Goal: Check status: Check status

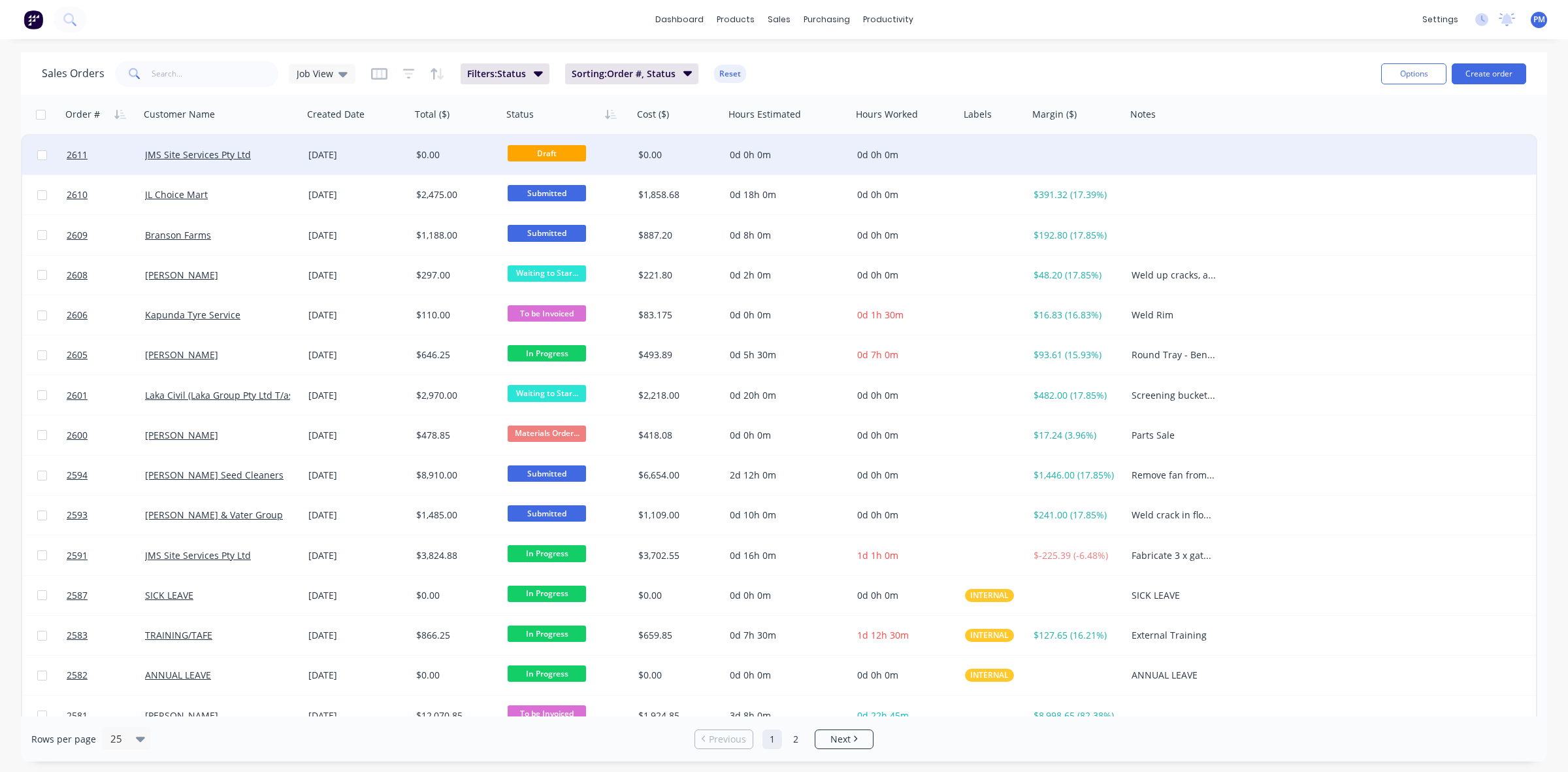
click at [279, 158] on div "JMS Site Services Pty Ltd" at bounding box center [218, 154] width 145 height 13
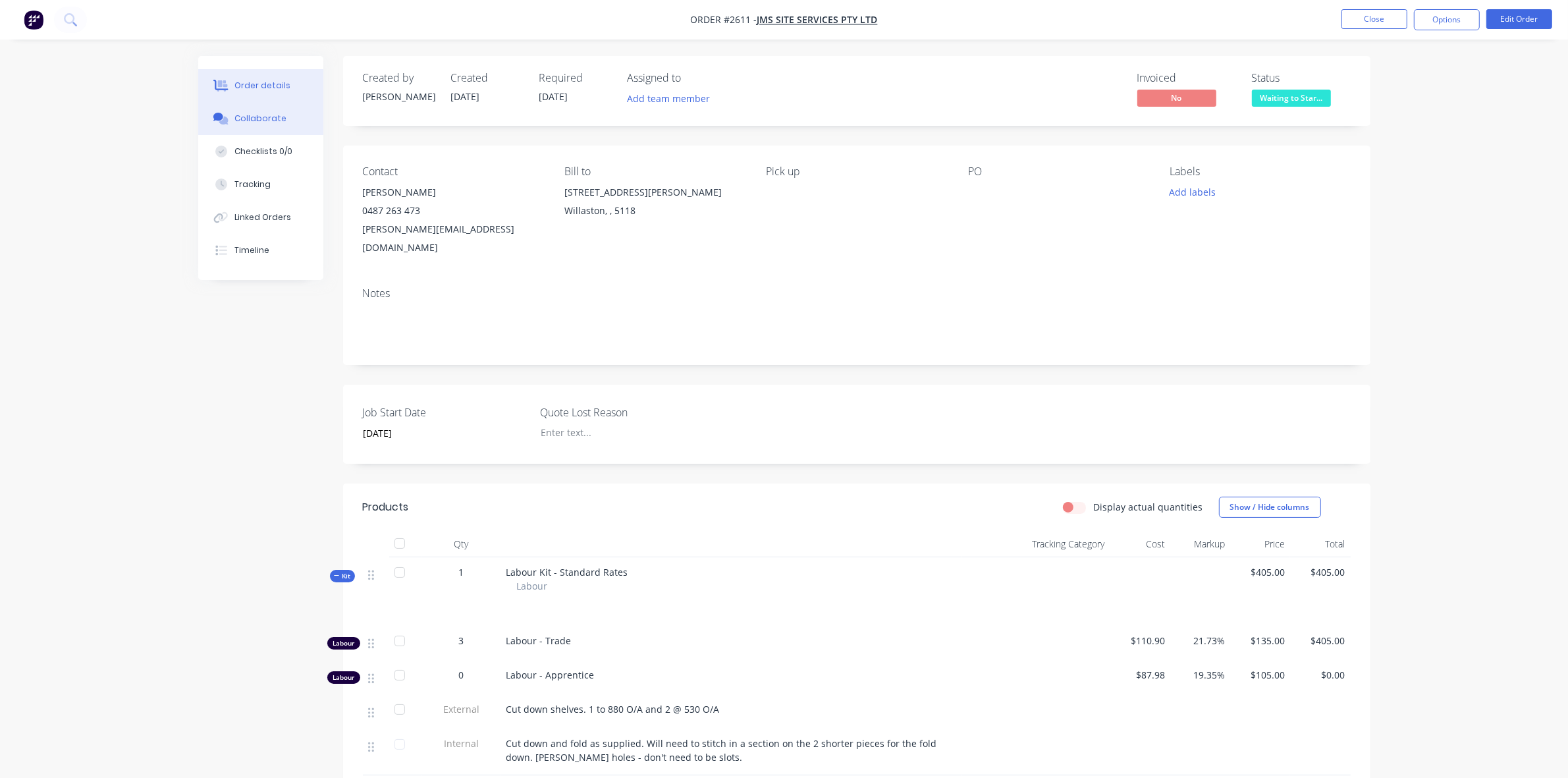
click at [257, 120] on div "Collaborate" at bounding box center [260, 118] width 52 height 11
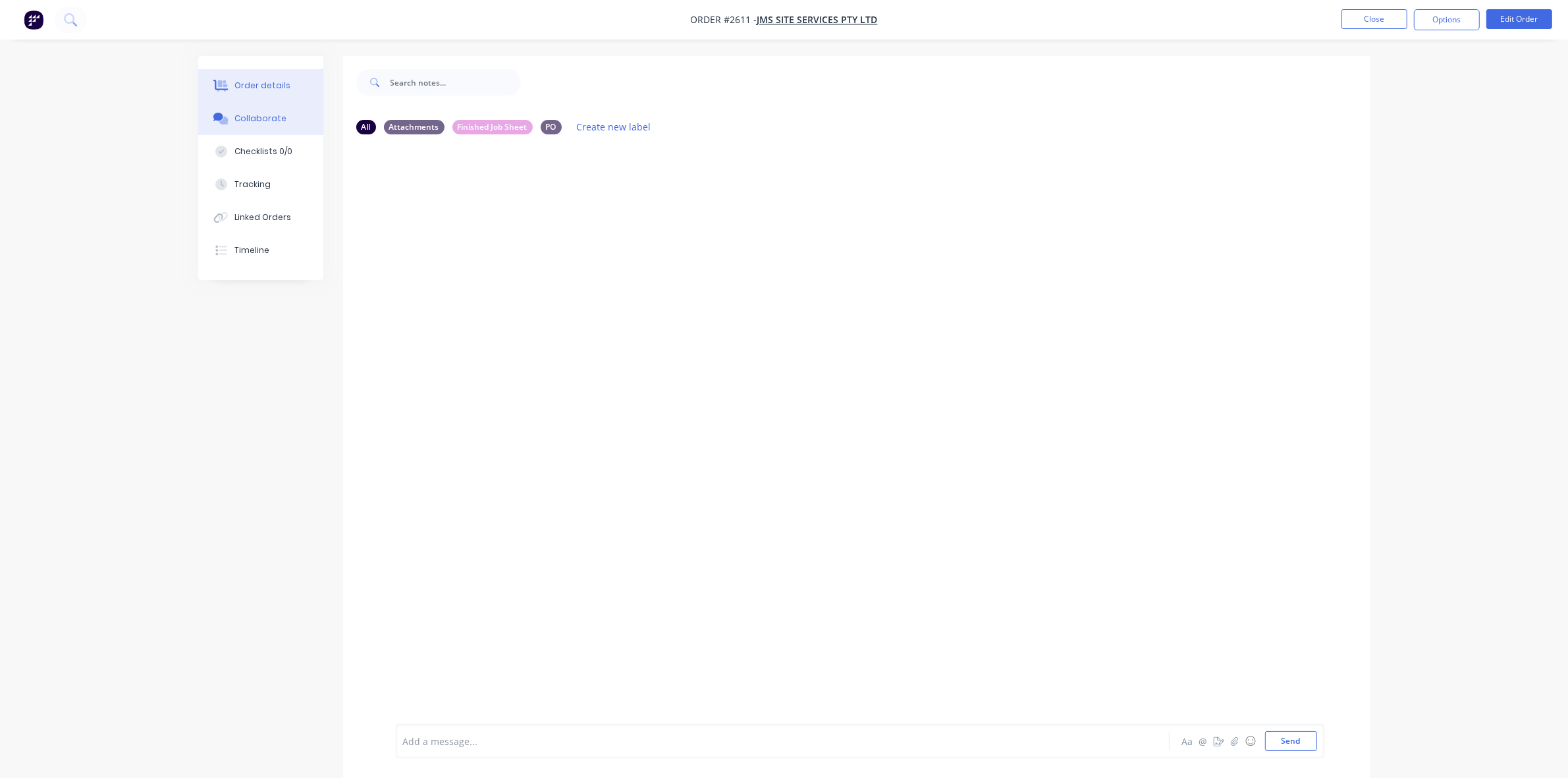
click at [259, 84] on div "Order details" at bounding box center [261, 85] width 56 height 11
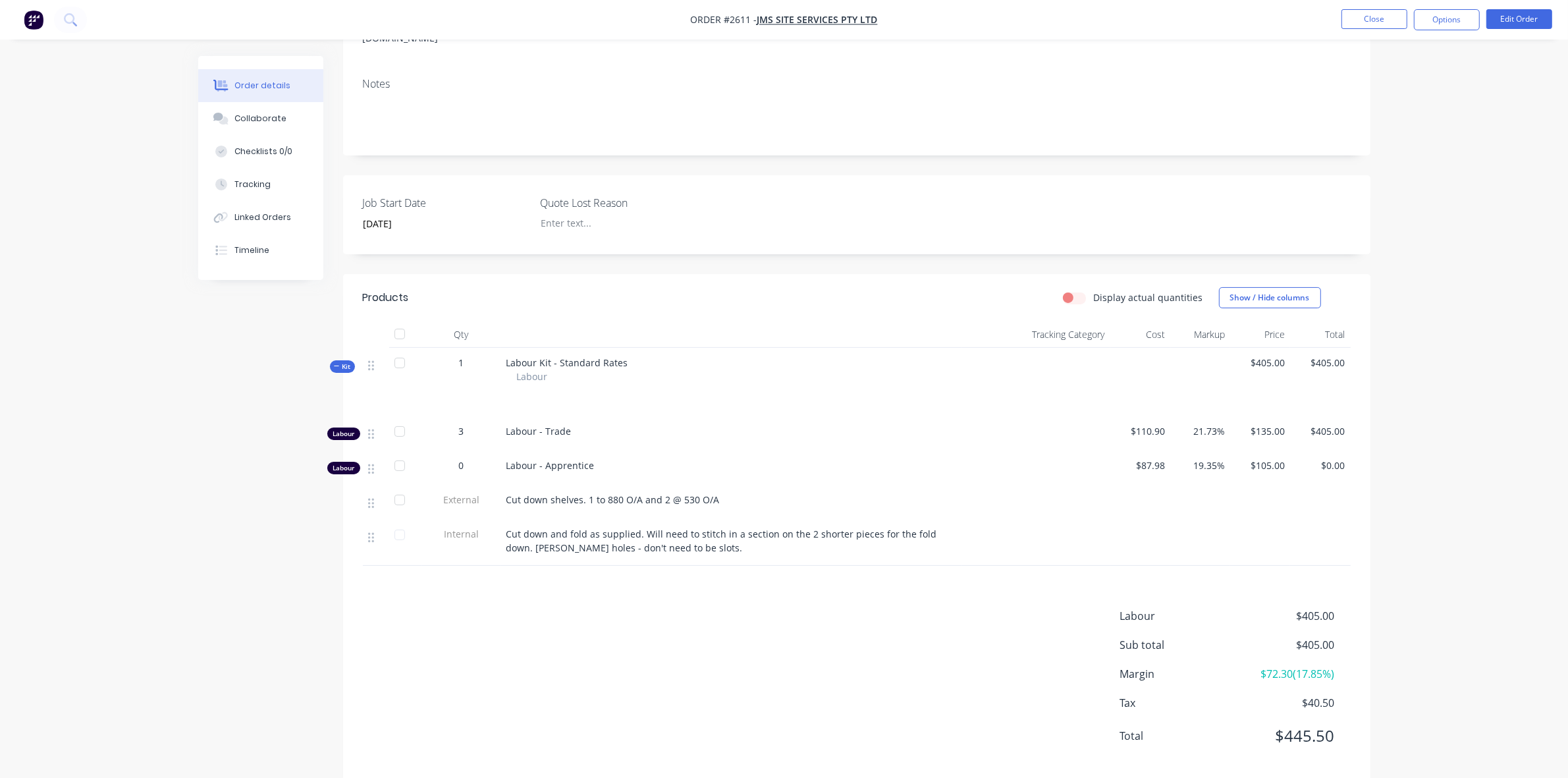
scroll to position [217, 0]
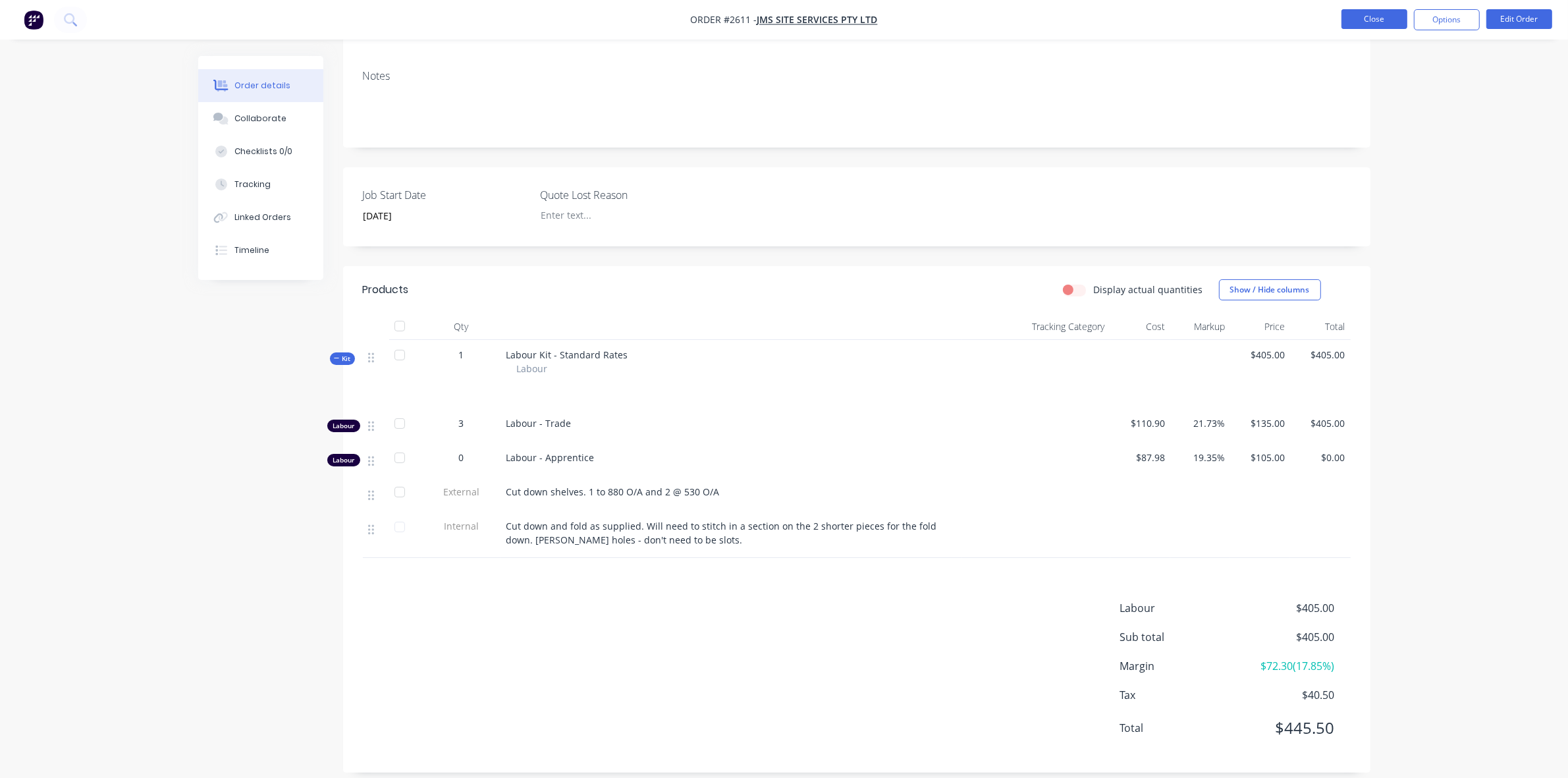
click at [1342, 23] on button "Close" at bounding box center [1375, 19] width 66 height 19
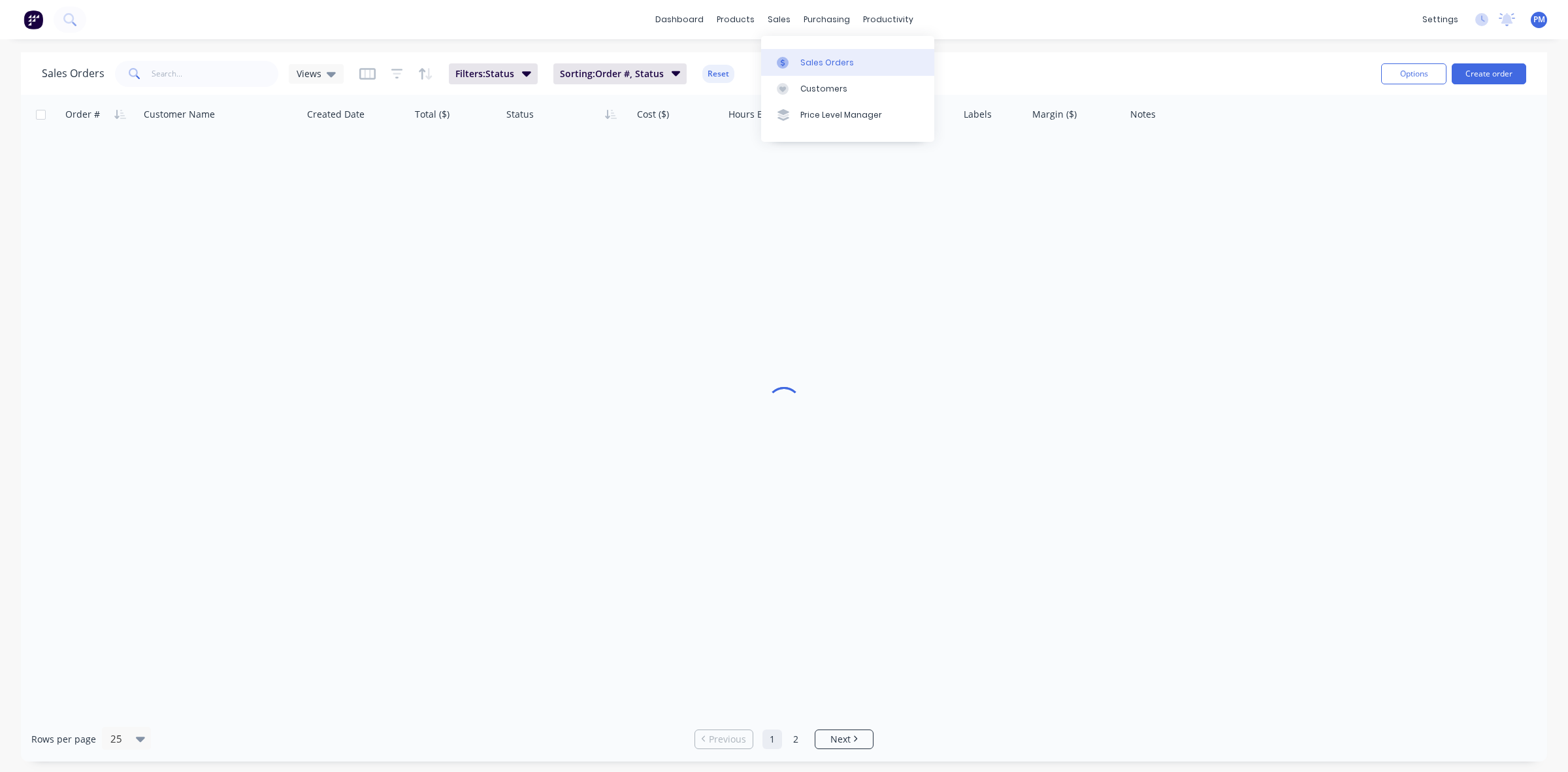
click at [808, 57] on div "Sales Orders" at bounding box center [826, 62] width 53 height 11
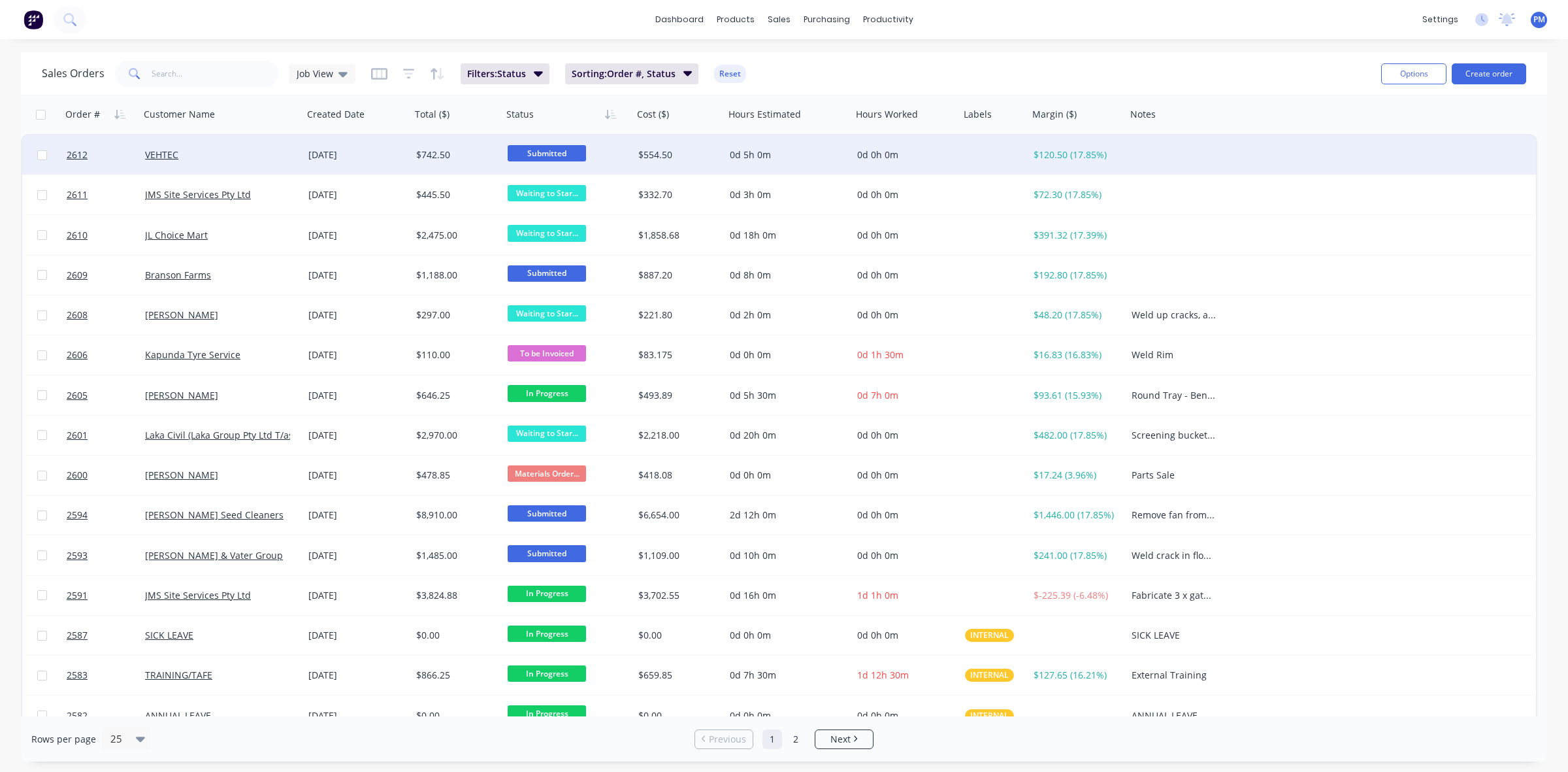
click at [252, 151] on div "VEHTEC" at bounding box center [218, 154] width 145 height 13
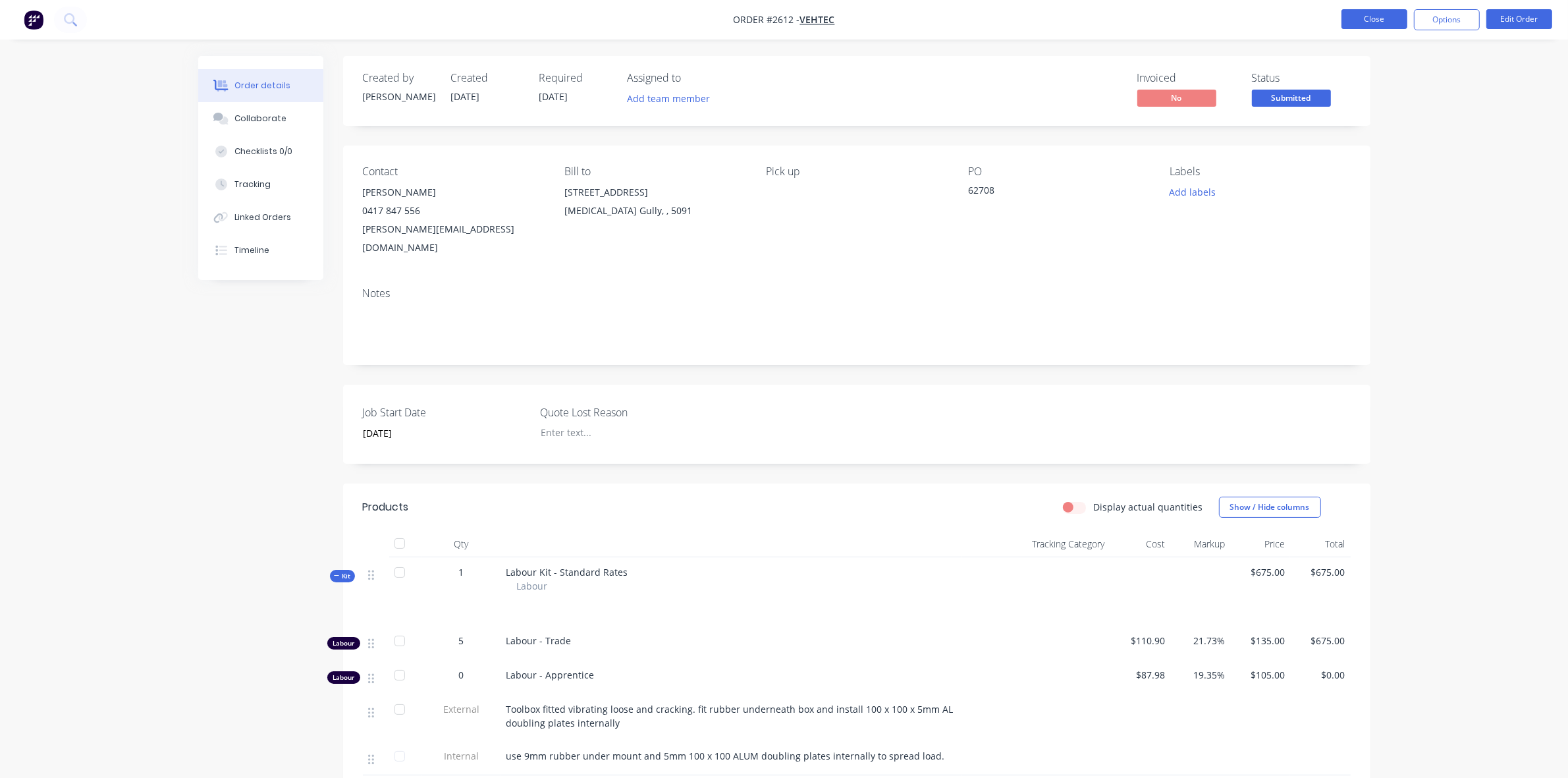
click at [1372, 25] on button "Close" at bounding box center [1375, 19] width 66 height 19
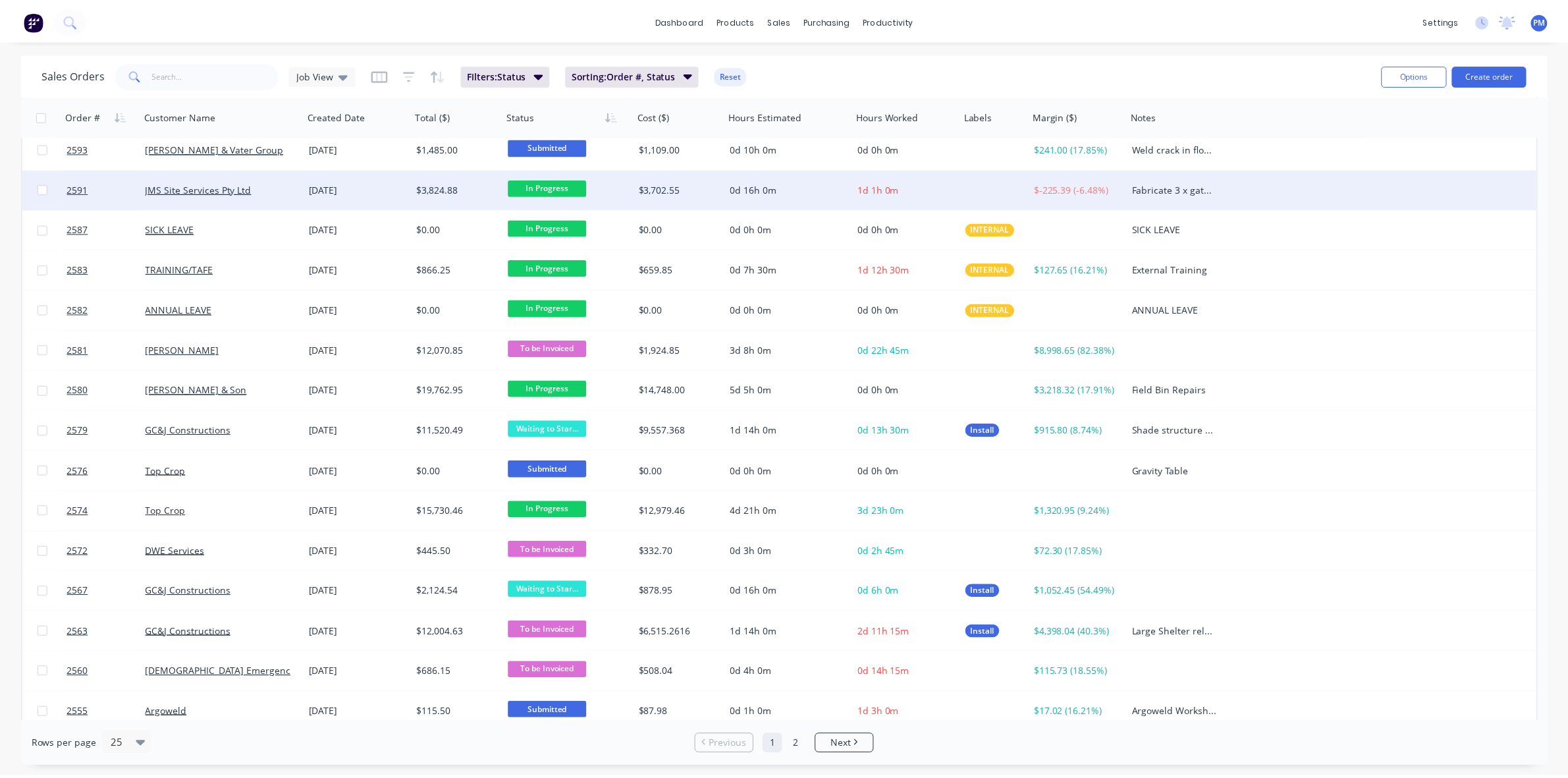
scroll to position [421, 0]
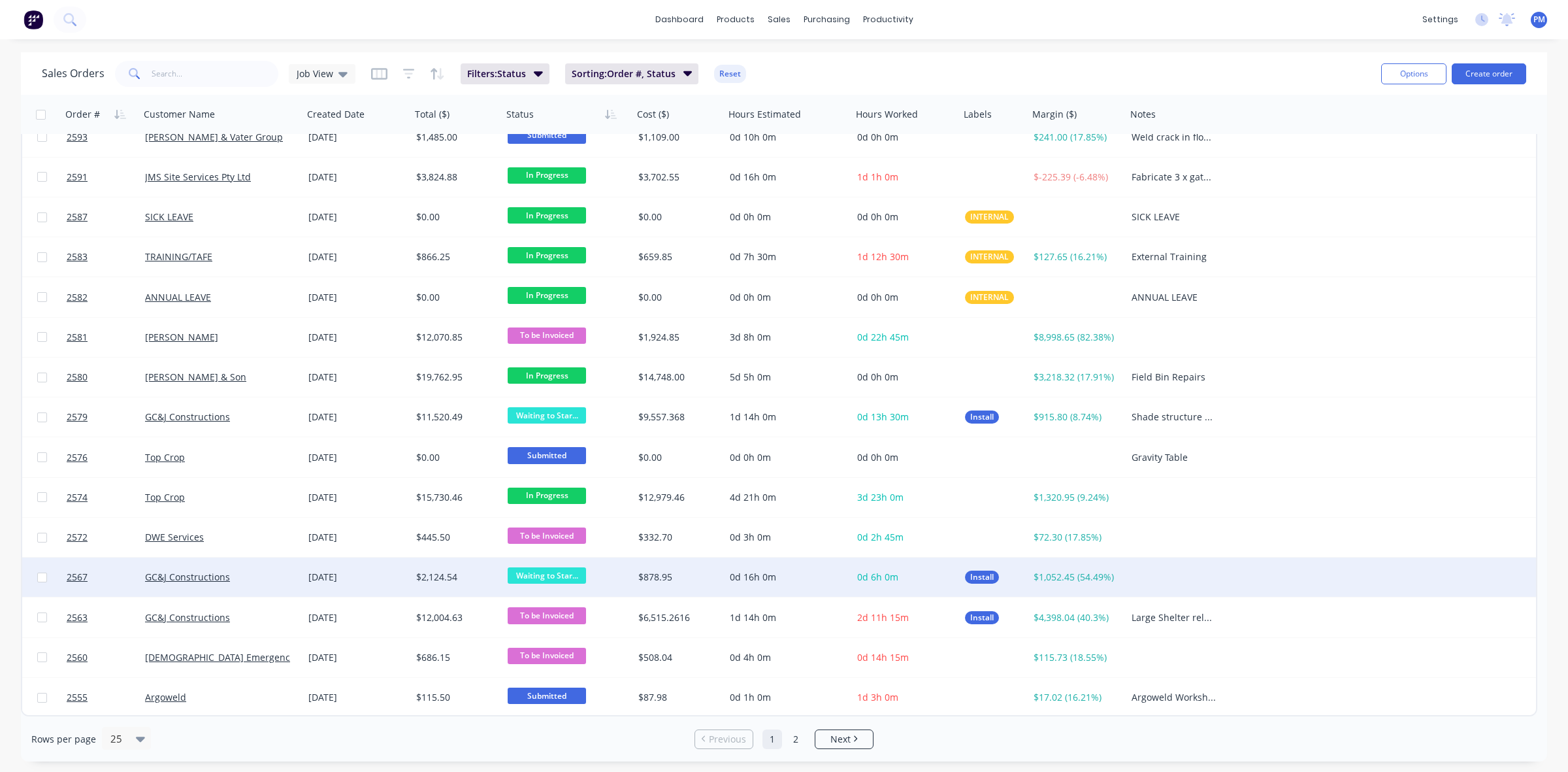
click at [276, 571] on div "GC&J Constructions" at bounding box center [218, 577] width 145 height 13
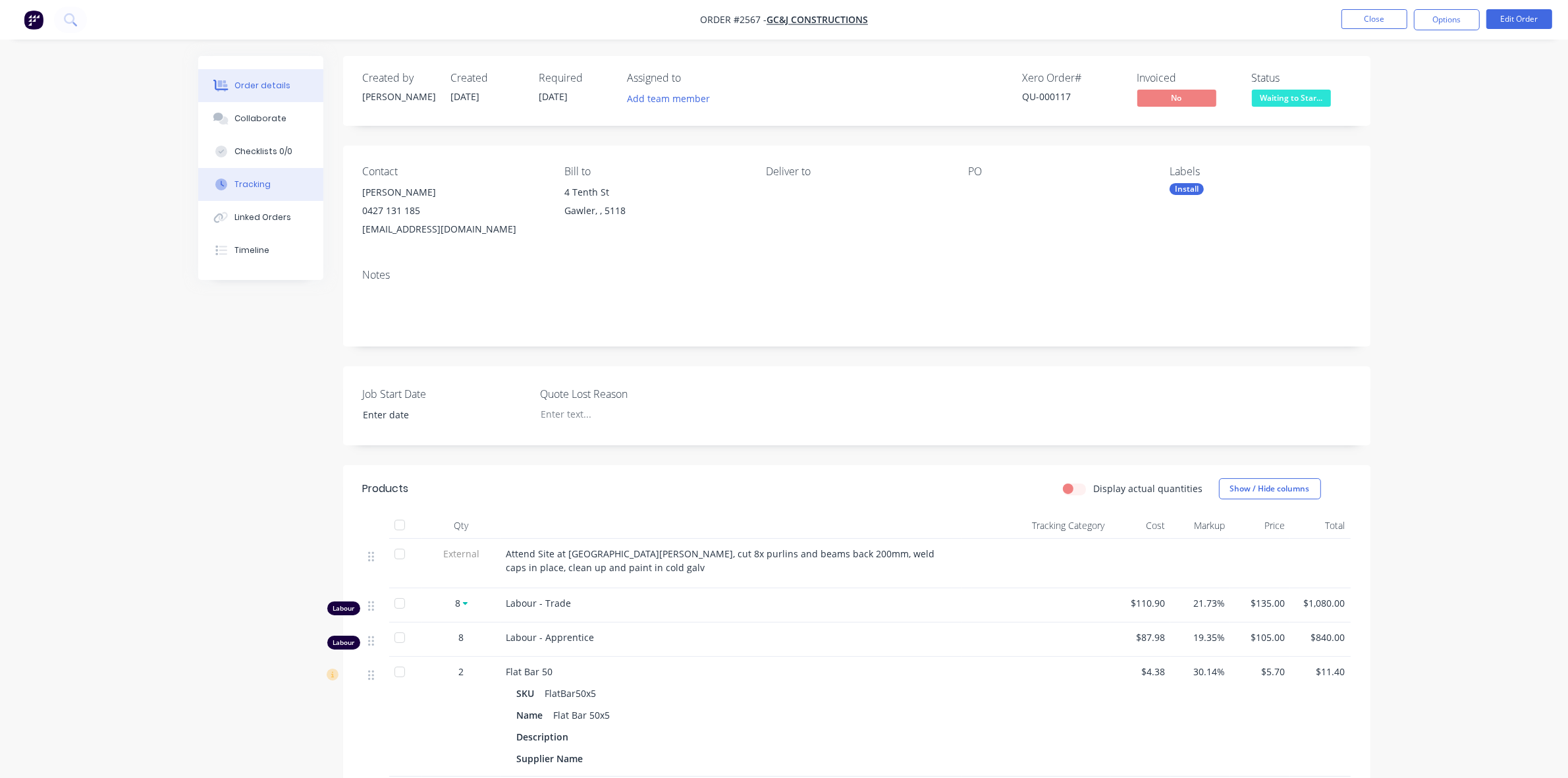
click at [257, 181] on div "Tracking" at bounding box center [252, 184] width 36 height 11
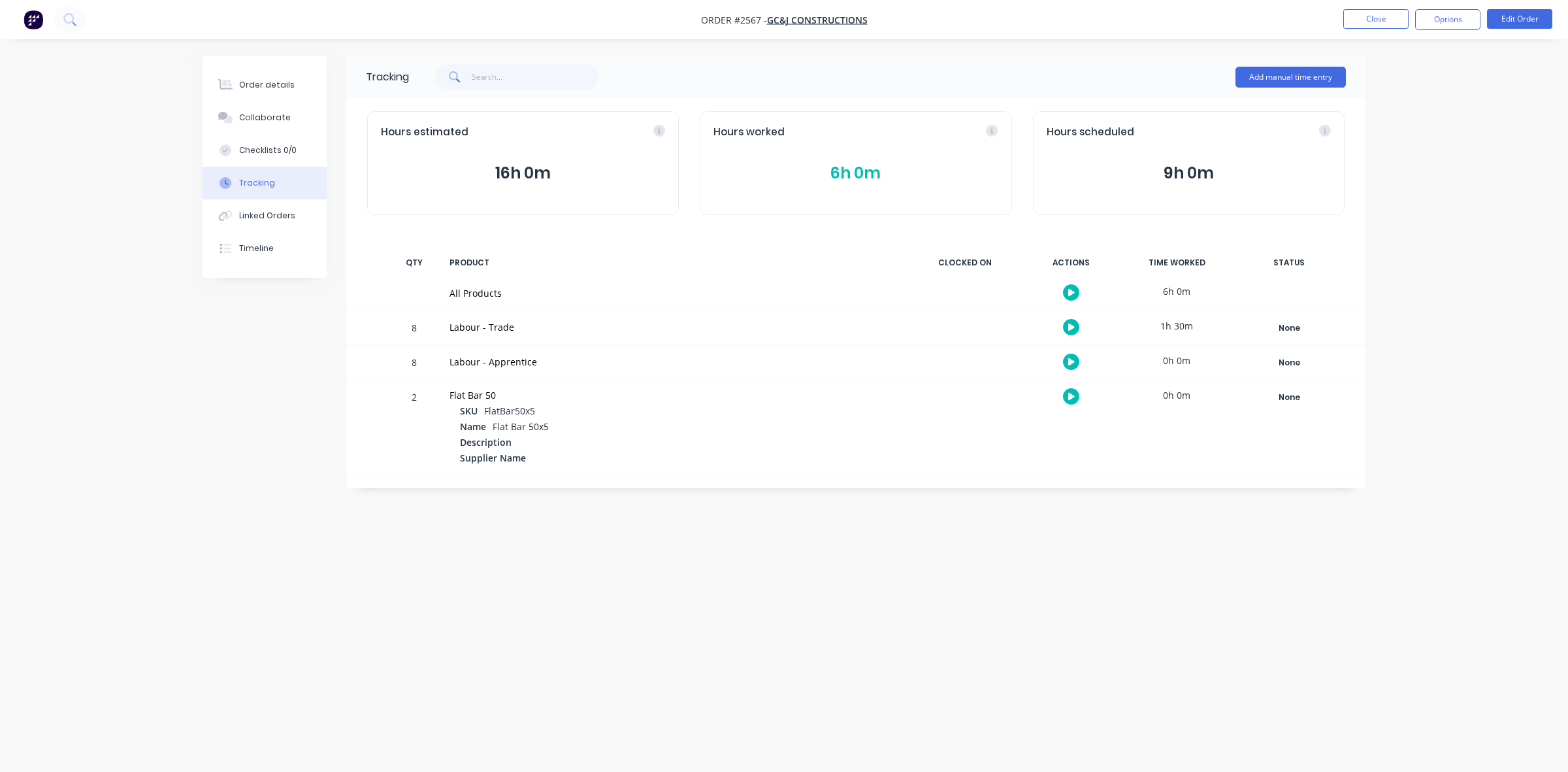
click at [846, 174] on button "6h 0m" at bounding box center [855, 173] width 284 height 25
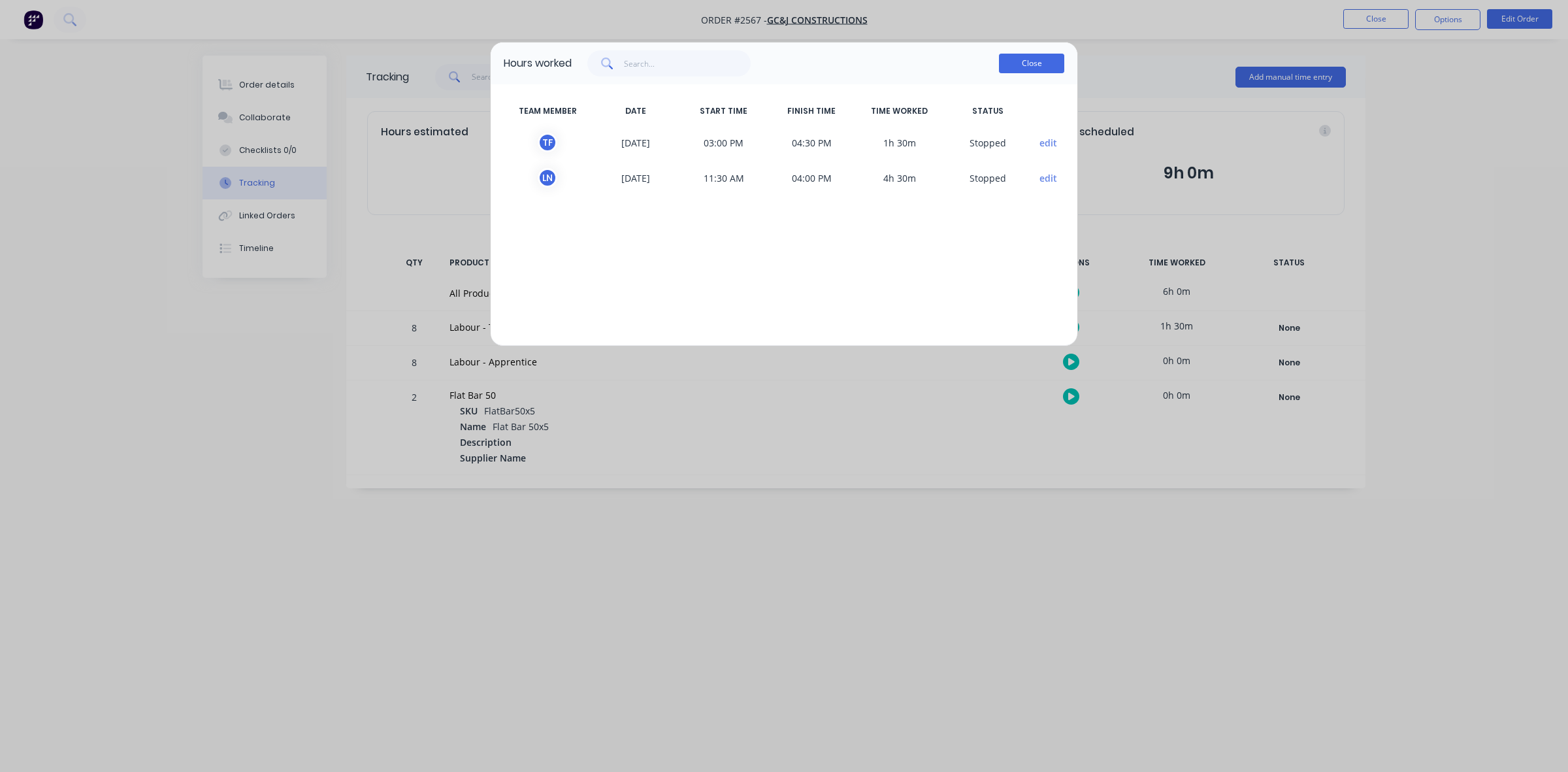
click at [1016, 66] on button "Close" at bounding box center [1031, 63] width 66 height 19
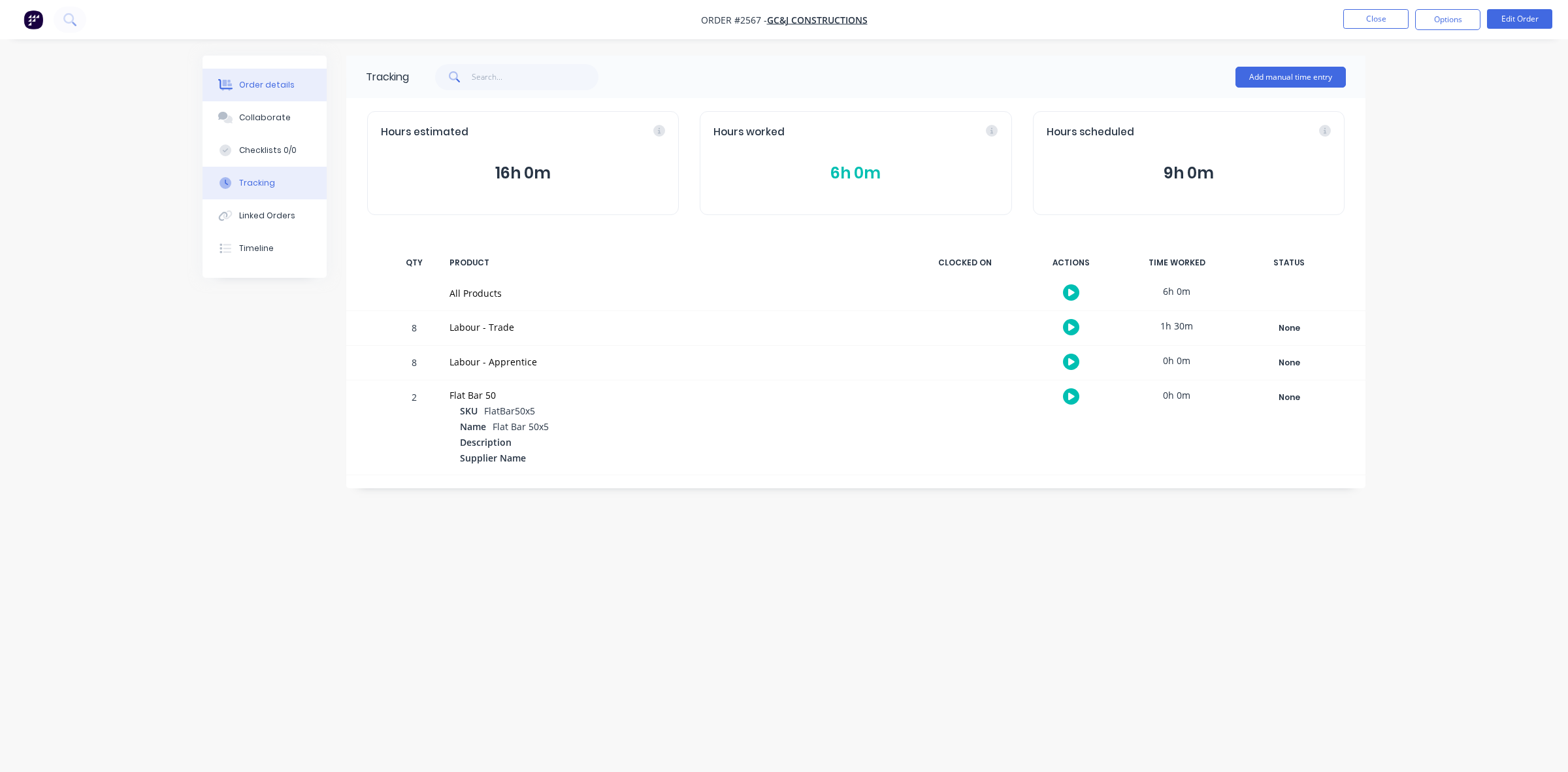
click at [273, 83] on div "Order details" at bounding box center [266, 84] width 55 height 11
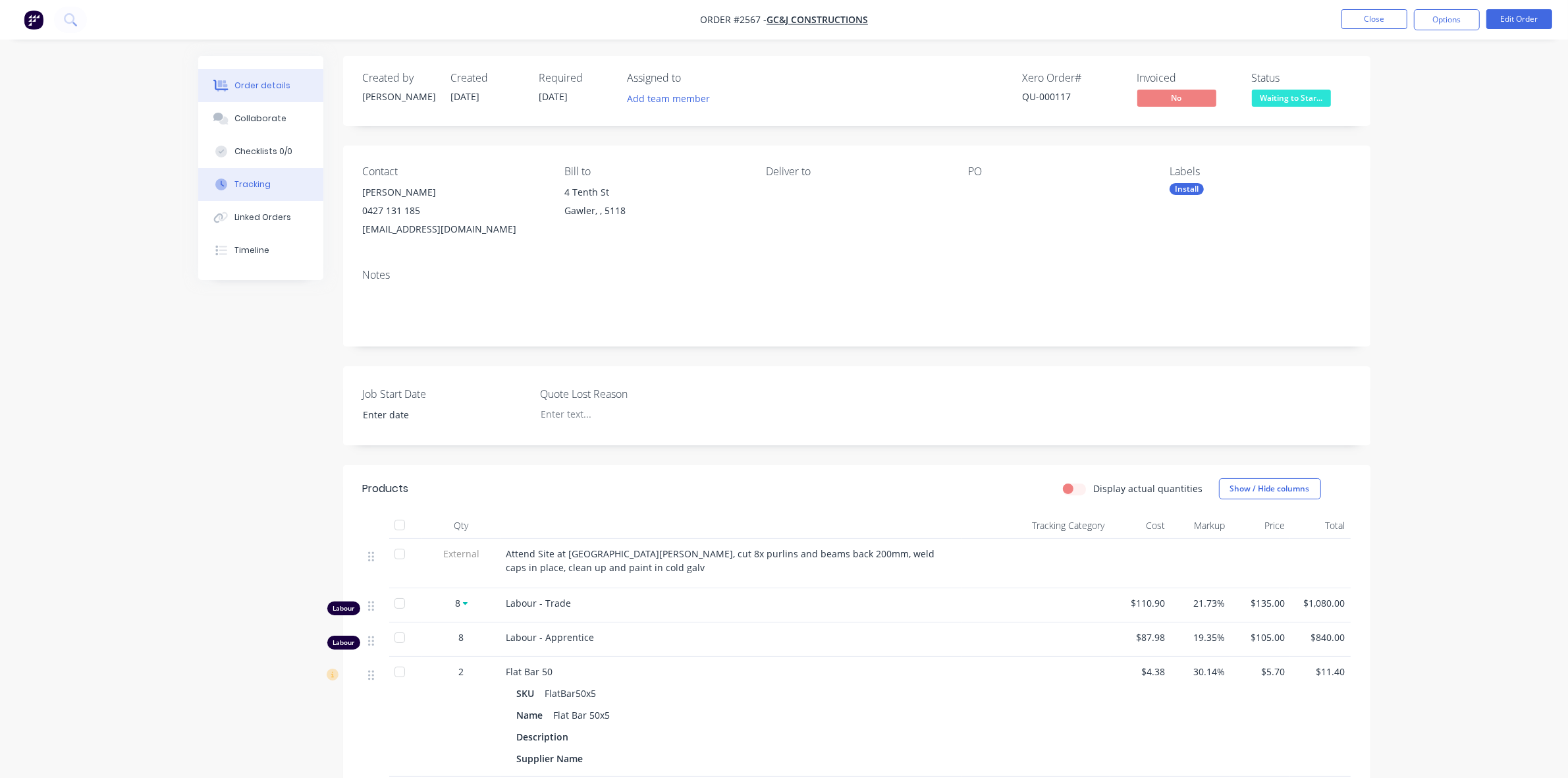
click at [267, 179] on div "Tracking" at bounding box center [252, 184] width 36 height 11
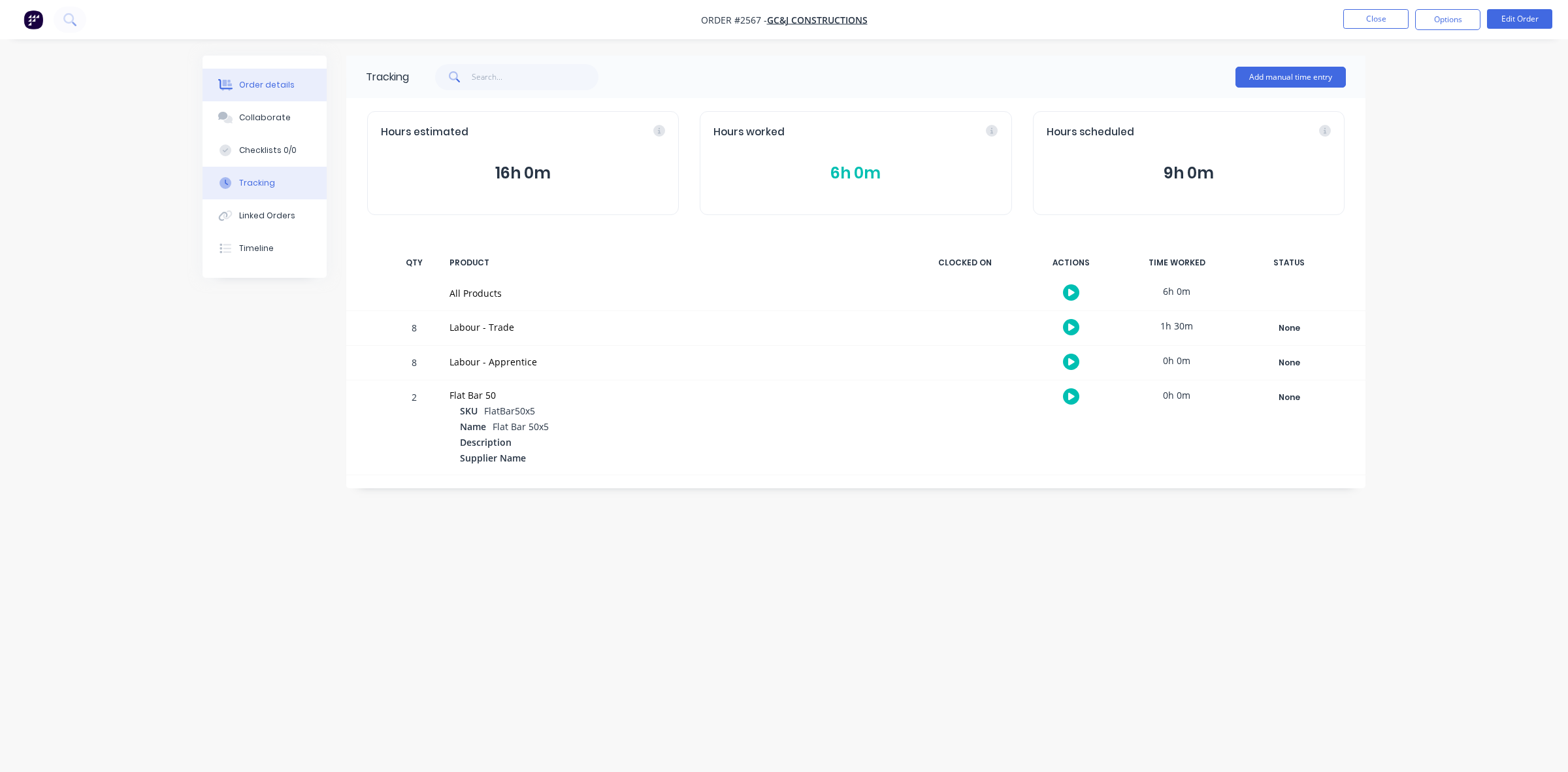
click at [281, 81] on div "Order details" at bounding box center [266, 84] width 55 height 11
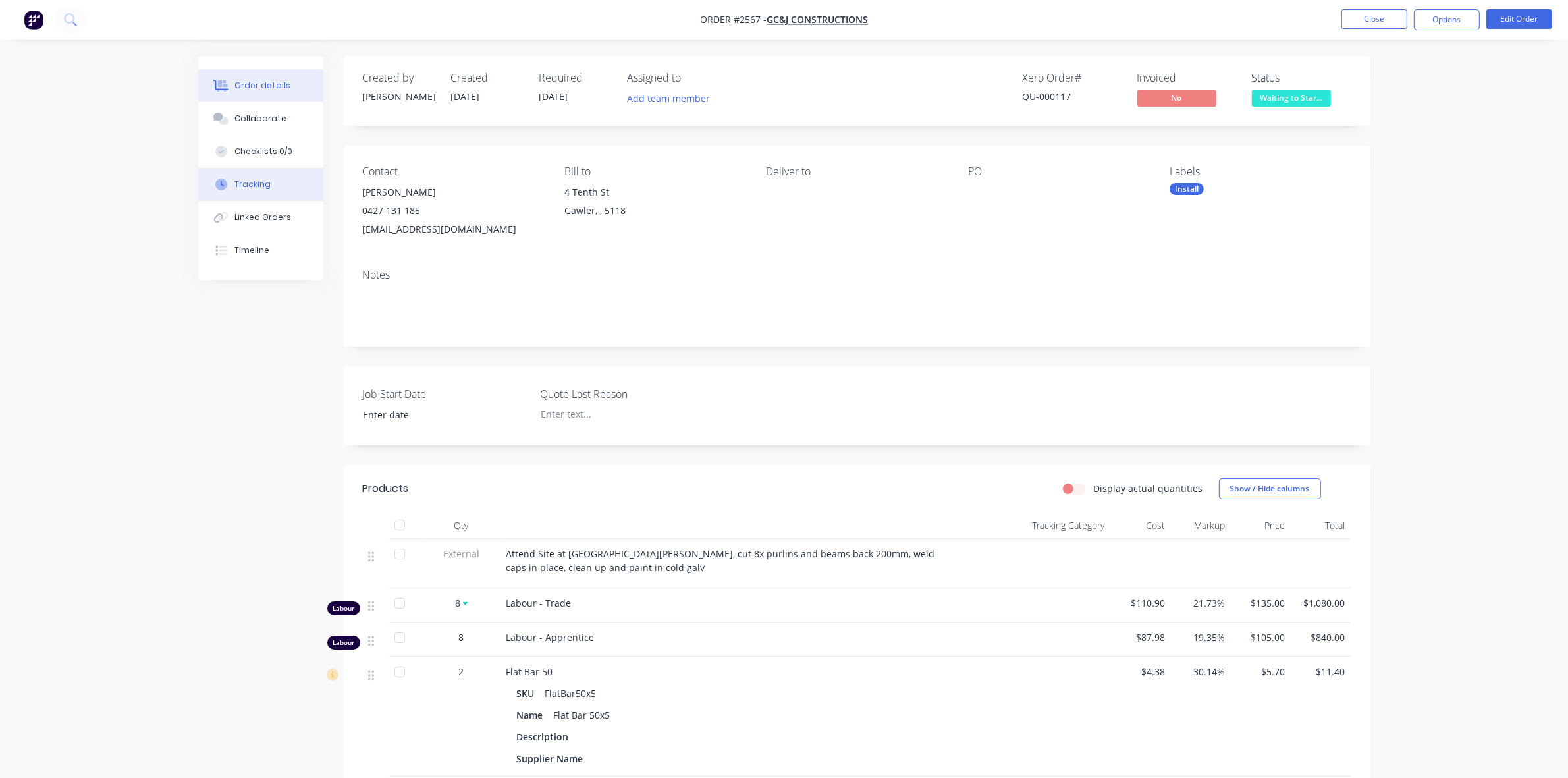
click at [263, 179] on div "Tracking" at bounding box center [252, 184] width 36 height 11
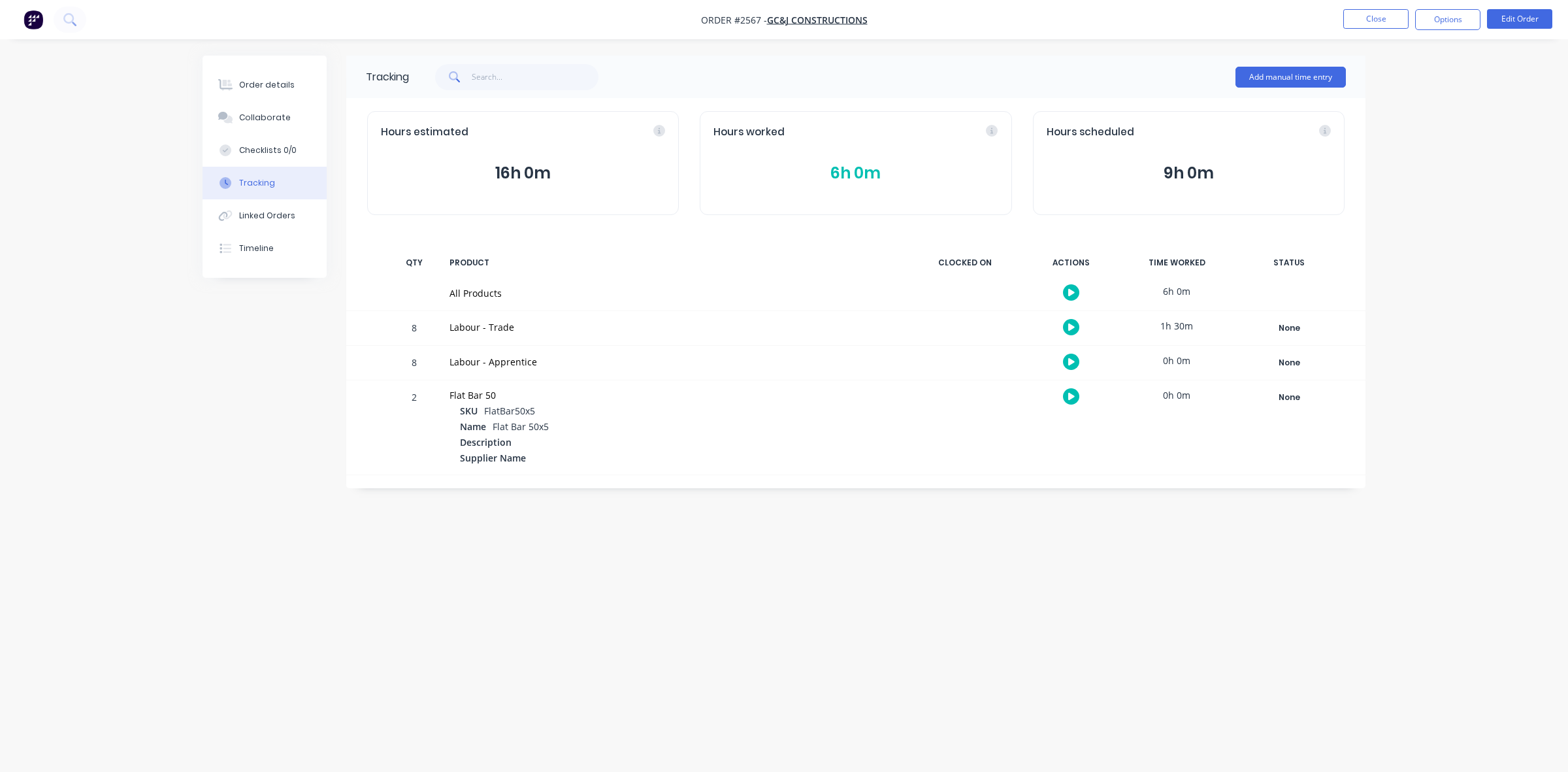
click at [837, 172] on button "6h 0m" at bounding box center [855, 173] width 284 height 25
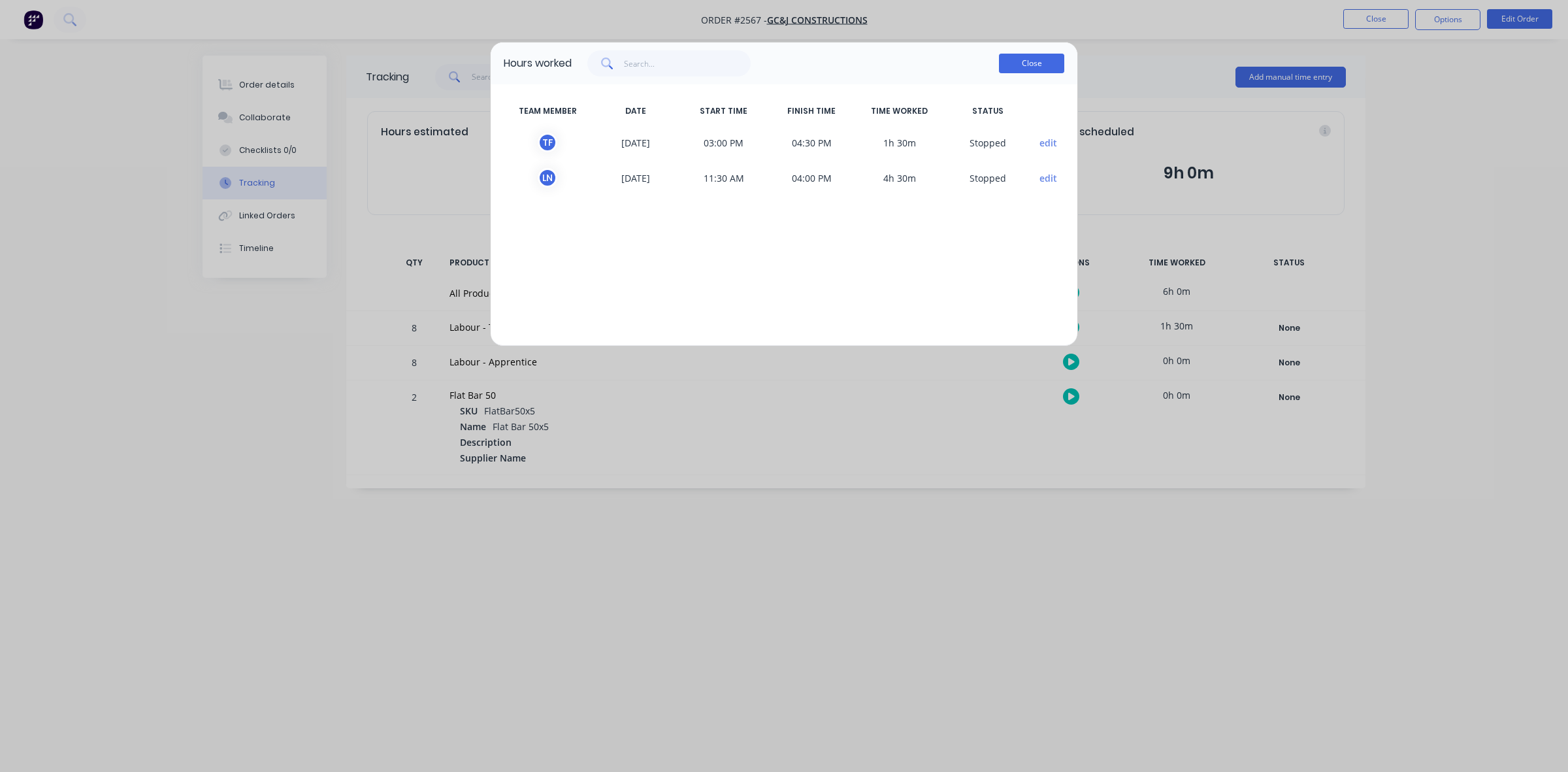
click at [1024, 63] on button "Close" at bounding box center [1031, 63] width 66 height 19
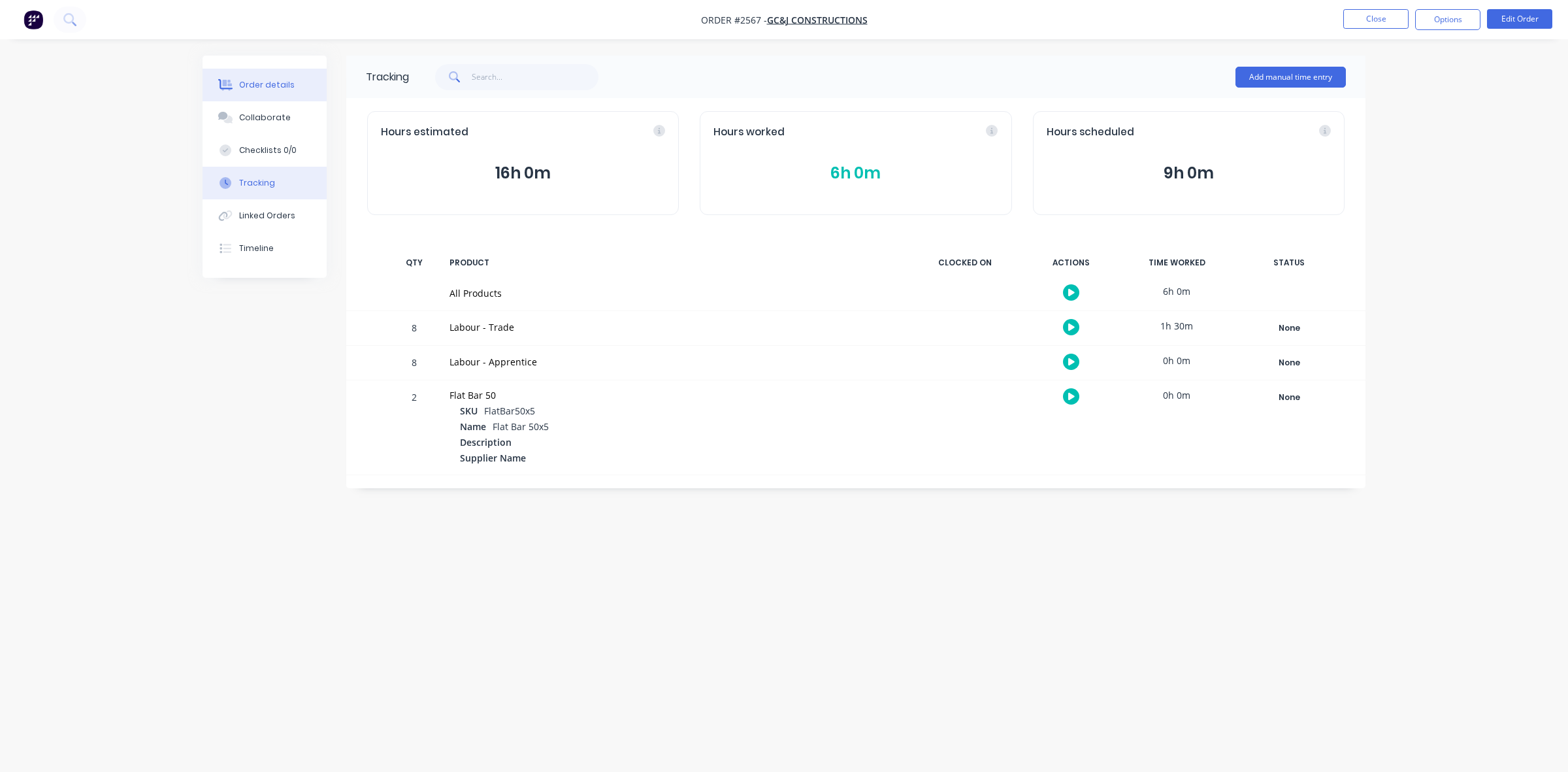
click at [265, 77] on button "Order details" at bounding box center [265, 84] width 124 height 32
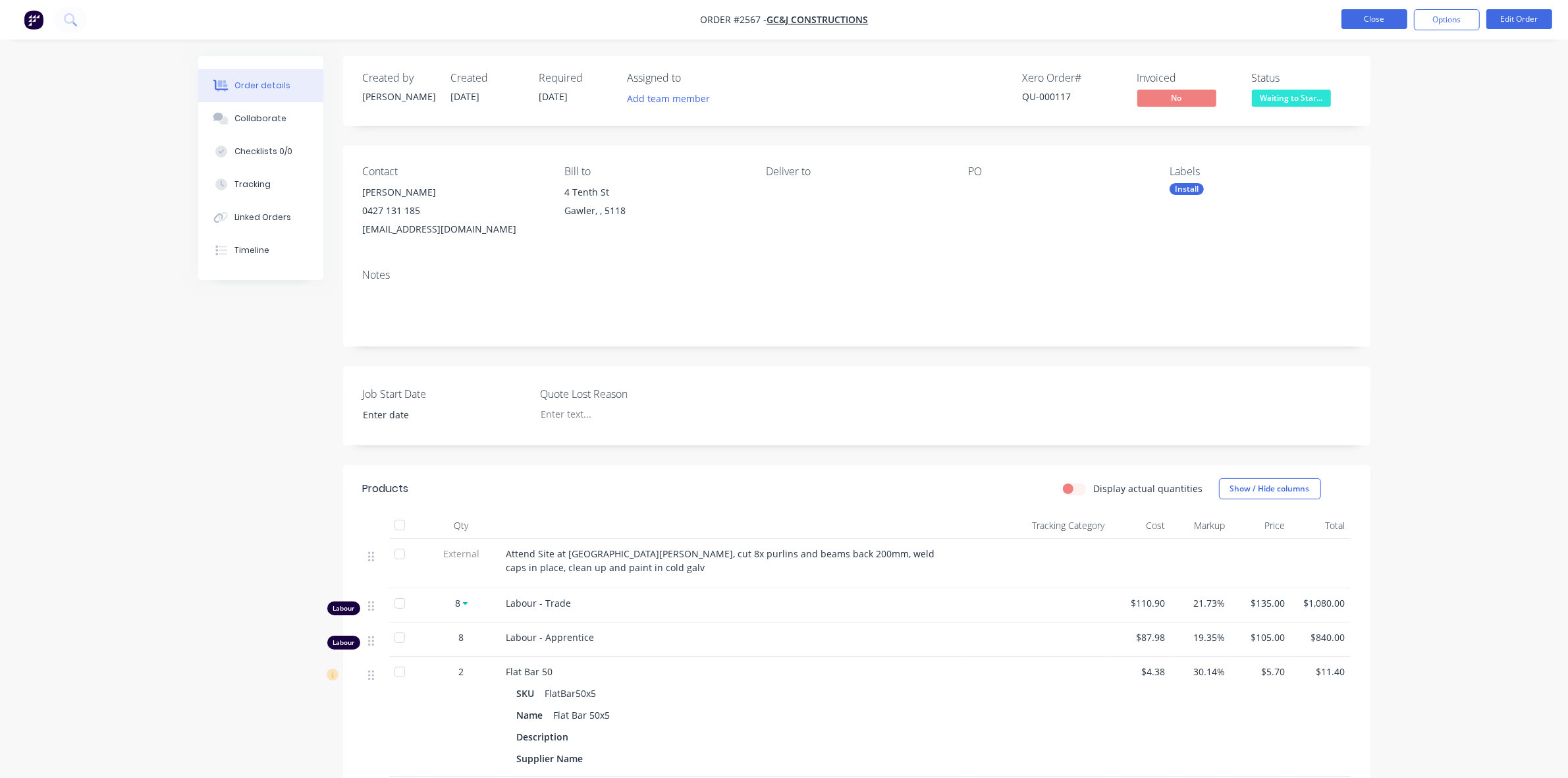
click at [1371, 18] on button "Close" at bounding box center [1375, 19] width 66 height 19
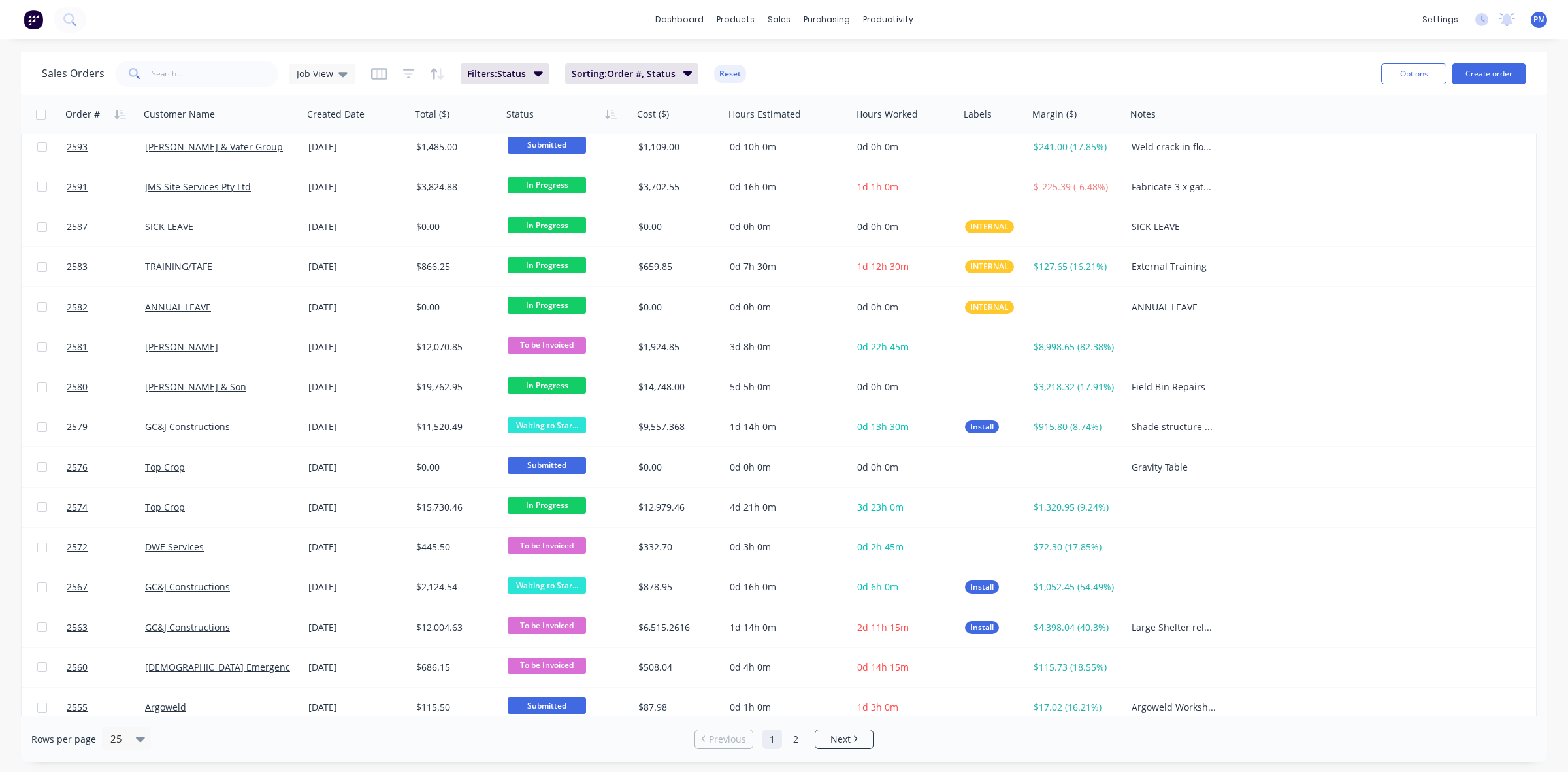
scroll to position [418, 0]
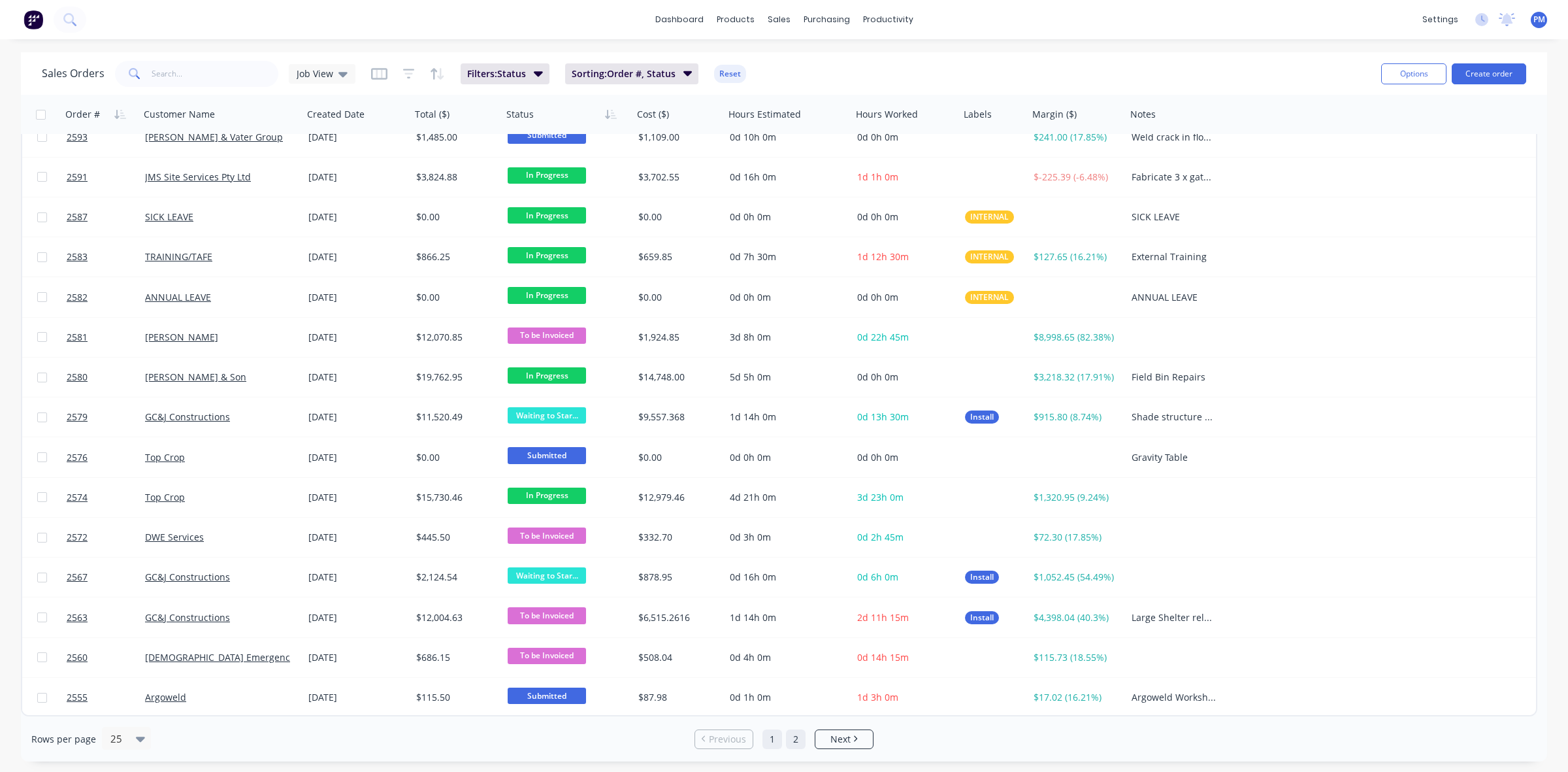
click at [788, 741] on link "2" at bounding box center [795, 739] width 19 height 19
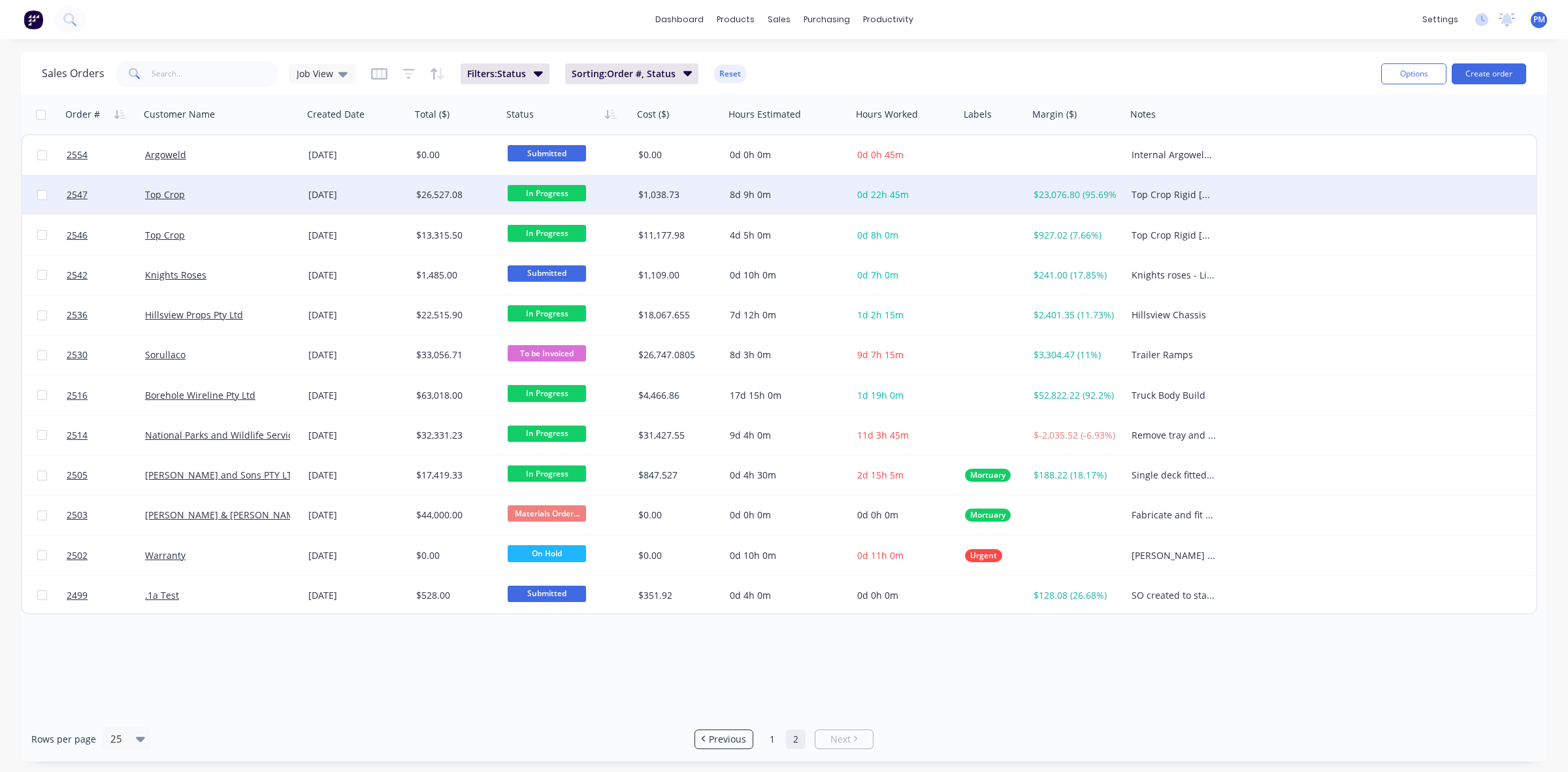
click at [260, 191] on div "Top Crop" at bounding box center [218, 195] width 145 height 13
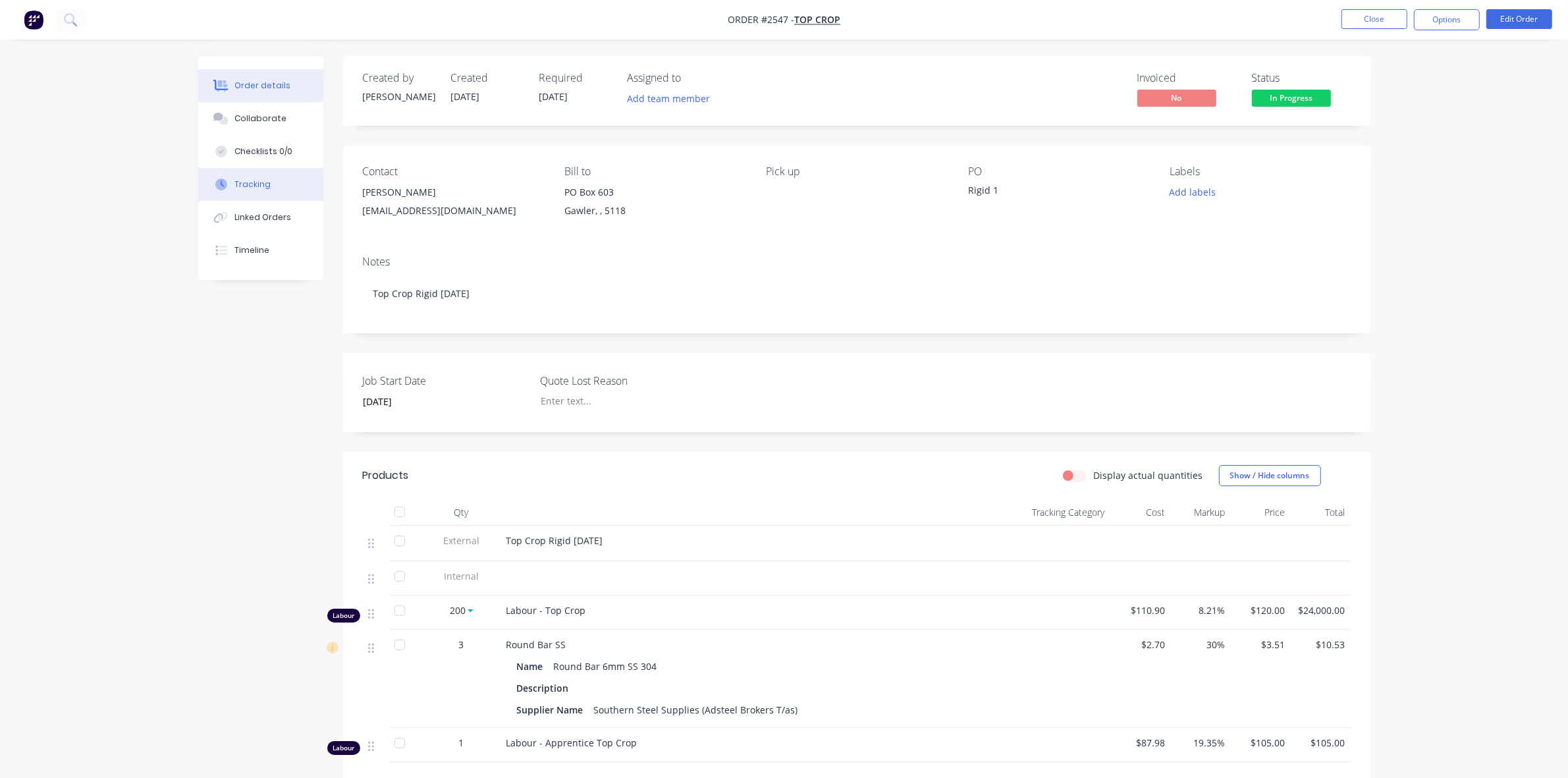
click at [234, 195] on button "Tracking" at bounding box center [261, 184] width 125 height 33
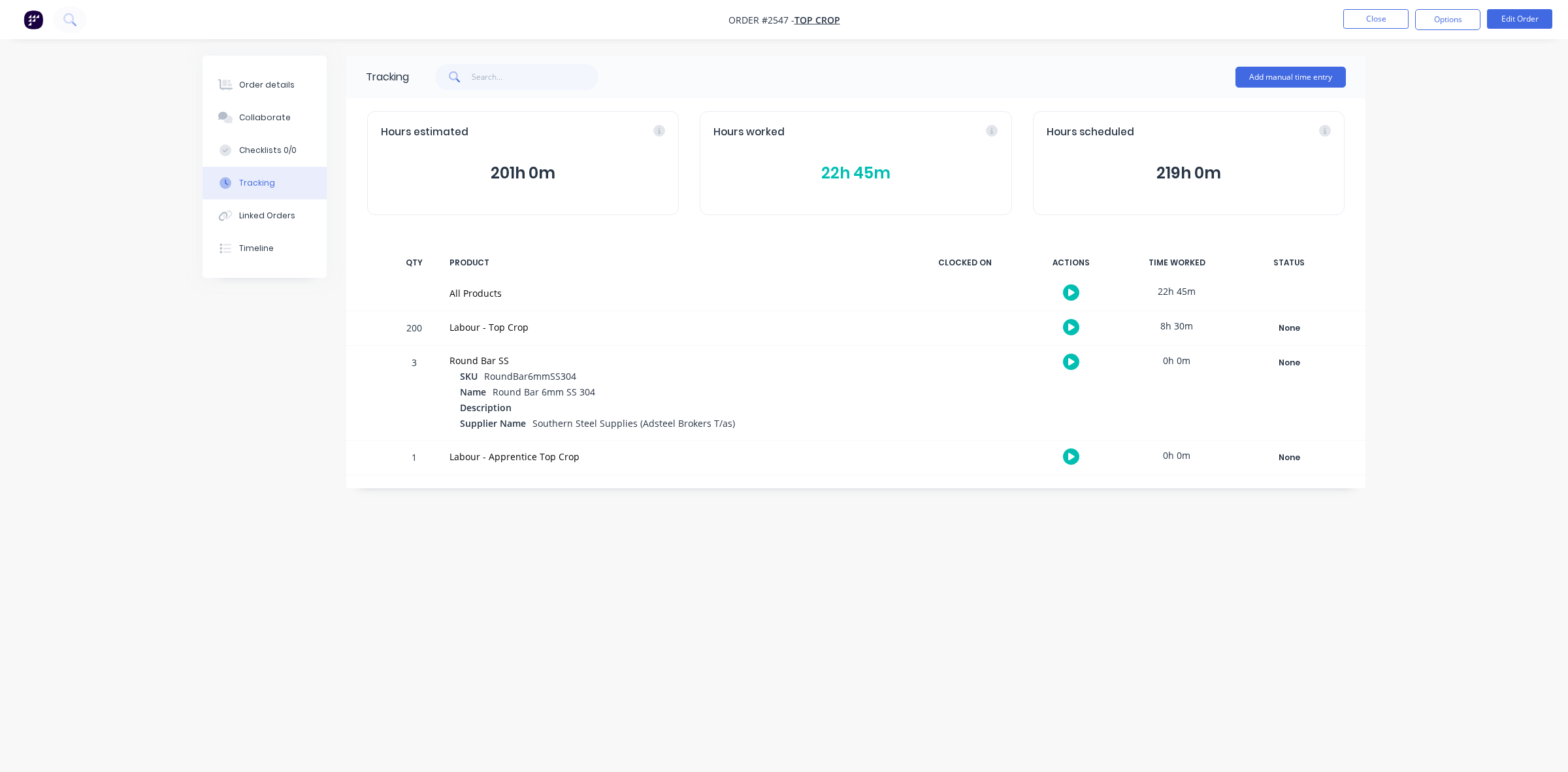
click at [853, 171] on button "22h 45m" at bounding box center [855, 173] width 284 height 25
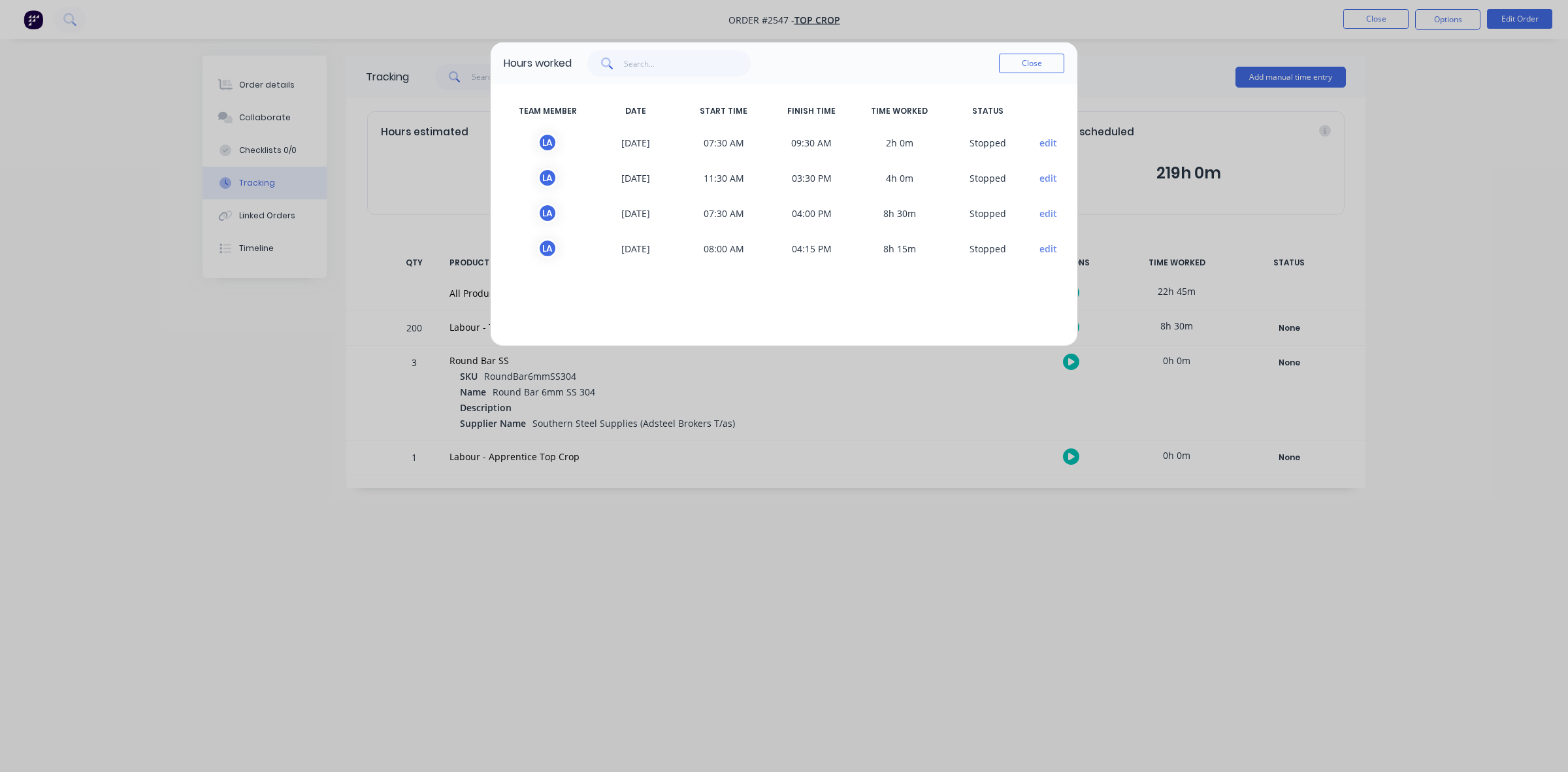
click at [1028, 74] on div "Close" at bounding box center [1031, 63] width 66 height 26
click at [1028, 69] on button "Close" at bounding box center [1031, 63] width 66 height 19
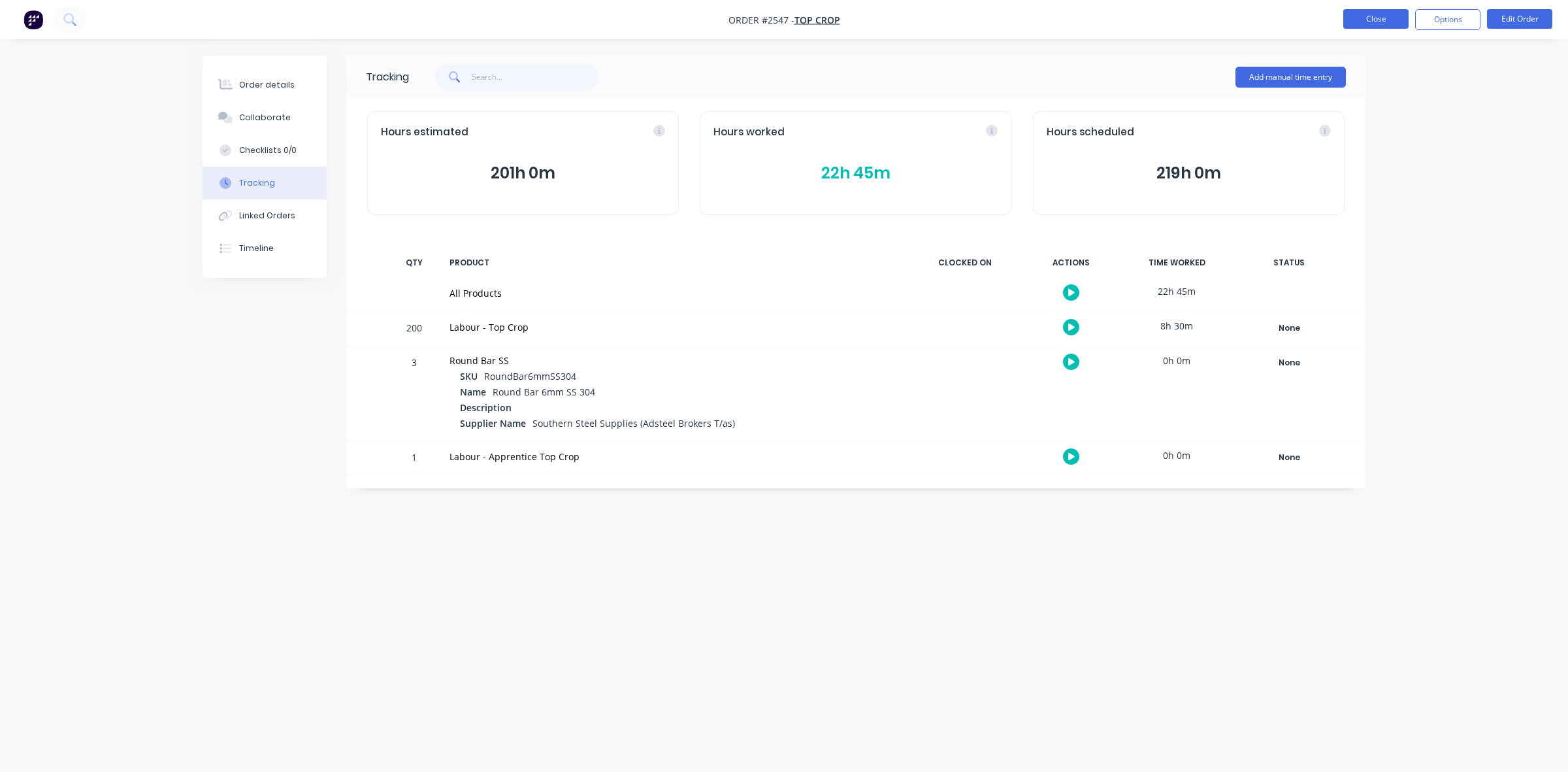
click at [1386, 21] on button "Close" at bounding box center [1375, 18] width 66 height 19
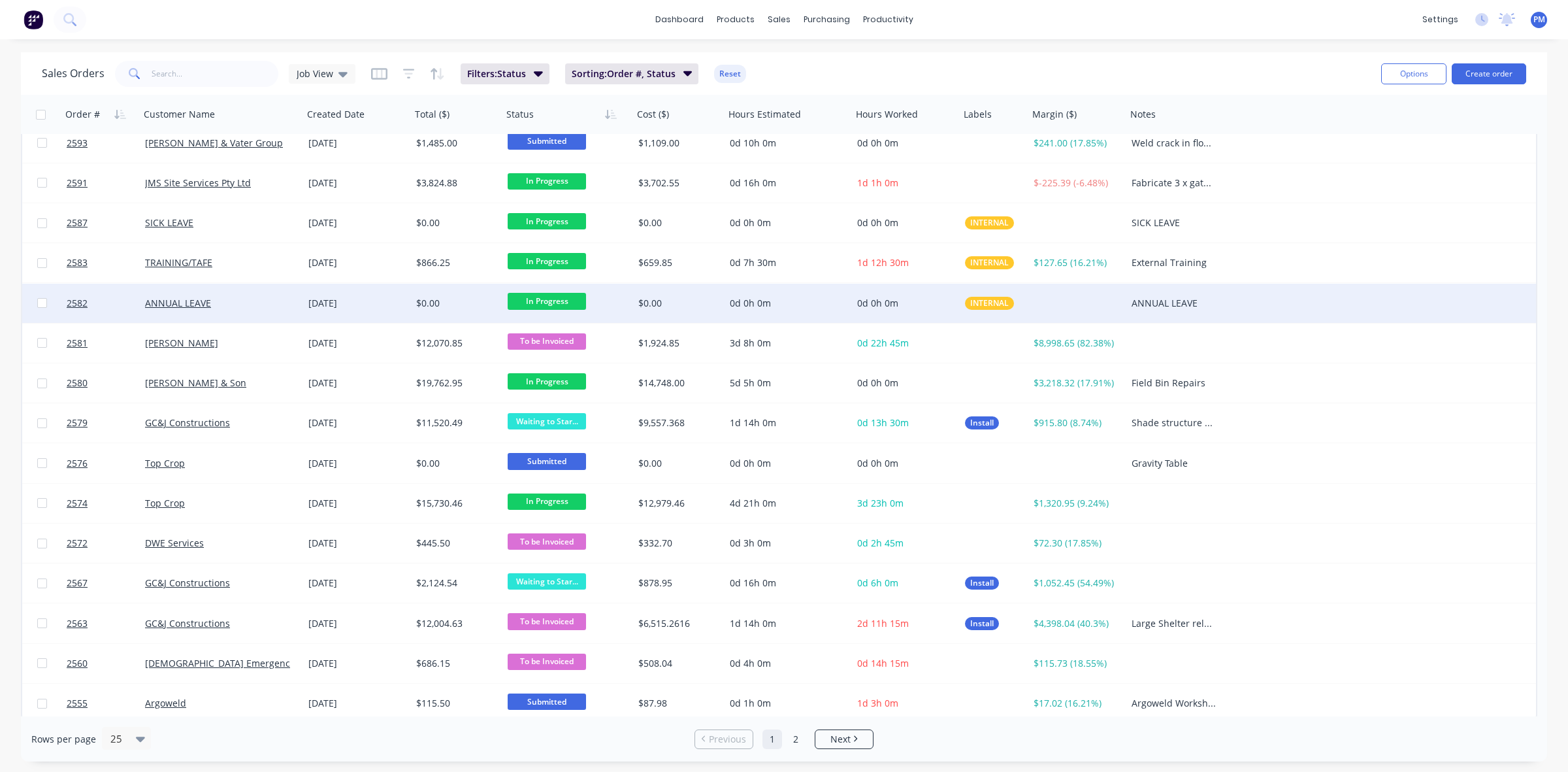
scroll to position [418, 0]
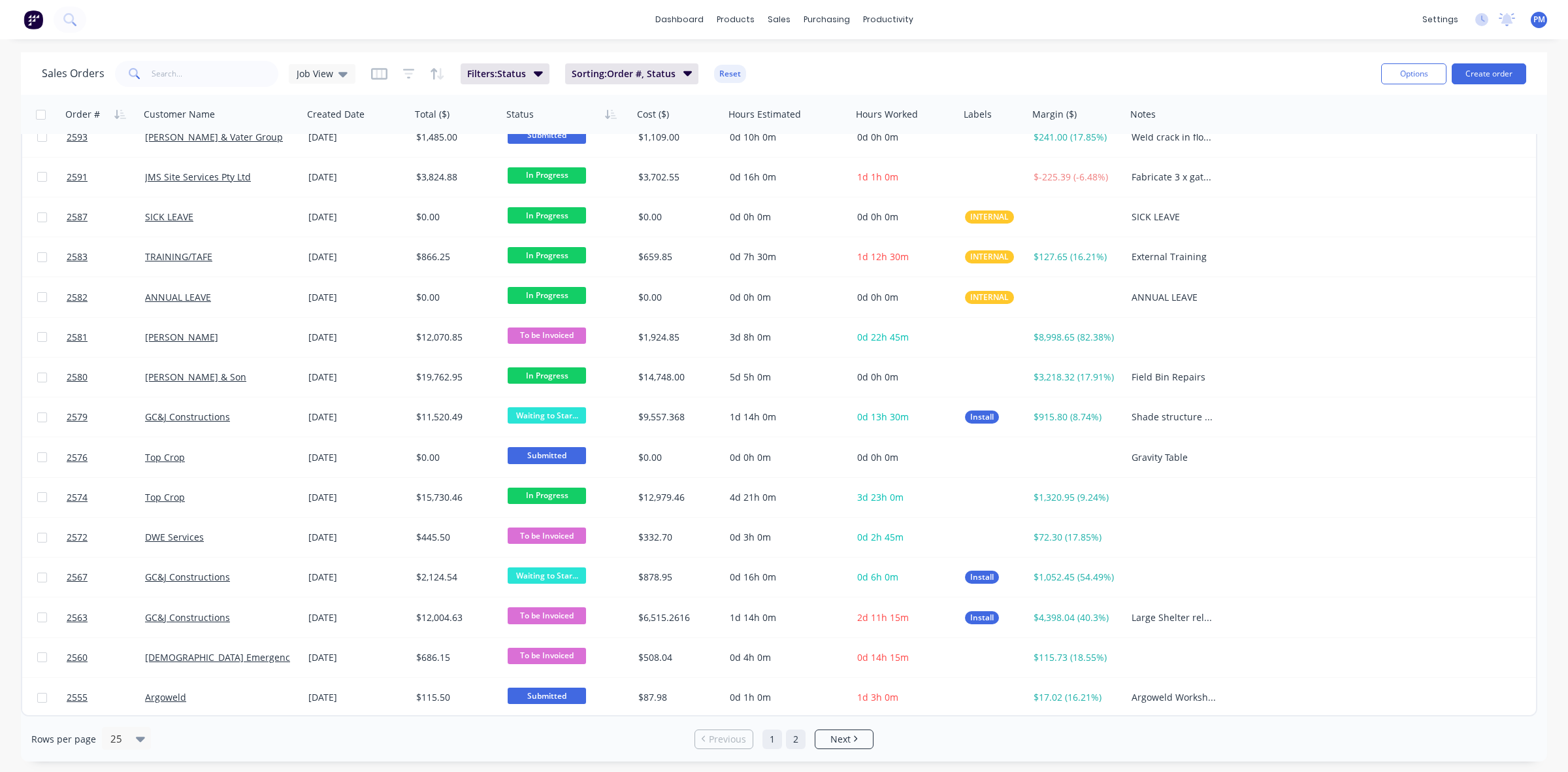
click at [797, 739] on link "2" at bounding box center [795, 739] width 19 height 19
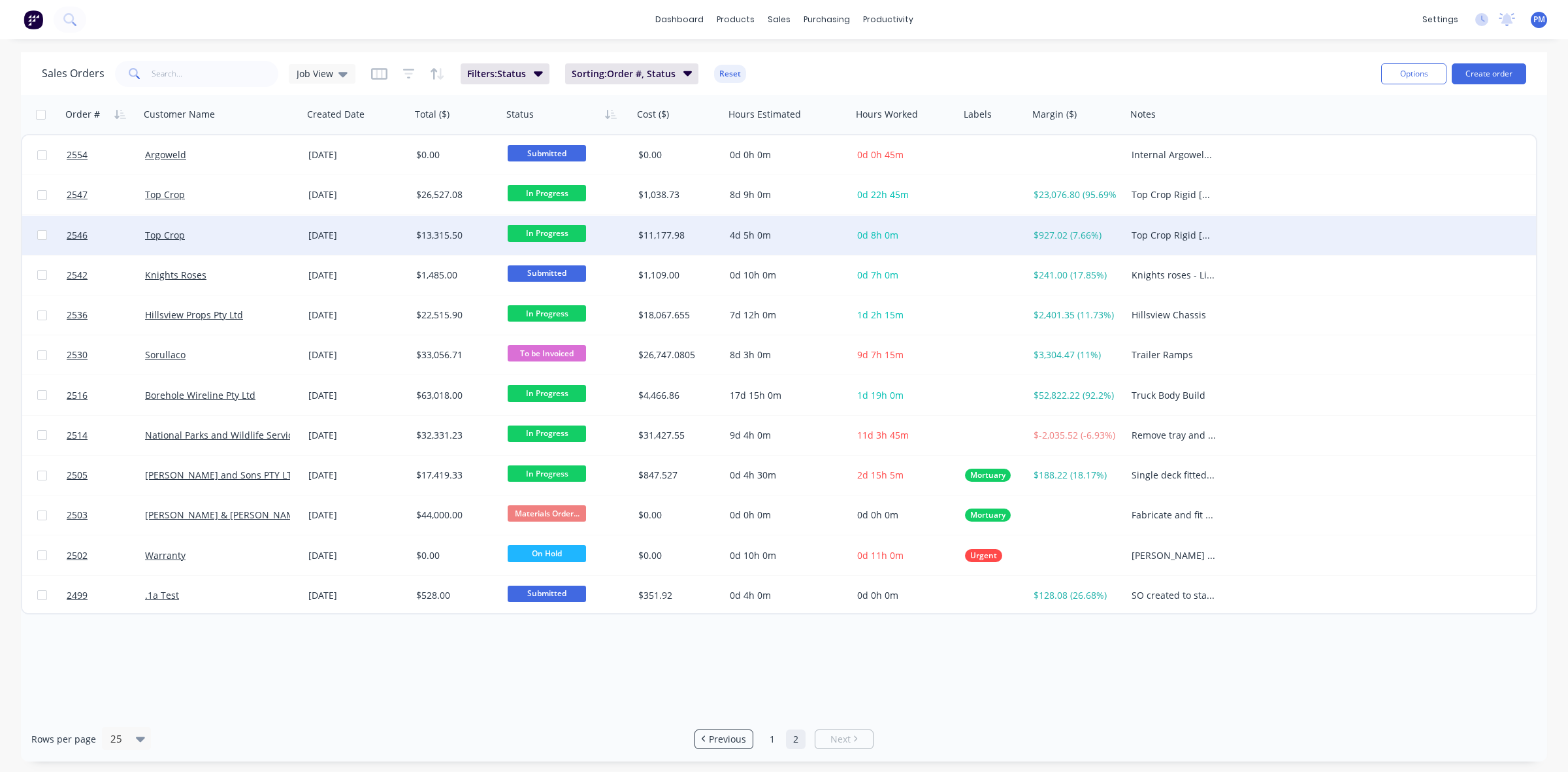
click at [268, 232] on div "Top Crop" at bounding box center [218, 235] width 145 height 13
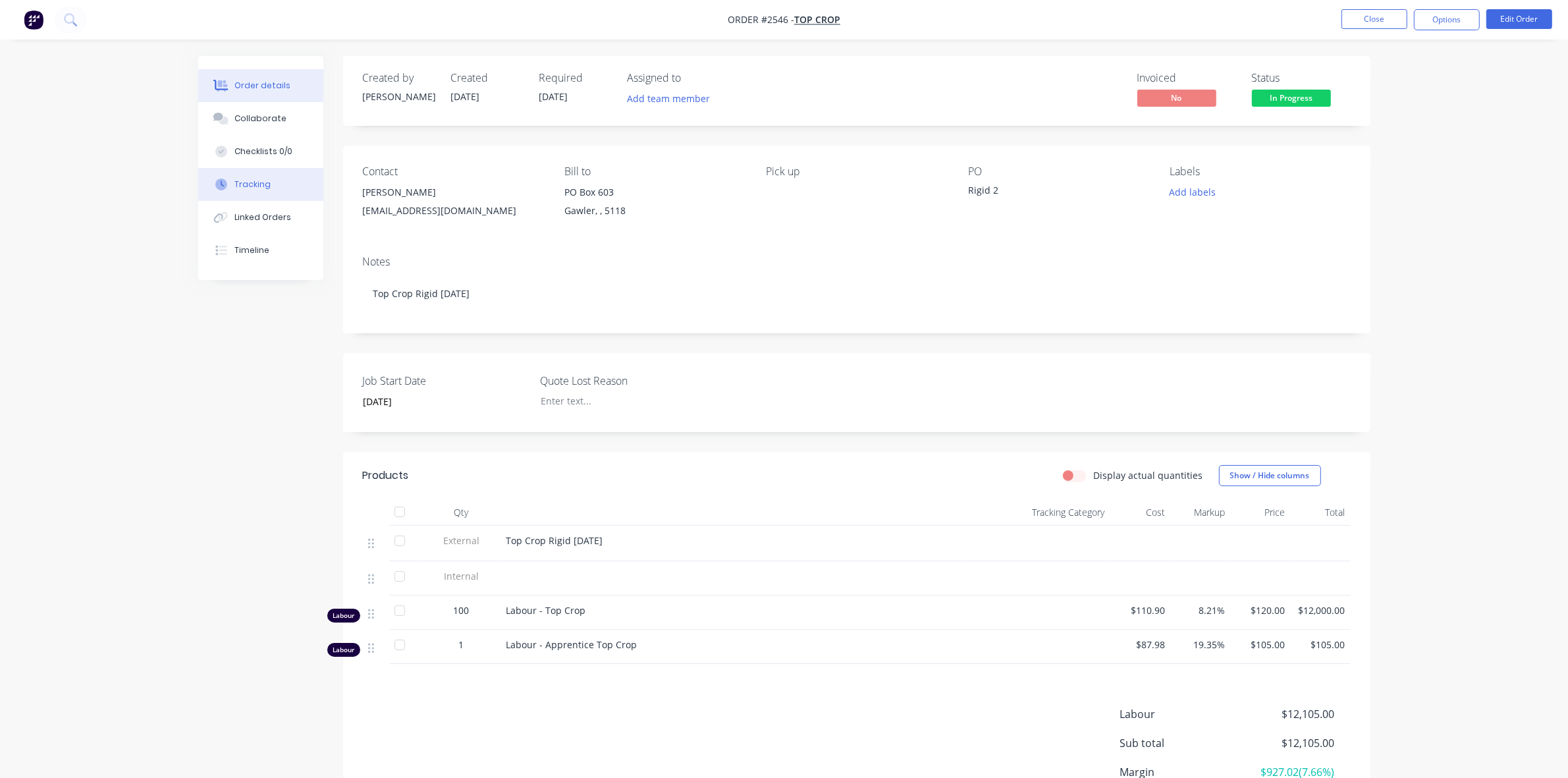
click at [255, 178] on div "Tracking" at bounding box center [252, 184] width 36 height 11
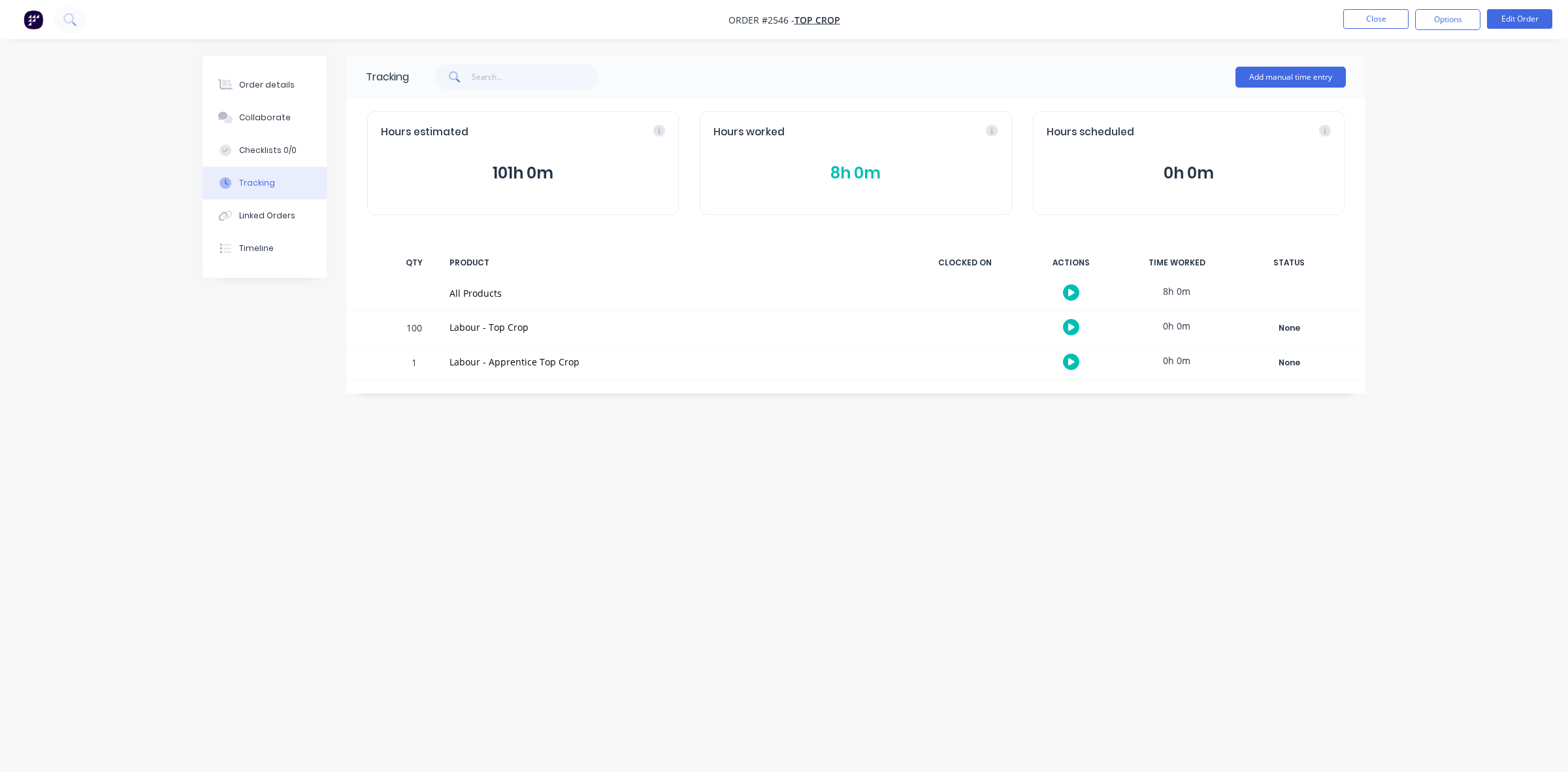
click at [838, 164] on button "8h 0m" at bounding box center [855, 173] width 284 height 25
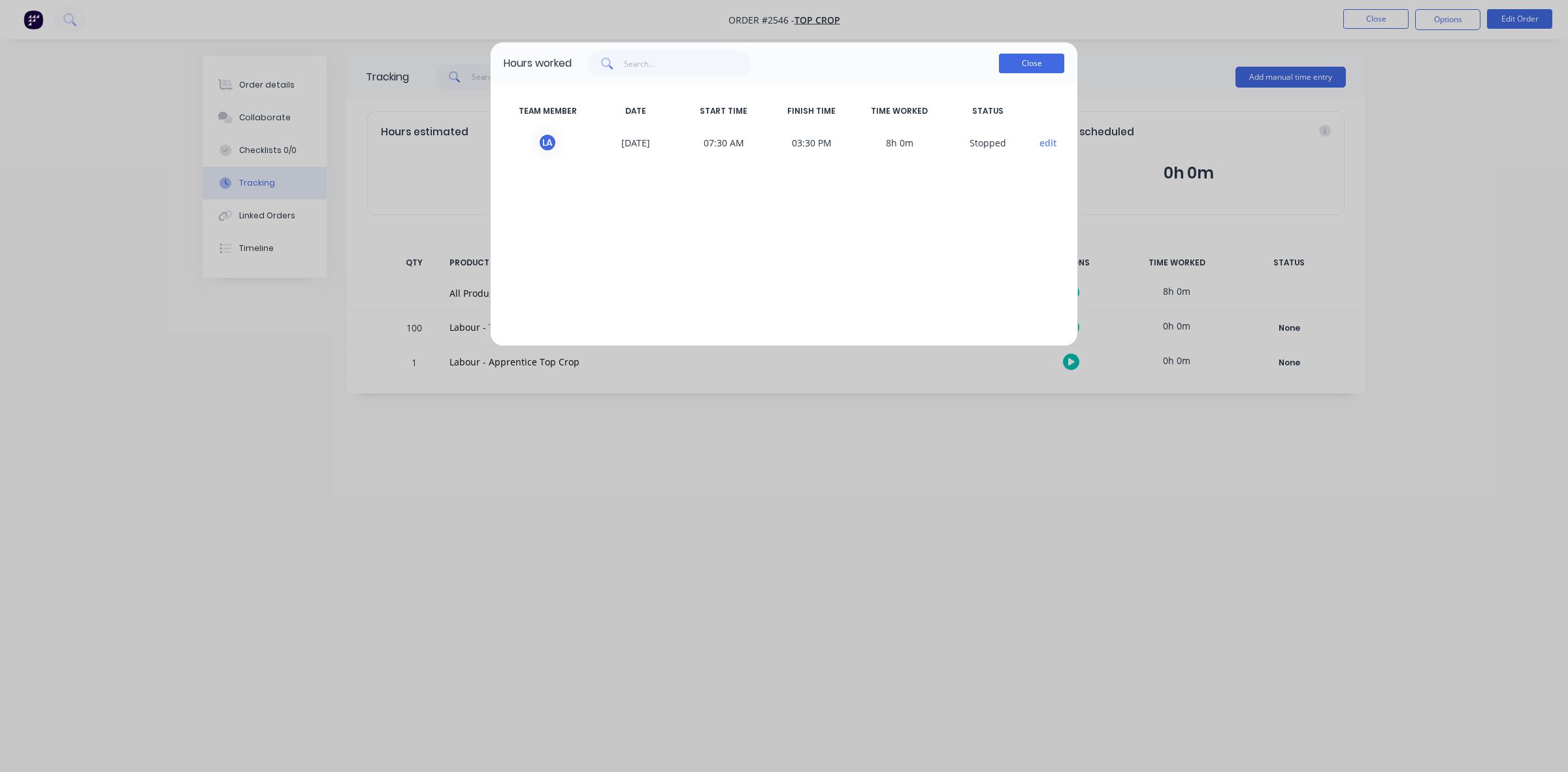
click at [1022, 62] on button "Close" at bounding box center [1031, 63] width 66 height 19
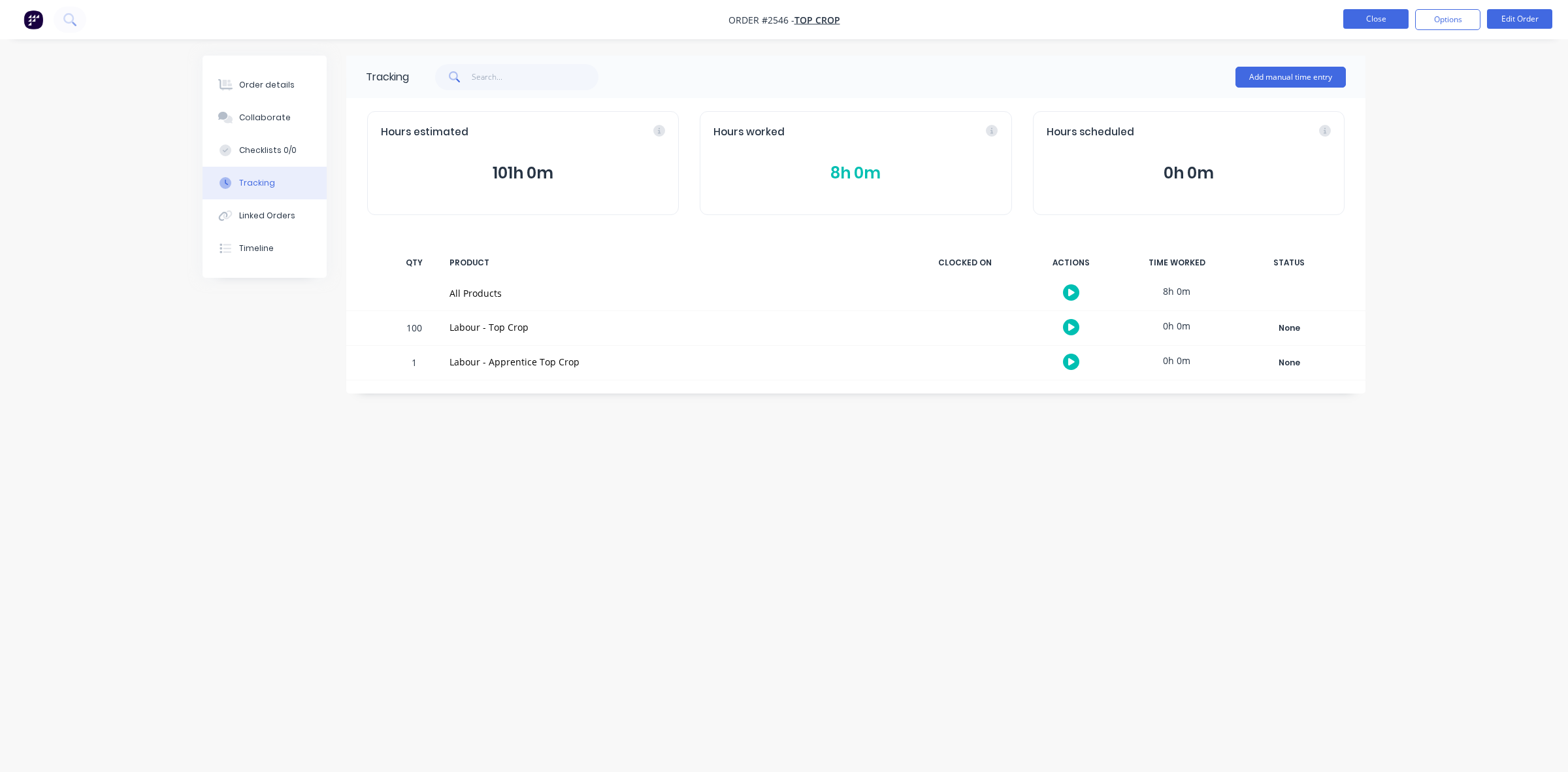
click at [1380, 18] on button "Close" at bounding box center [1375, 18] width 66 height 19
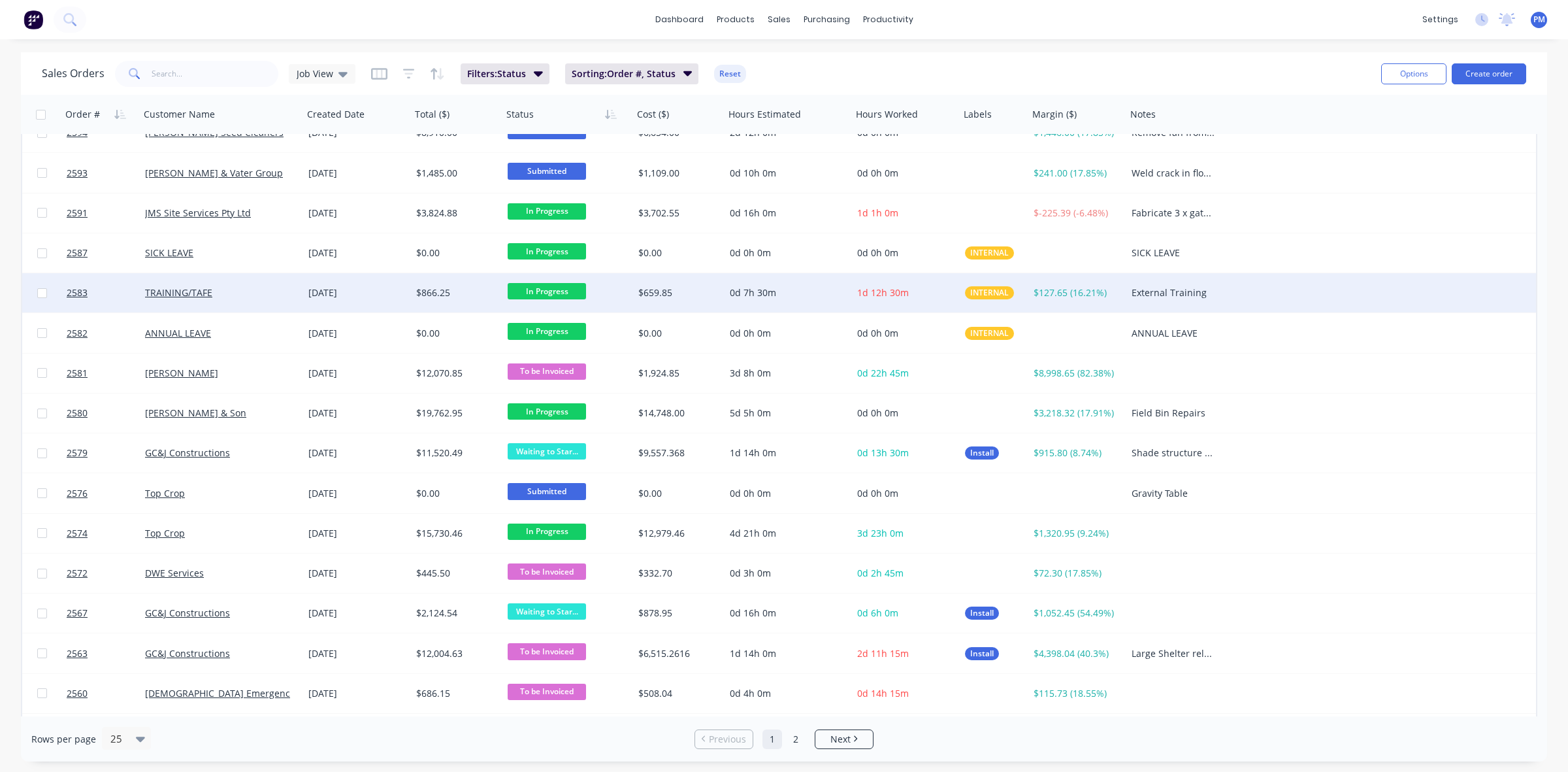
scroll to position [418, 0]
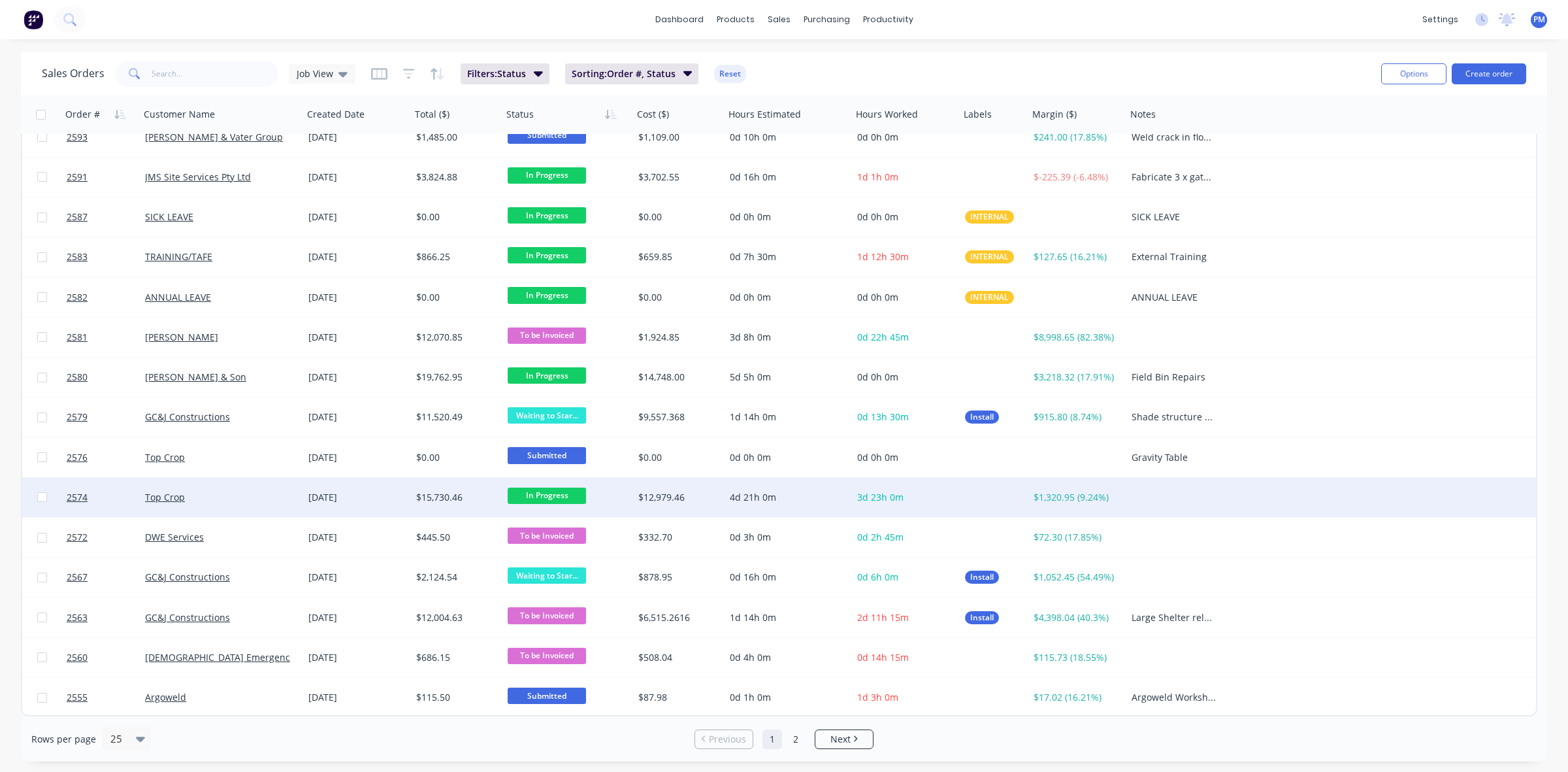
click at [252, 499] on div "Top Crop" at bounding box center [218, 497] width 145 height 13
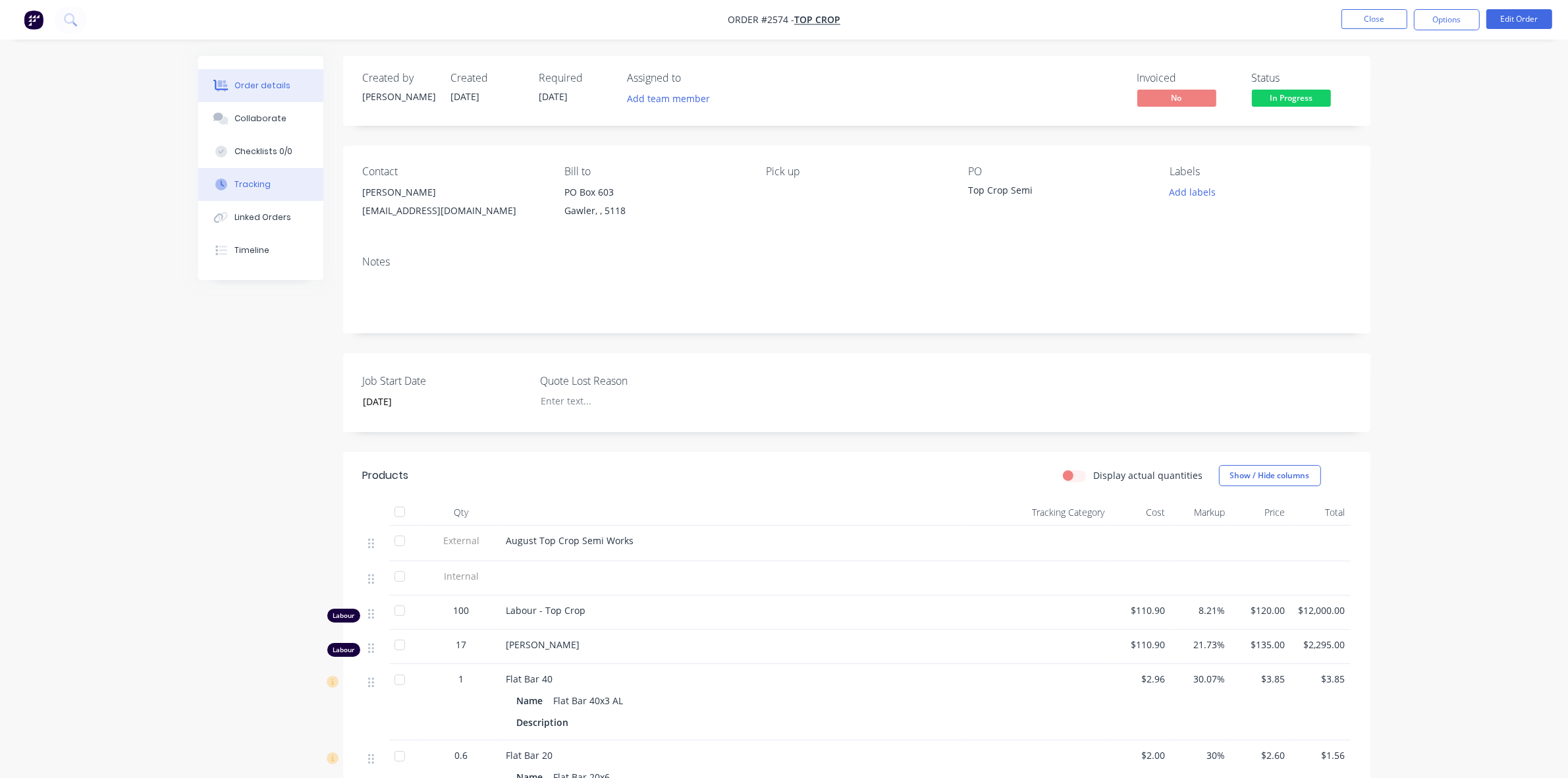
click at [240, 185] on div "Tracking" at bounding box center [252, 184] width 36 height 11
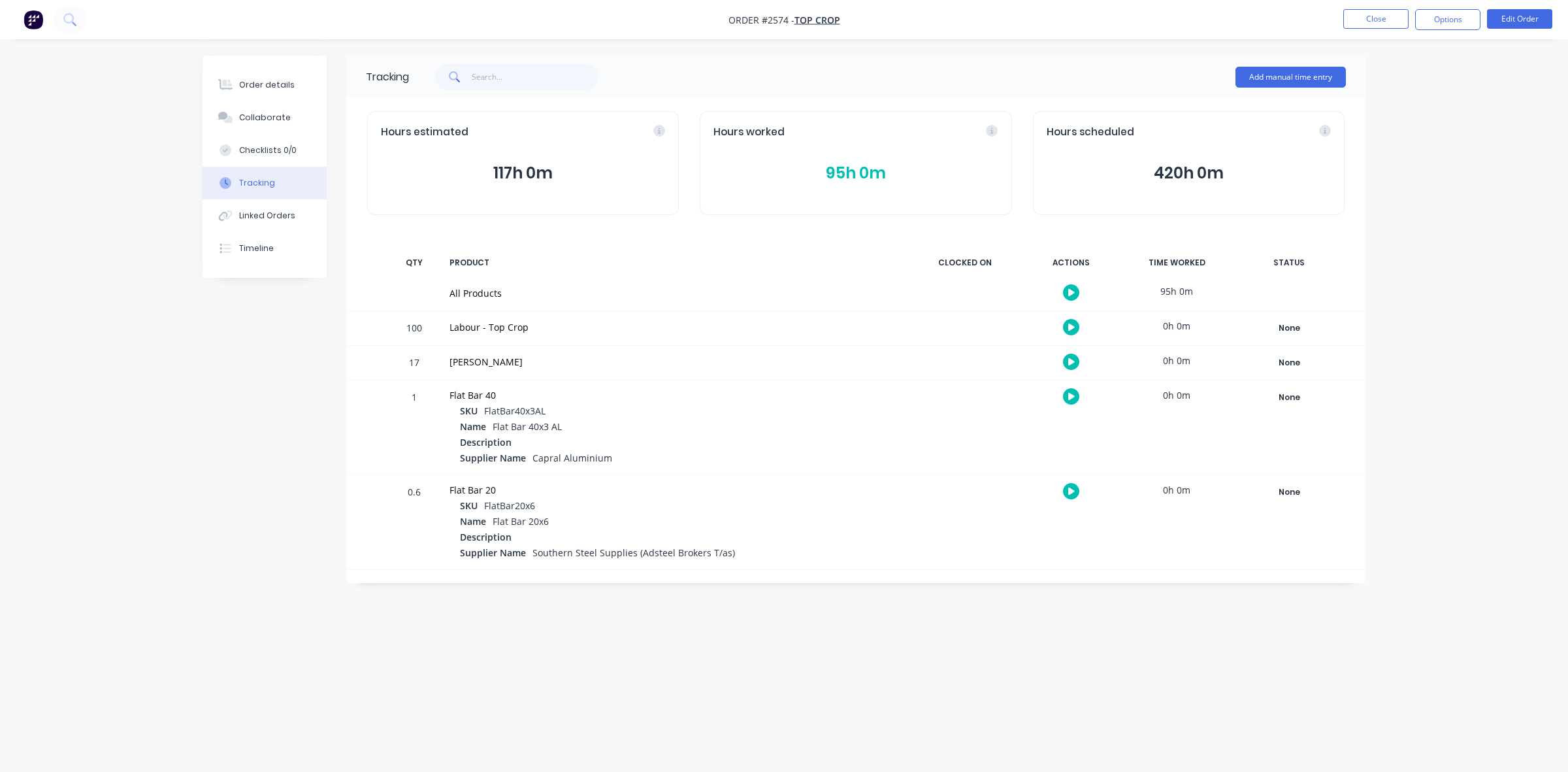
click at [848, 172] on button "95h 0m" at bounding box center [855, 173] width 284 height 25
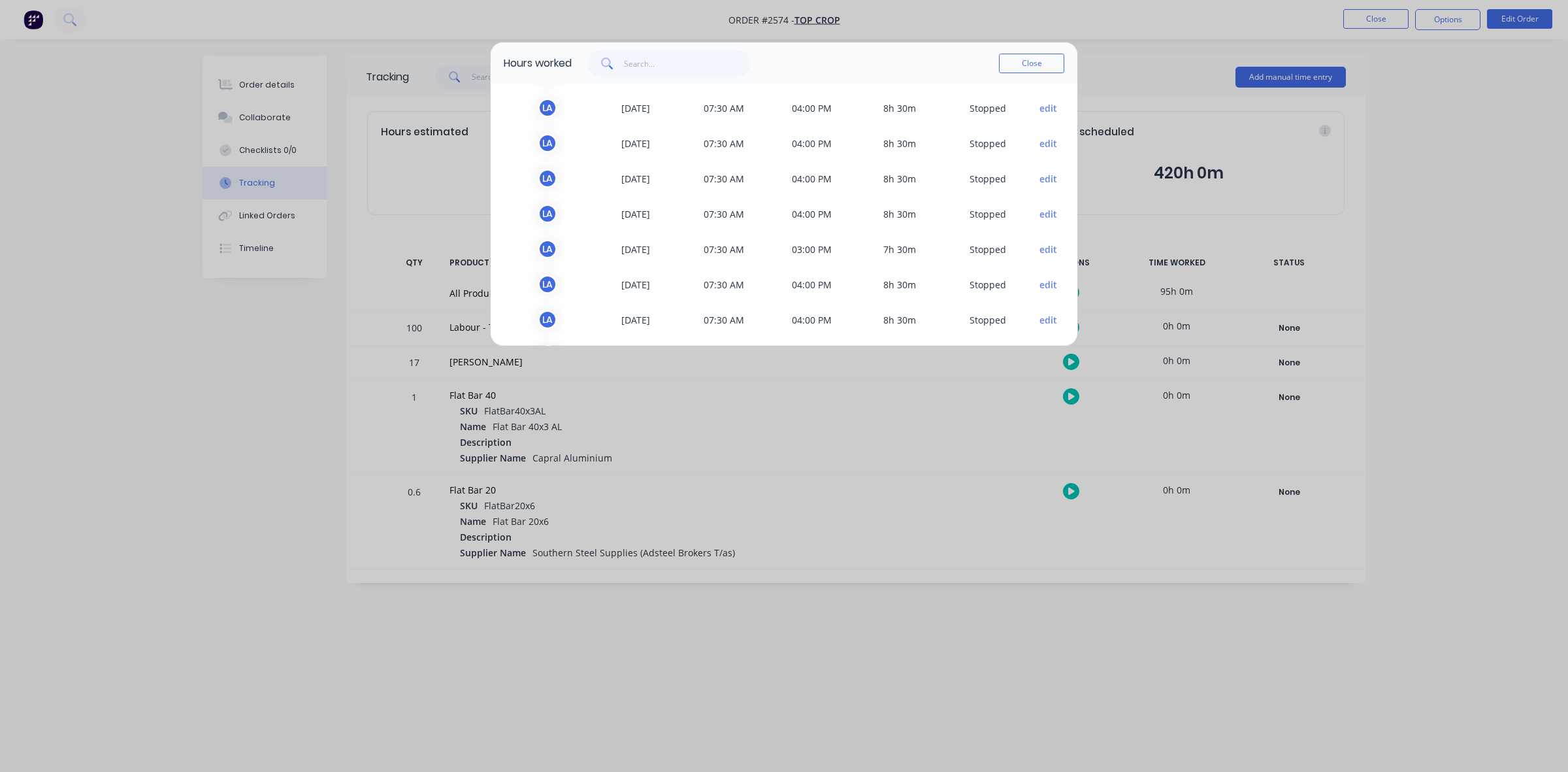
scroll to position [251, 0]
click at [1033, 66] on button "Close" at bounding box center [1031, 63] width 66 height 19
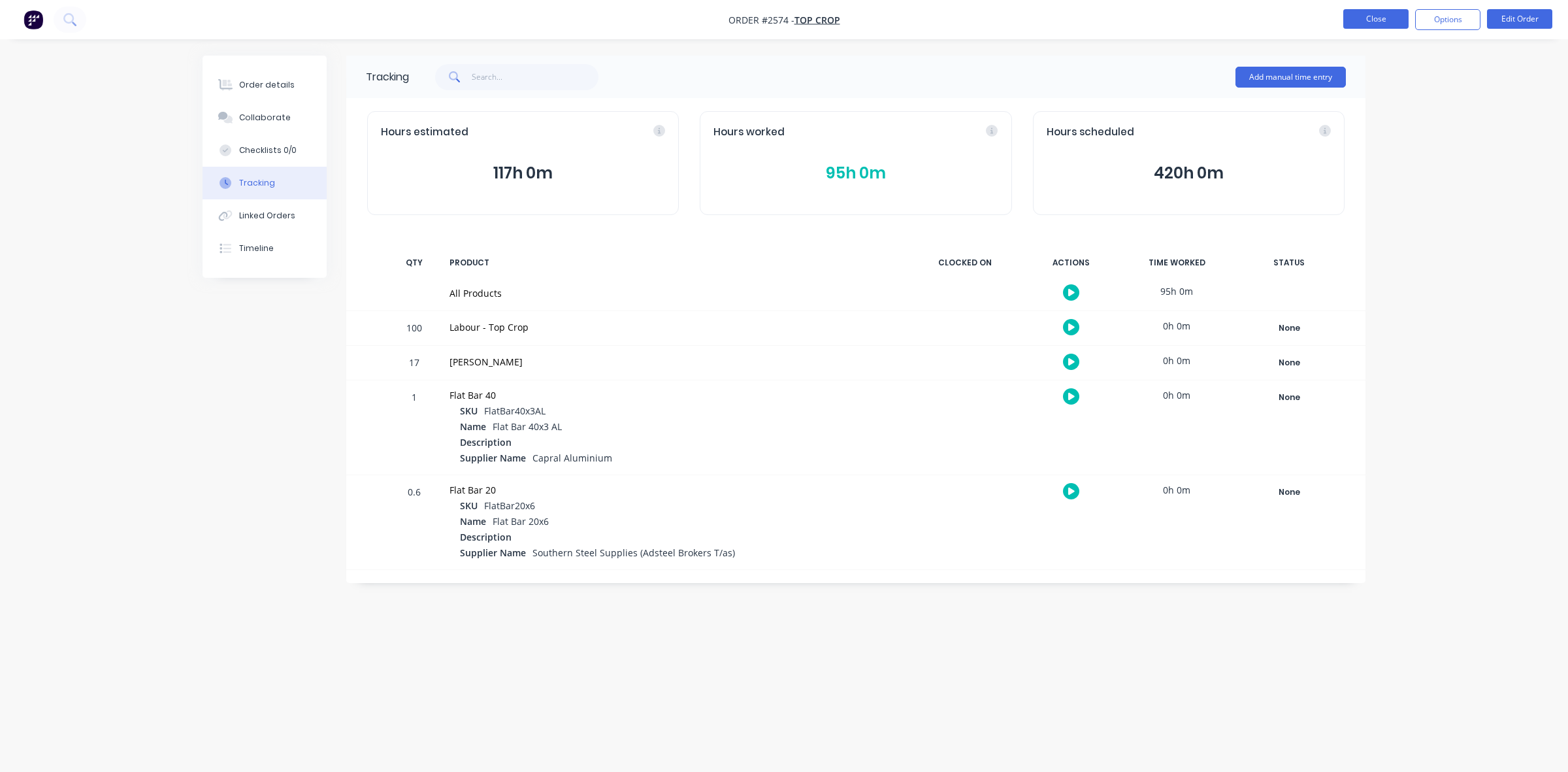
click at [1372, 18] on button "Close" at bounding box center [1375, 18] width 66 height 19
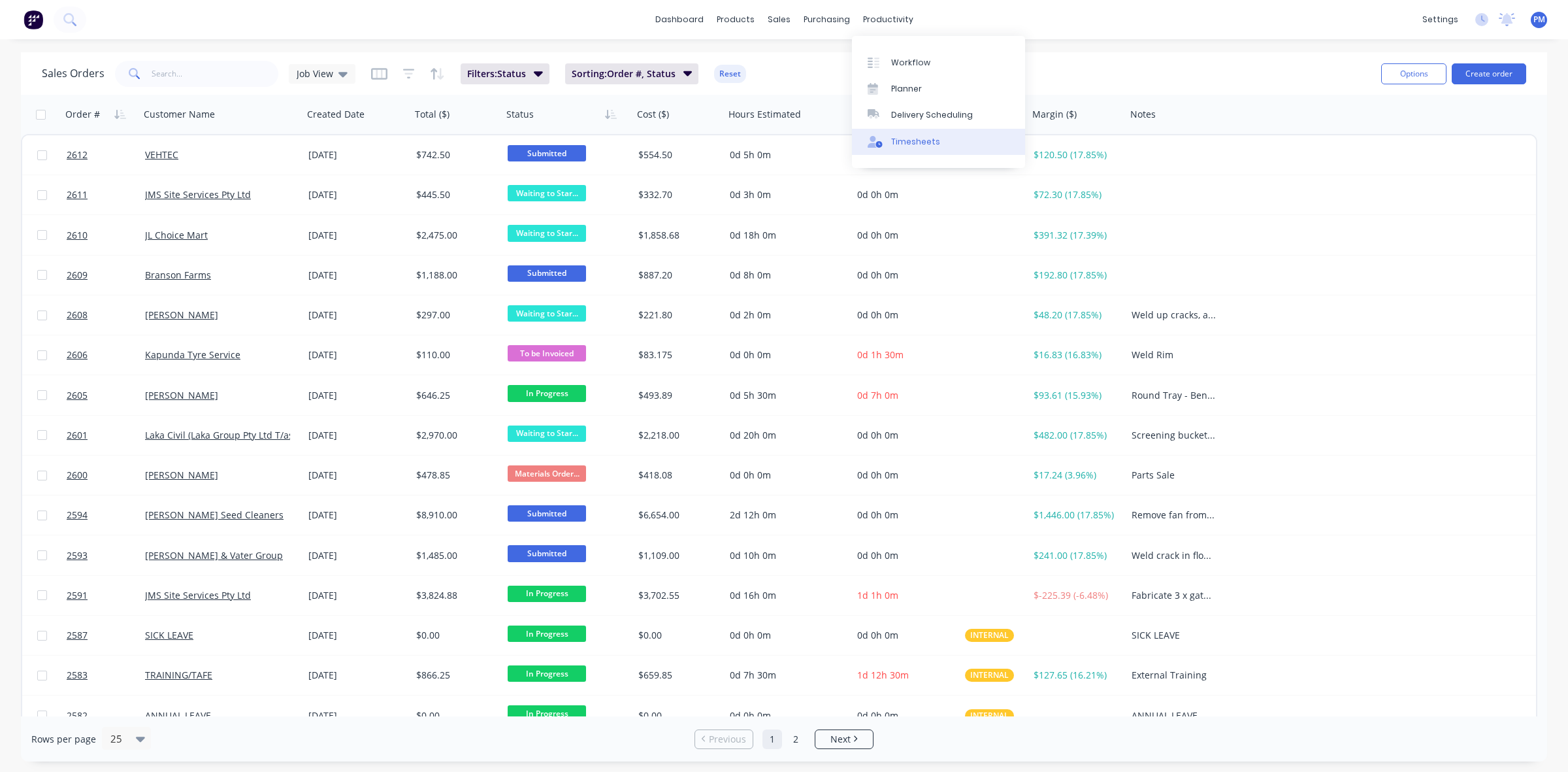
click at [913, 136] on div "Timesheets" at bounding box center [915, 141] width 49 height 11
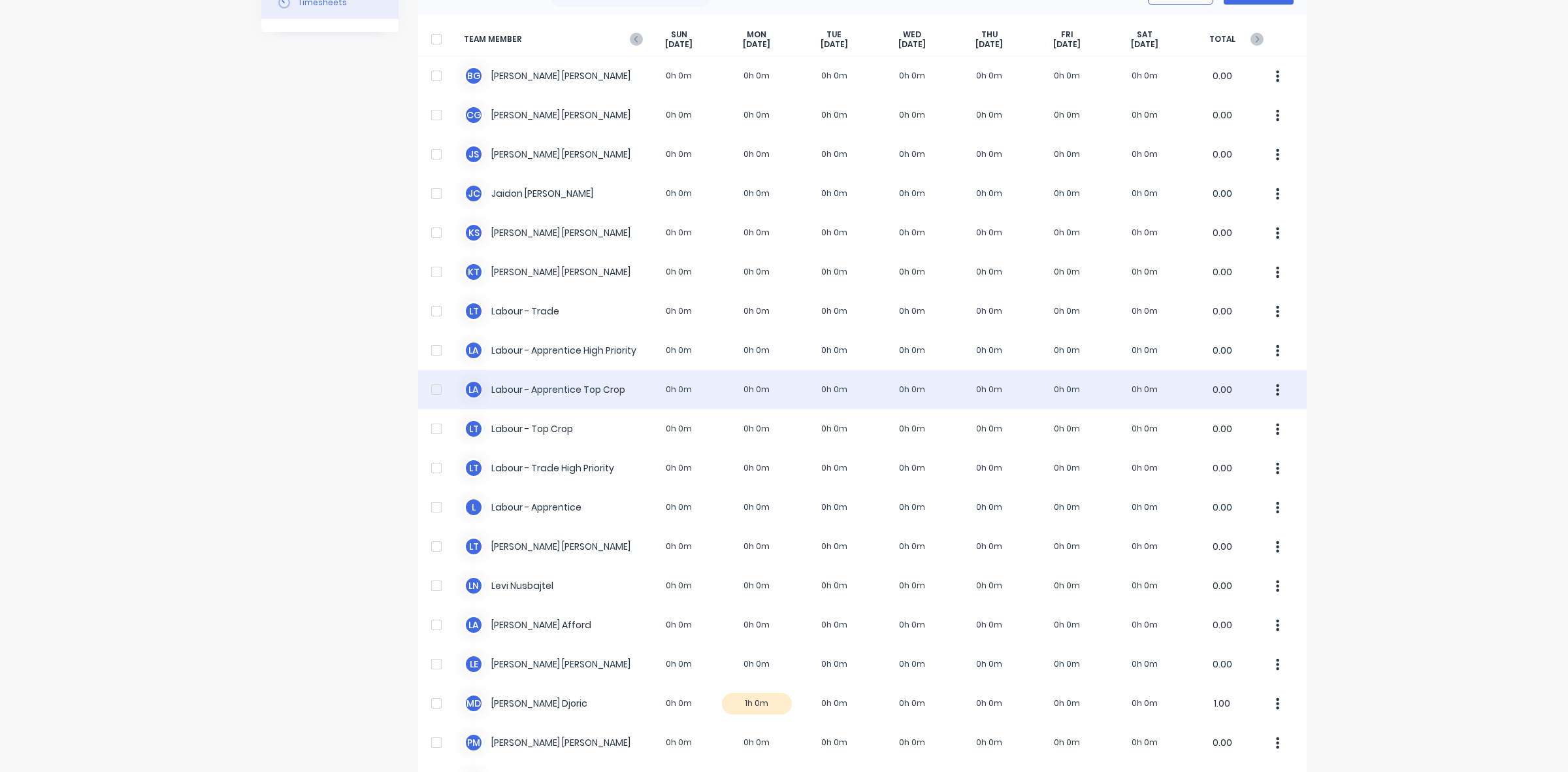
scroll to position [287, 0]
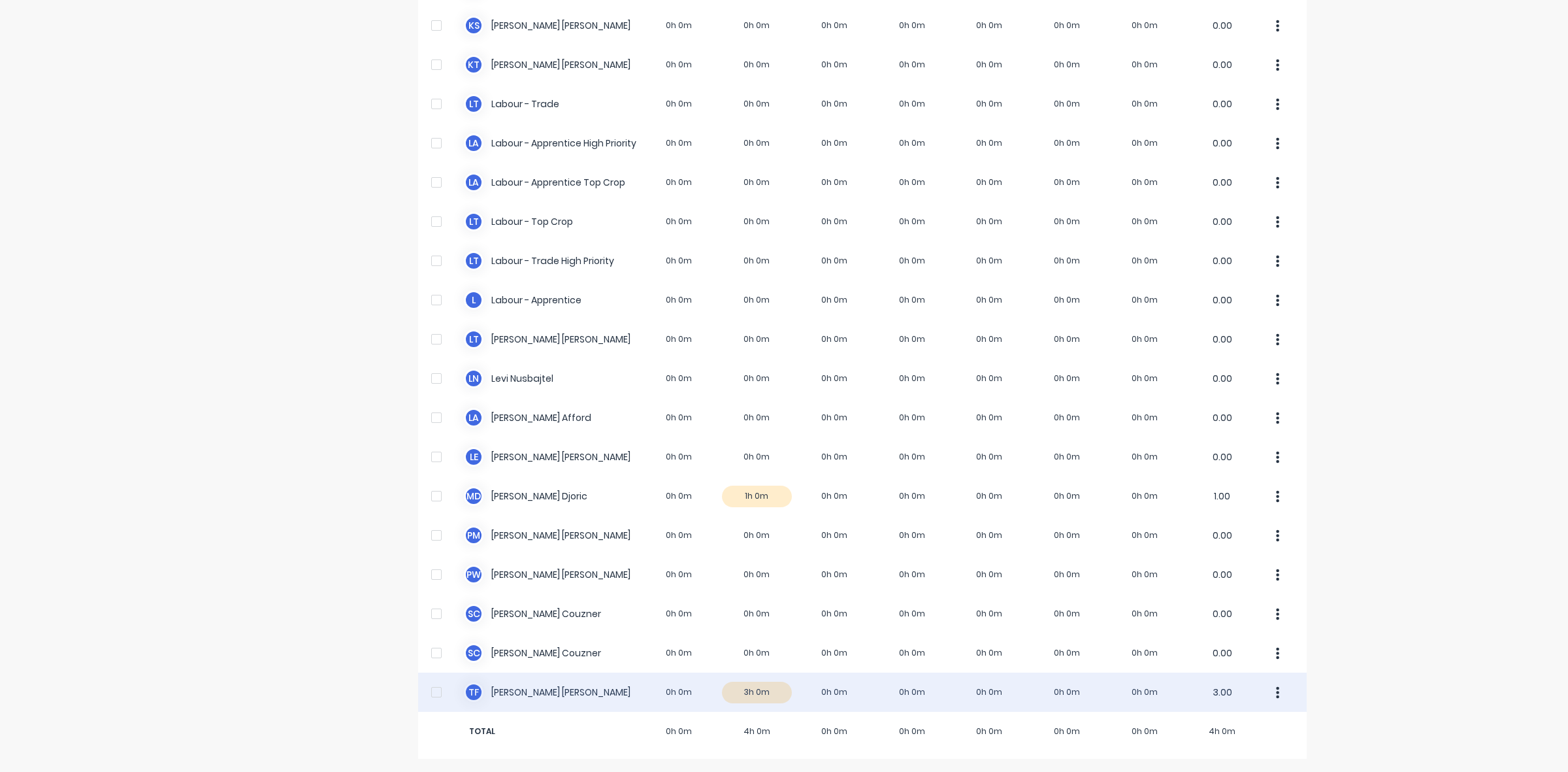
click at [771, 687] on div "T F [PERSON_NAME] 0h 0m 3h 0m 0h 0m 0h 0m 0h 0m 0h 0m 0h 0m 3.00" at bounding box center [862, 691] width 888 height 39
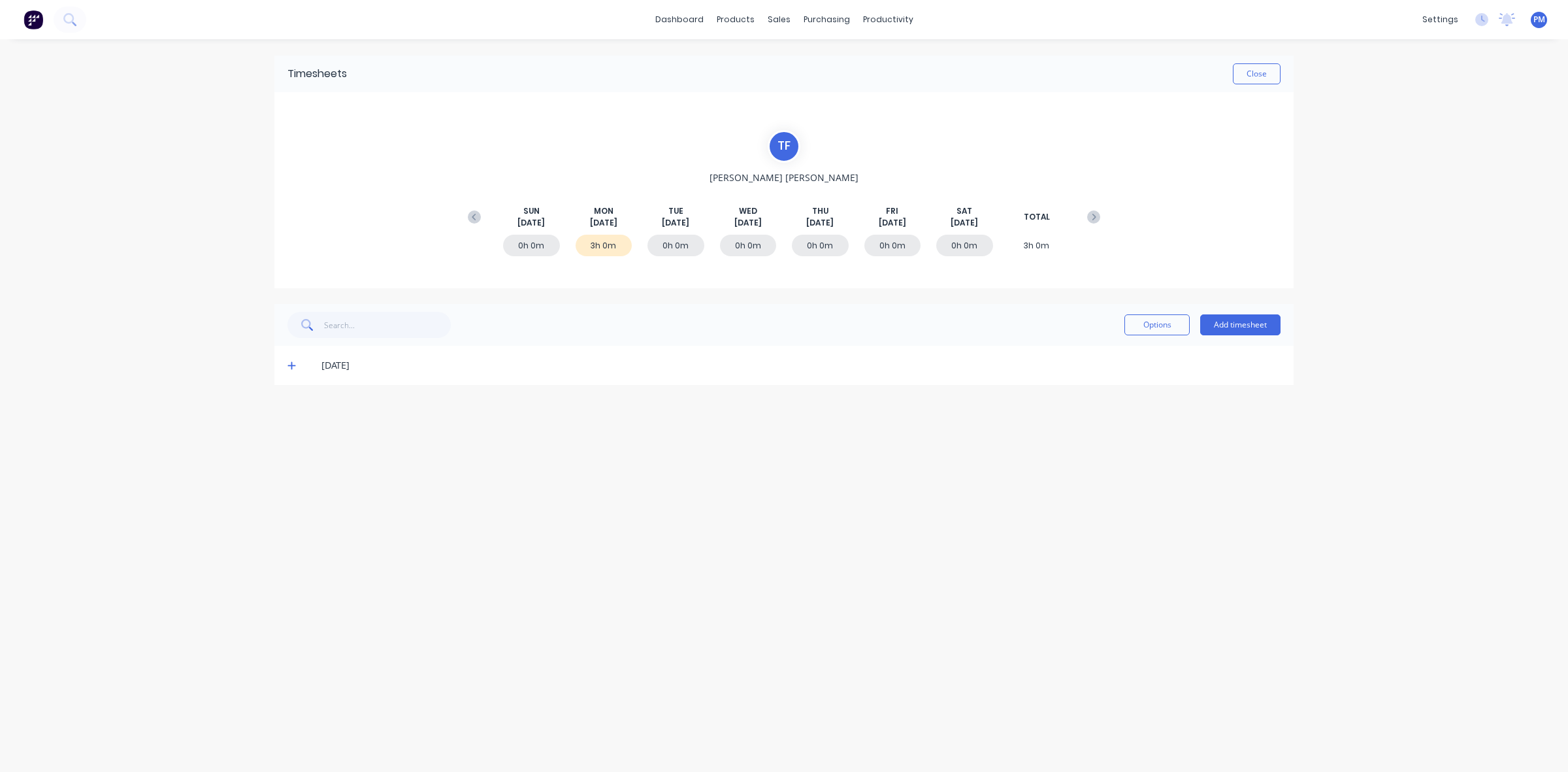
click at [289, 364] on icon at bounding box center [292, 365] width 9 height 9
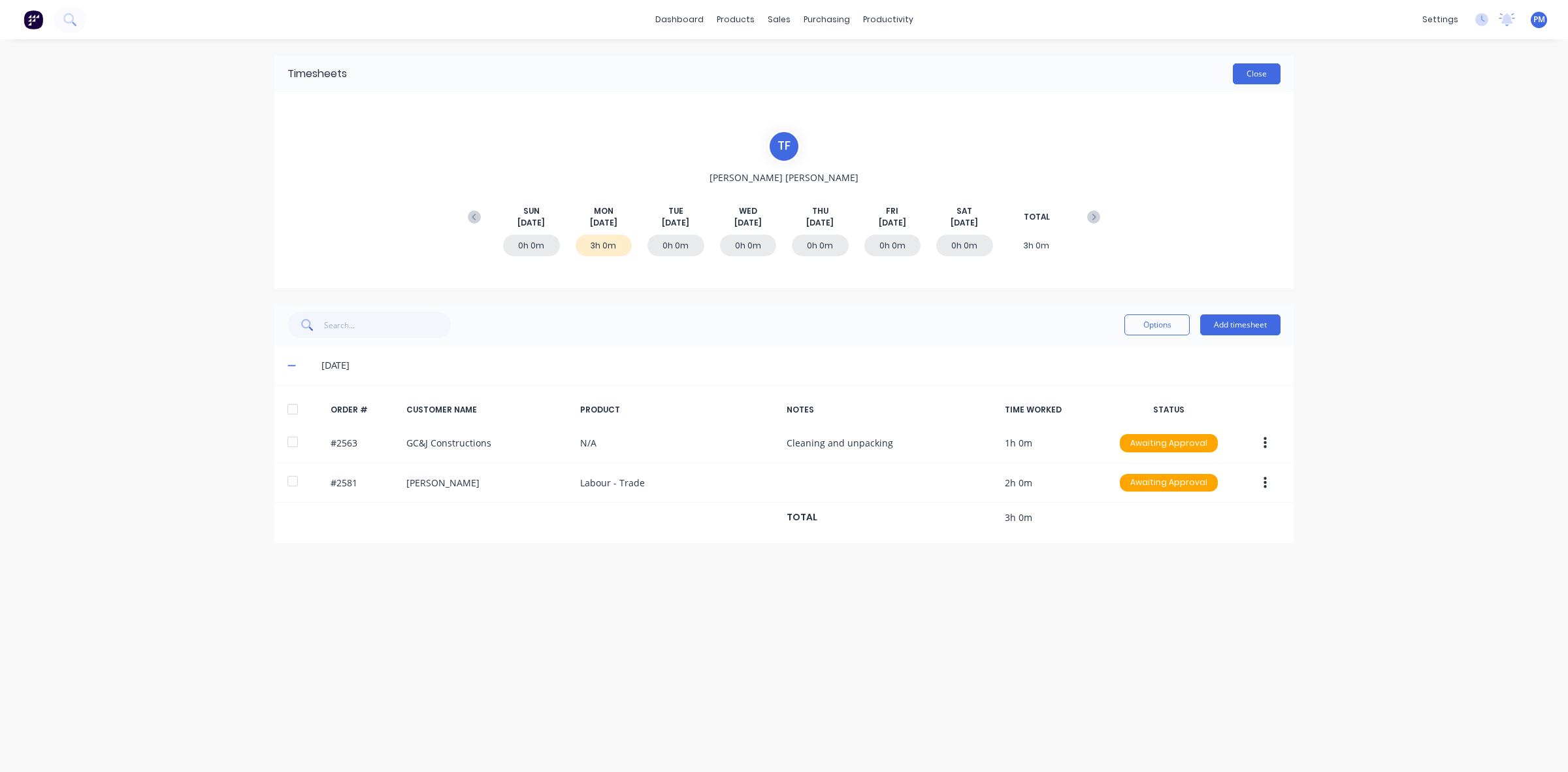
click at [1246, 77] on button "Close" at bounding box center [1256, 74] width 47 height 21
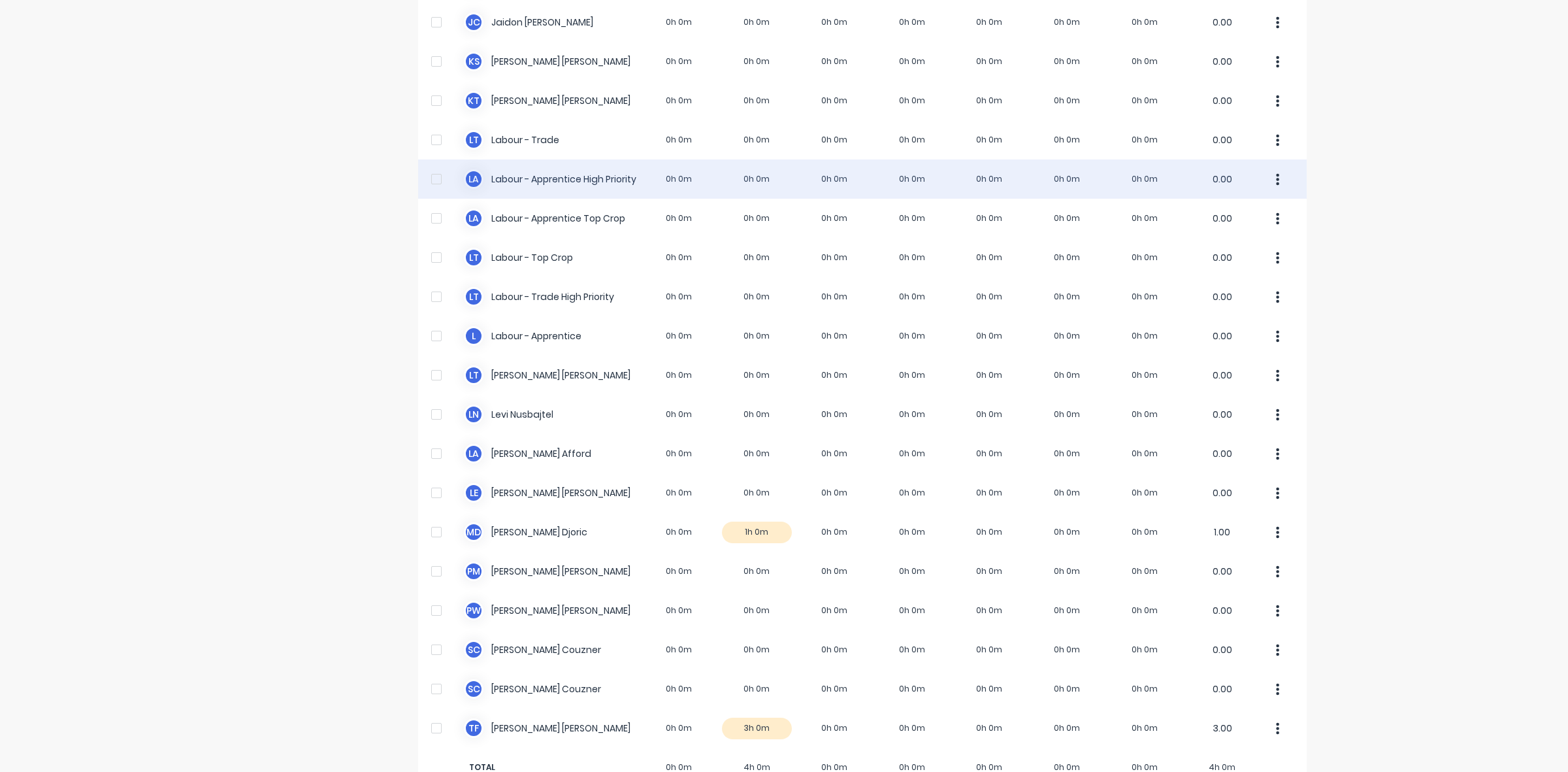
scroll to position [287, 0]
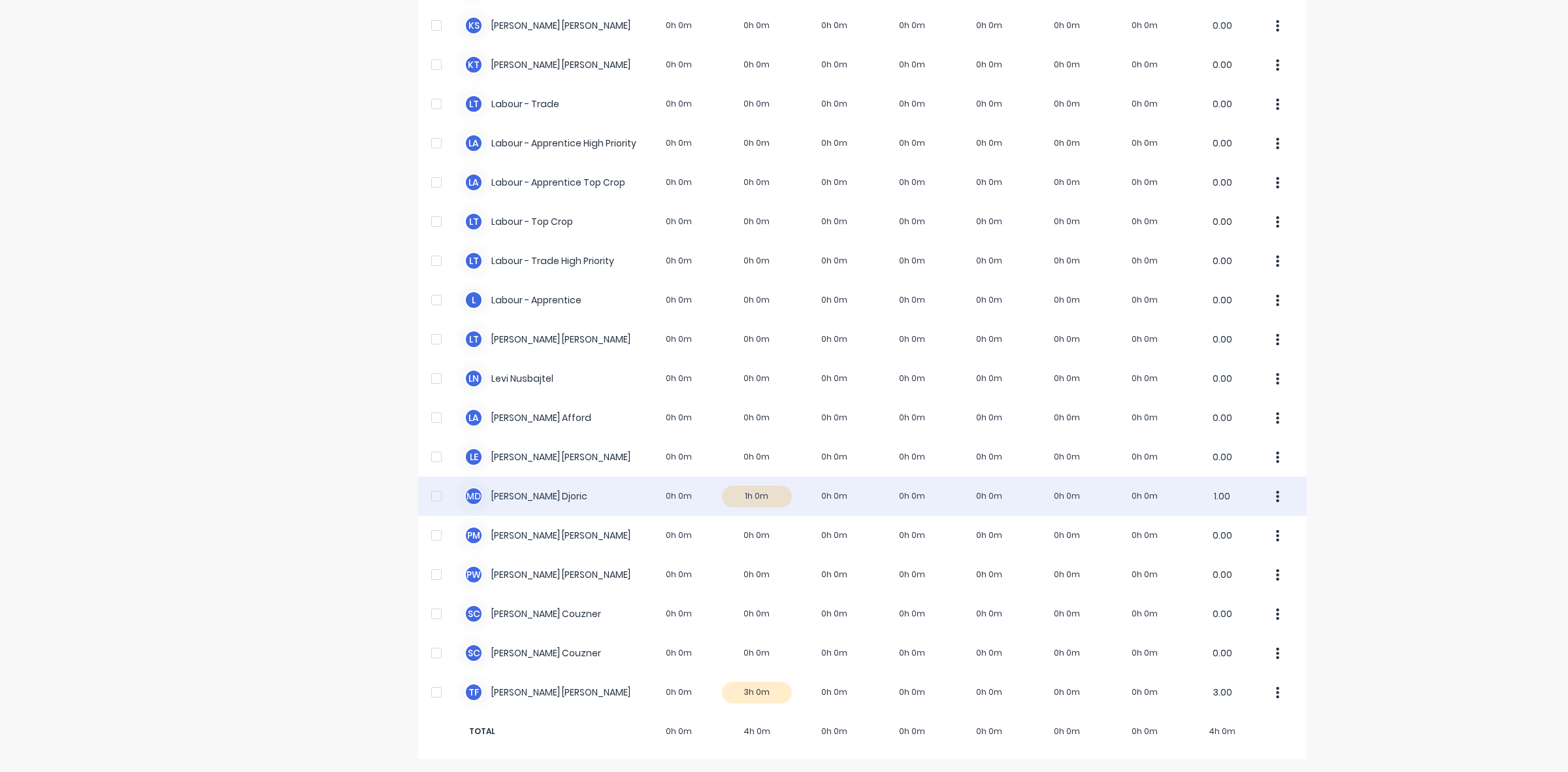
click at [772, 499] on div "M D [PERSON_NAME] 0h 0m 1h 0m 0h 0m 0h 0m 0h 0m 0h 0m 0h 0m 1.00" at bounding box center [862, 496] width 888 height 39
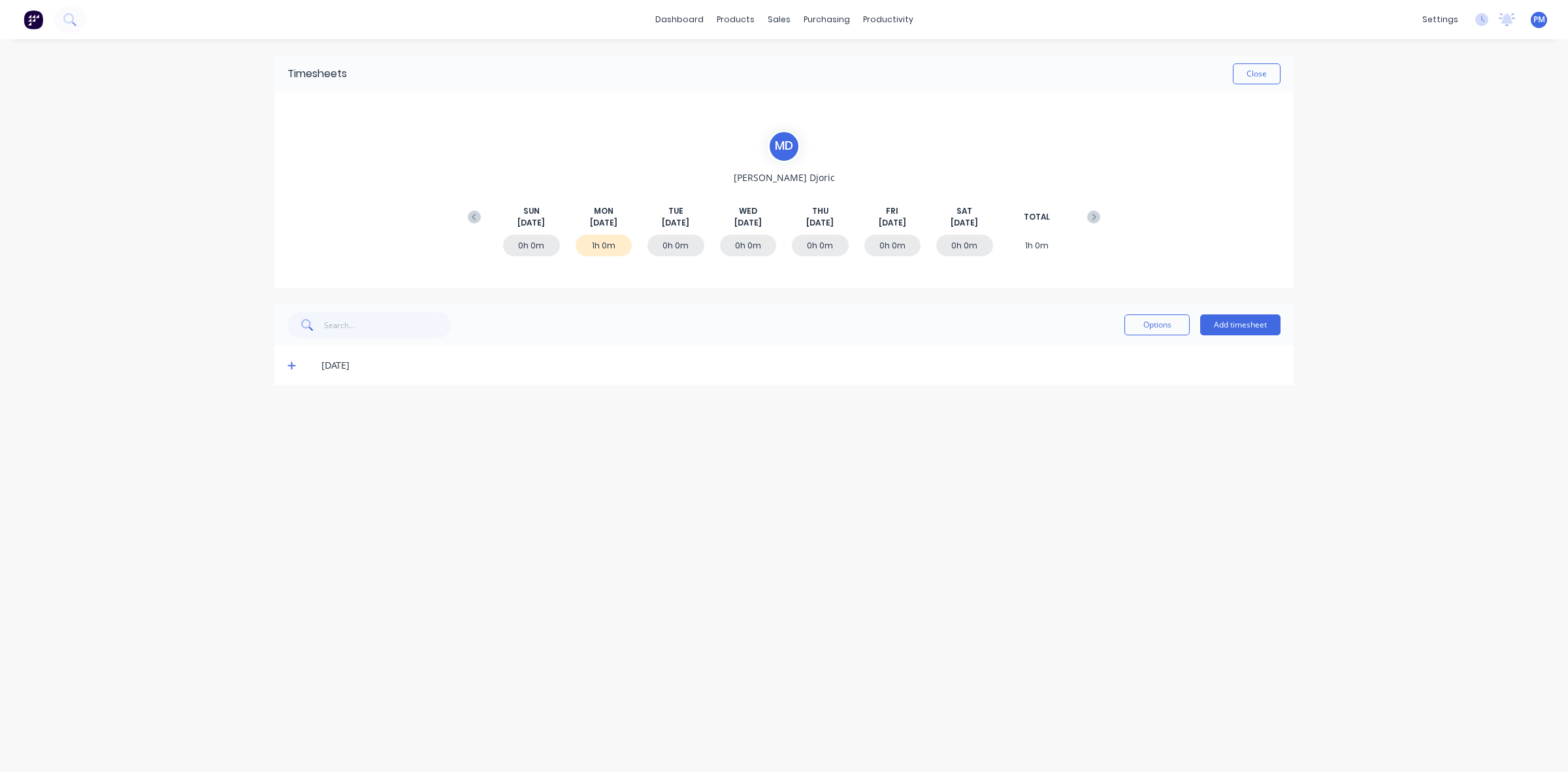
click at [288, 364] on icon at bounding box center [292, 365] width 9 height 9
click at [1252, 71] on button "Close" at bounding box center [1256, 74] width 47 height 21
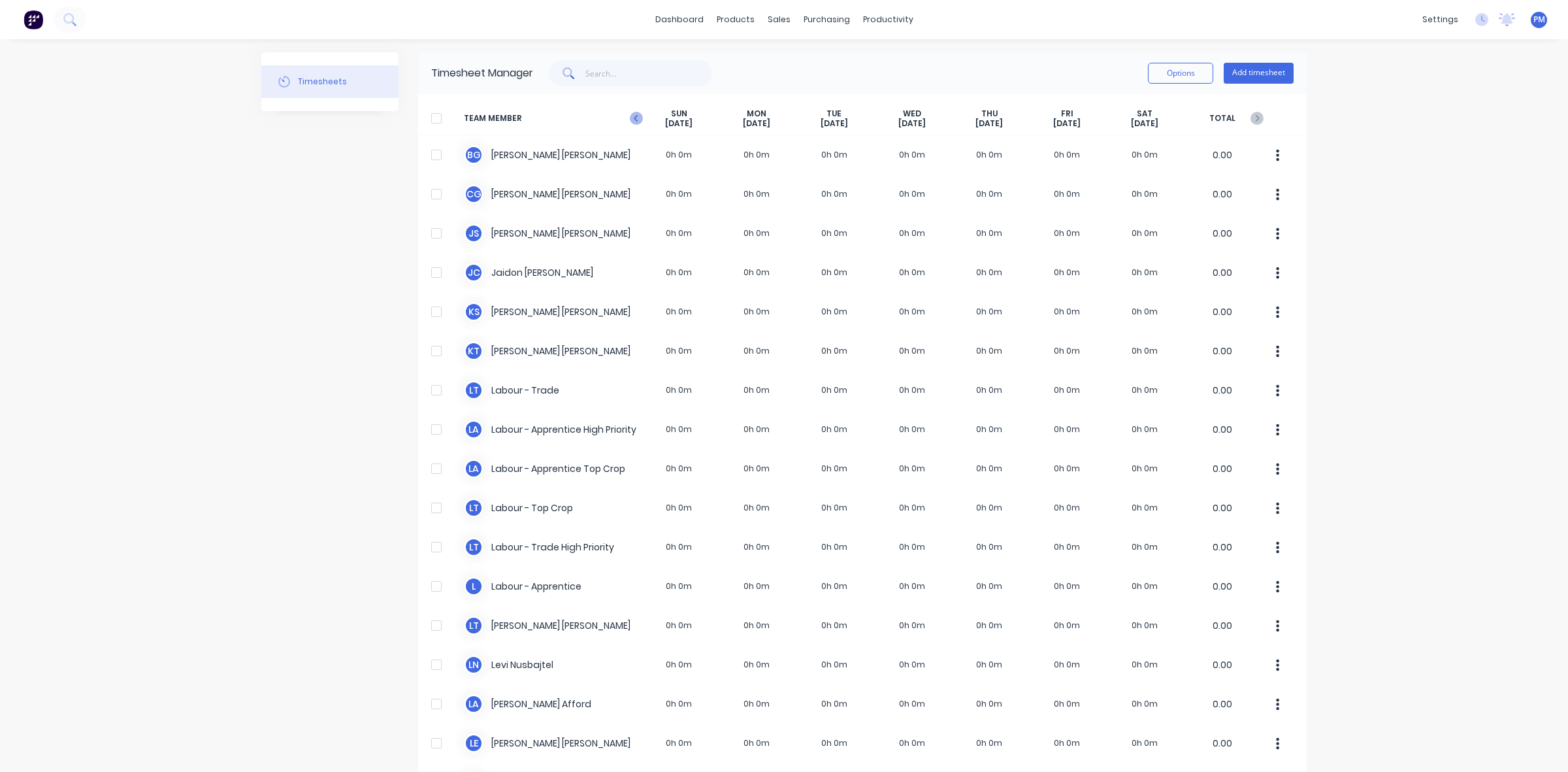
click at [631, 117] on icon at bounding box center [636, 118] width 13 height 13
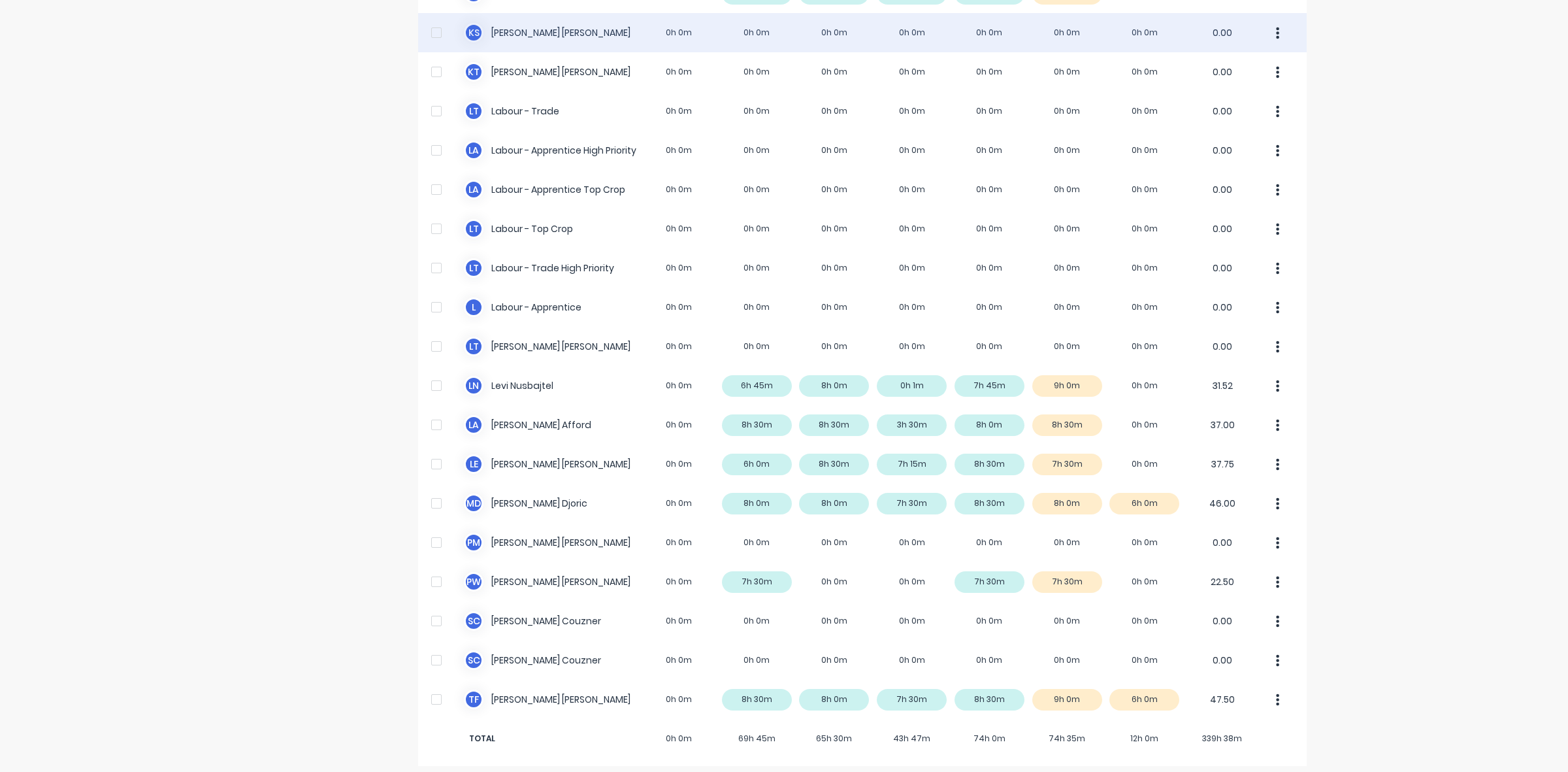
scroll to position [287, 0]
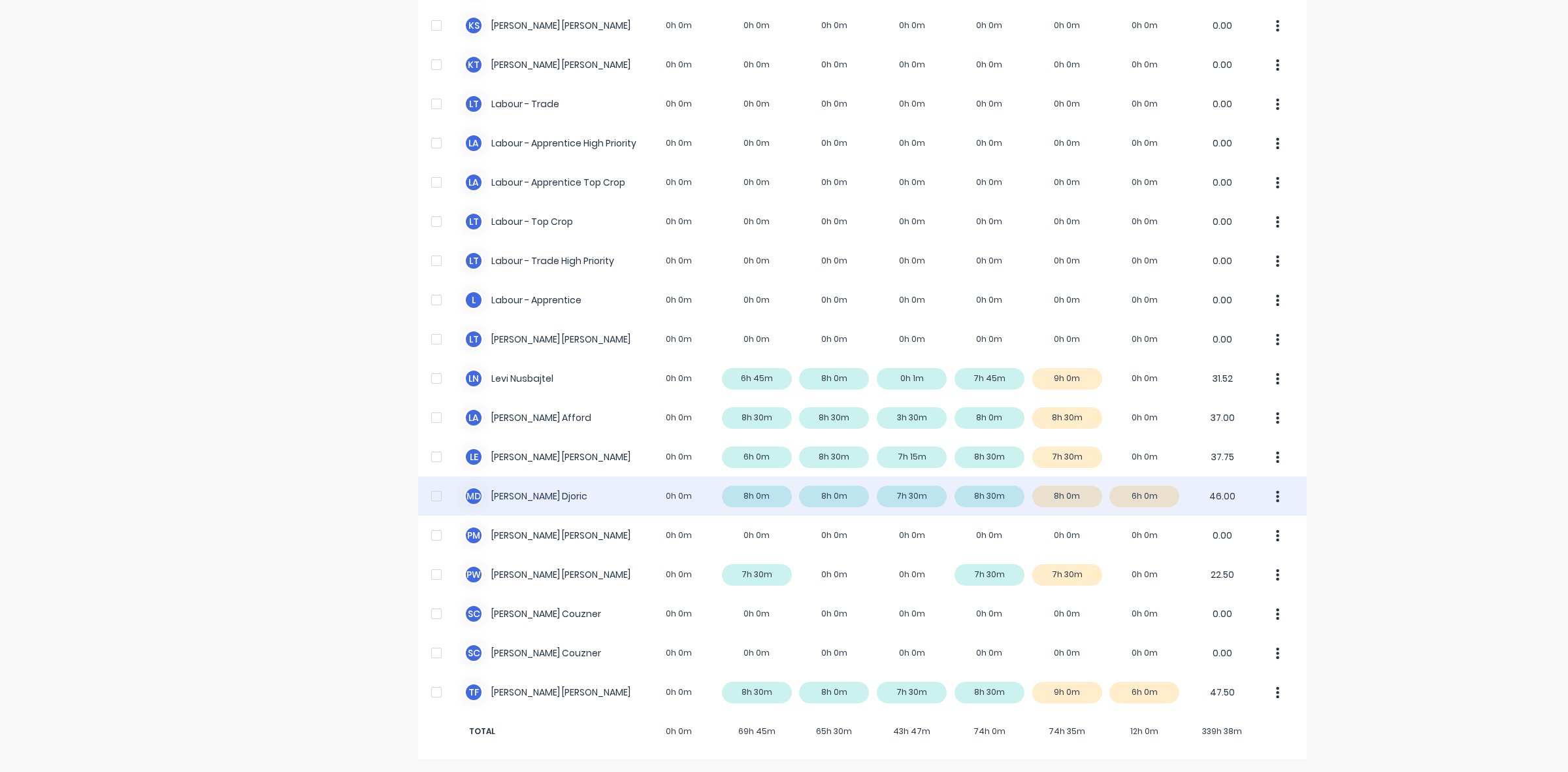
click at [1075, 495] on div "M D [PERSON_NAME] 0h 0m 8h 0m 8h 0m 7h 30m 8h 30m 8h 0m 6h 0m 46.00" at bounding box center [862, 496] width 888 height 39
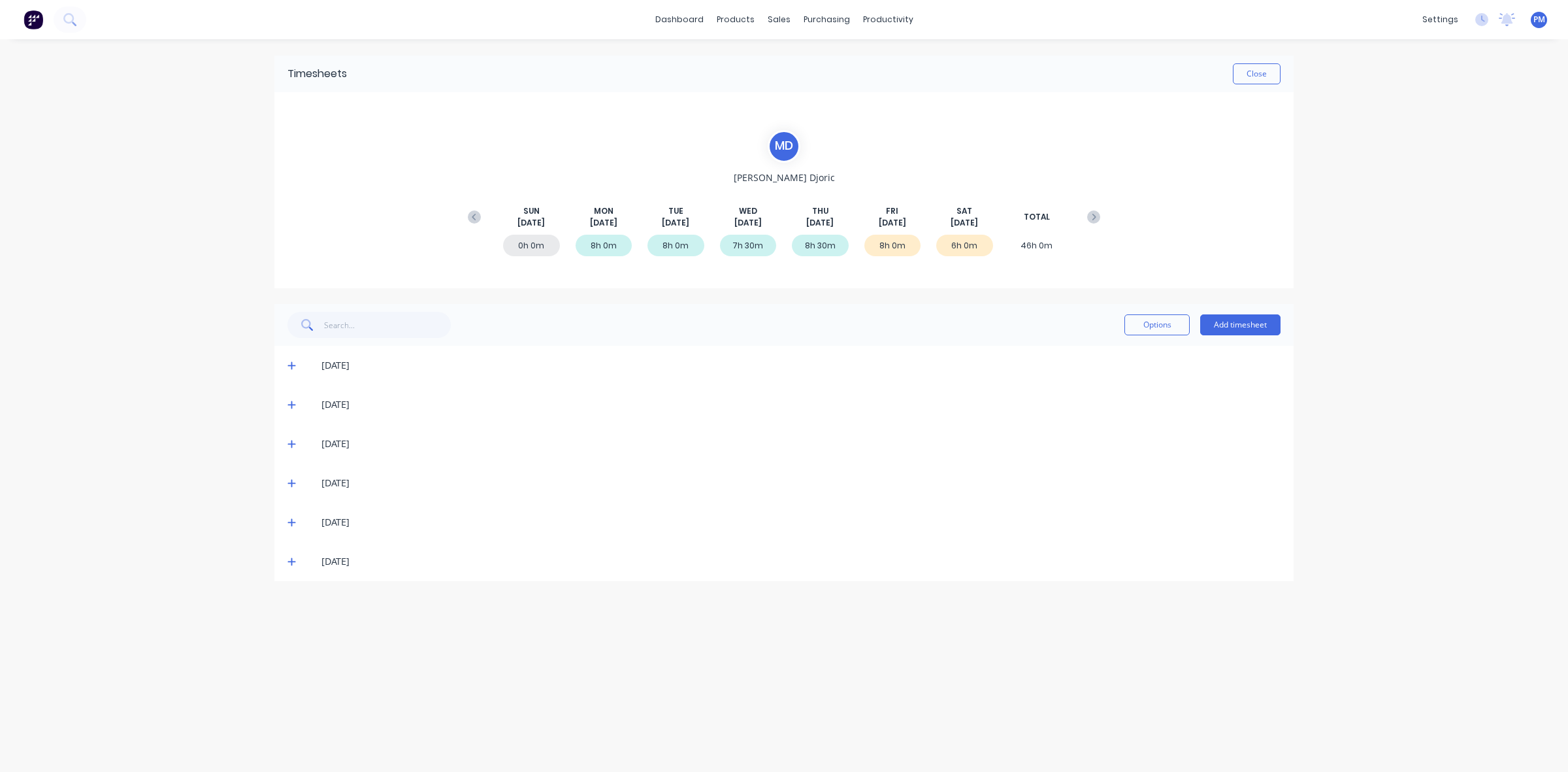
click at [295, 521] on icon at bounding box center [292, 522] width 9 height 9
click at [294, 521] on icon at bounding box center [292, 522] width 9 height 9
click at [292, 559] on icon at bounding box center [291, 562] width 8 height 8
click at [292, 559] on icon at bounding box center [292, 561] width 9 height 9
click at [1251, 75] on button "Close" at bounding box center [1256, 74] width 47 height 21
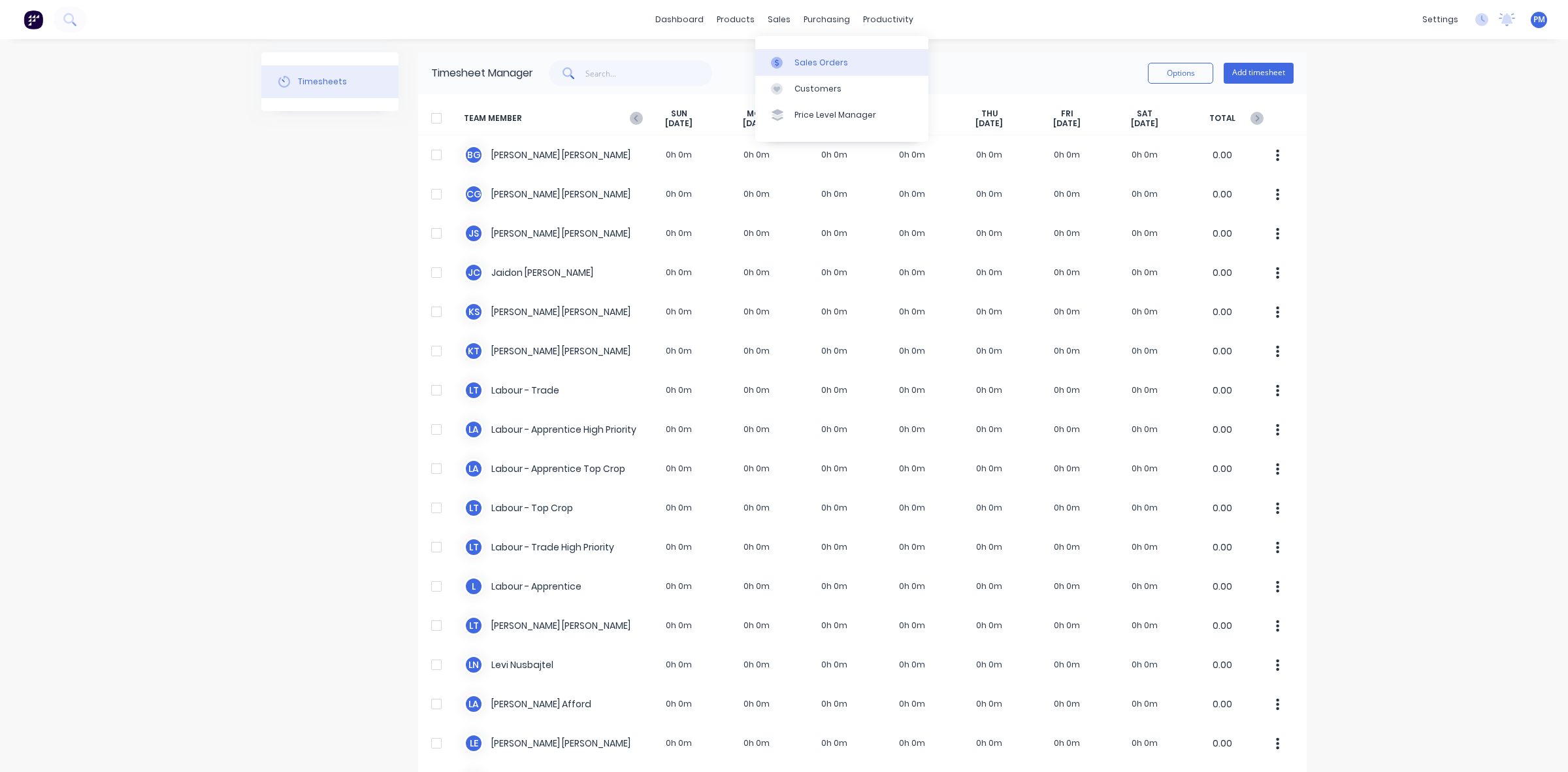
click at [805, 53] on link "Sales Orders" at bounding box center [842, 62] width 173 height 26
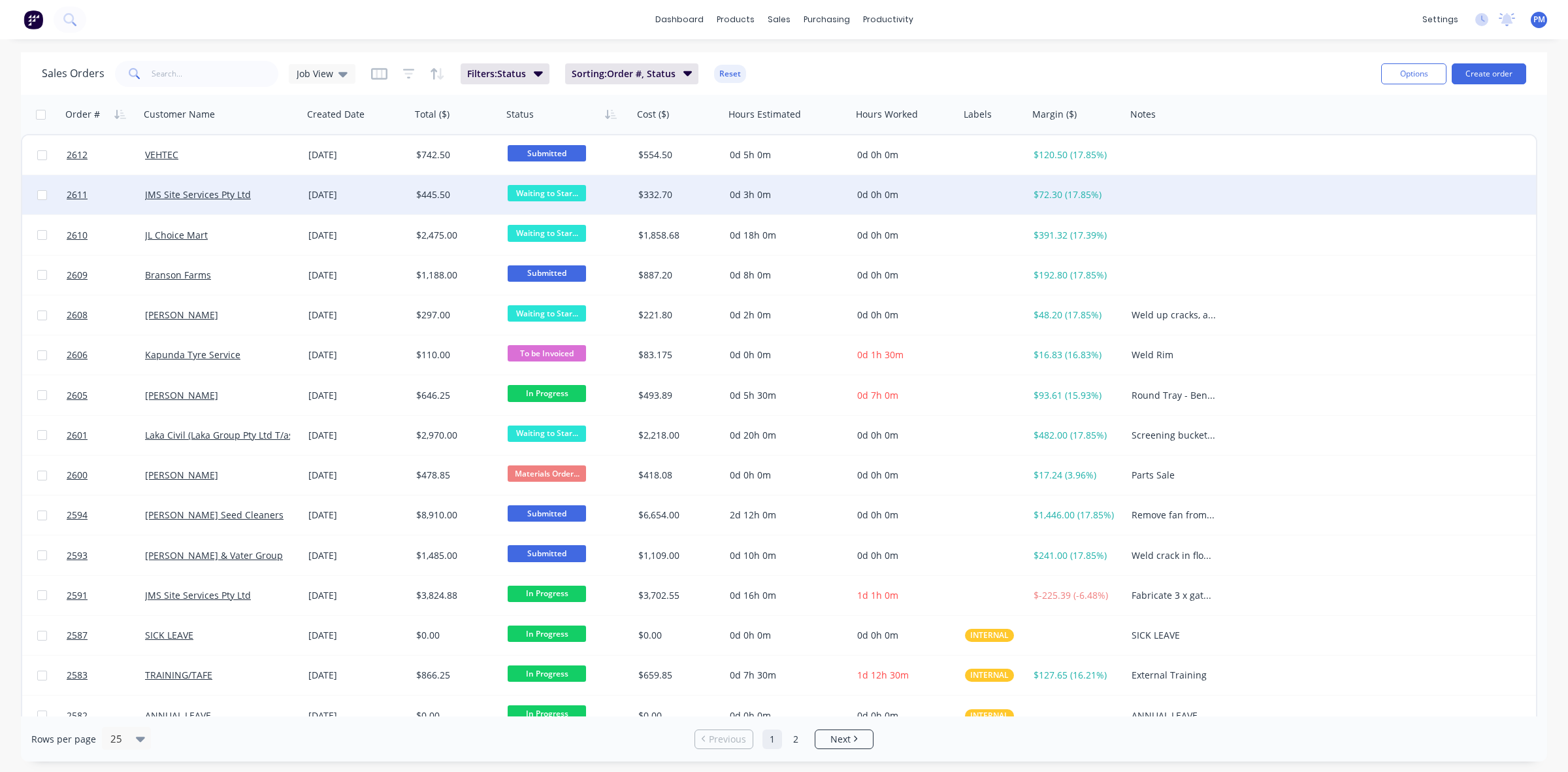
click at [282, 200] on div "JMS Site Services Pty Ltd" at bounding box center [218, 195] width 145 height 13
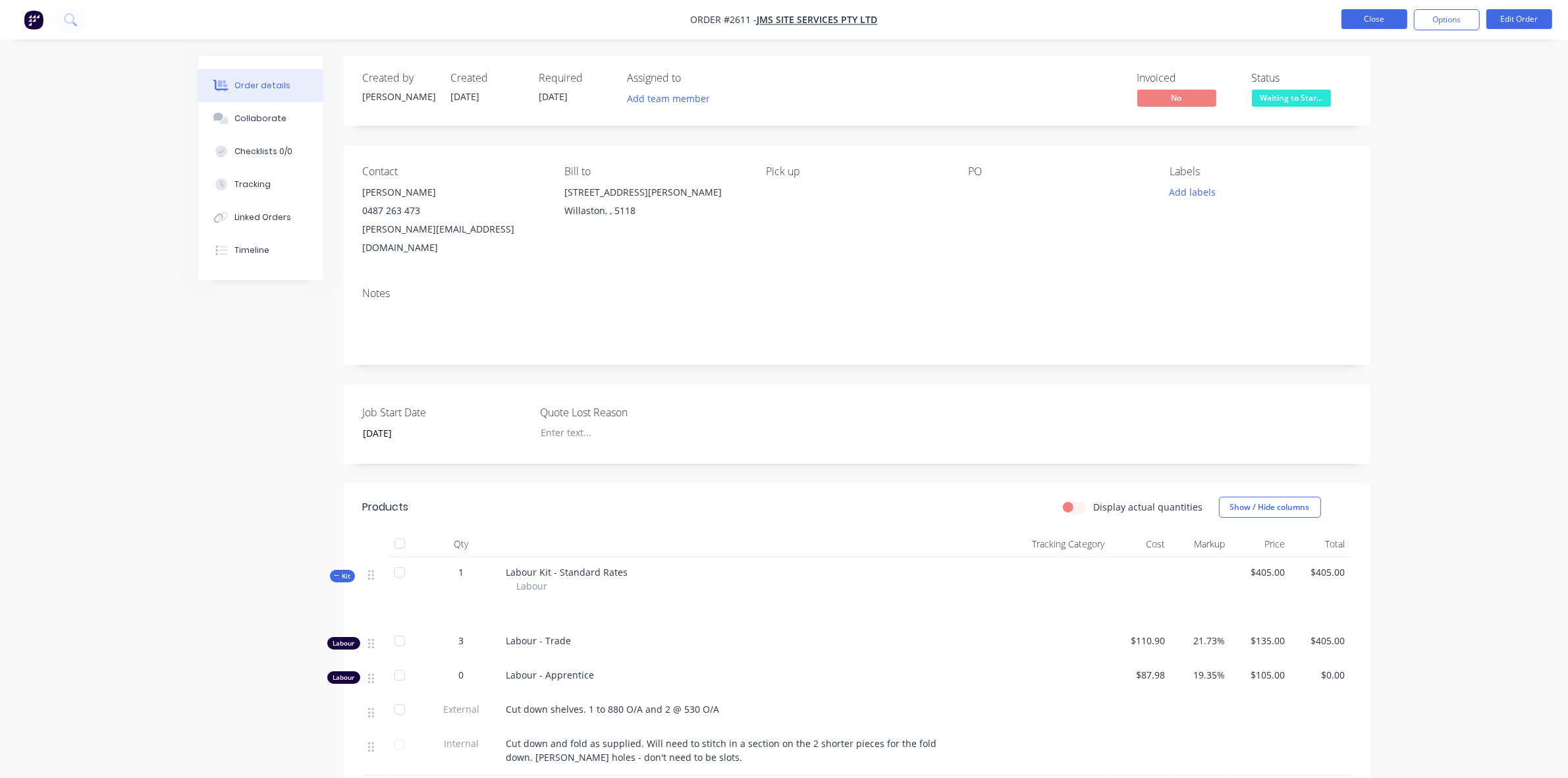
click at [1375, 21] on button "Close" at bounding box center [1375, 19] width 66 height 19
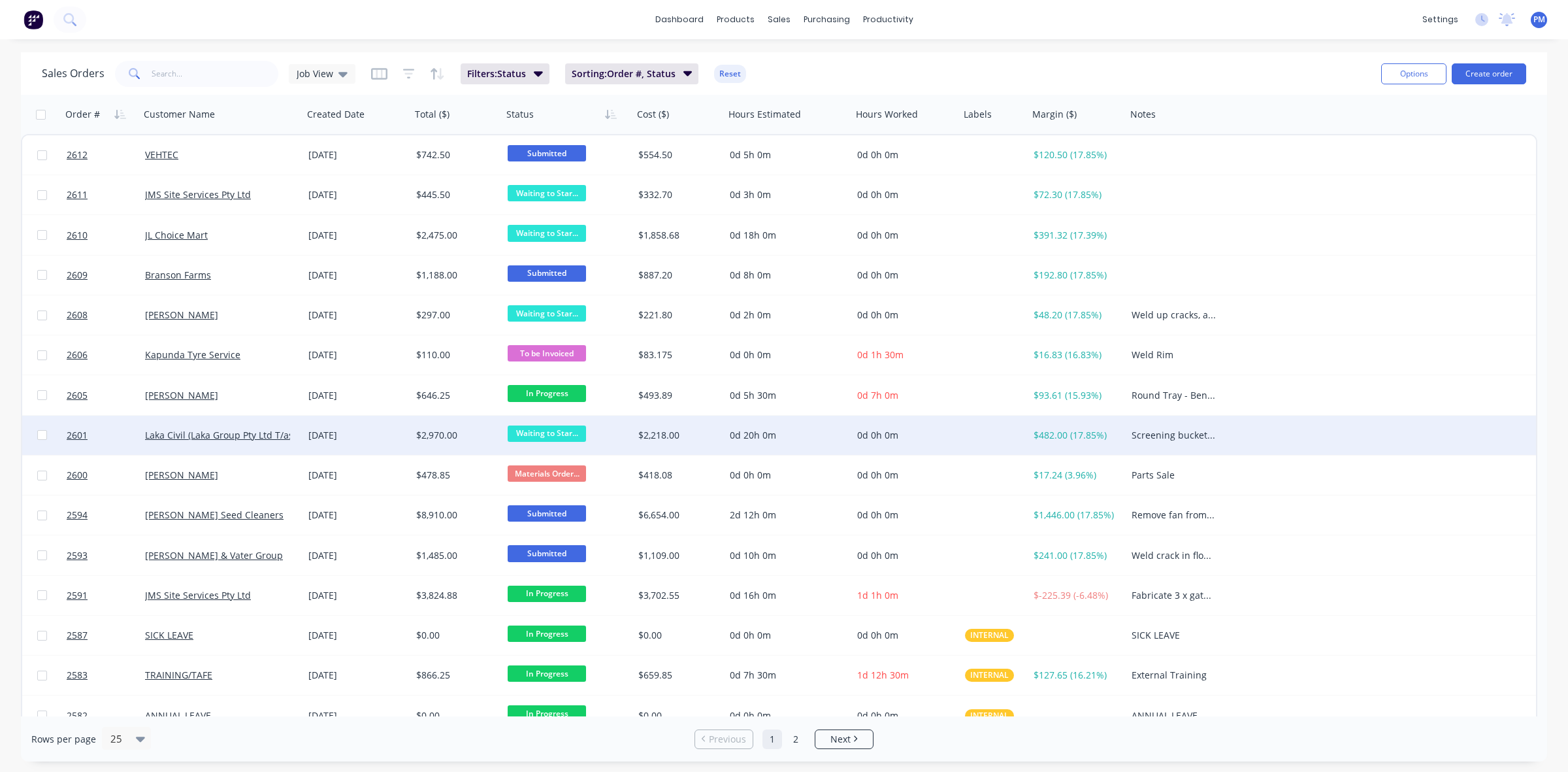
click at [378, 428] on div "[DATE]" at bounding box center [357, 435] width 97 height 13
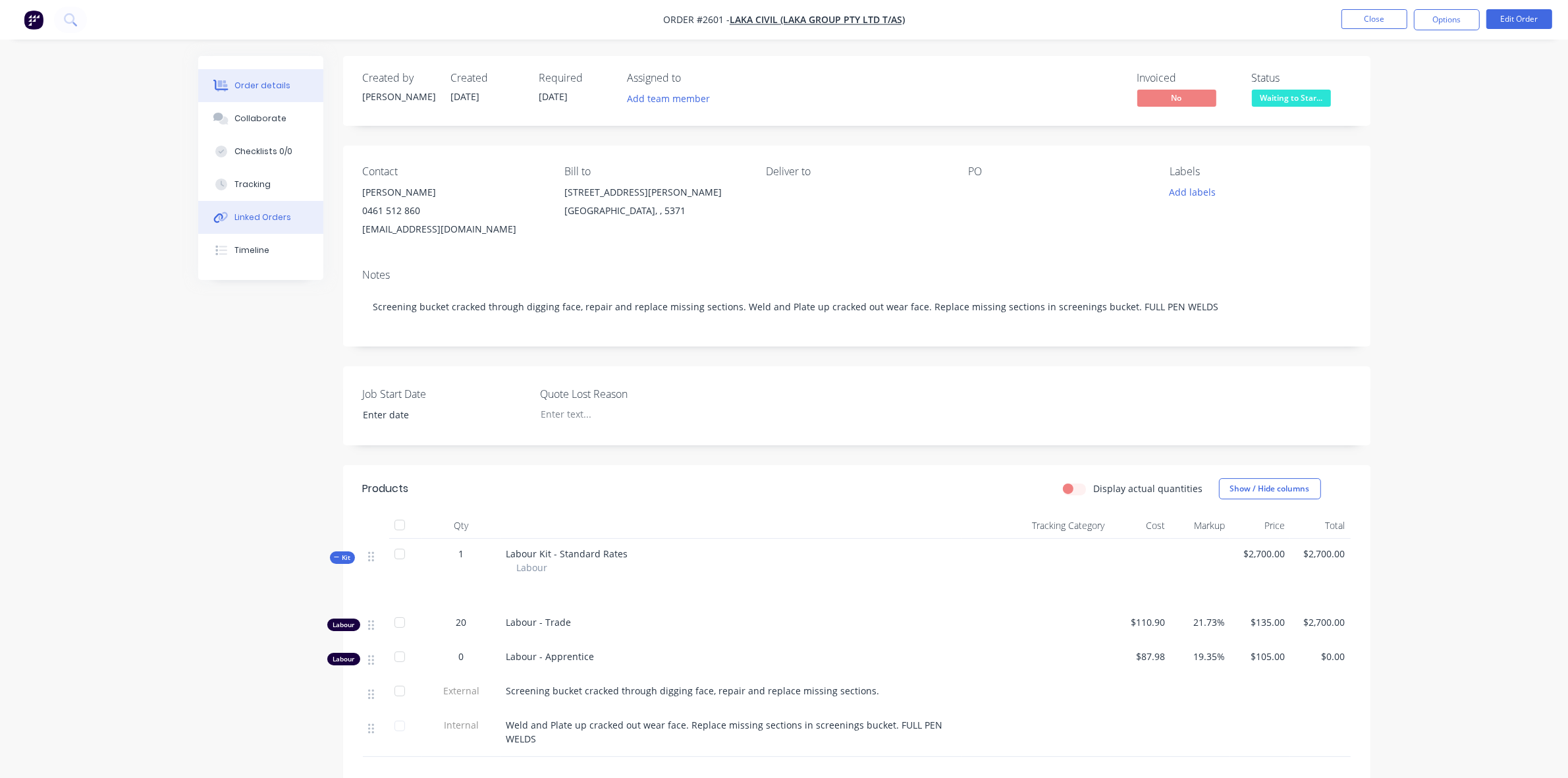
click at [262, 217] on div "Linked Orders" at bounding box center [262, 216] width 57 height 11
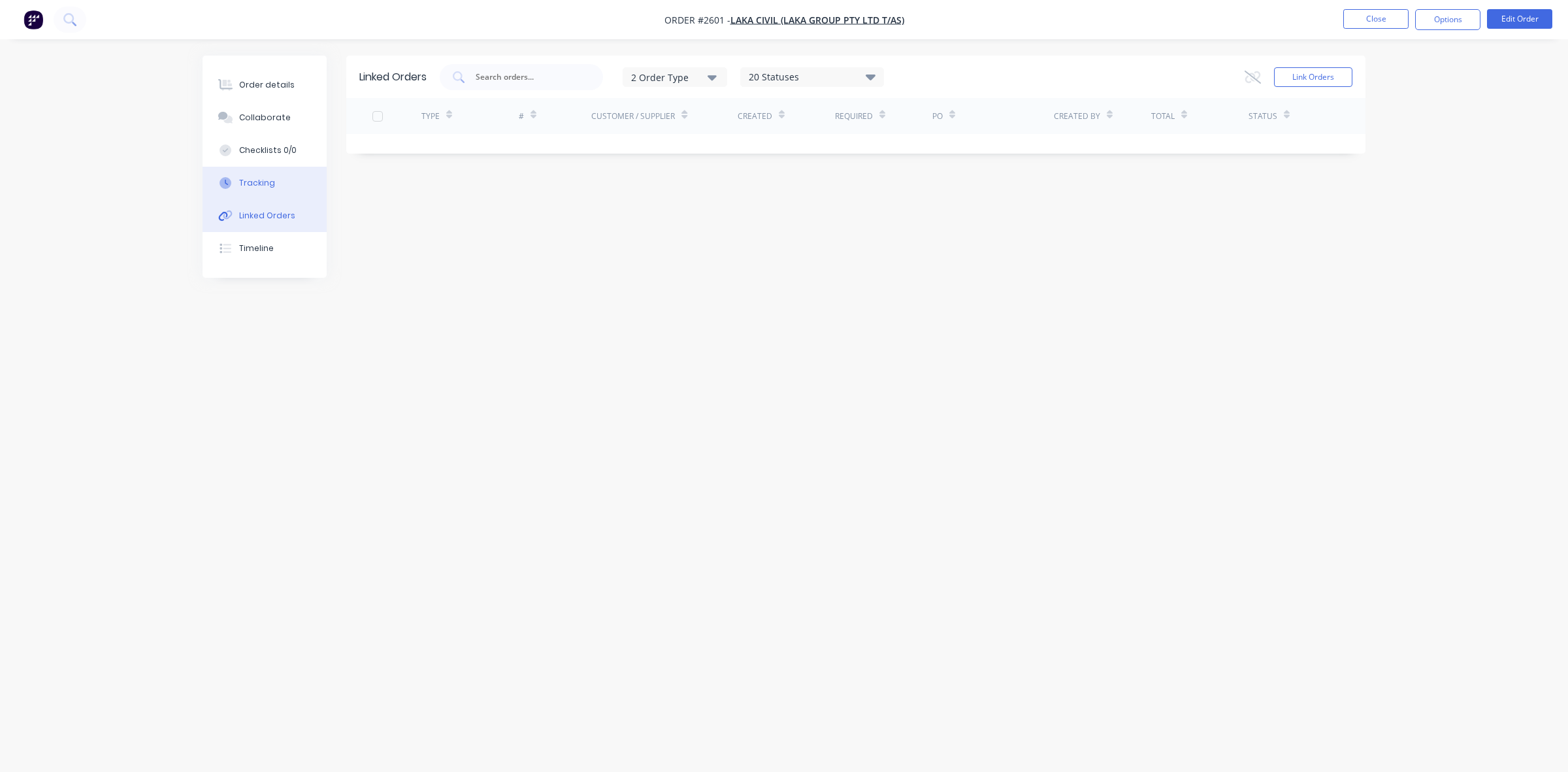
click at [260, 180] on div "Tracking" at bounding box center [257, 182] width 36 height 11
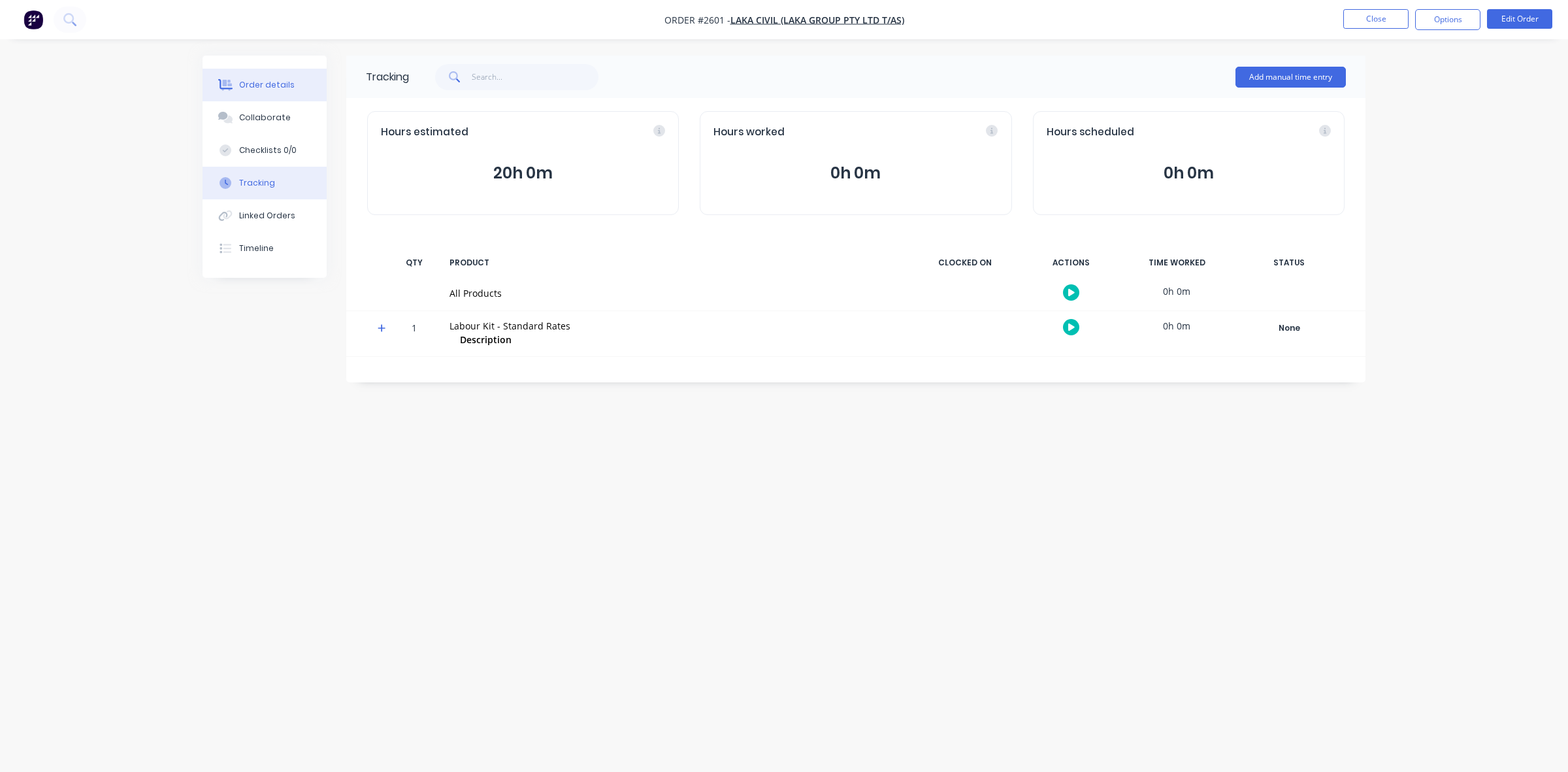
click at [279, 87] on div "Order details" at bounding box center [266, 84] width 55 height 11
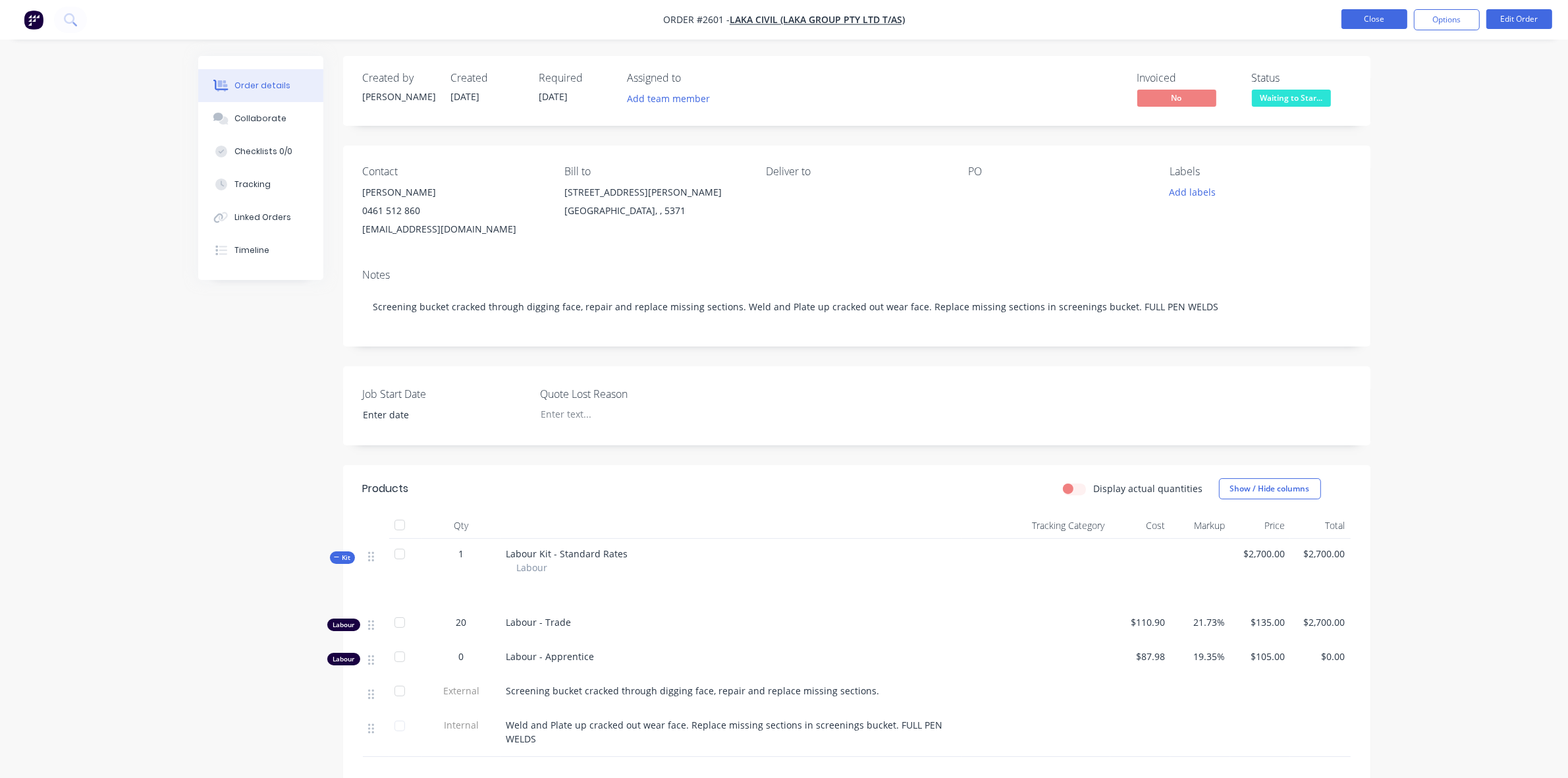
click at [1389, 23] on button "Close" at bounding box center [1375, 19] width 66 height 19
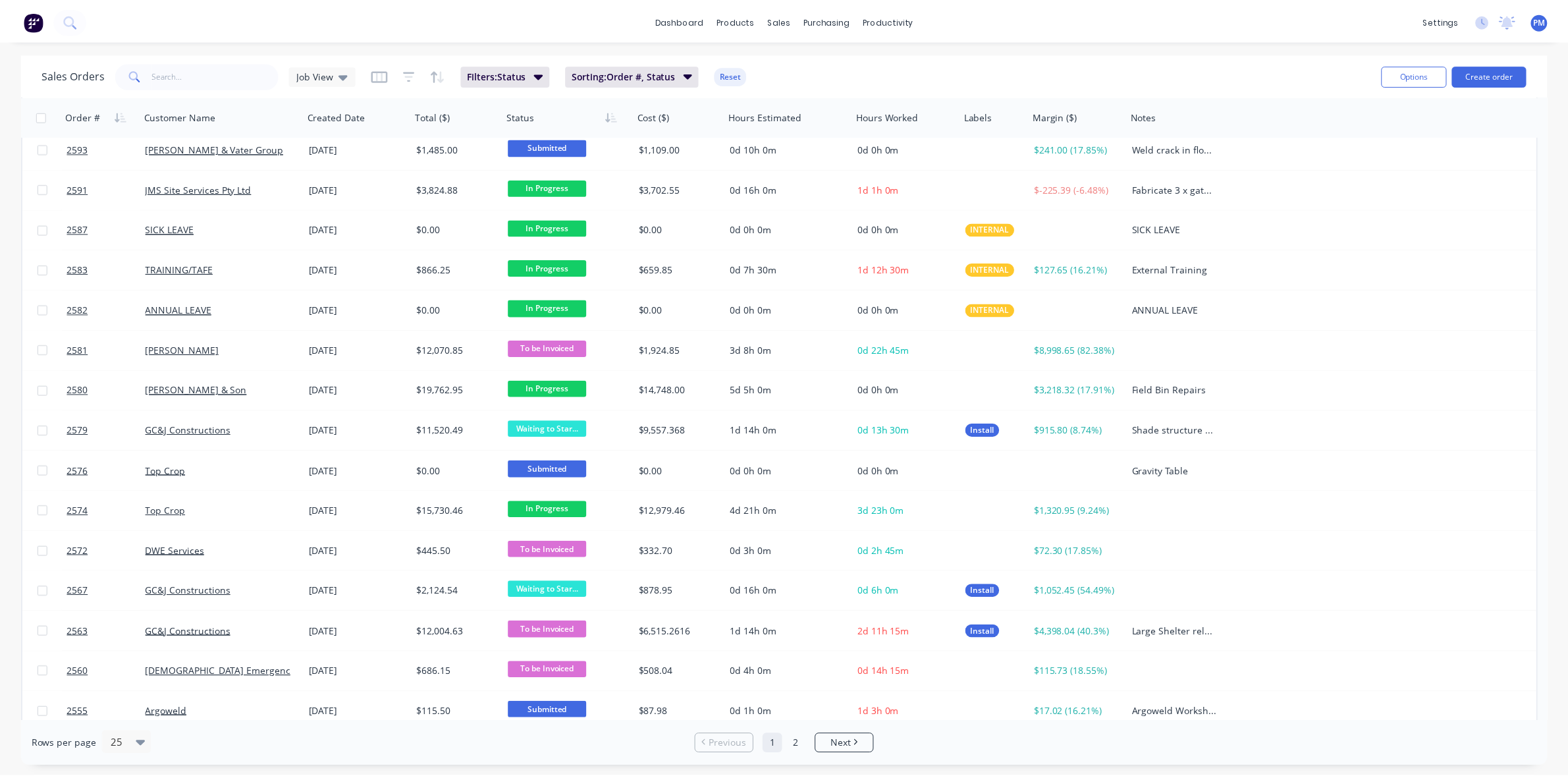
scroll to position [421, 0]
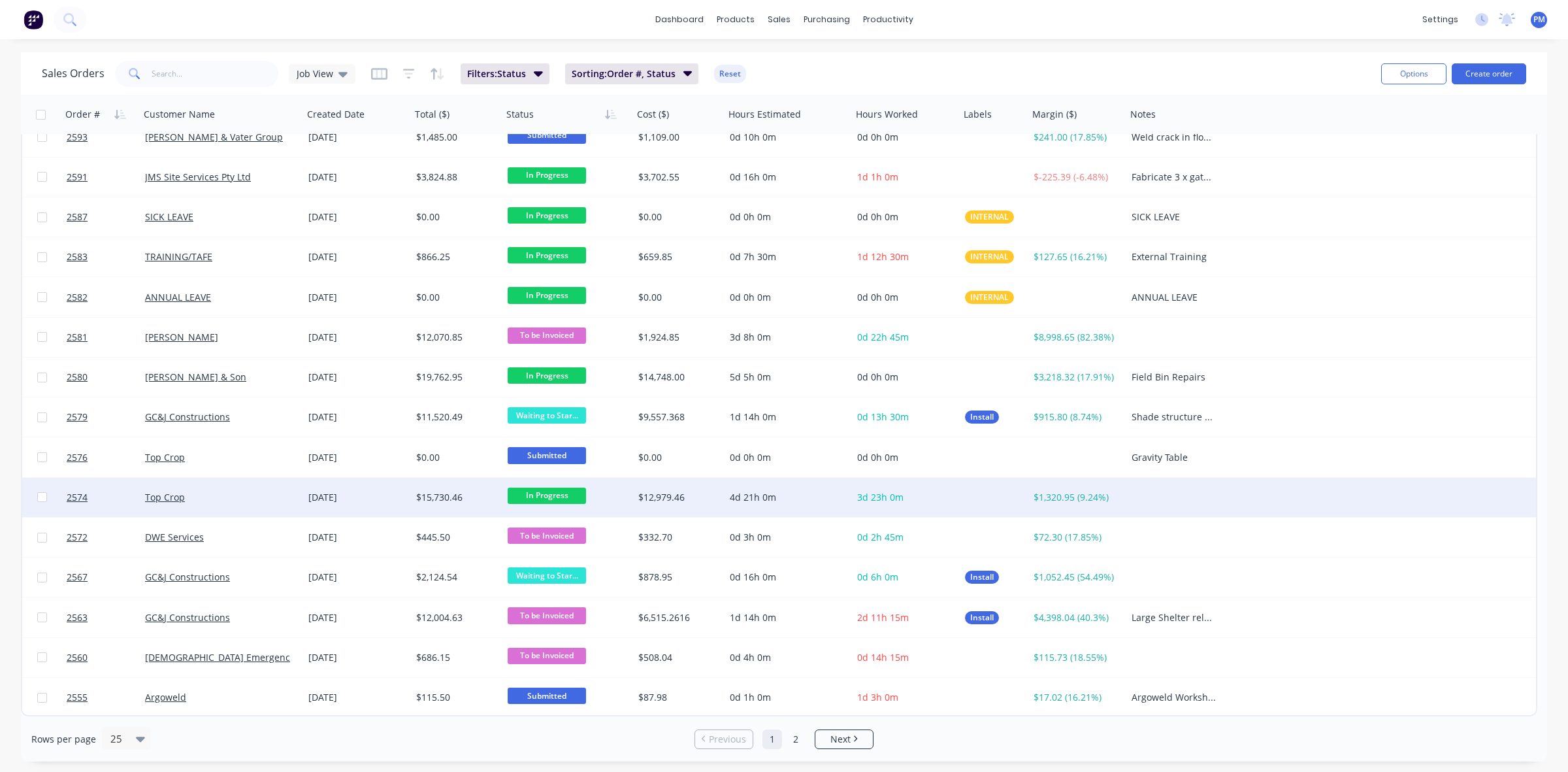
click at [603, 498] on div "In Progress" at bounding box center [564, 497] width 114 height 19
click at [239, 493] on div "Top Crop" at bounding box center [218, 497] width 145 height 13
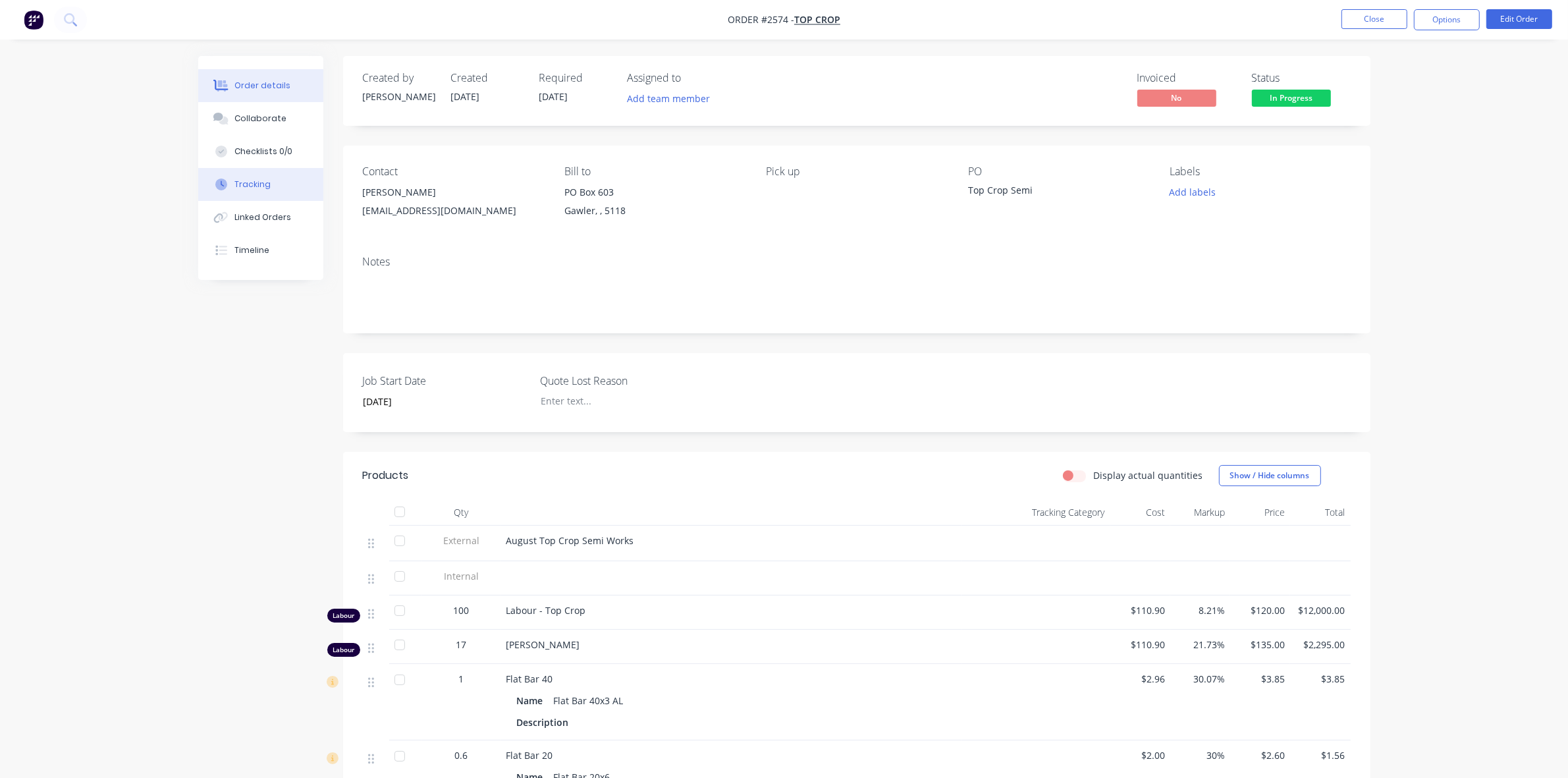
click at [254, 181] on div "Tracking" at bounding box center [252, 184] width 36 height 11
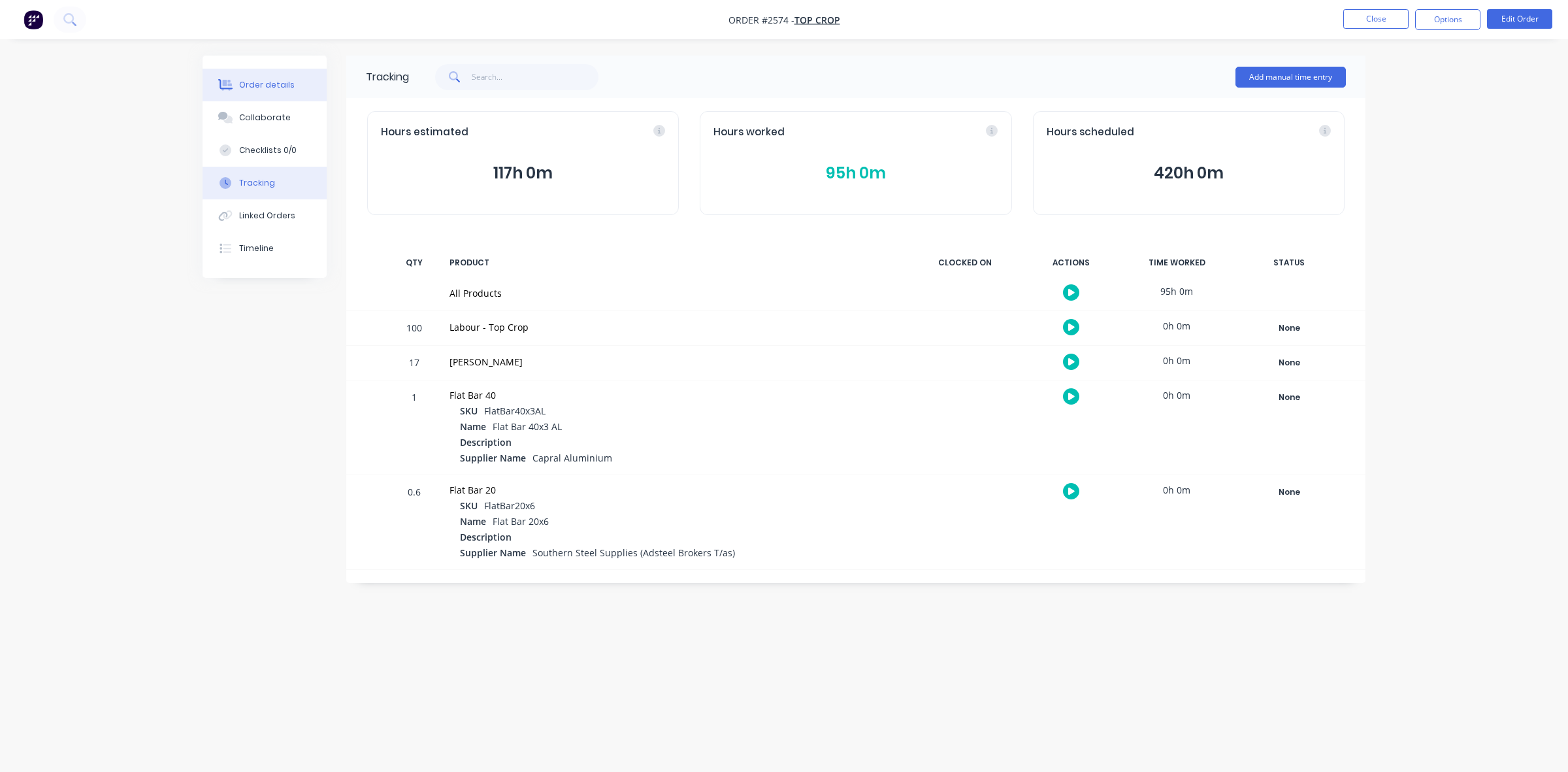
click at [275, 86] on div "Order details" at bounding box center [266, 84] width 55 height 11
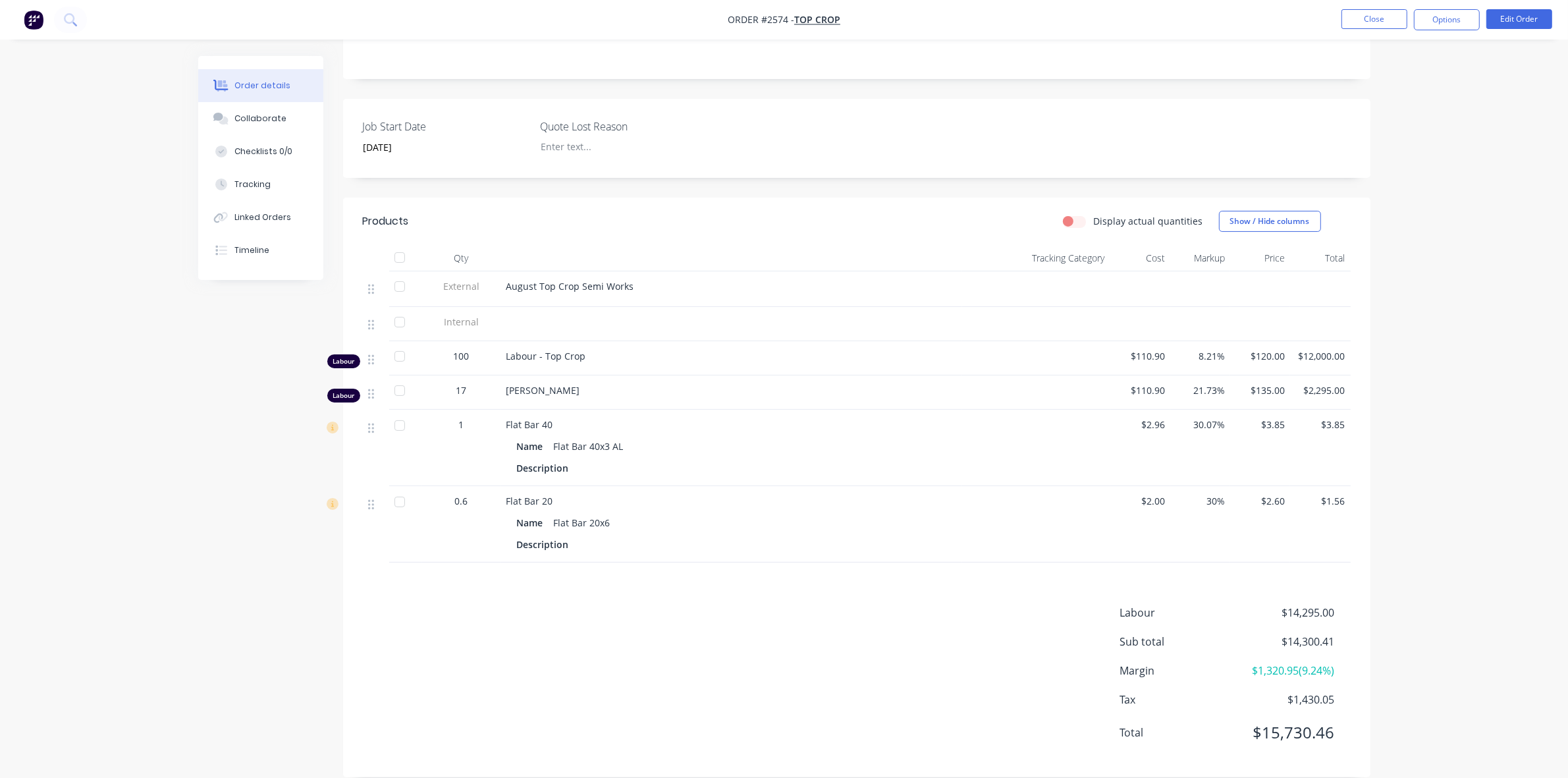
scroll to position [276, 0]
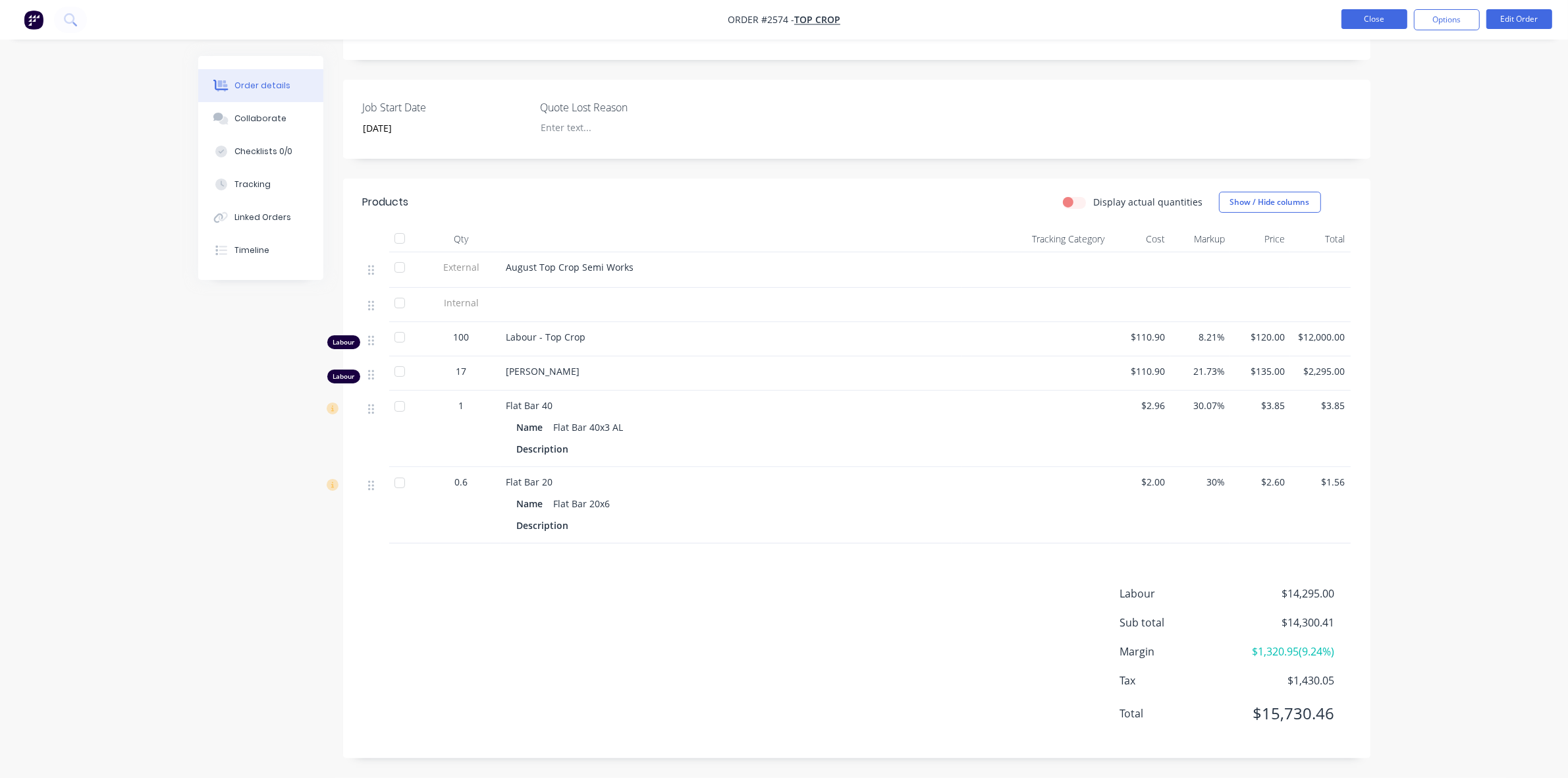
click at [1384, 17] on button "Close" at bounding box center [1375, 19] width 66 height 19
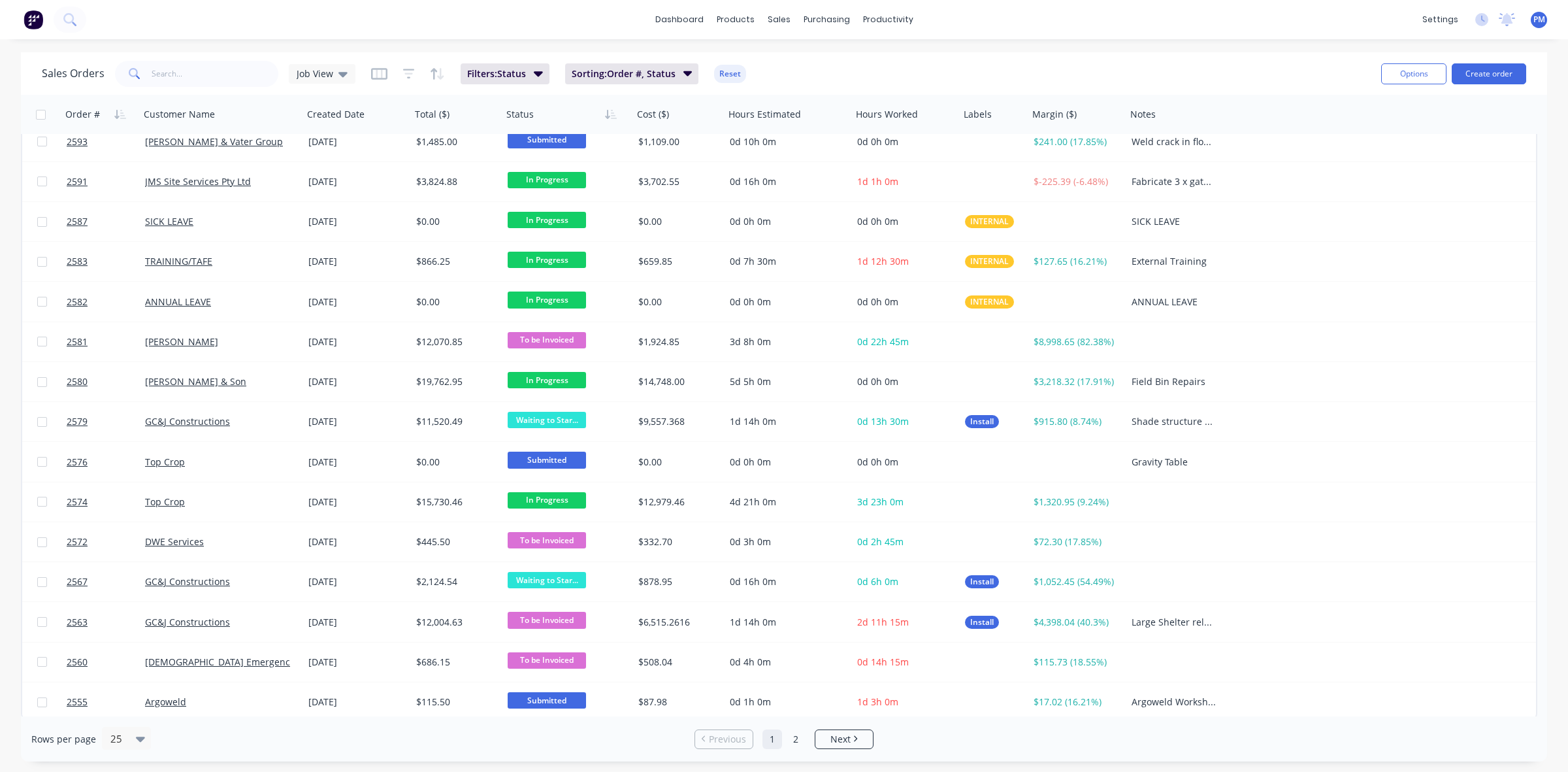
scroll to position [418, 0]
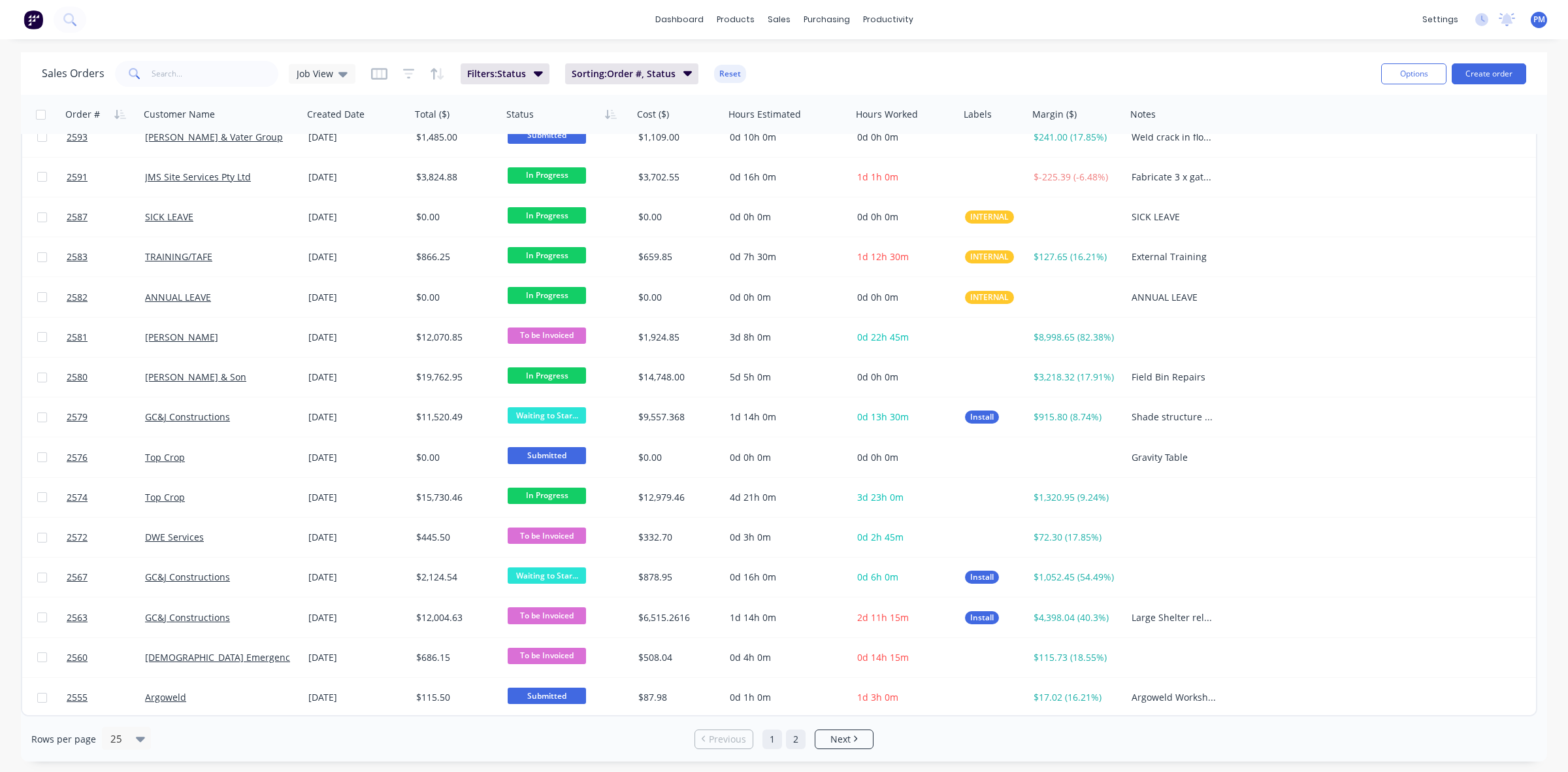
click at [797, 735] on link "2" at bounding box center [795, 739] width 19 height 19
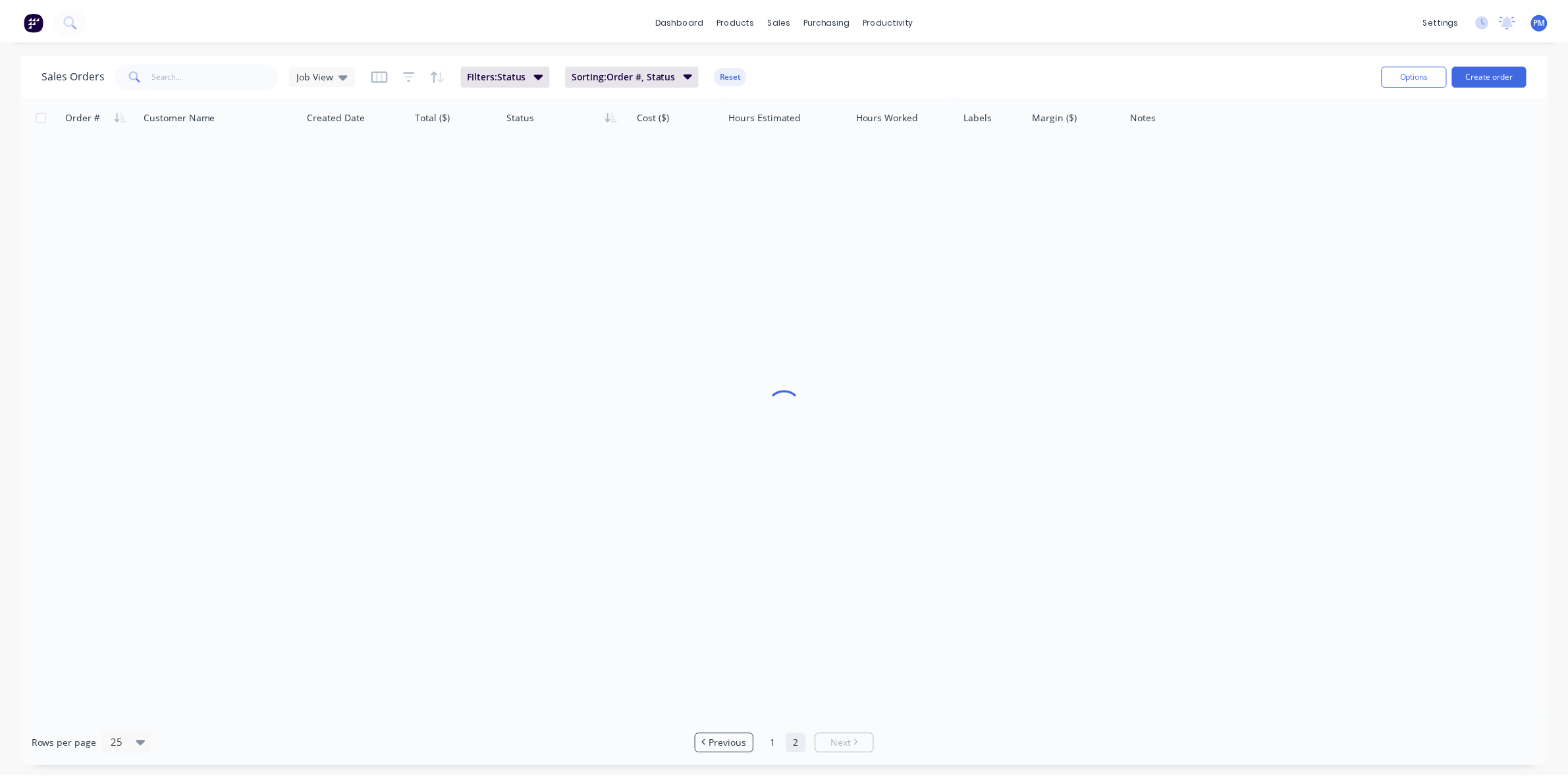
scroll to position [0, 0]
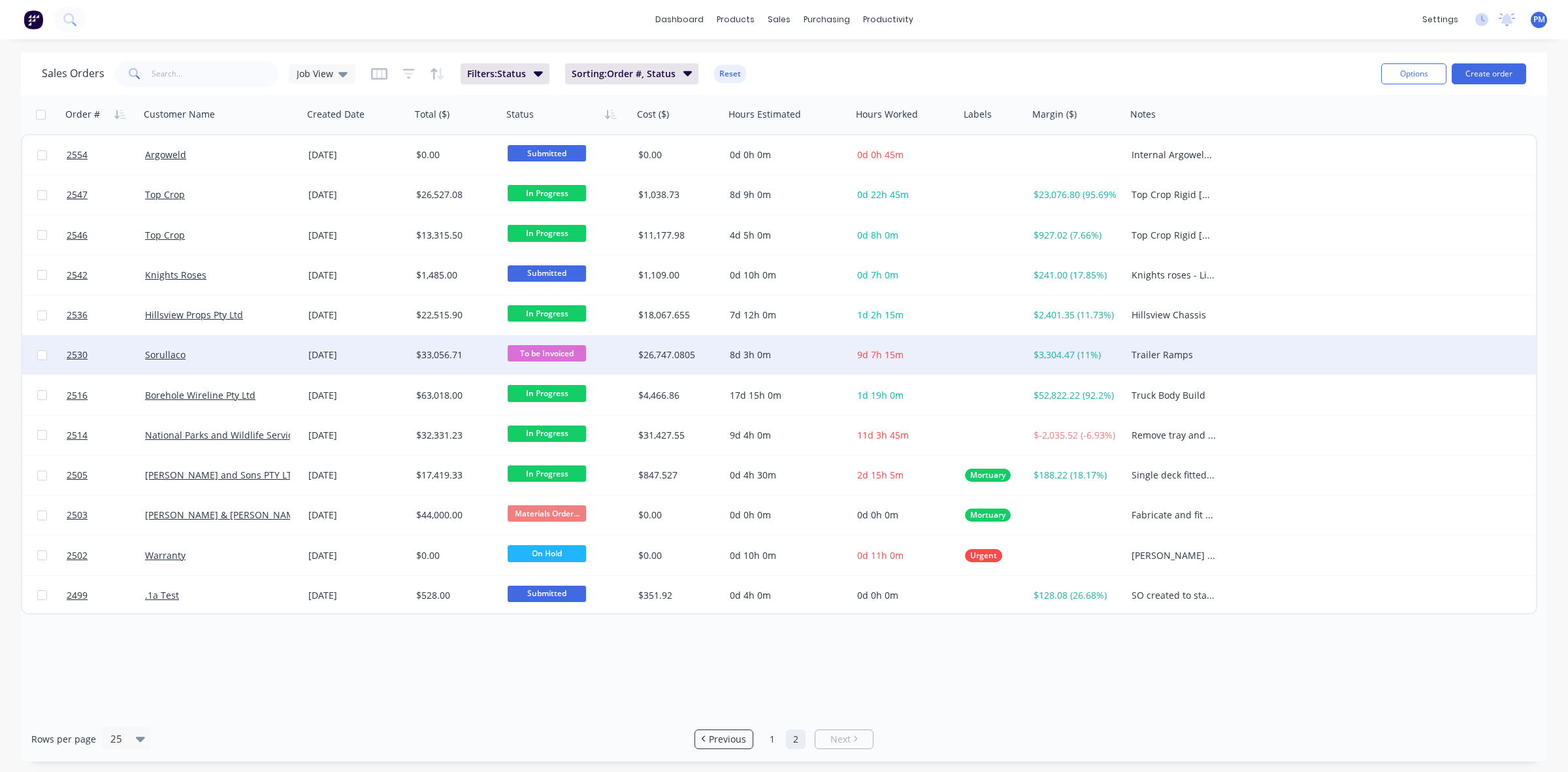
click at [239, 354] on div "Sorullaco" at bounding box center [218, 354] width 145 height 13
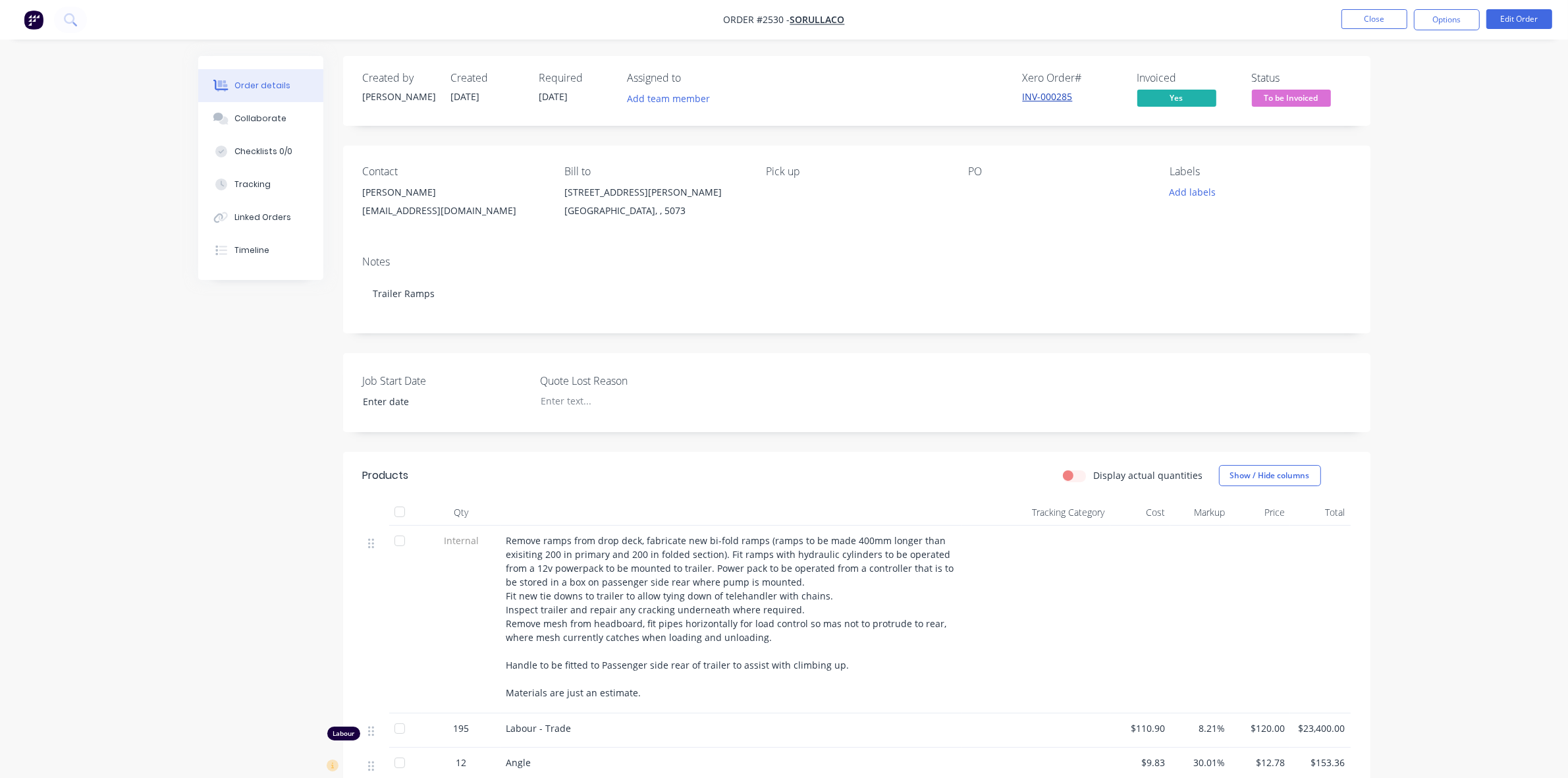
click at [1039, 93] on link "INV-000285" at bounding box center [1048, 96] width 50 height 12
click at [1359, 17] on button "Close" at bounding box center [1375, 19] width 66 height 19
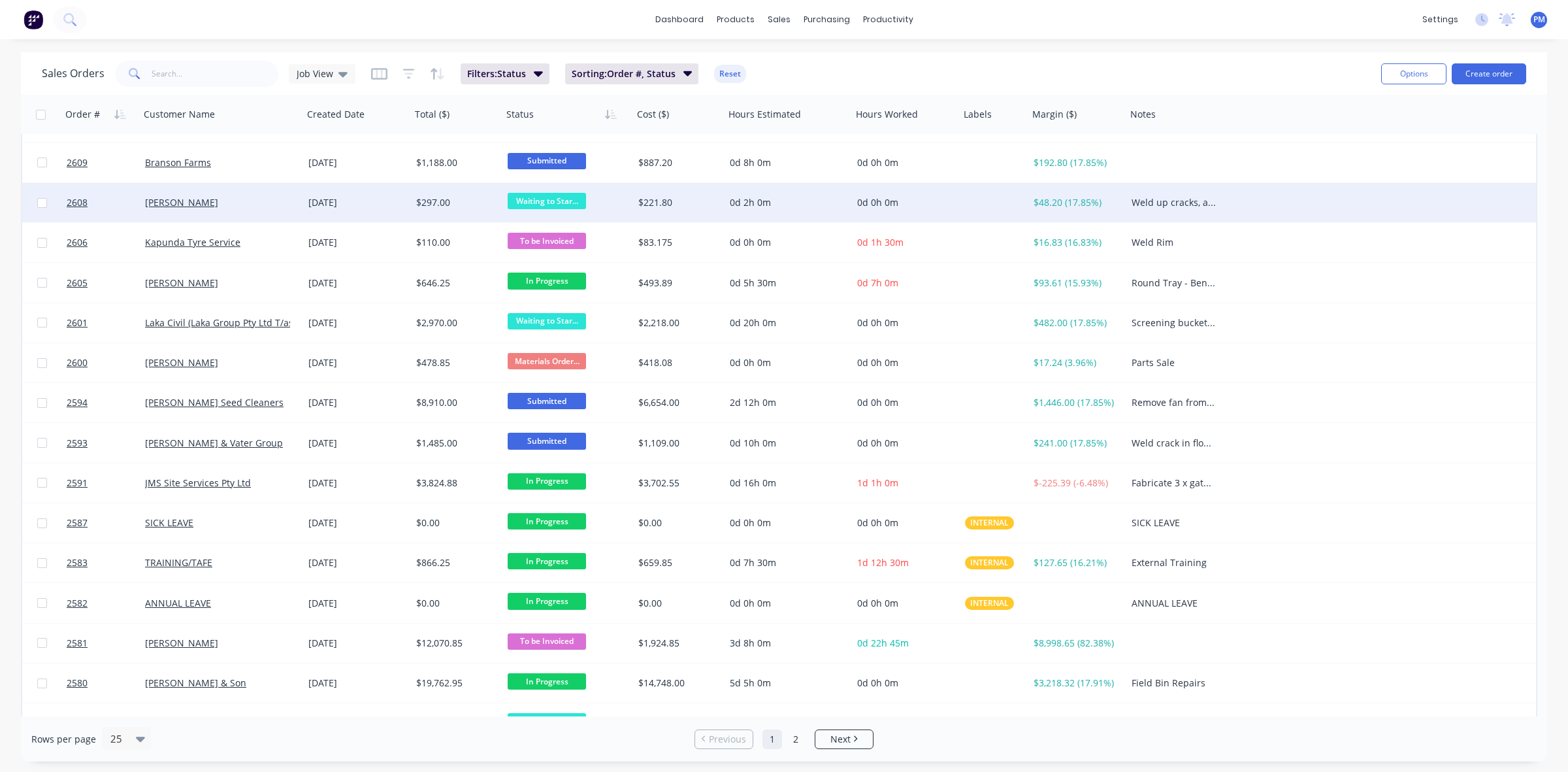
scroll to position [245, 0]
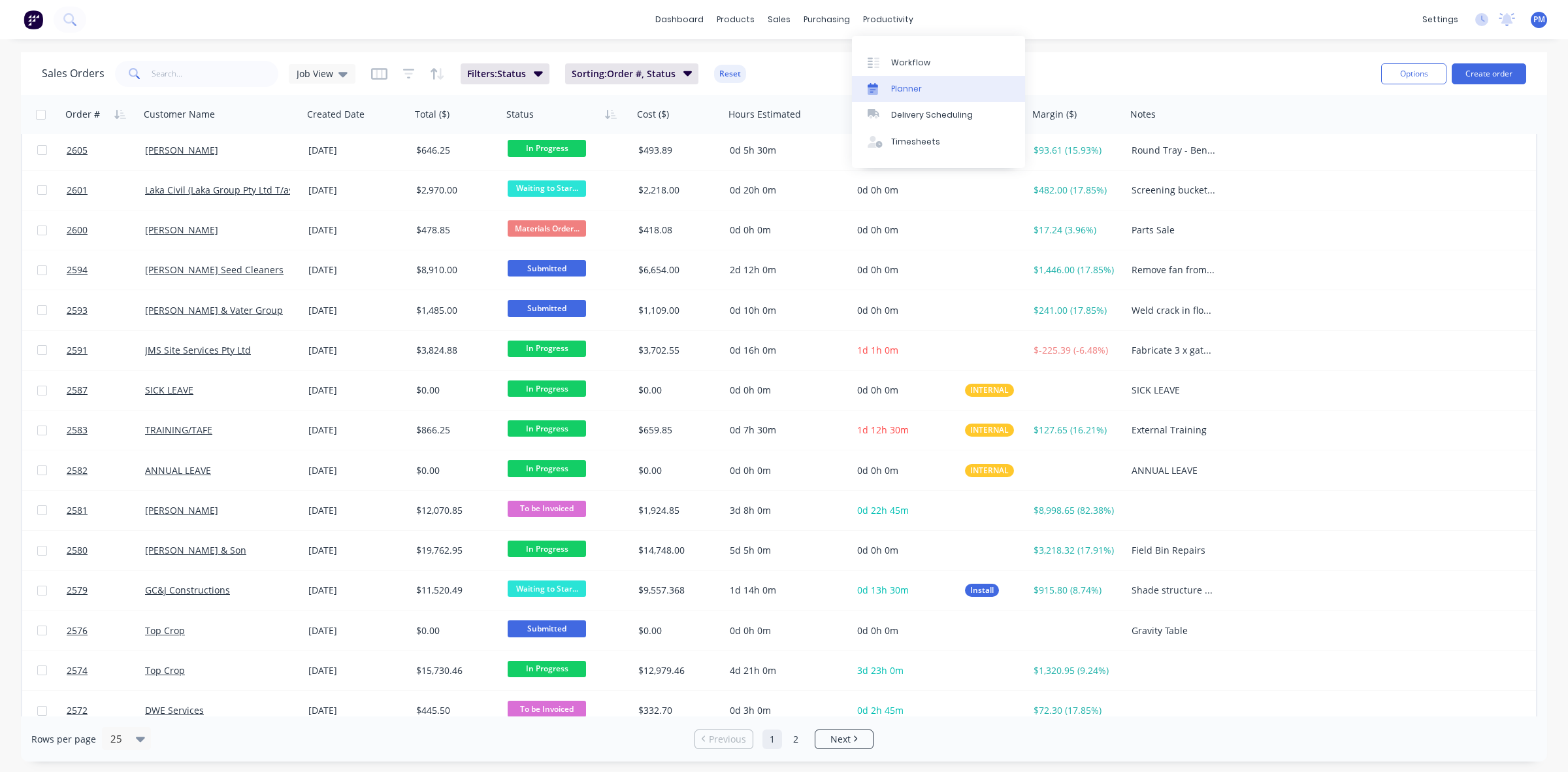
click at [897, 86] on div "Planner" at bounding box center [906, 89] width 31 height 11
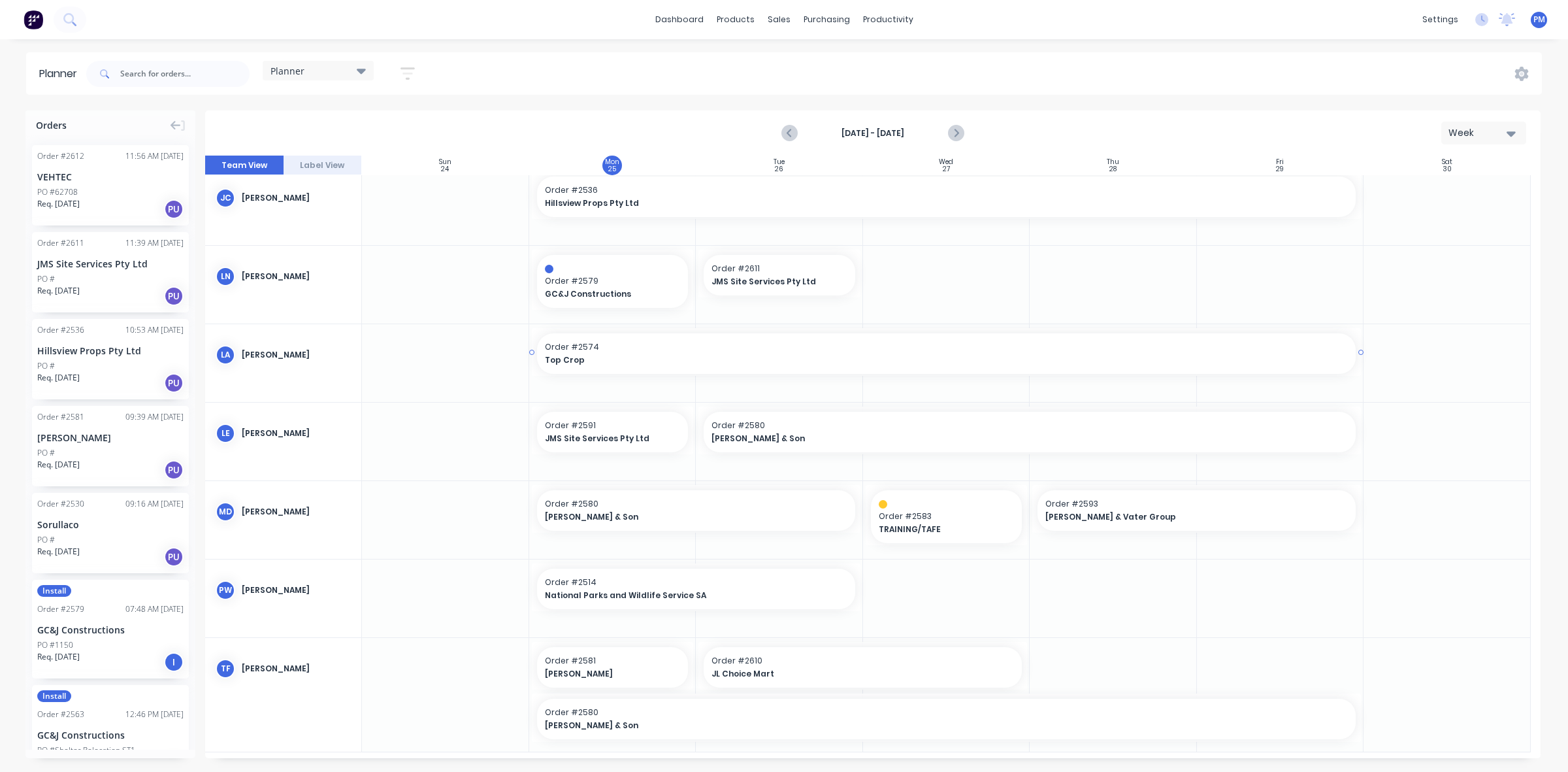
scroll to position [294, 0]
click at [815, 266] on span "Order # 2611" at bounding box center [779, 265] width 136 height 11
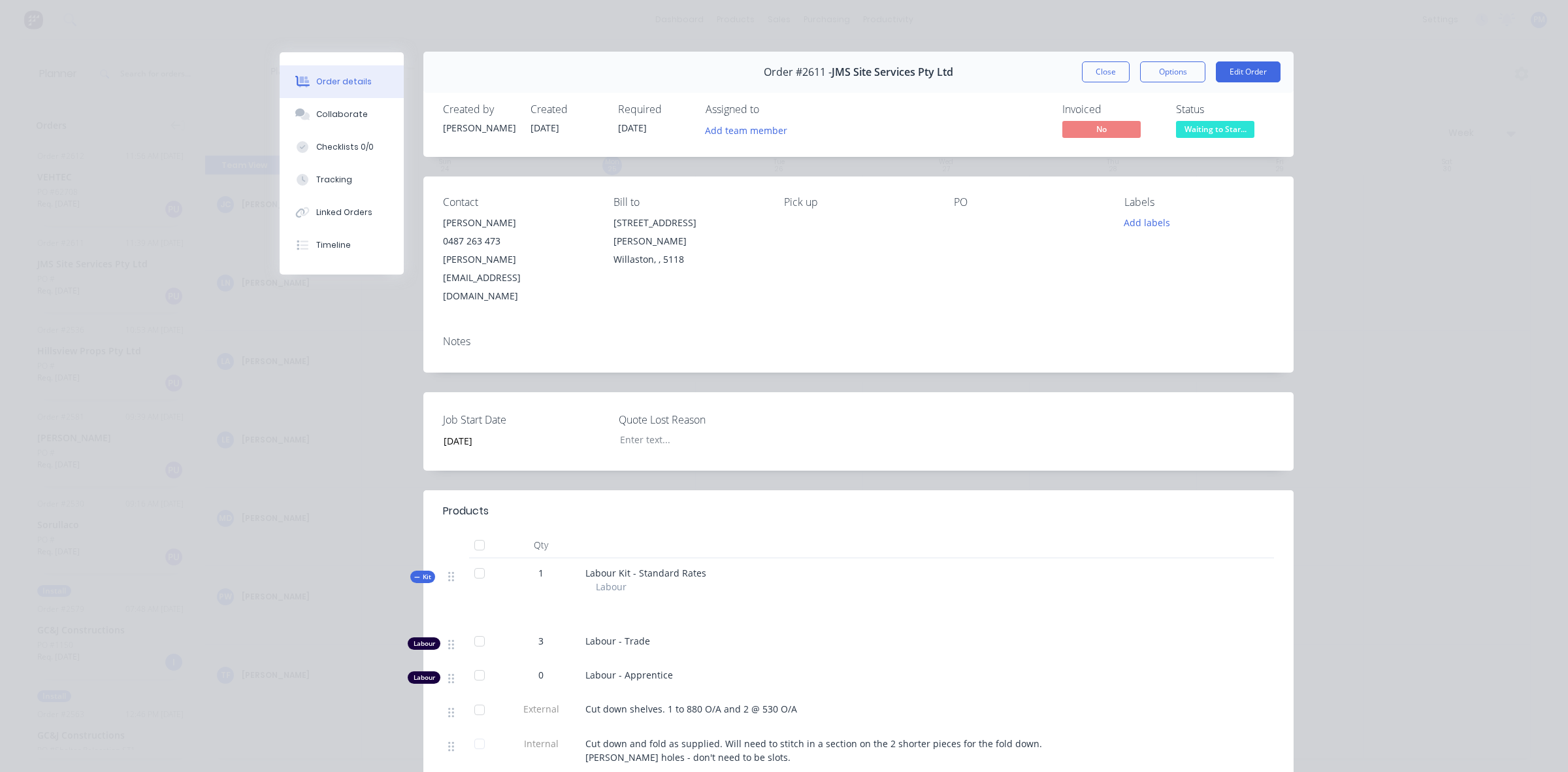
scroll to position [0, 0]
click at [1113, 74] on button "Close" at bounding box center [1105, 73] width 47 height 21
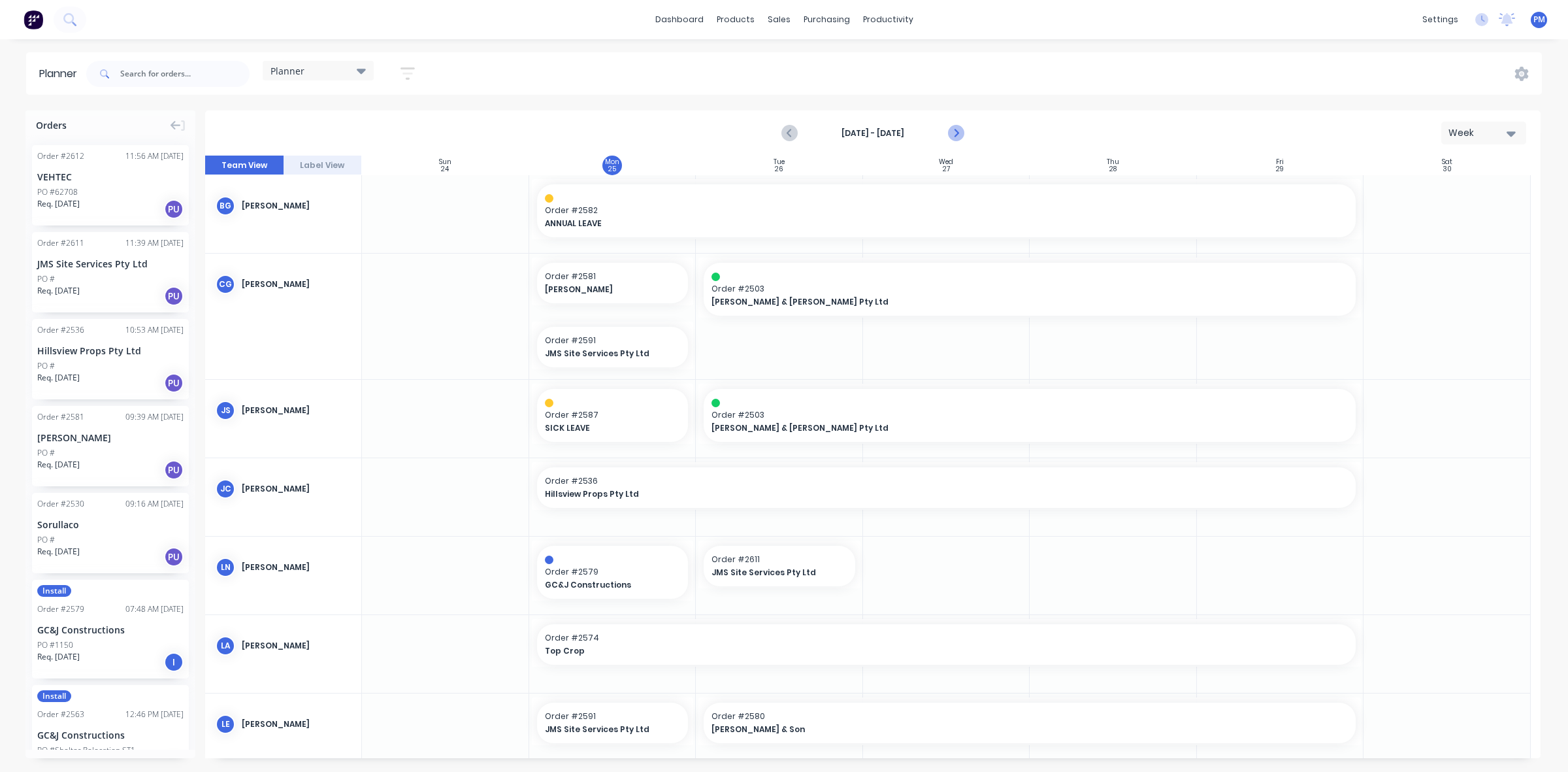
click at [958, 132] on icon "Next page" at bounding box center [955, 133] width 16 height 16
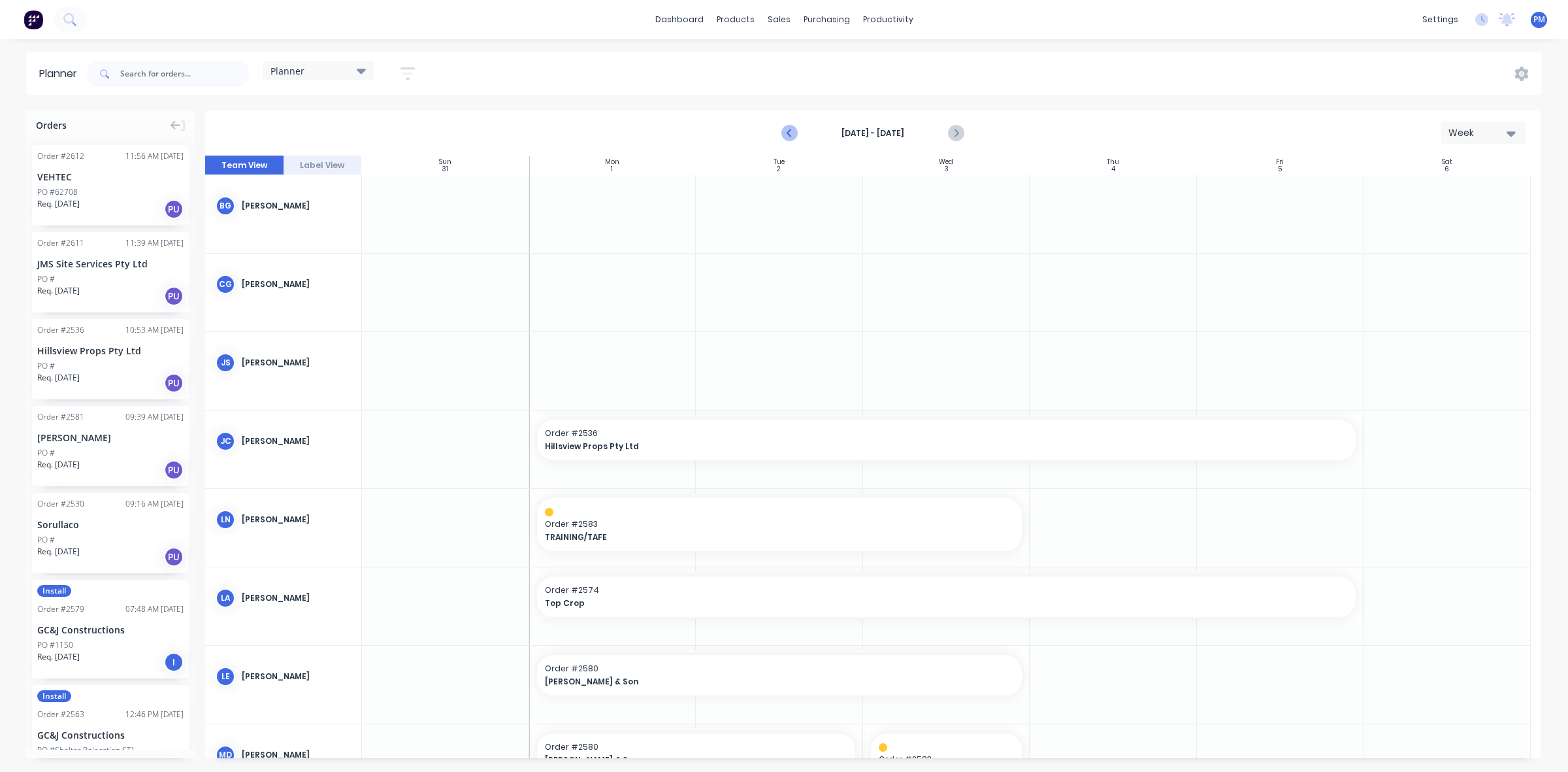
click at [788, 132] on icon "Previous page" at bounding box center [790, 133] width 6 height 11
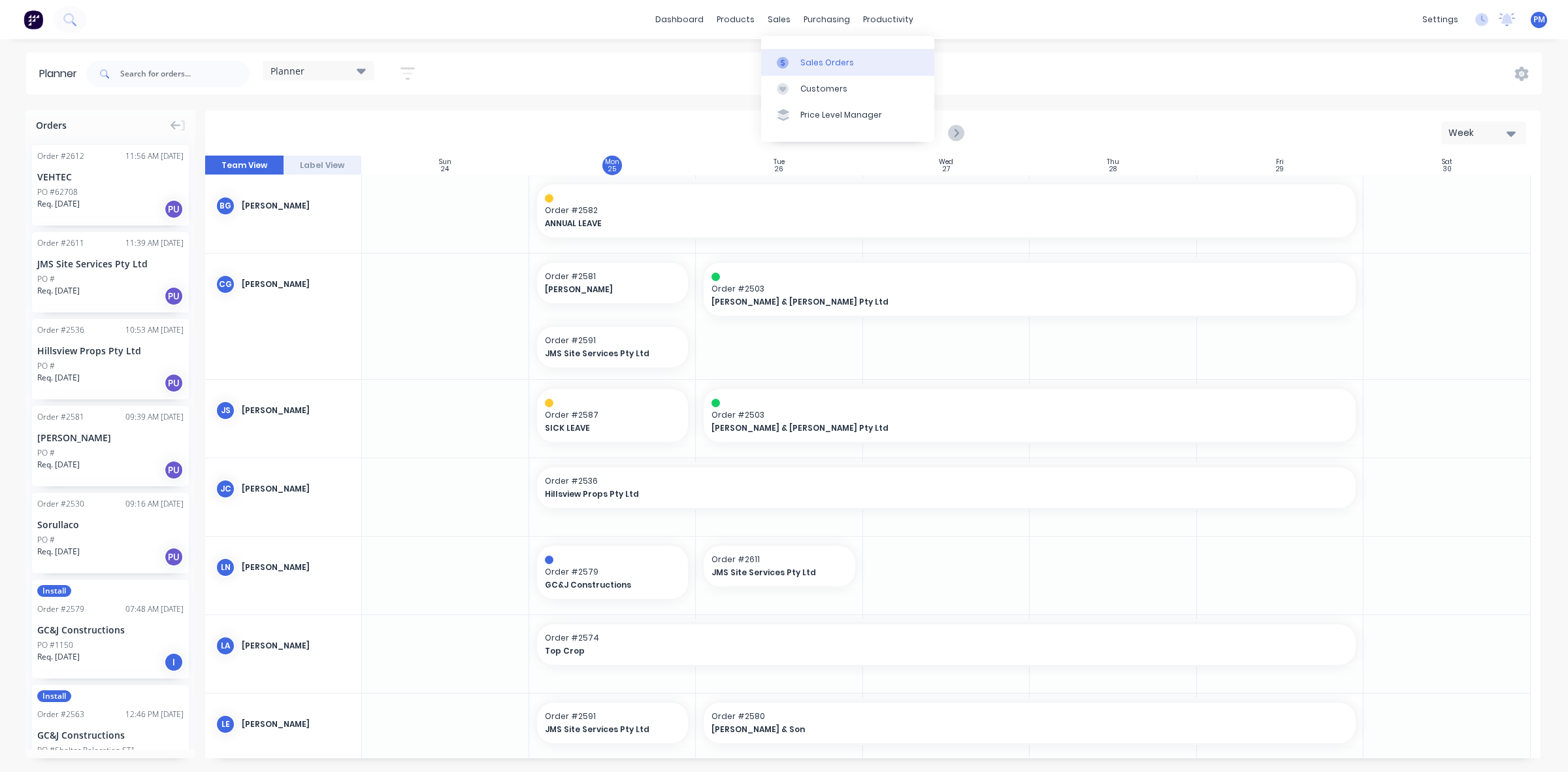
click at [808, 55] on link "Sales Orders" at bounding box center [848, 62] width 173 height 26
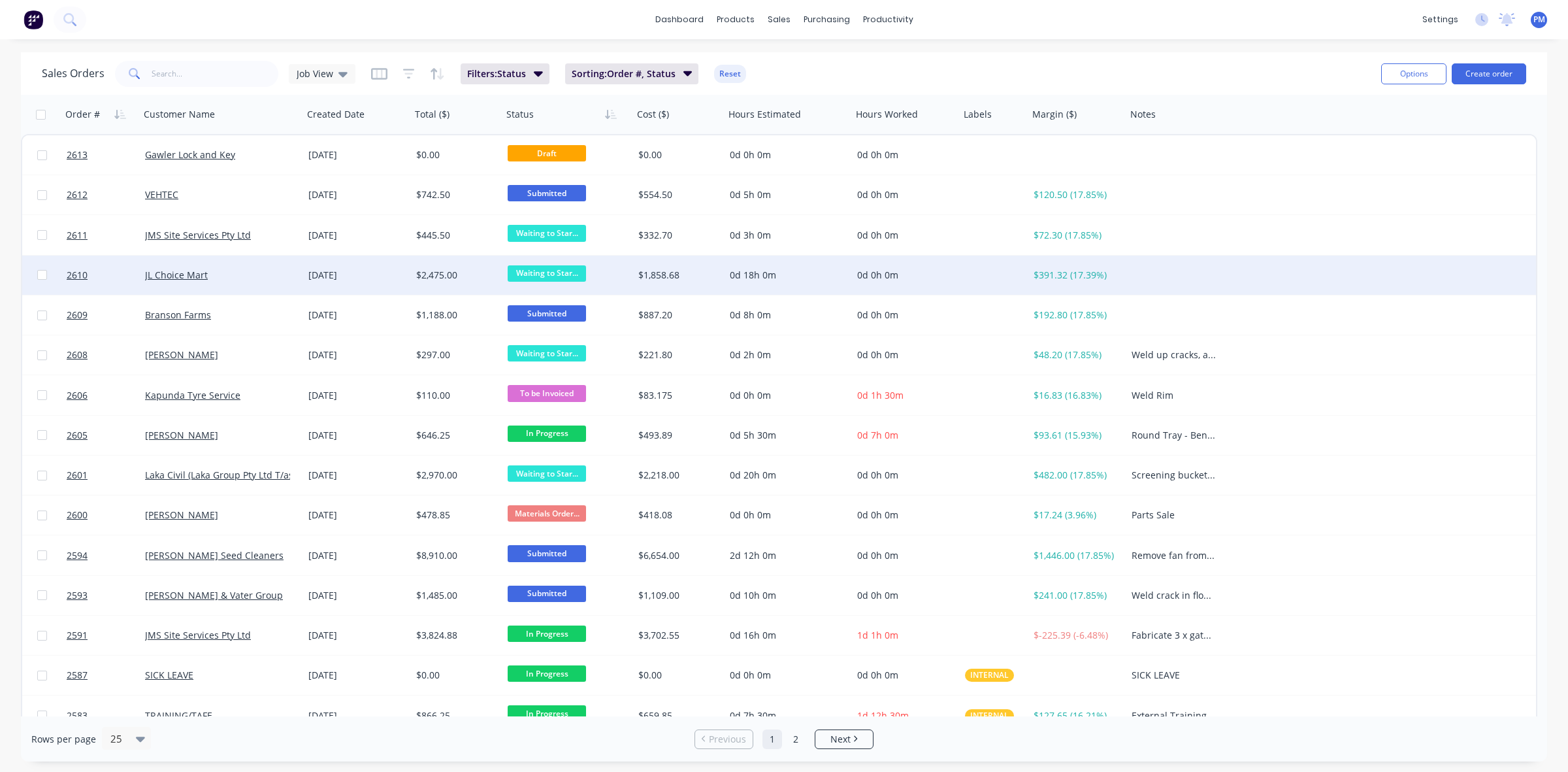
click at [272, 270] on div "JL Choice Mart" at bounding box center [218, 274] width 145 height 13
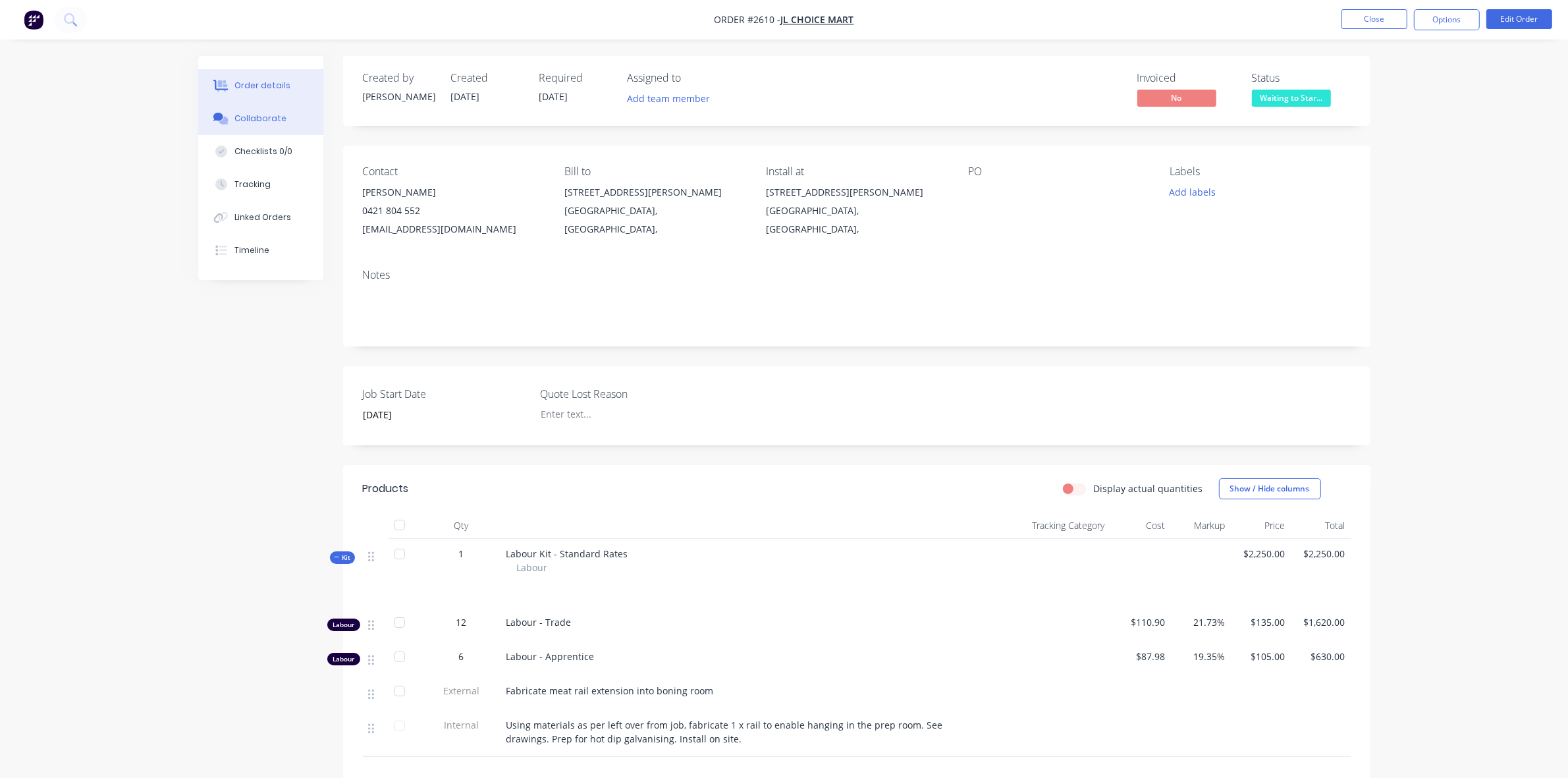
click at [261, 120] on div "Collaborate" at bounding box center [260, 118] width 52 height 11
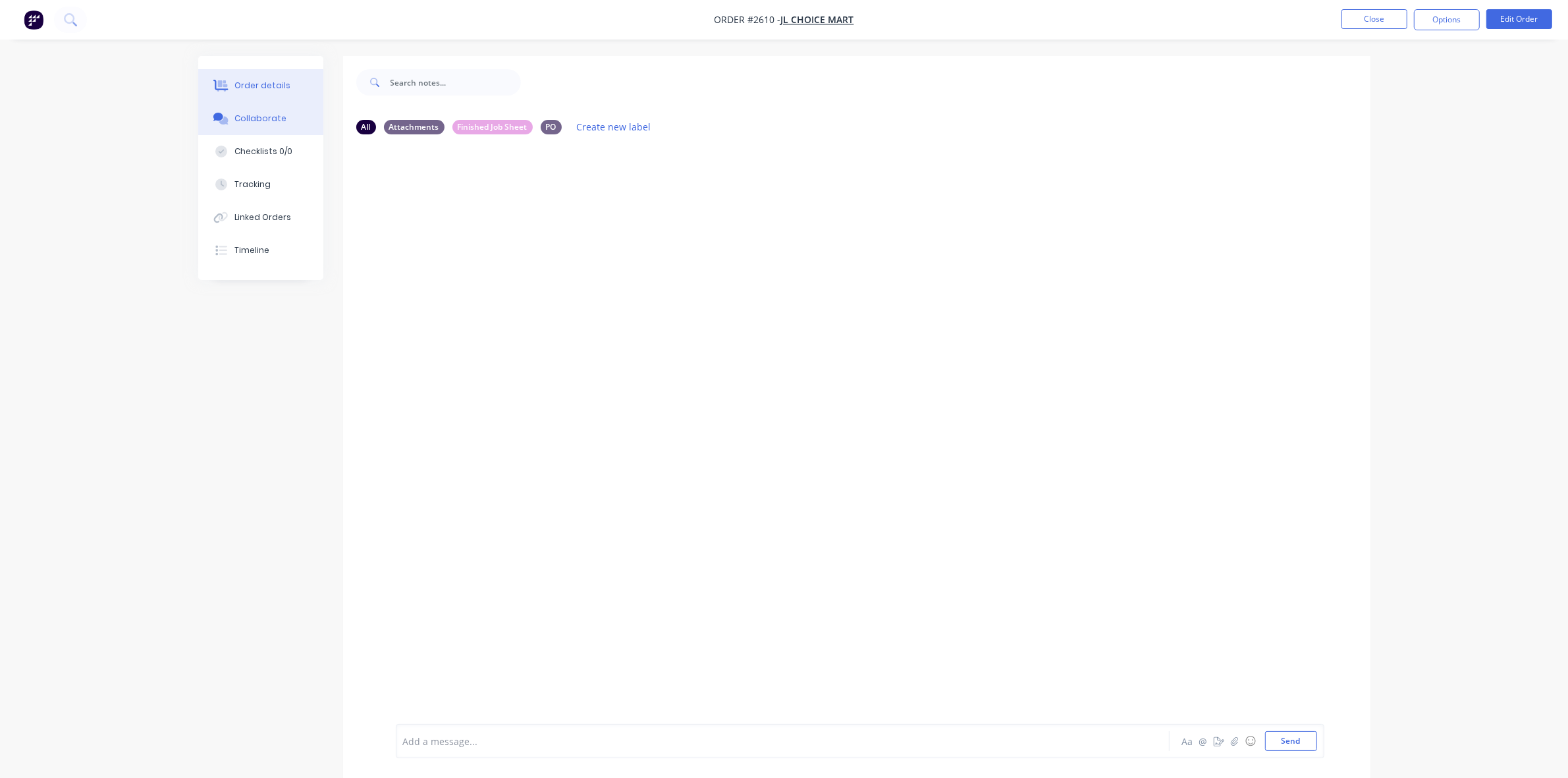
click at [261, 78] on button "Order details" at bounding box center [261, 85] width 125 height 33
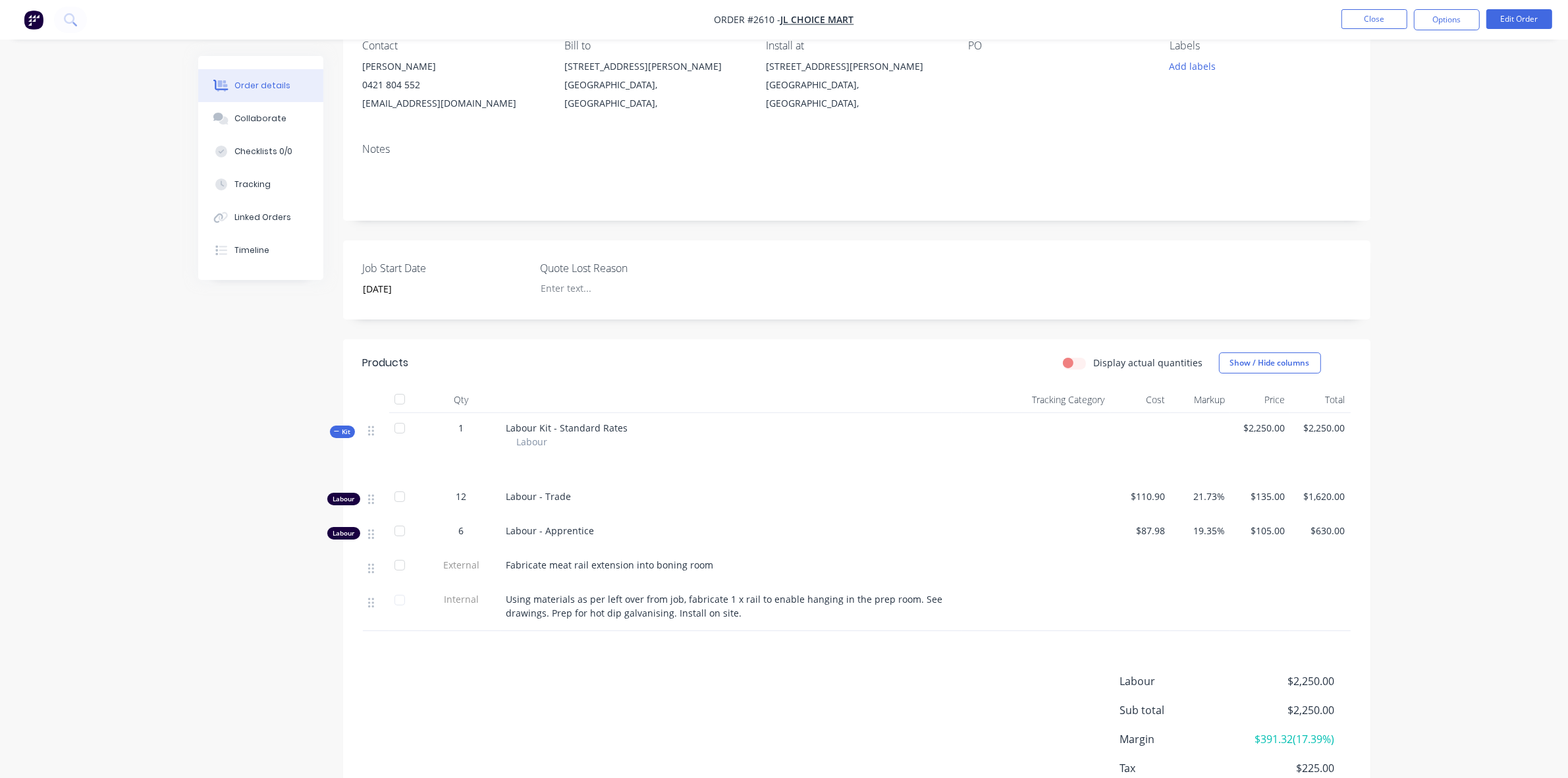
scroll to position [164, 0]
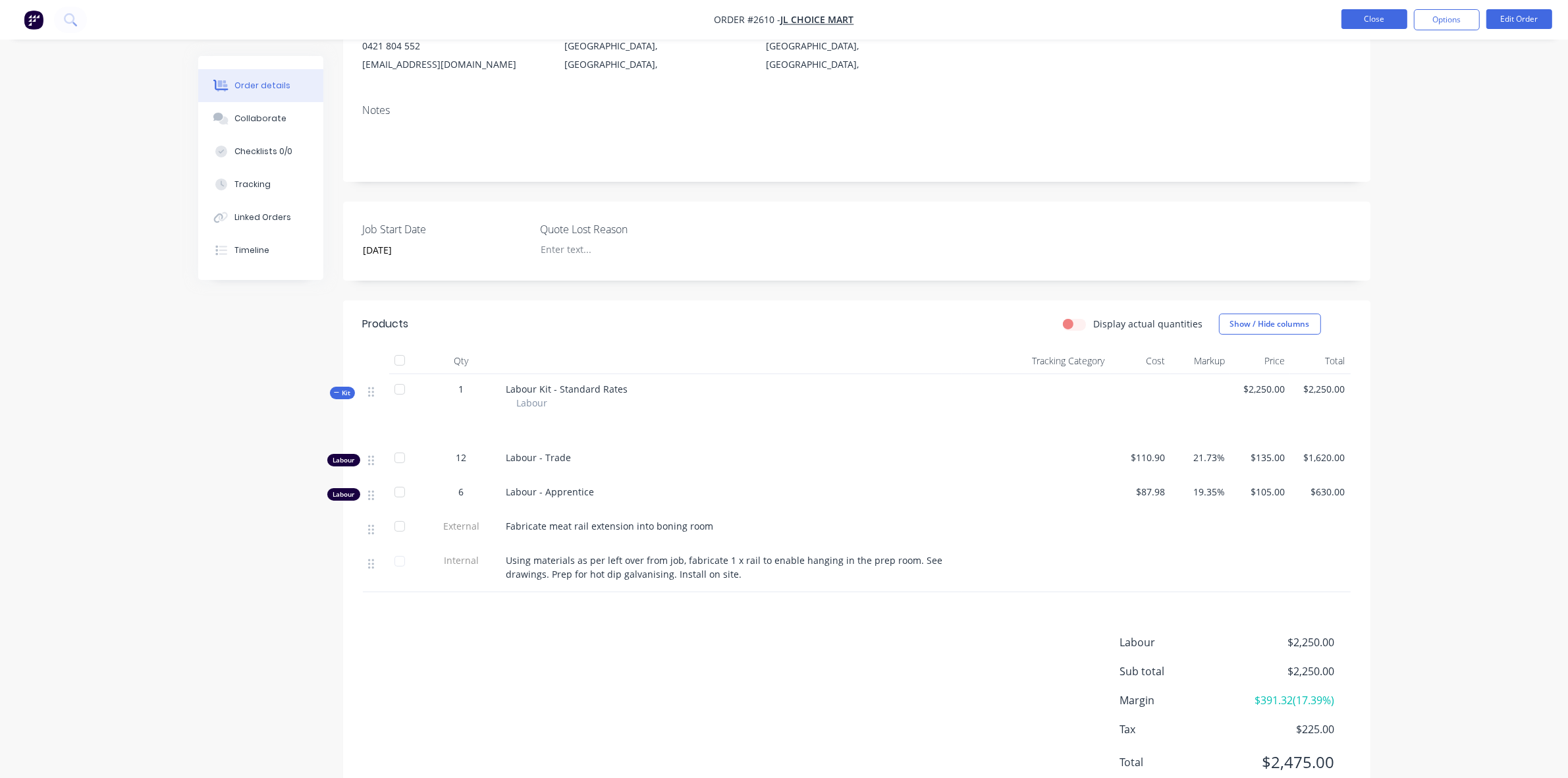
click at [1375, 19] on button "Close" at bounding box center [1375, 19] width 66 height 19
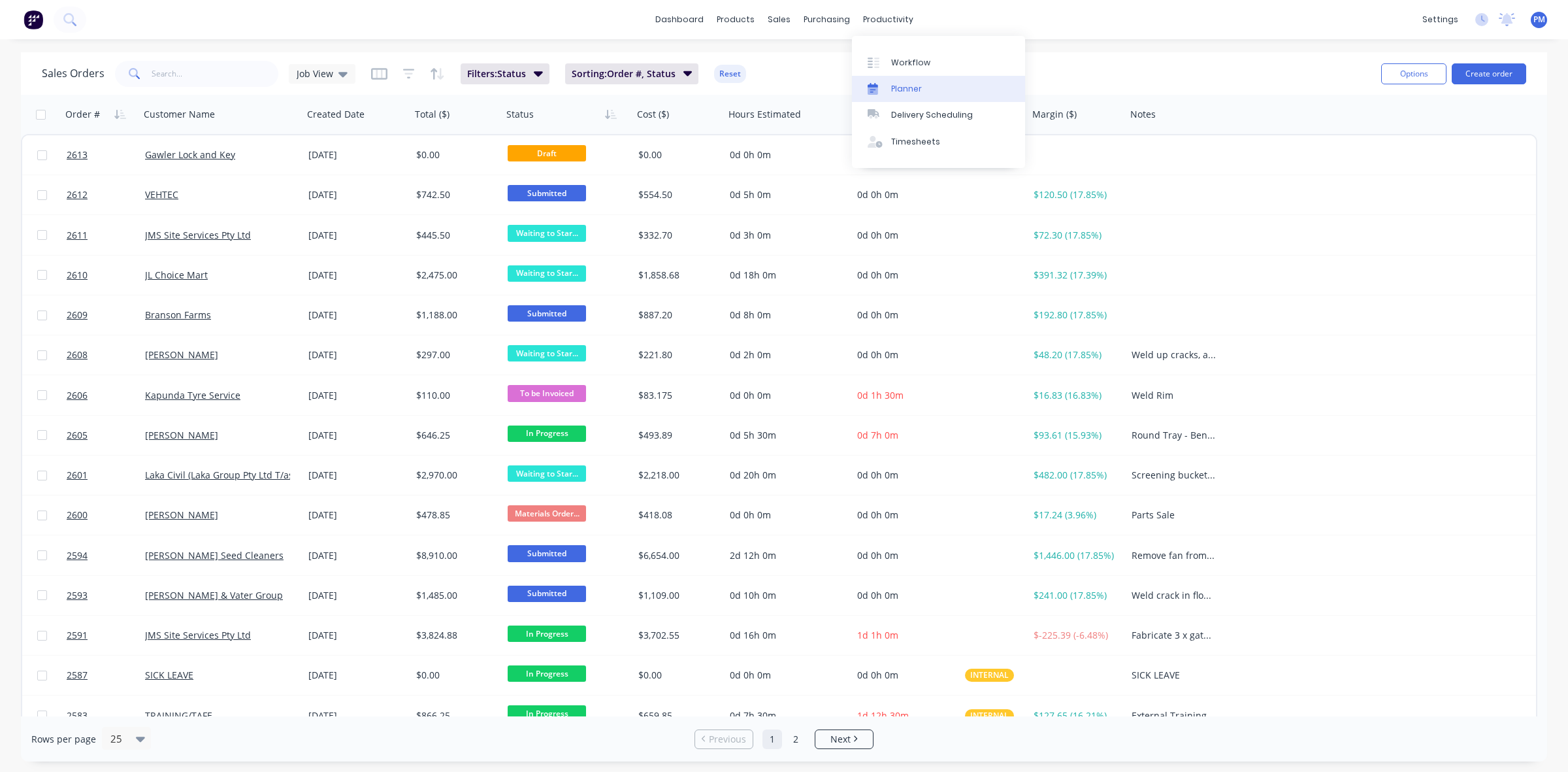
click at [900, 86] on div "Planner" at bounding box center [906, 89] width 31 height 11
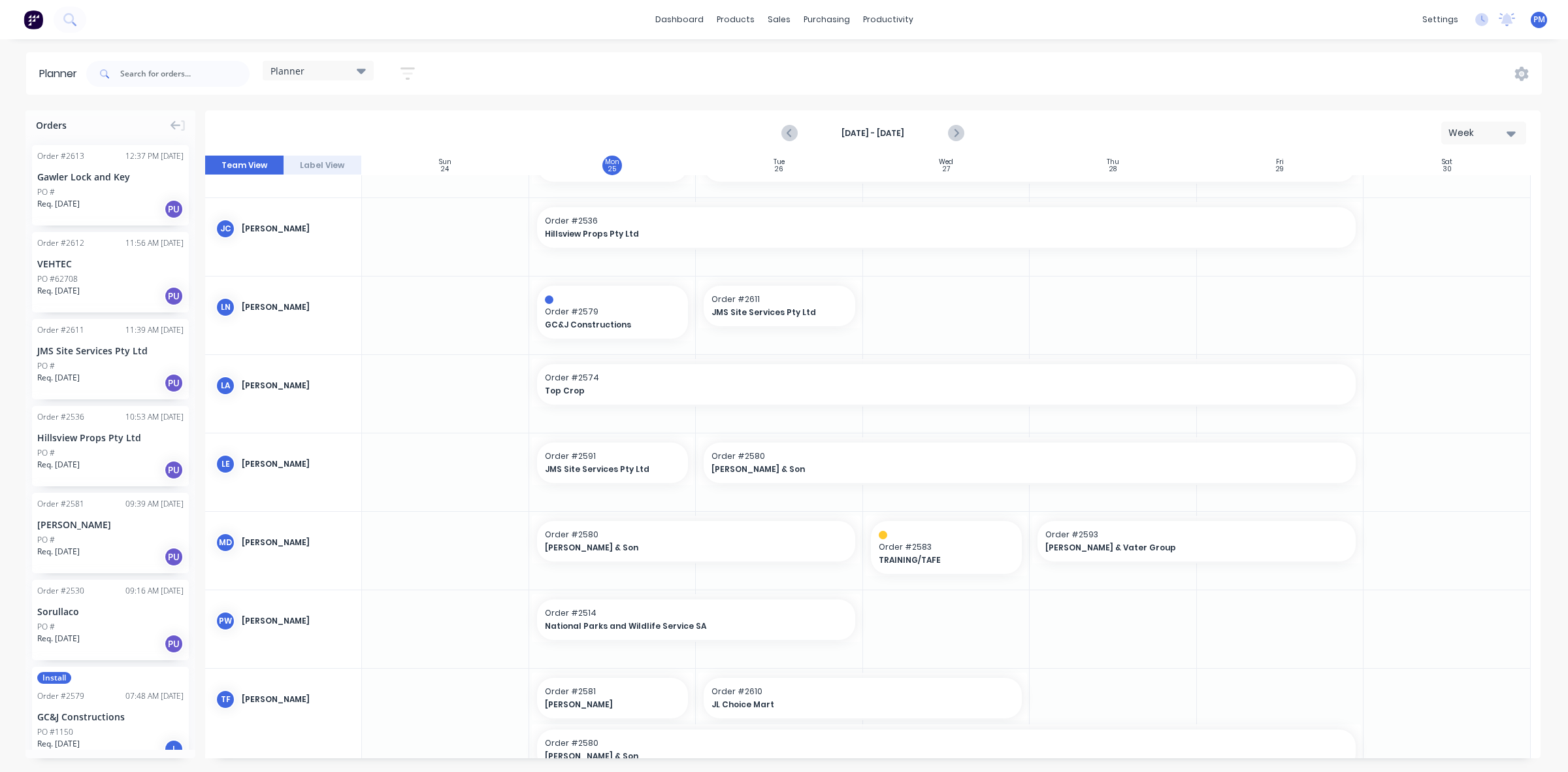
scroll to position [294, 0]
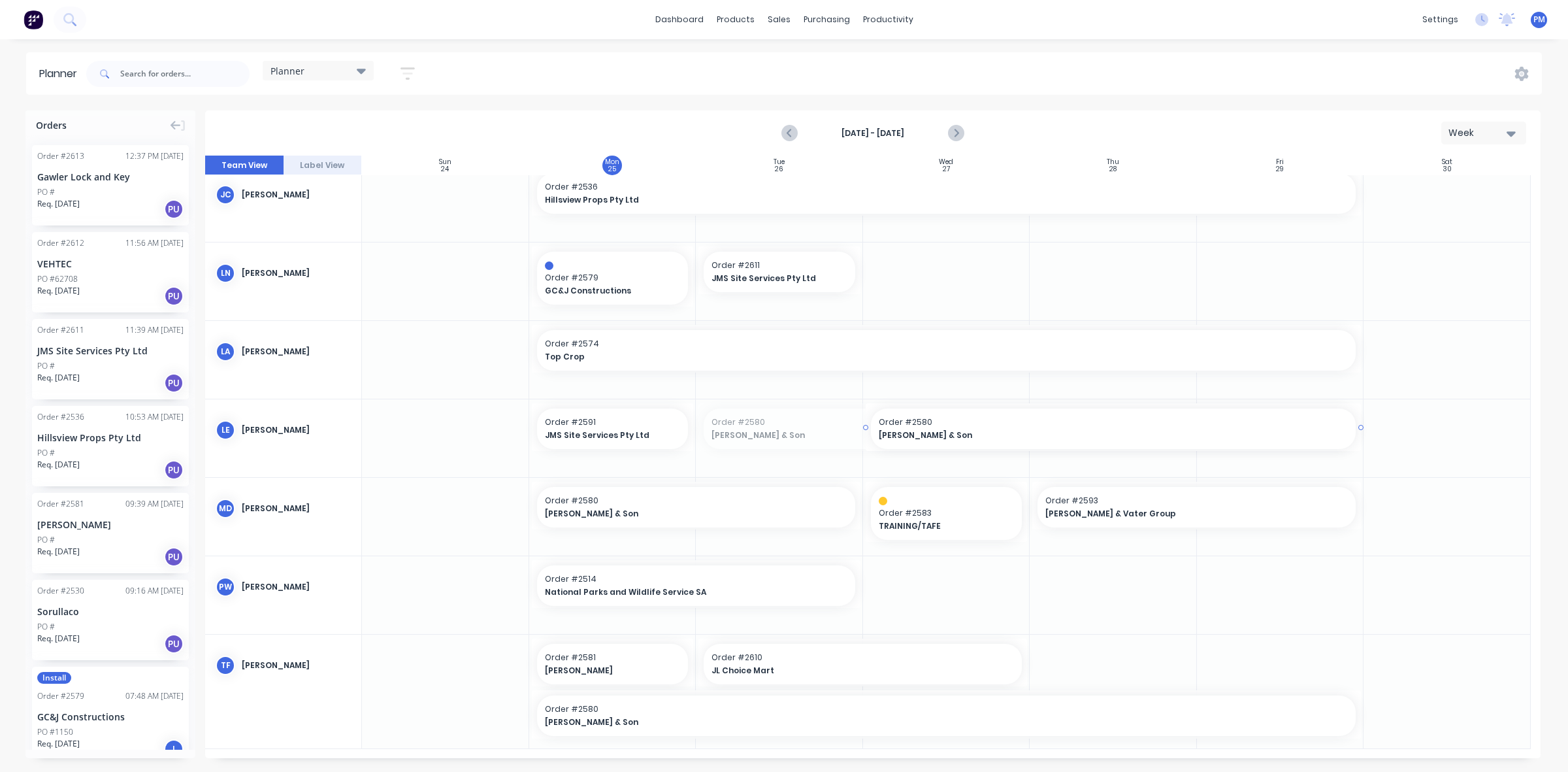
drag, startPoint x: 695, startPoint y: 425, endPoint x: 827, endPoint y: 426, distance: 132.0
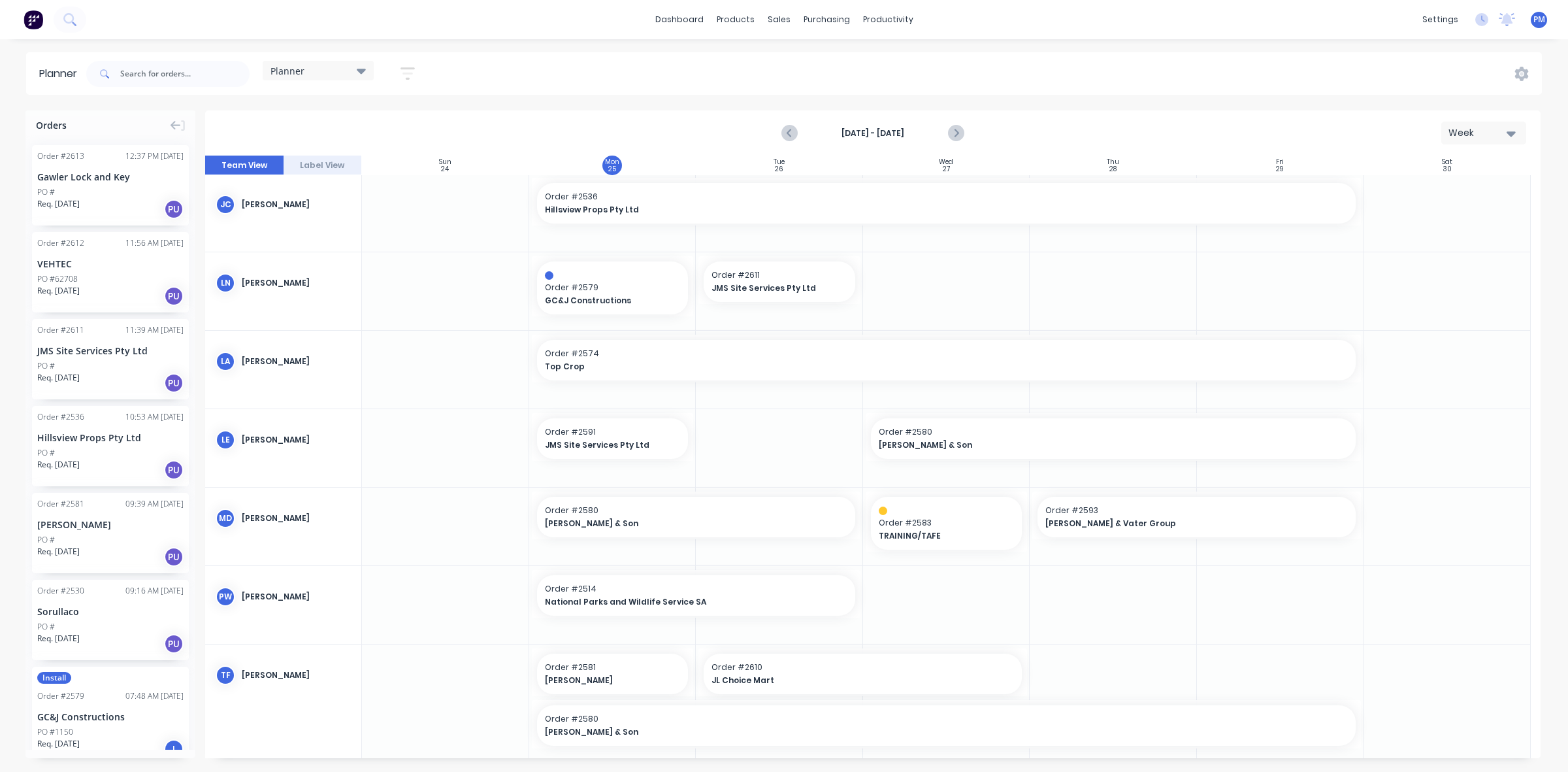
click at [128, 194] on div "PO #" at bounding box center [110, 192] width 146 height 11
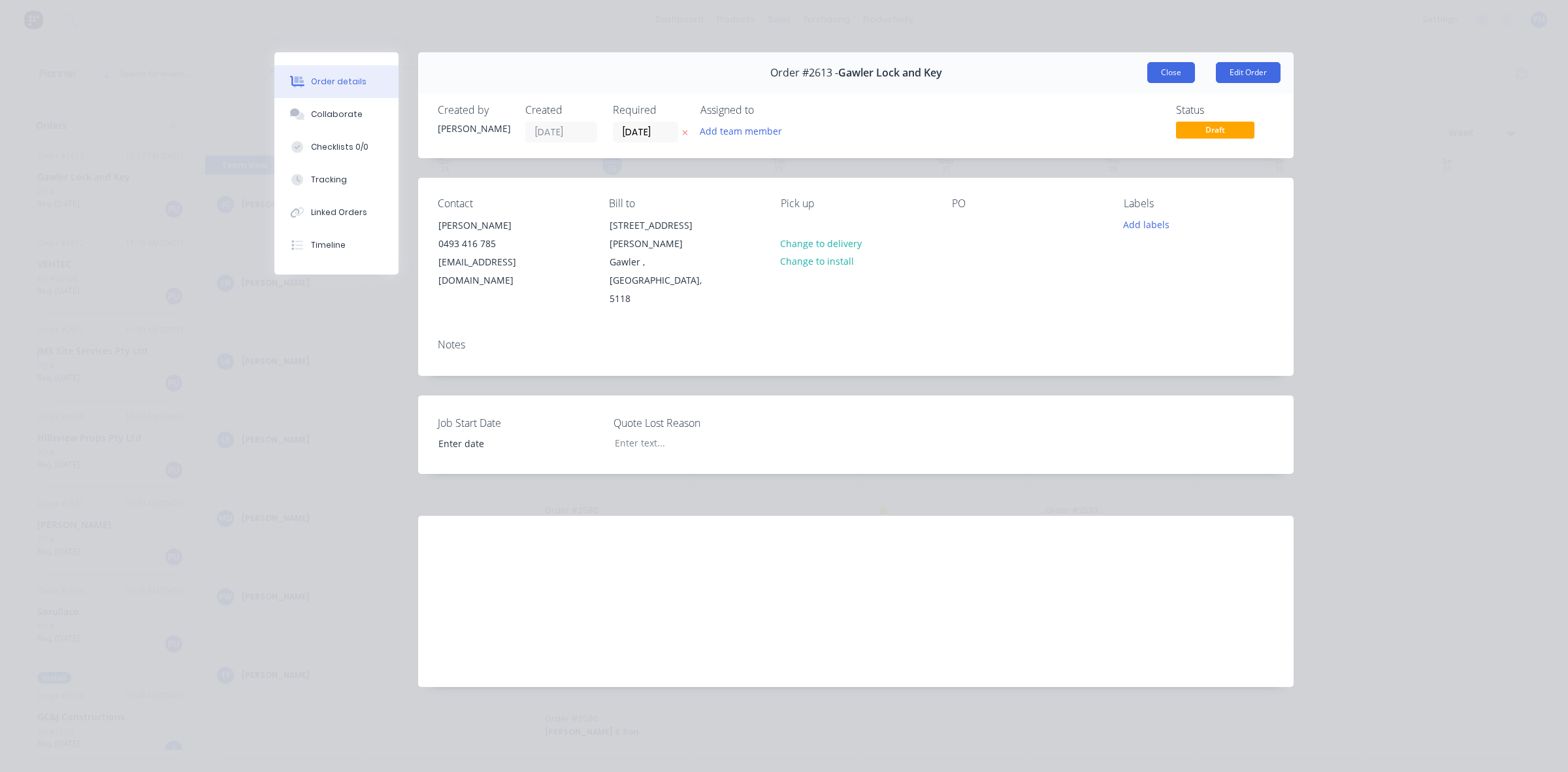
click at [1157, 71] on button "Close" at bounding box center [1170, 73] width 47 height 21
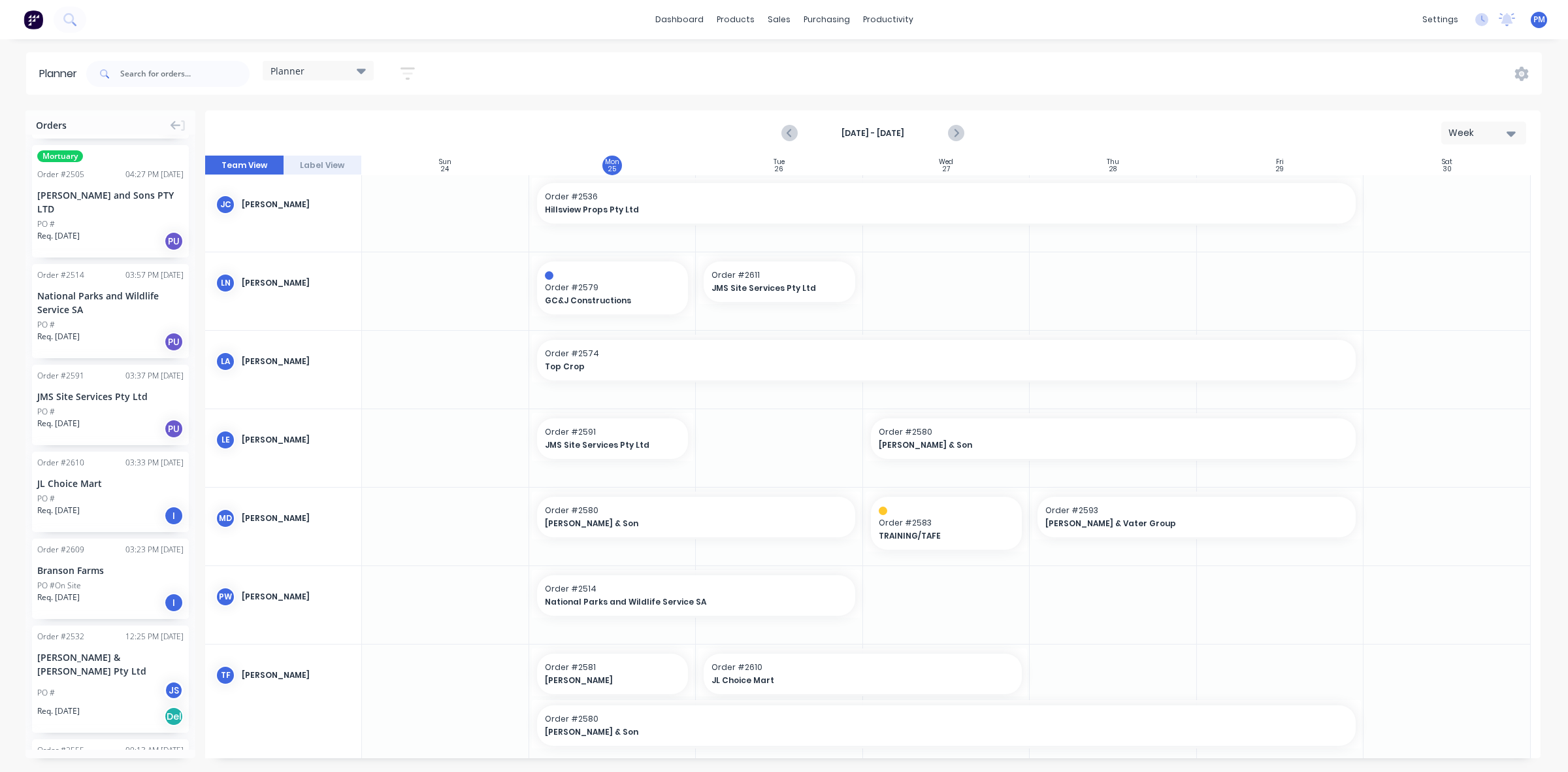
scroll to position [735, 0]
drag, startPoint x: 112, startPoint y: 468, endPoint x: 50, endPoint y: 426, distance: 74.9
drag, startPoint x: 692, startPoint y: 436, endPoint x: 775, endPoint y: 436, distance: 83.0
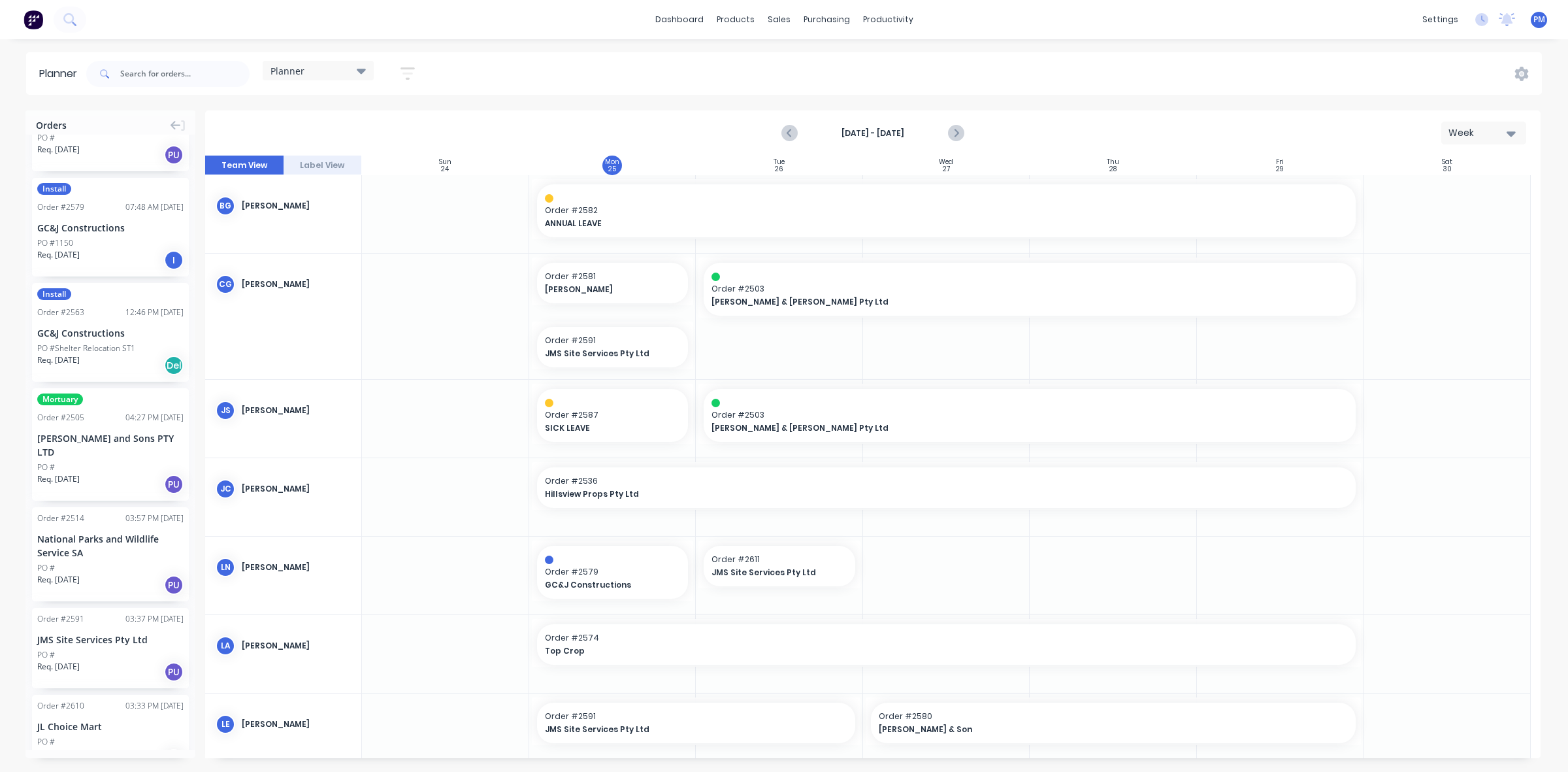
scroll to position [490, 0]
drag, startPoint x: 107, startPoint y: 422, endPoint x: 713, endPoint y: 397, distance: 606.5
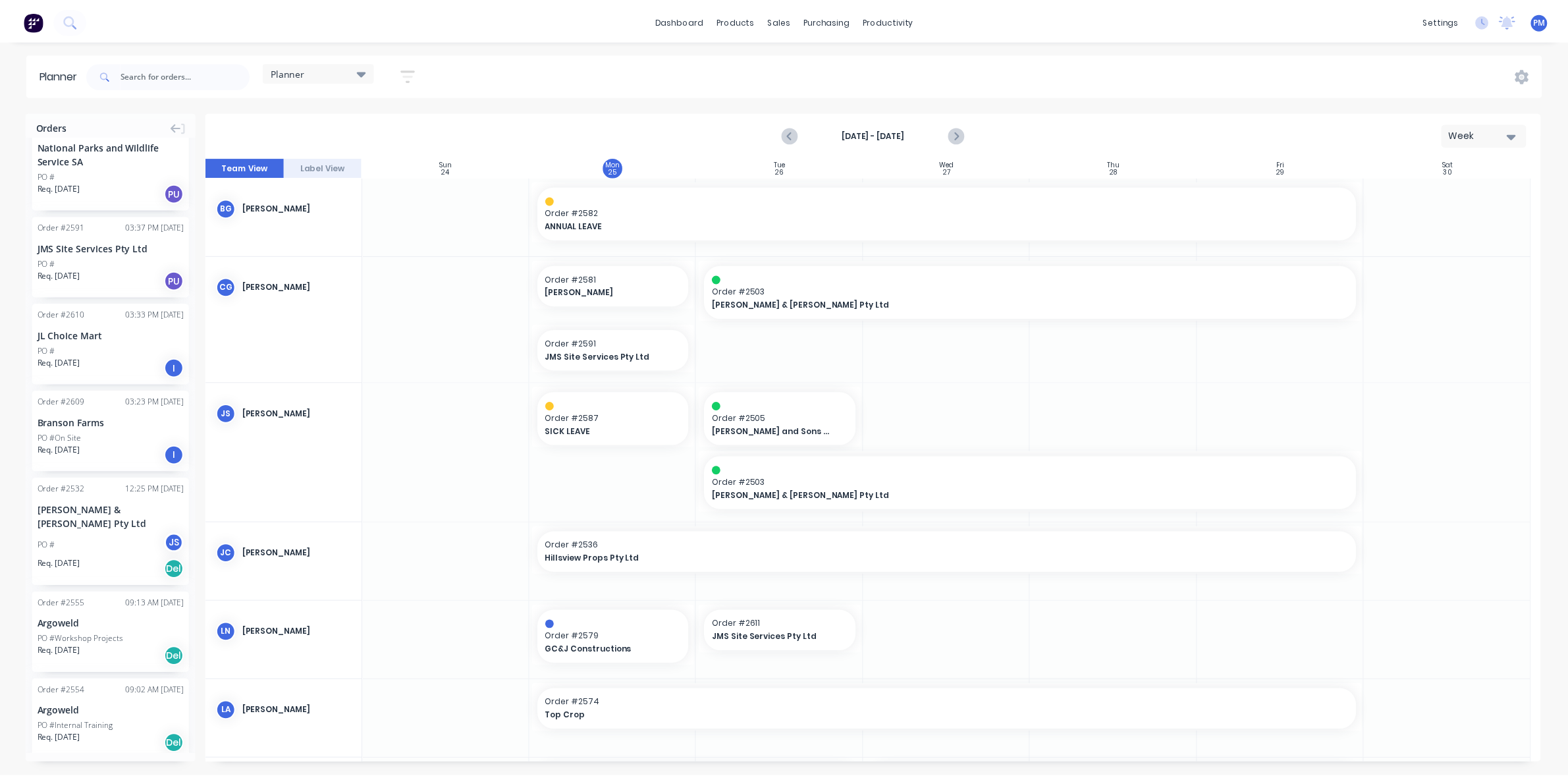
scroll to position [905, 0]
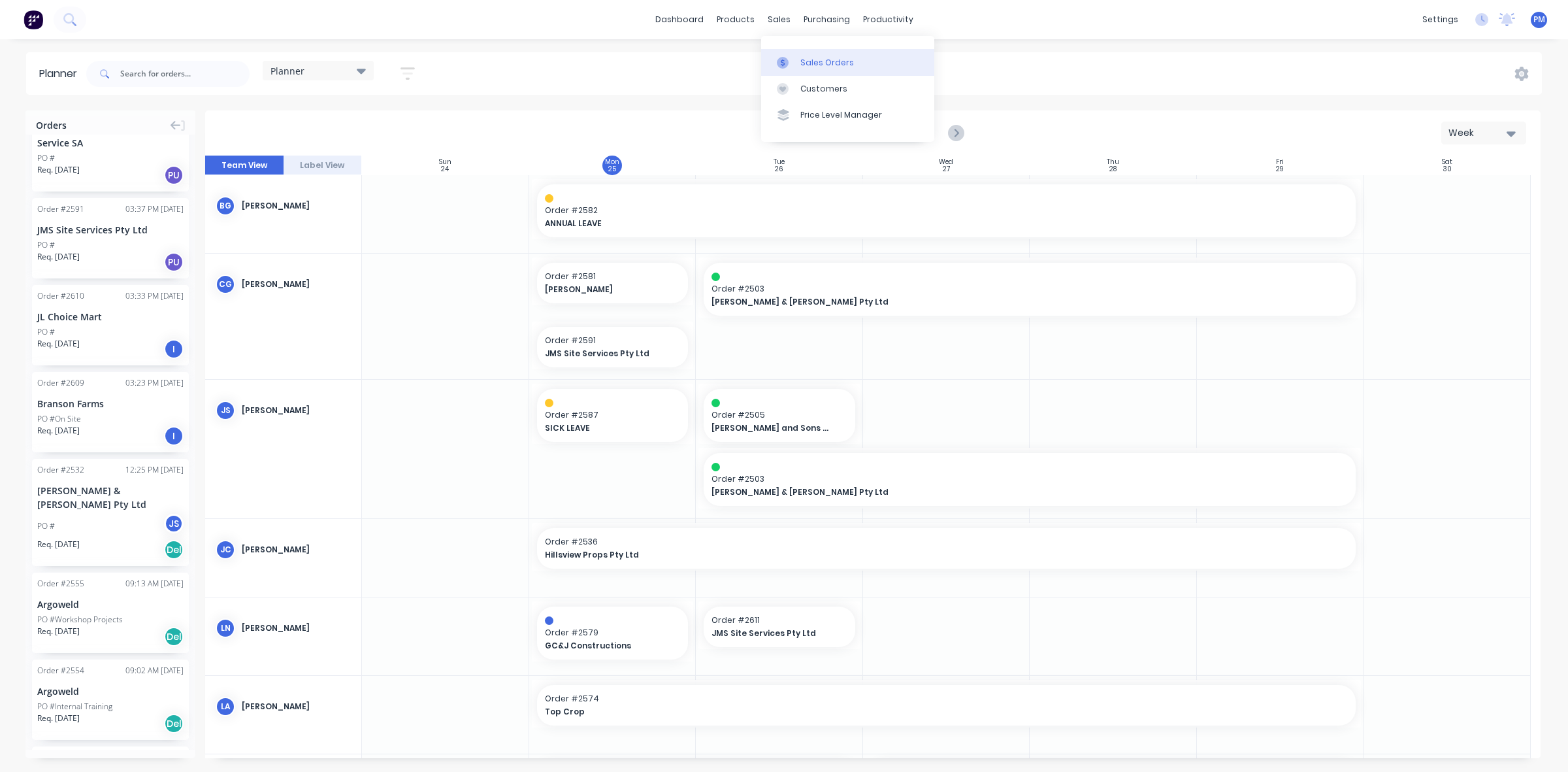
click at [810, 57] on div "Sales Orders" at bounding box center [826, 62] width 53 height 11
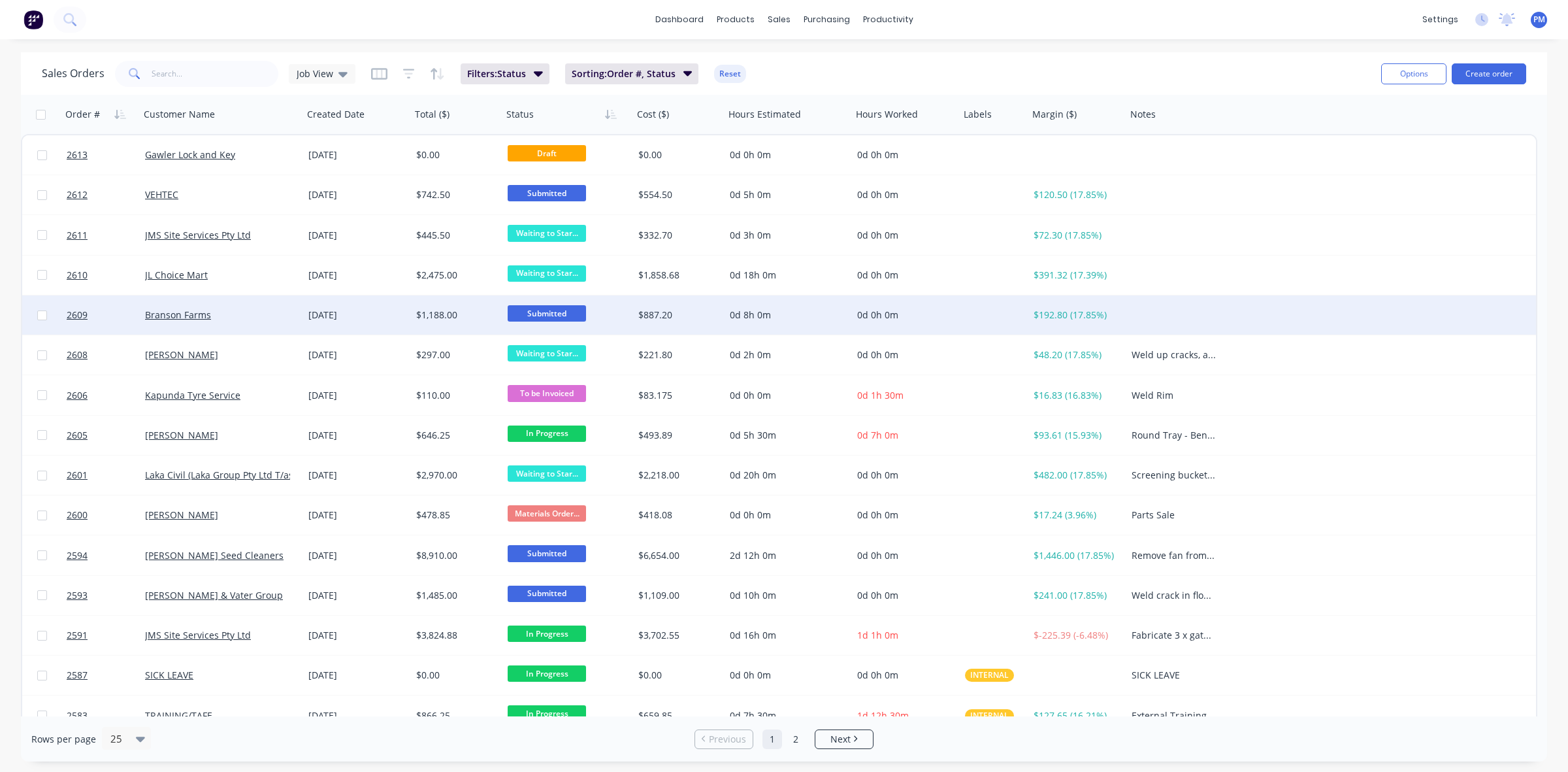
click at [279, 308] on div "Branson Farms" at bounding box center [218, 315] width 145 height 13
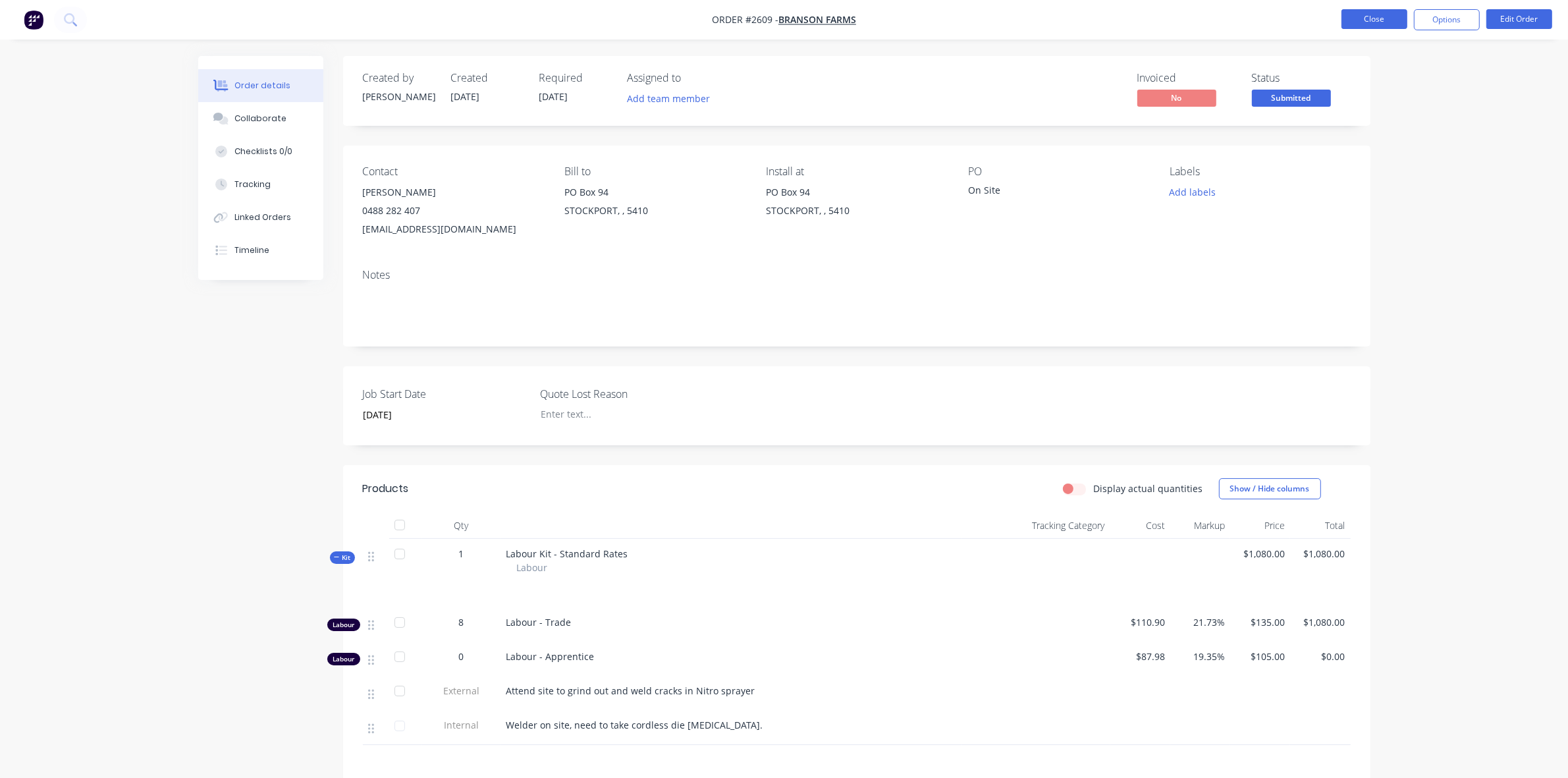
click at [1355, 14] on button "Close" at bounding box center [1375, 19] width 66 height 19
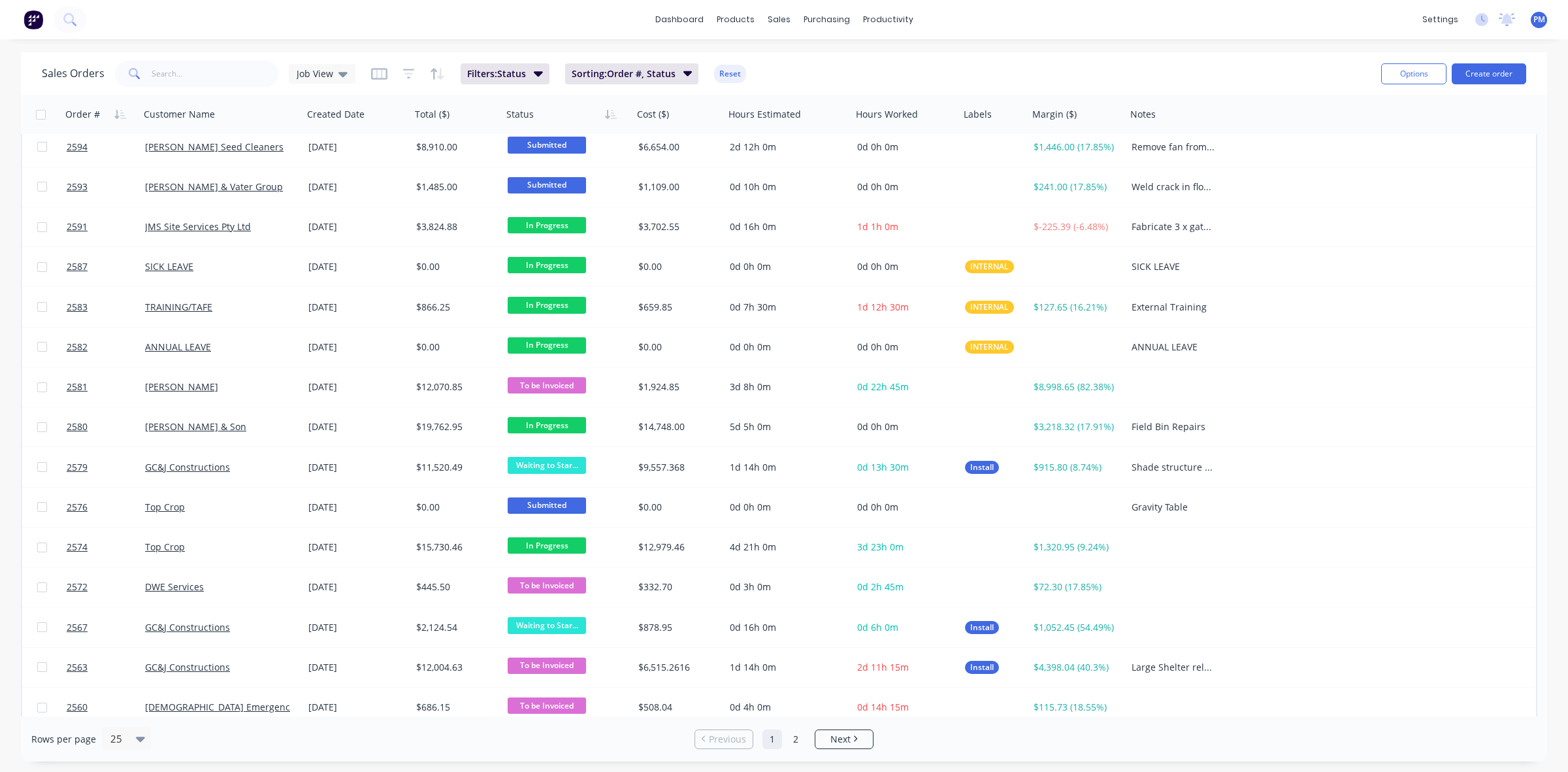
scroll to position [418, 0]
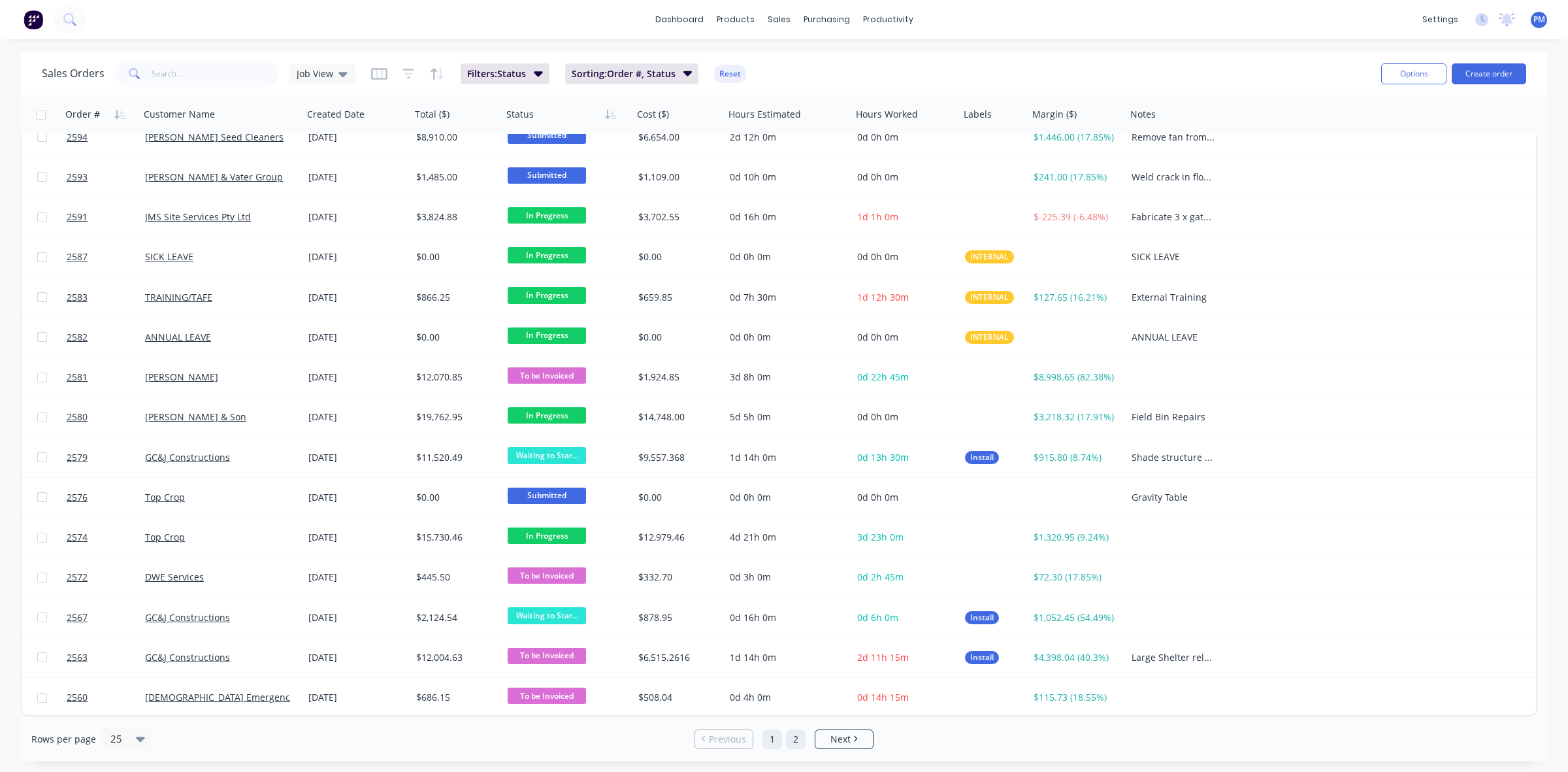
click at [797, 743] on link "2" at bounding box center [795, 739] width 19 height 19
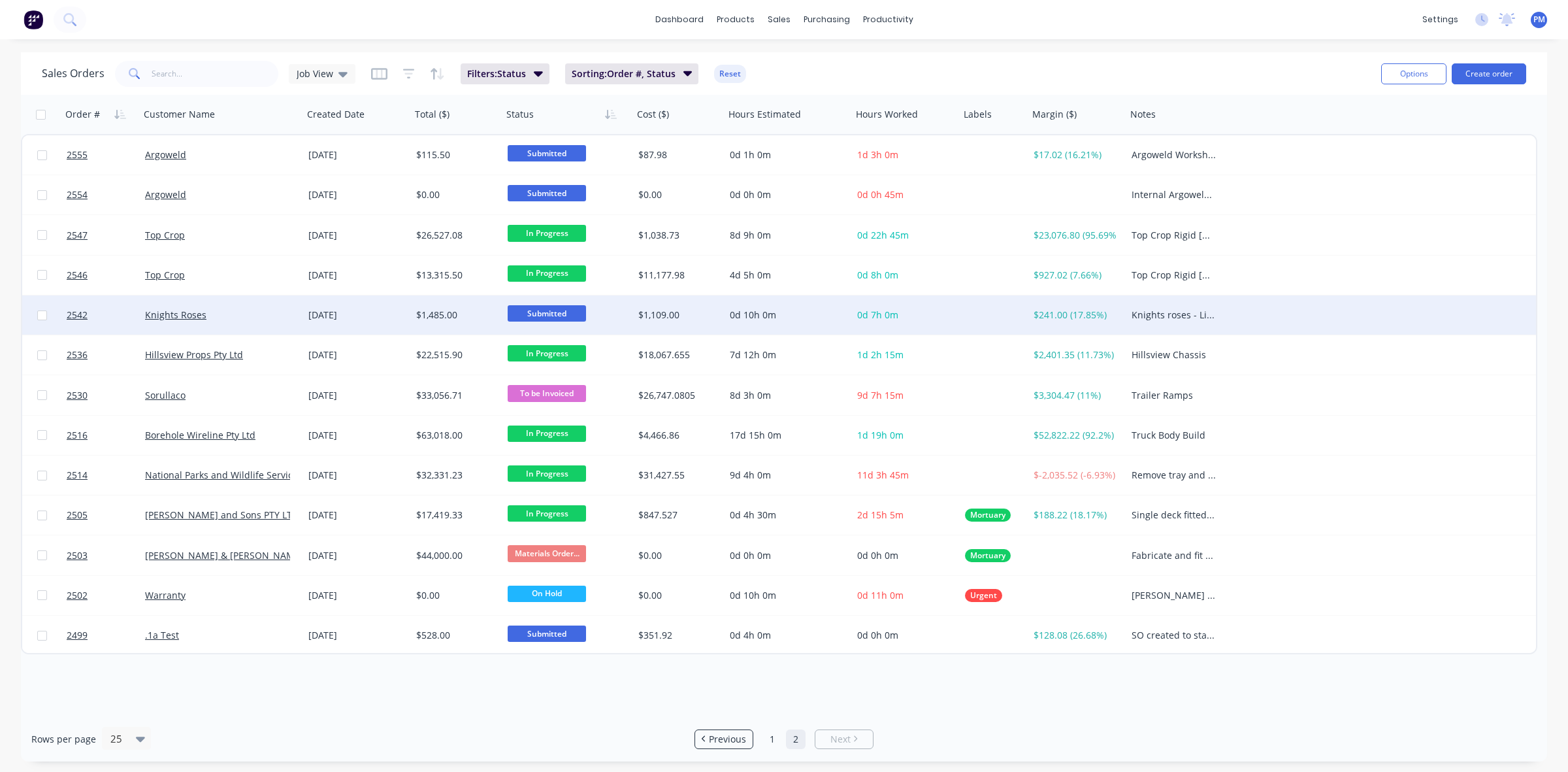
click at [270, 317] on div "Knights Roses" at bounding box center [218, 315] width 145 height 13
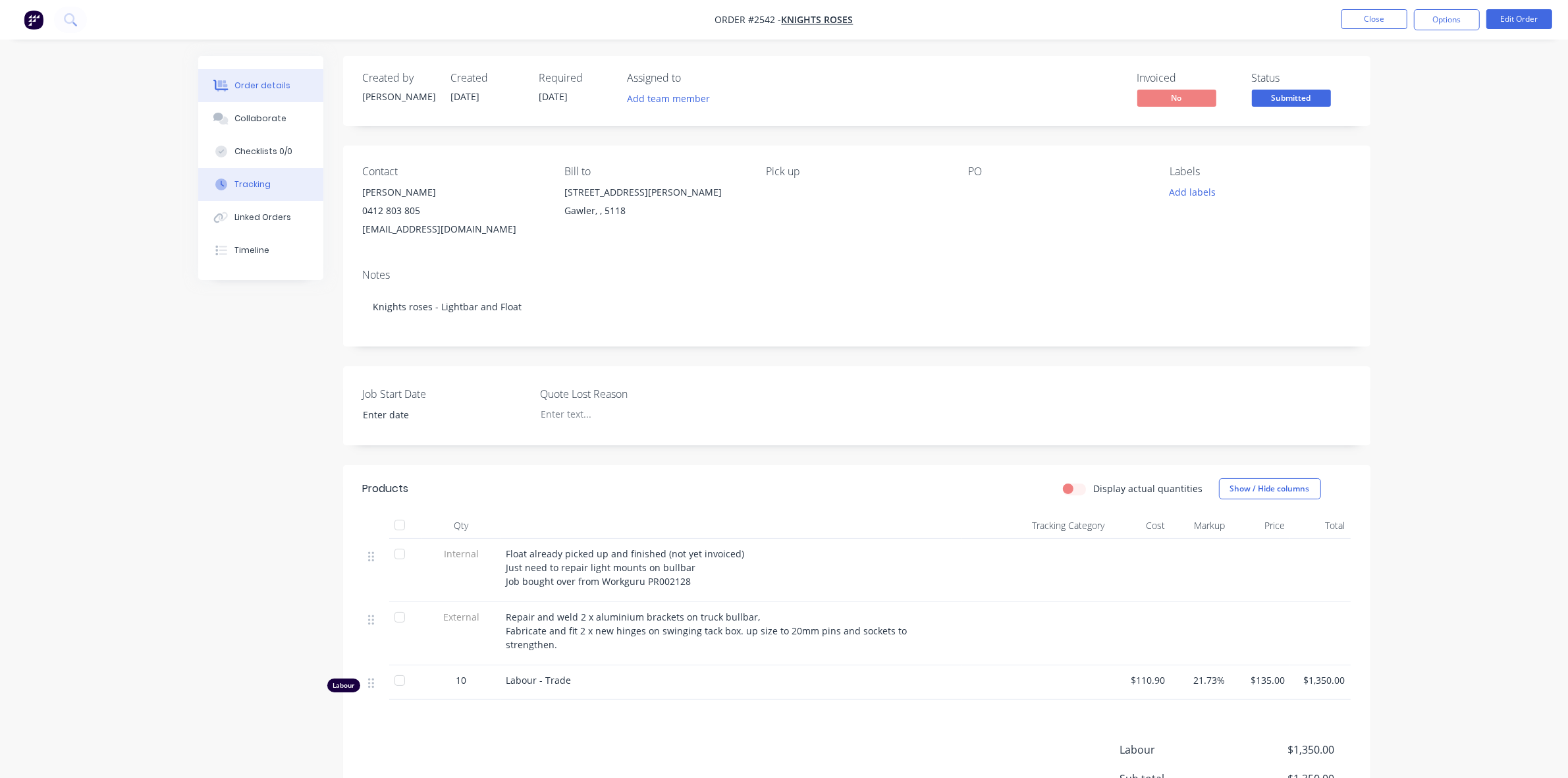
click at [255, 182] on div "Tracking" at bounding box center [252, 184] width 36 height 11
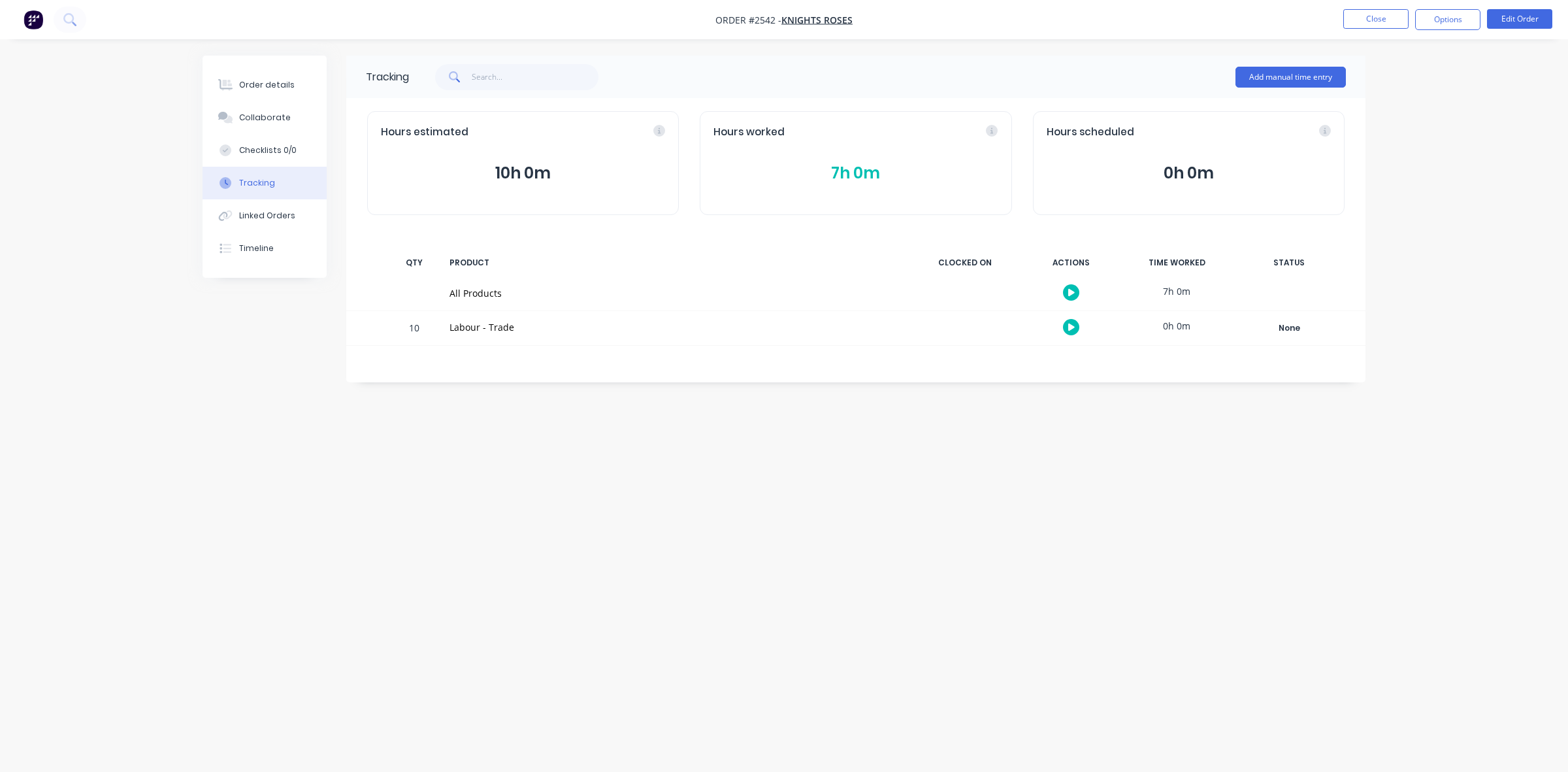
click at [848, 172] on button "7h 0m" at bounding box center [855, 173] width 284 height 25
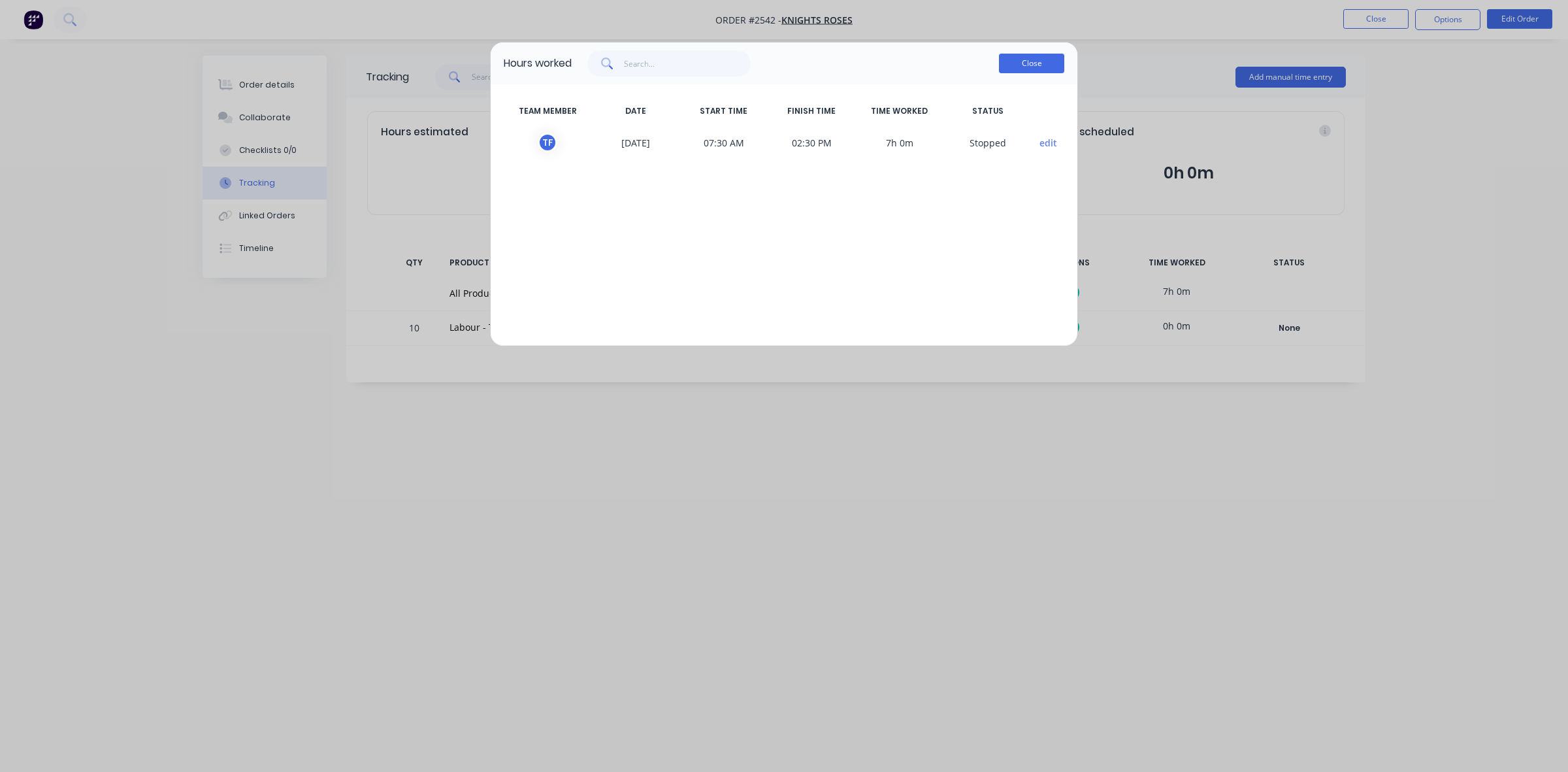
click at [1034, 69] on button "Close" at bounding box center [1031, 63] width 66 height 19
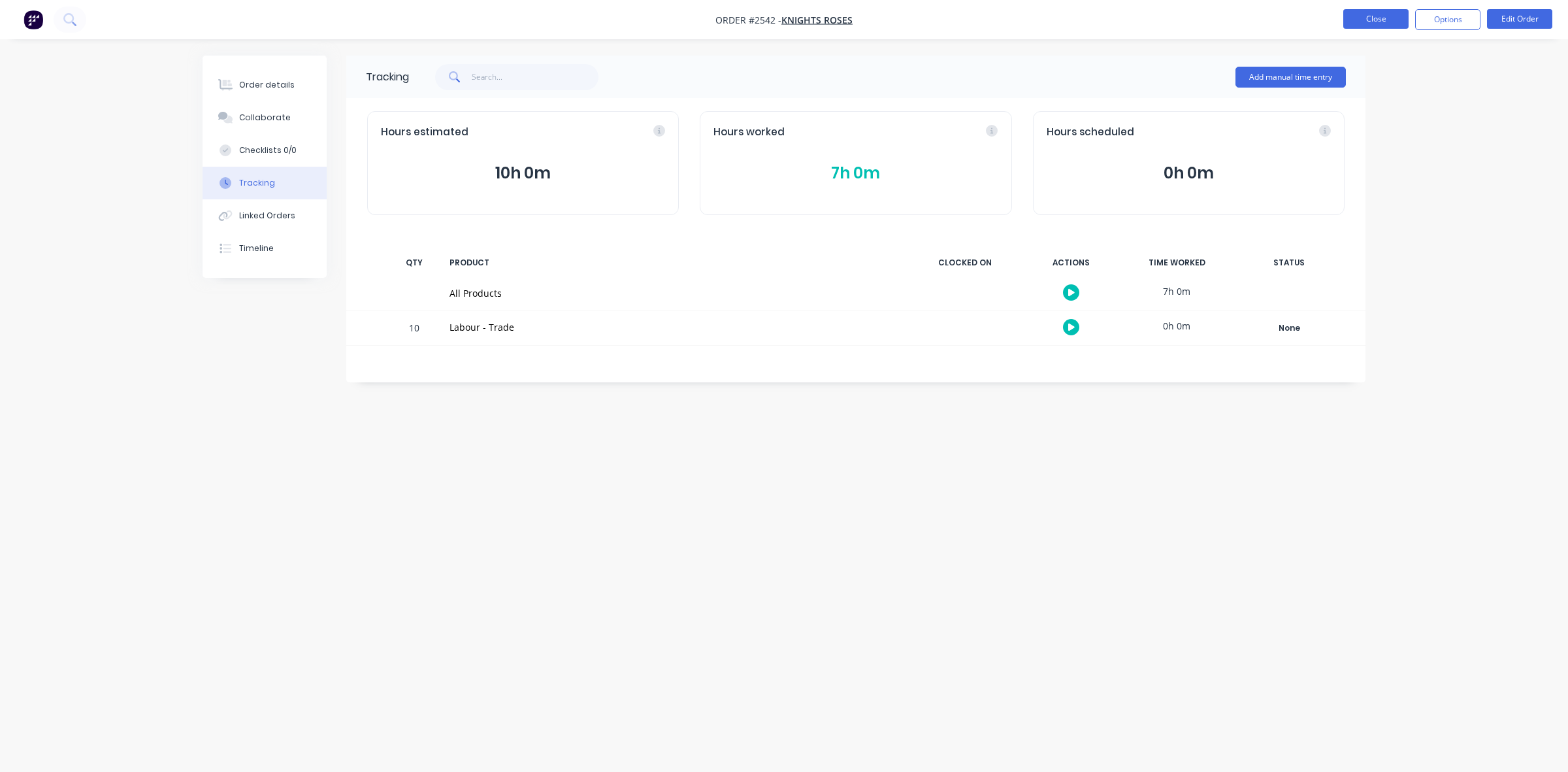
click at [1374, 23] on button "Close" at bounding box center [1375, 18] width 66 height 19
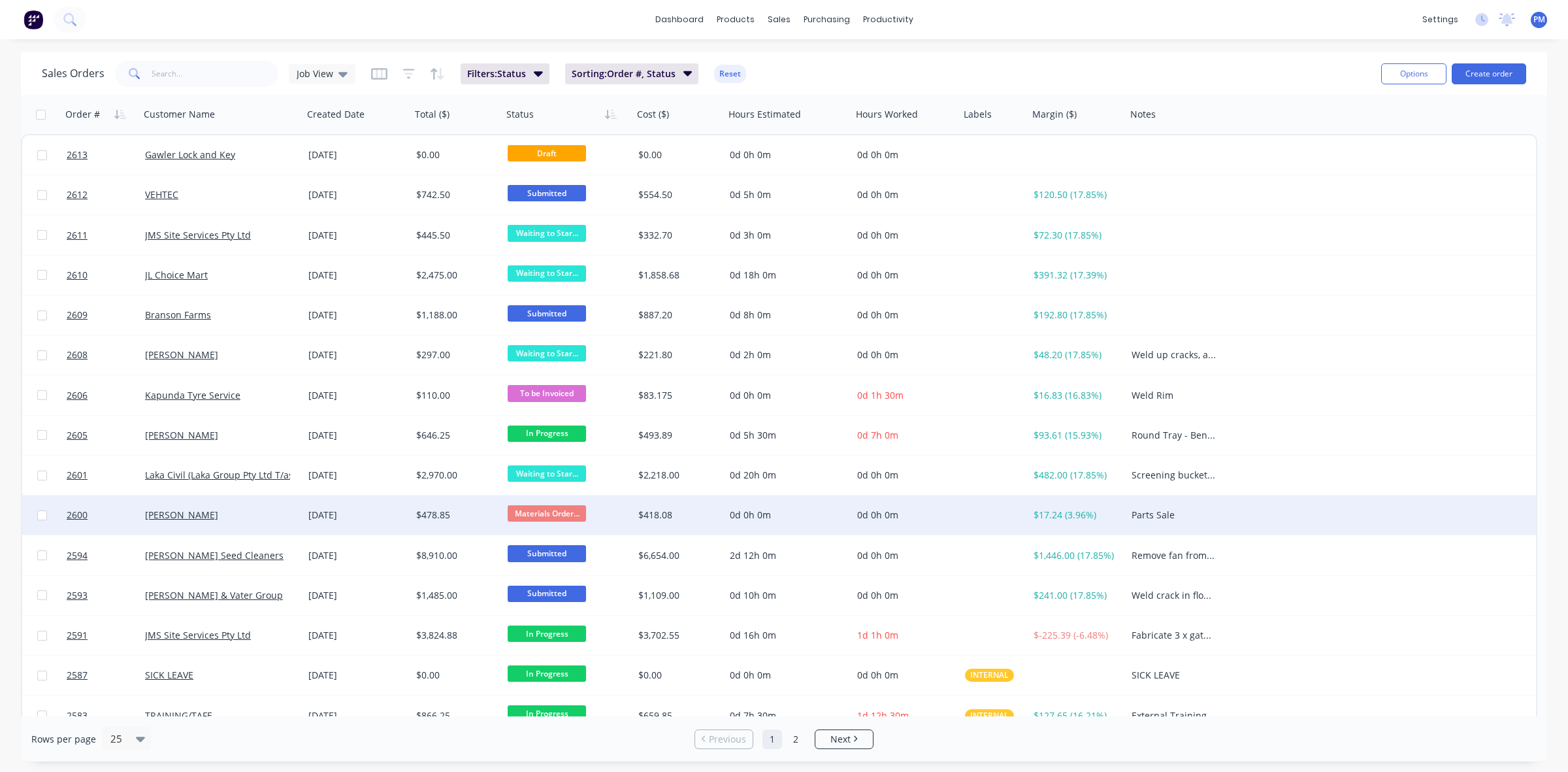
click at [282, 518] on div "[PERSON_NAME]" at bounding box center [218, 514] width 145 height 13
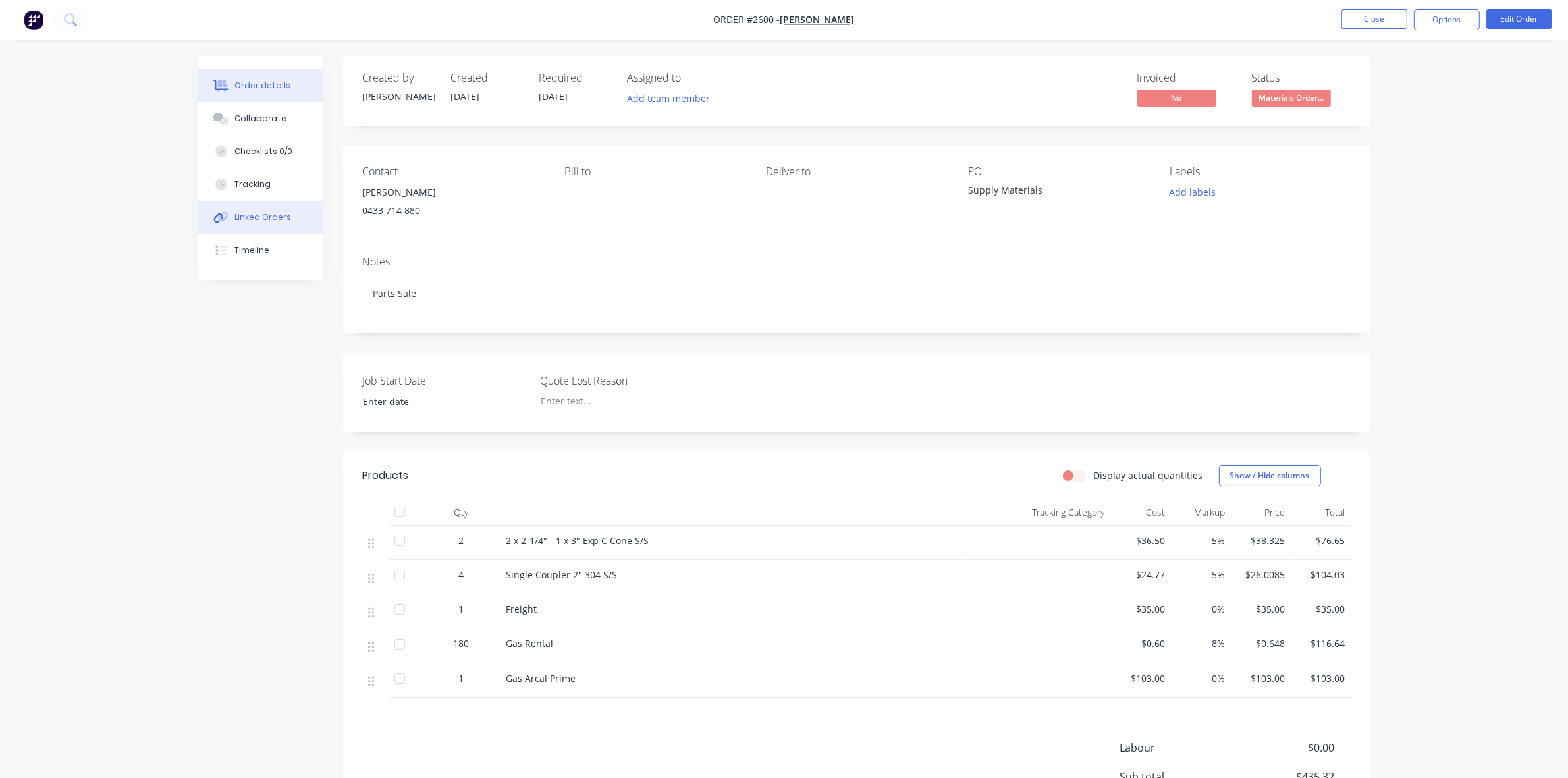
click at [261, 216] on div "Linked Orders" at bounding box center [262, 216] width 57 height 11
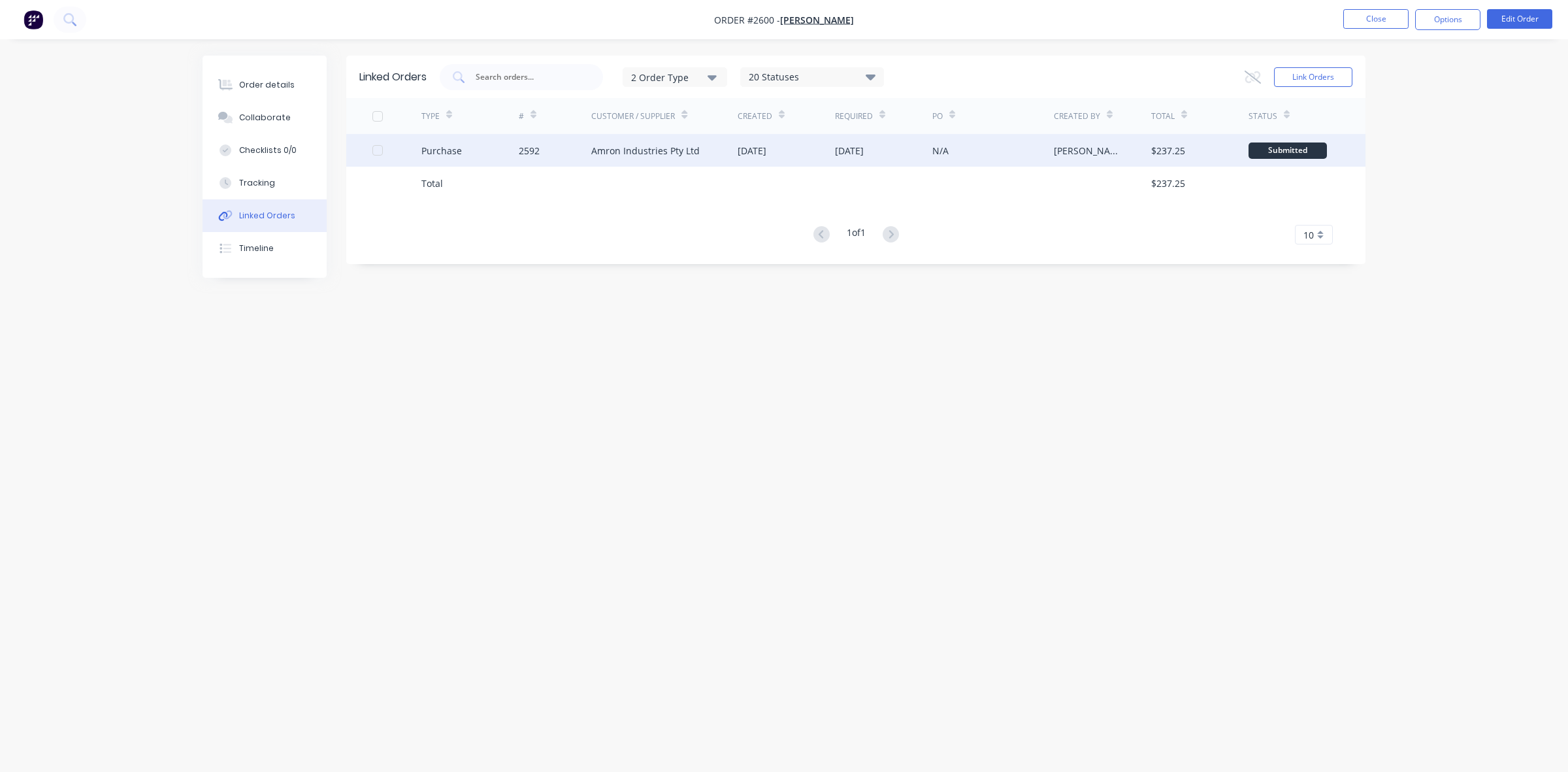
click at [571, 153] on div "2592" at bounding box center [555, 150] width 74 height 32
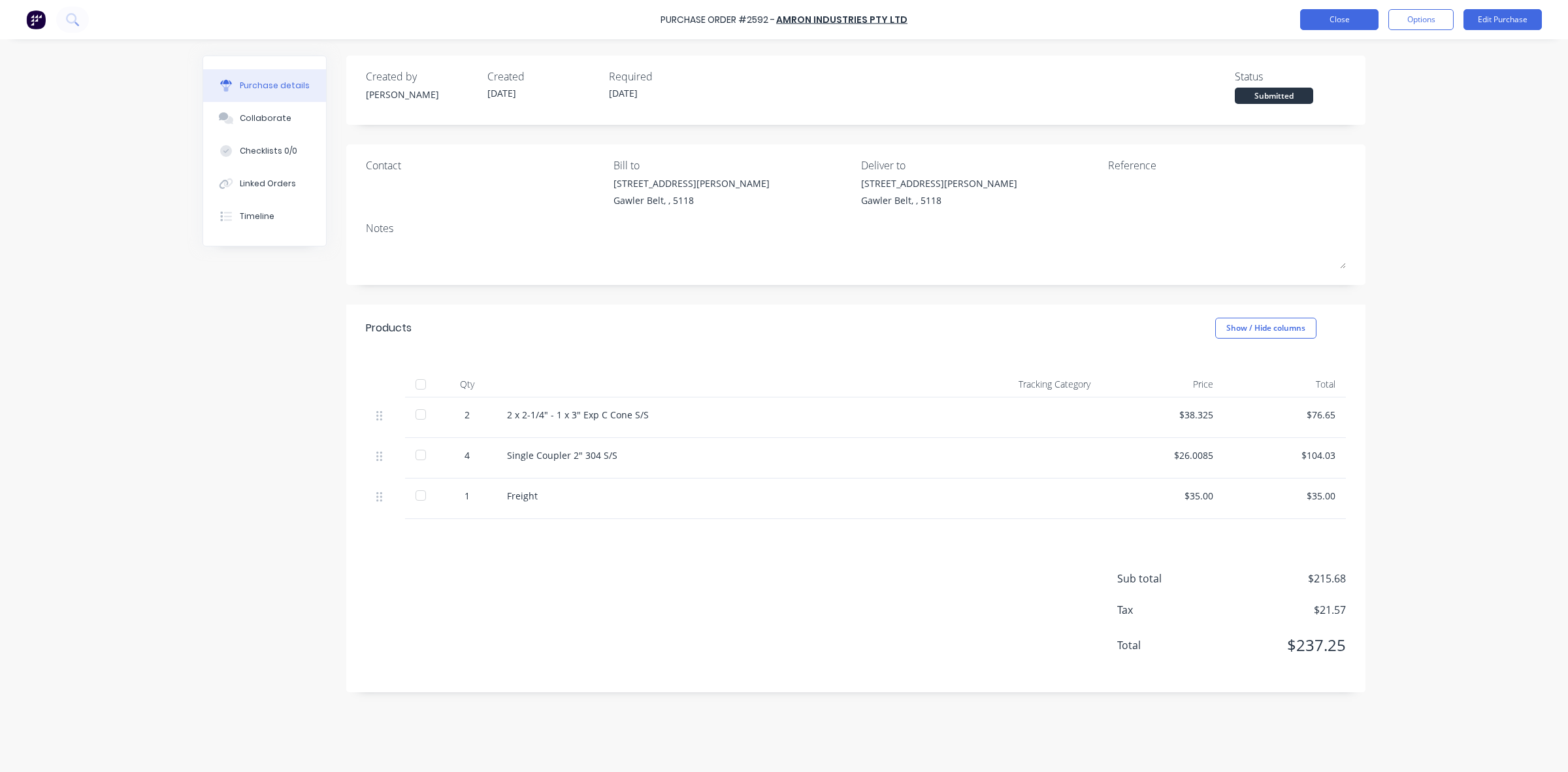
click at [1355, 22] on button "Close" at bounding box center [1338, 19] width 78 height 21
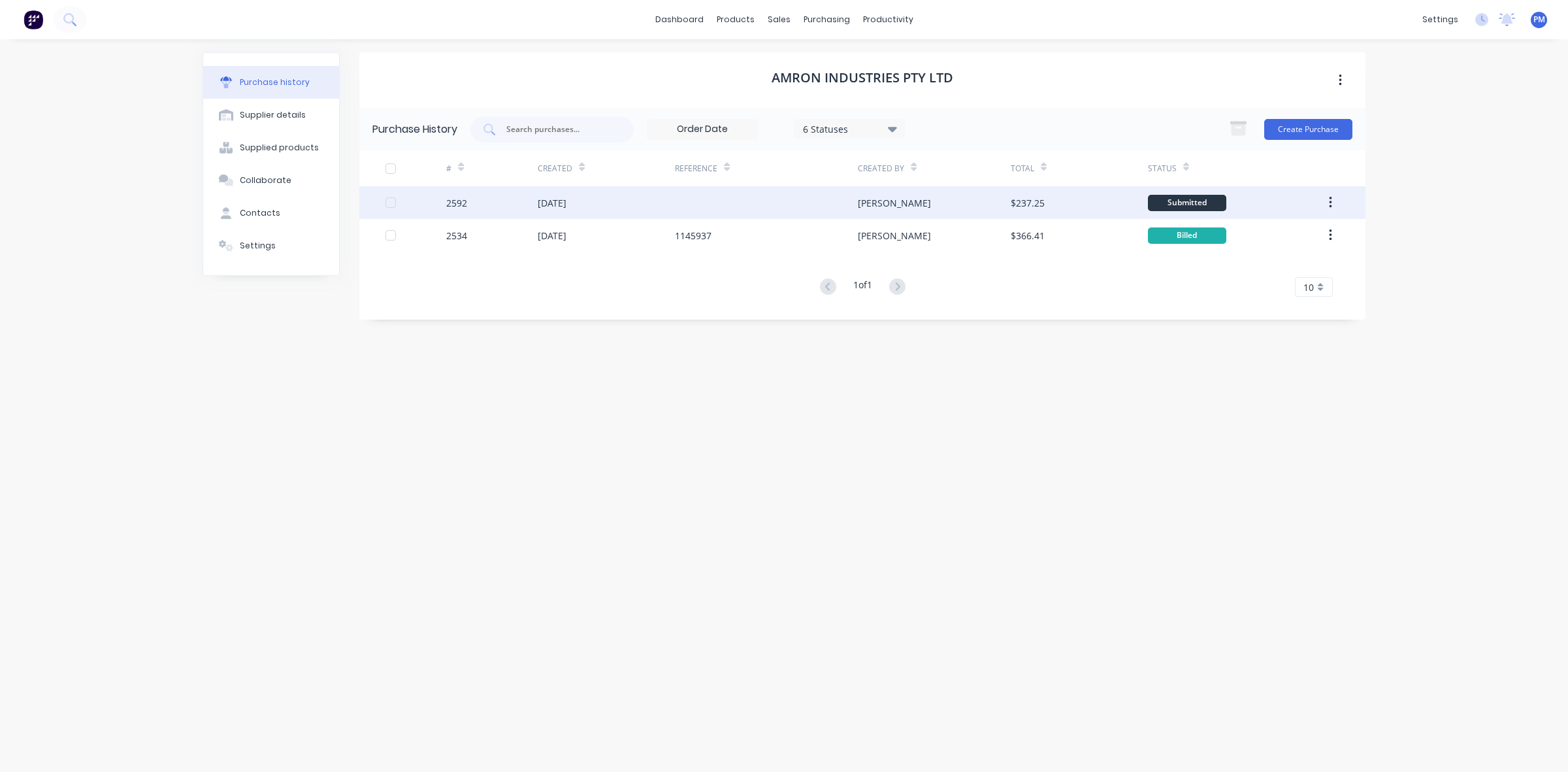
click at [738, 199] on div at bounding box center [766, 202] width 183 height 32
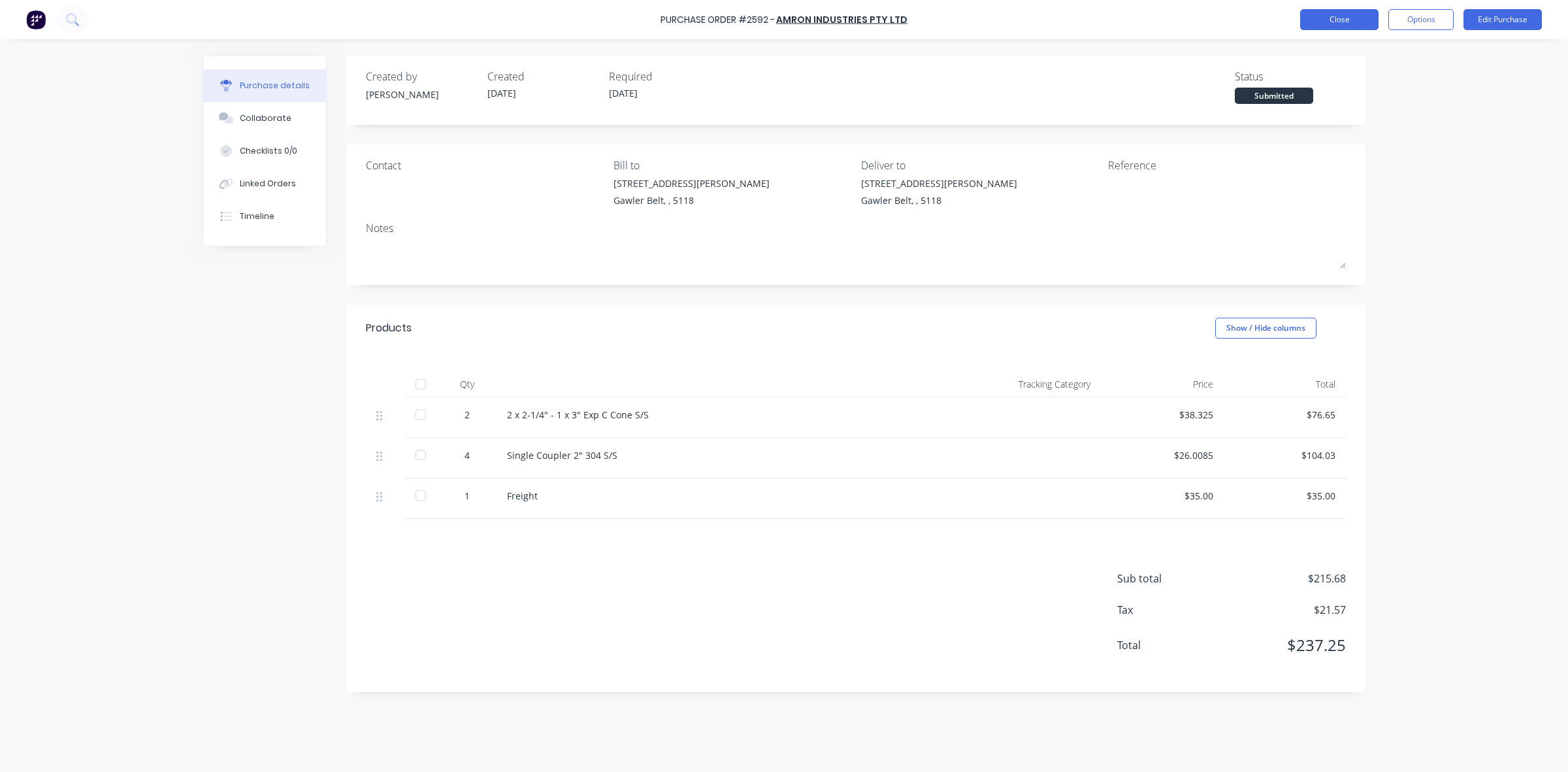
click at [1336, 26] on button "Close" at bounding box center [1338, 19] width 78 height 21
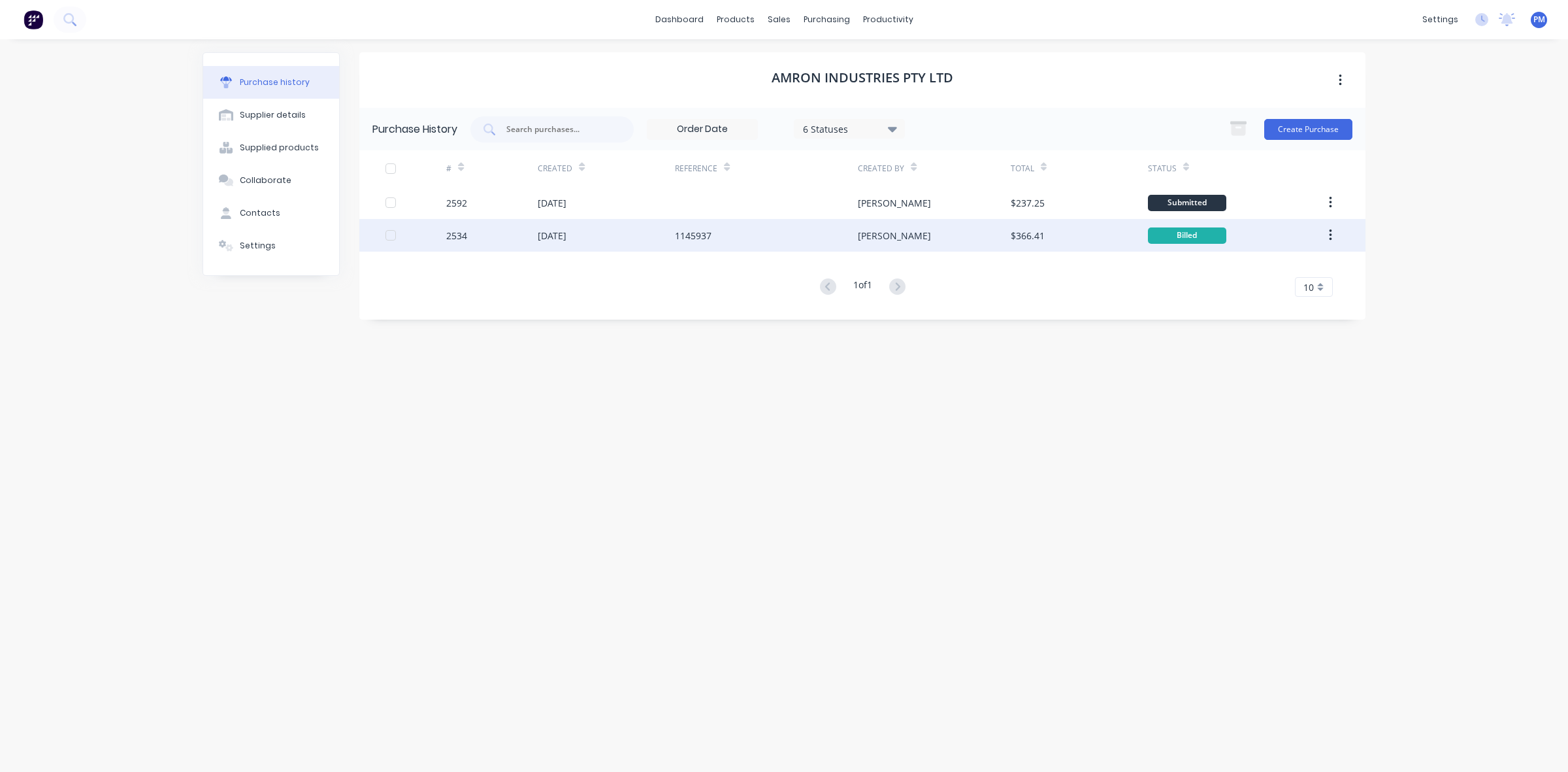
click at [749, 234] on div "1145937" at bounding box center [766, 235] width 183 height 32
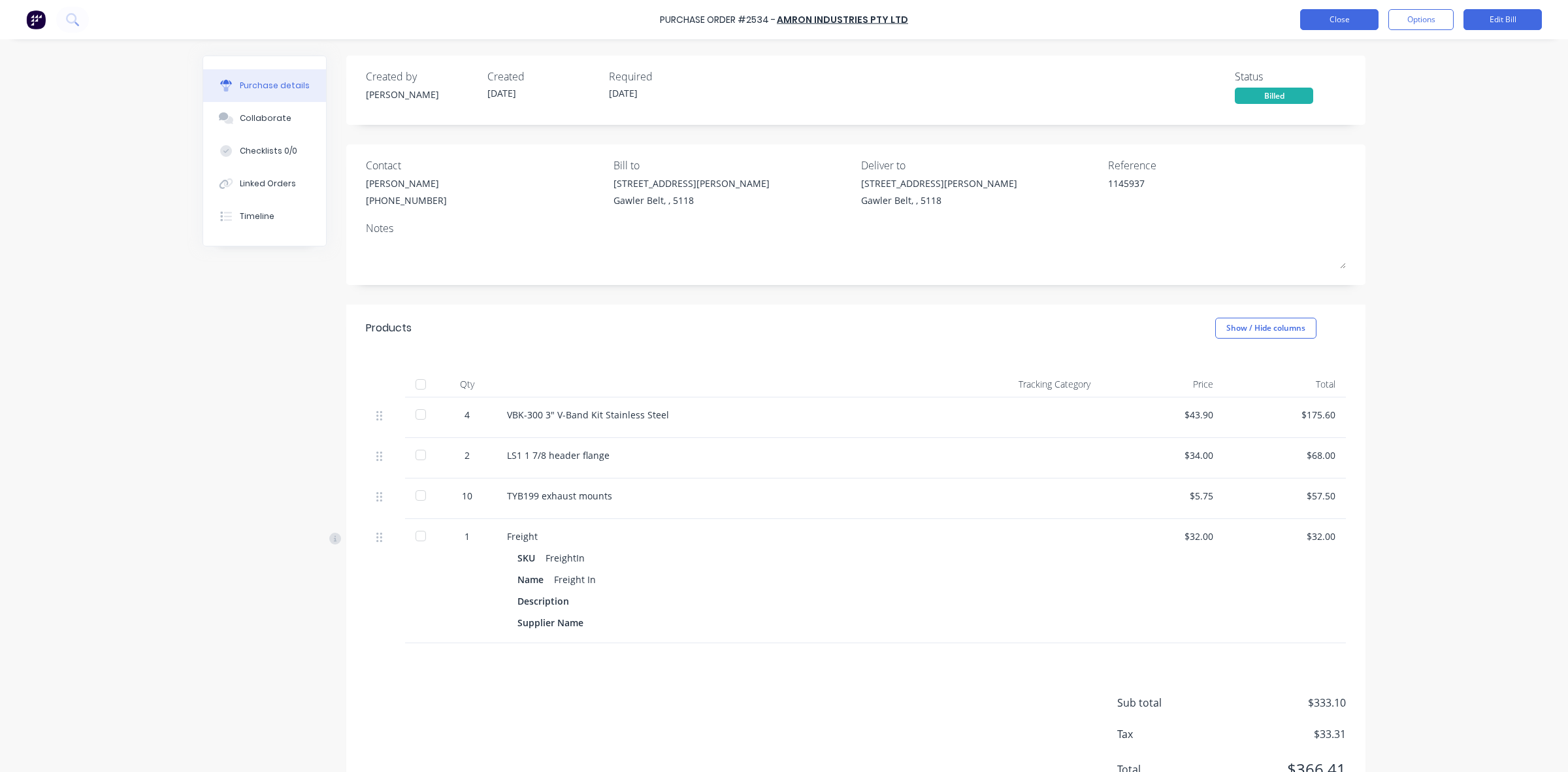
click at [1341, 26] on button "Close" at bounding box center [1338, 19] width 78 height 21
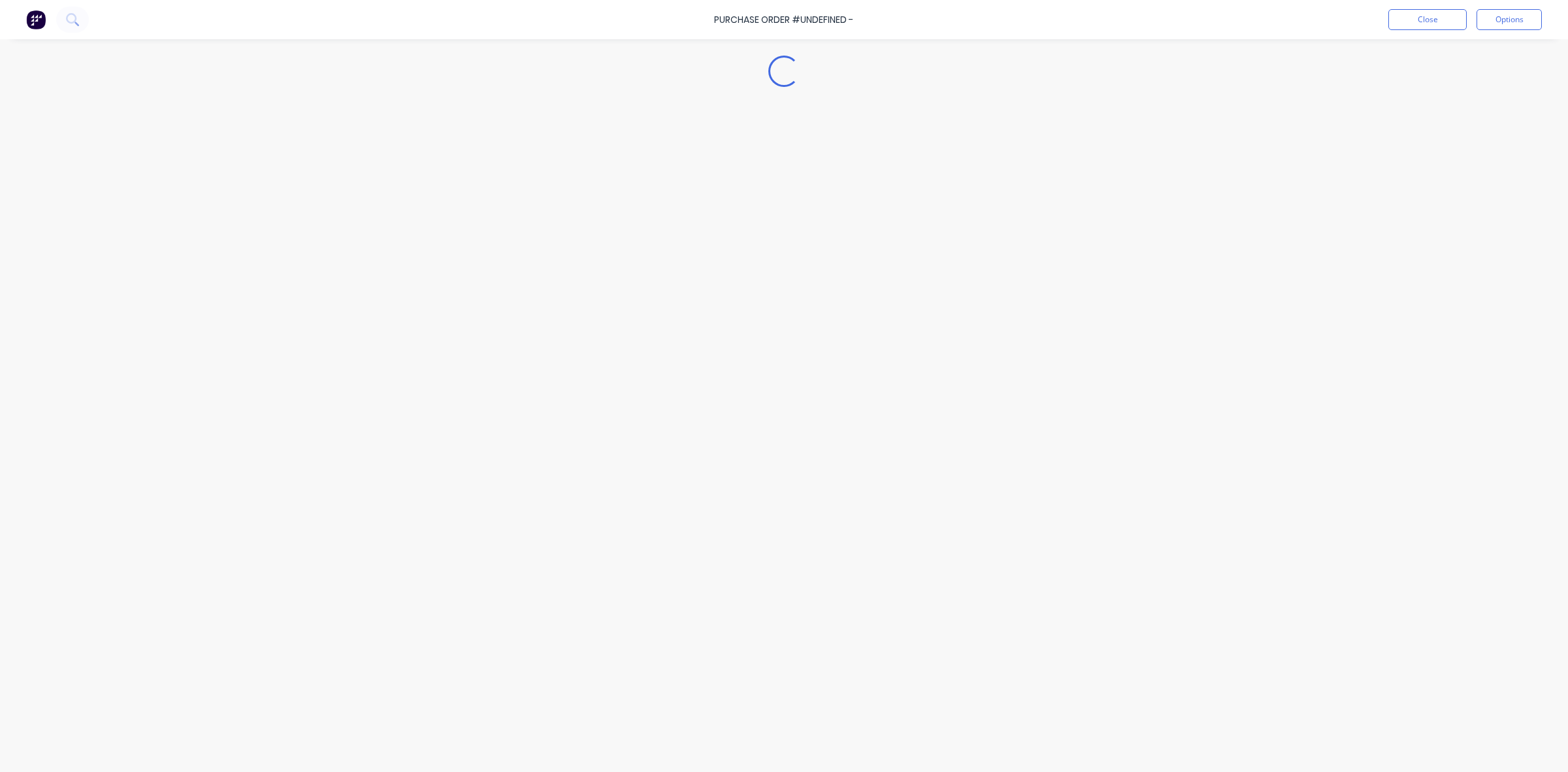
type textarea "x"
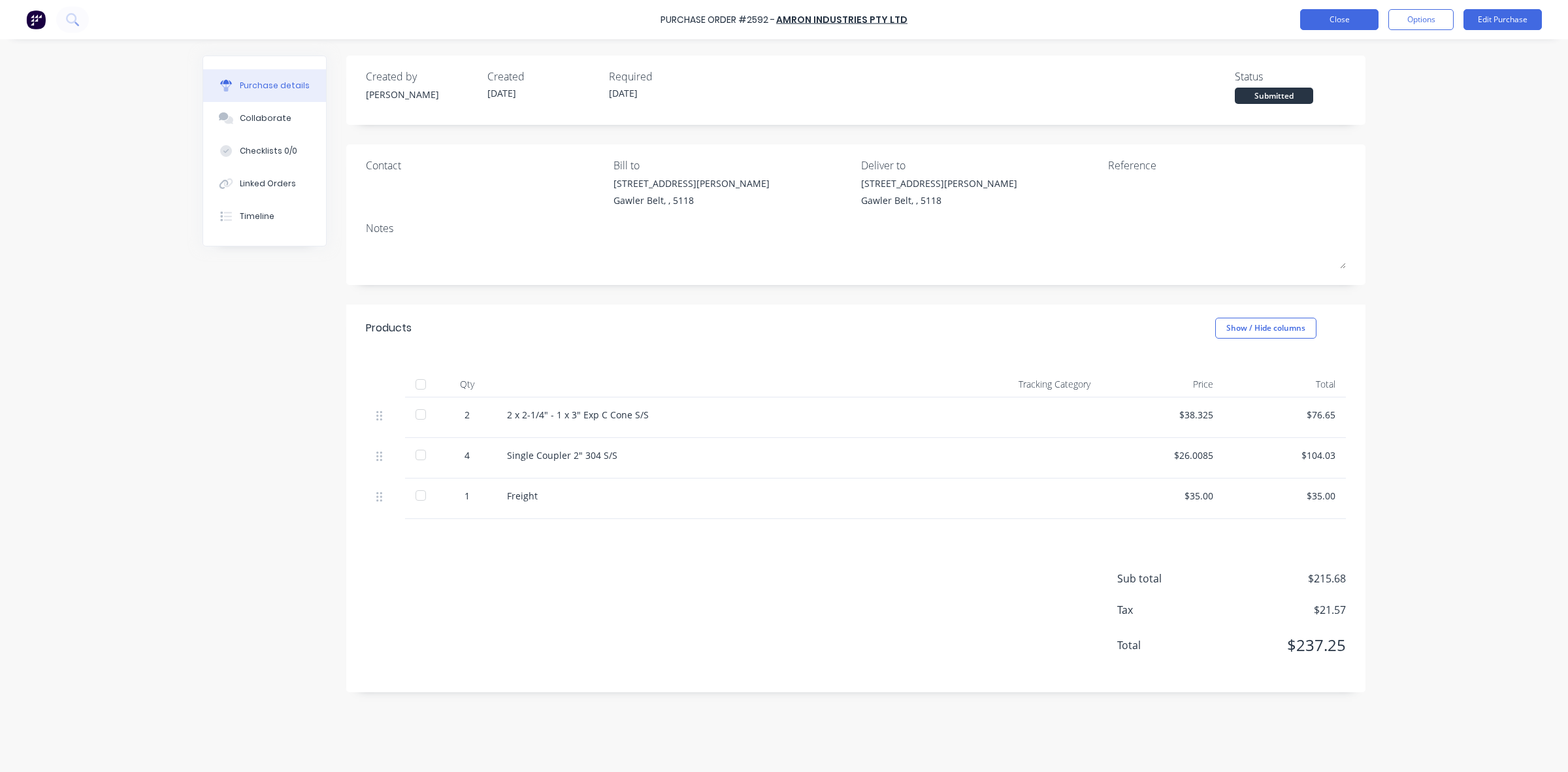
click at [1339, 11] on button "Close" at bounding box center [1338, 19] width 78 height 21
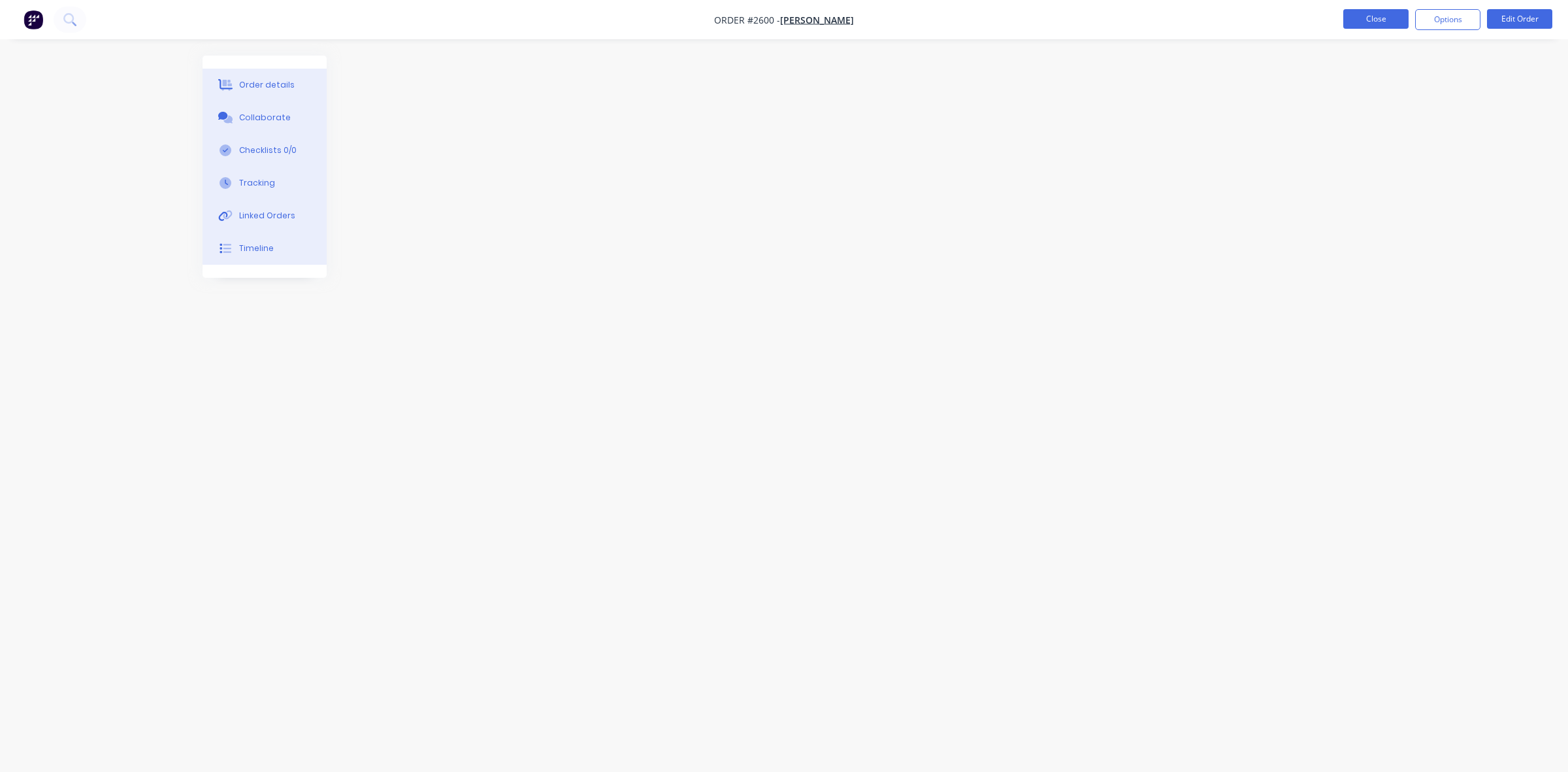
click at [1367, 27] on button "Close" at bounding box center [1375, 18] width 66 height 19
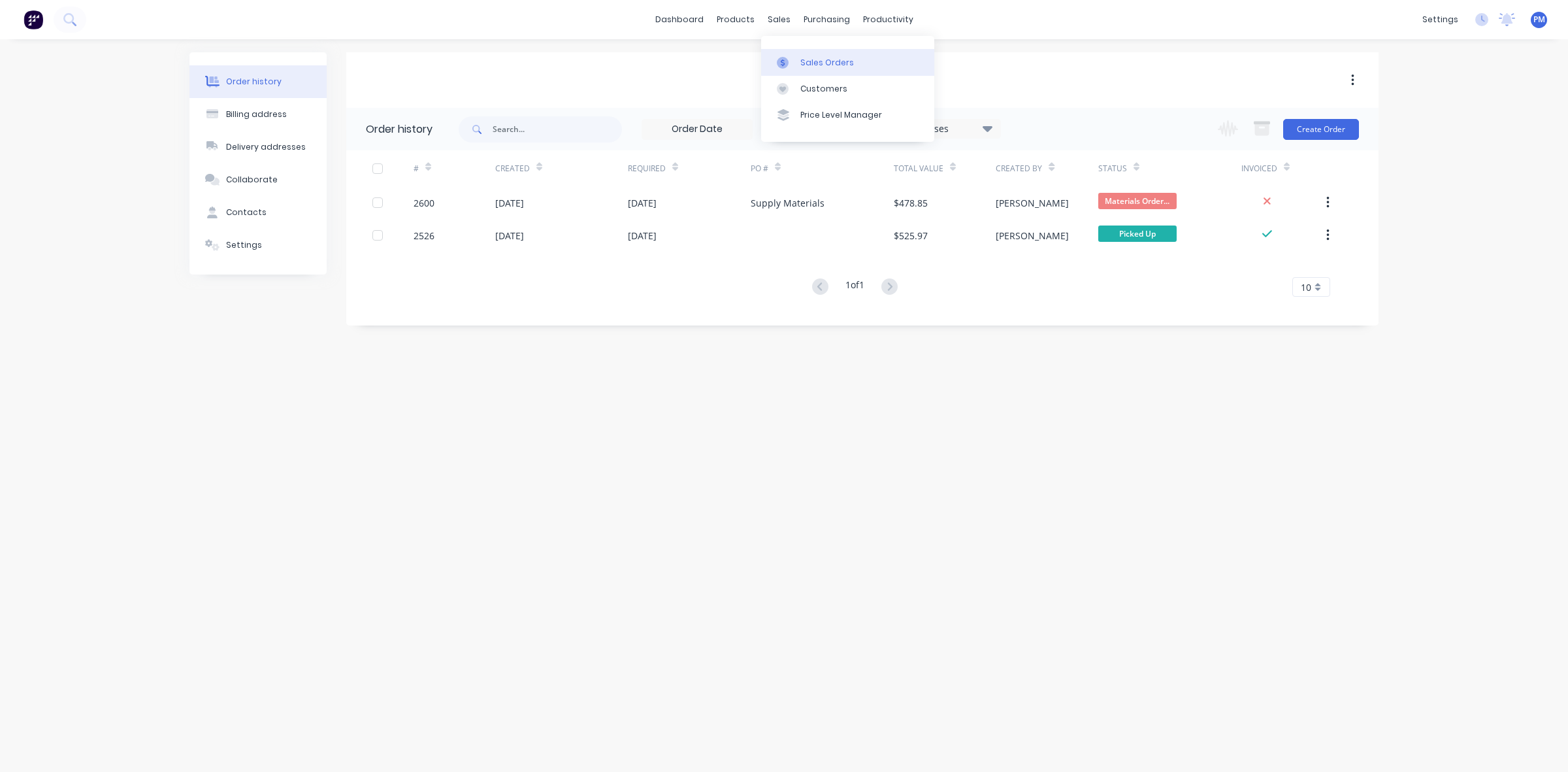
click at [808, 63] on div "Sales Orders" at bounding box center [826, 62] width 53 height 11
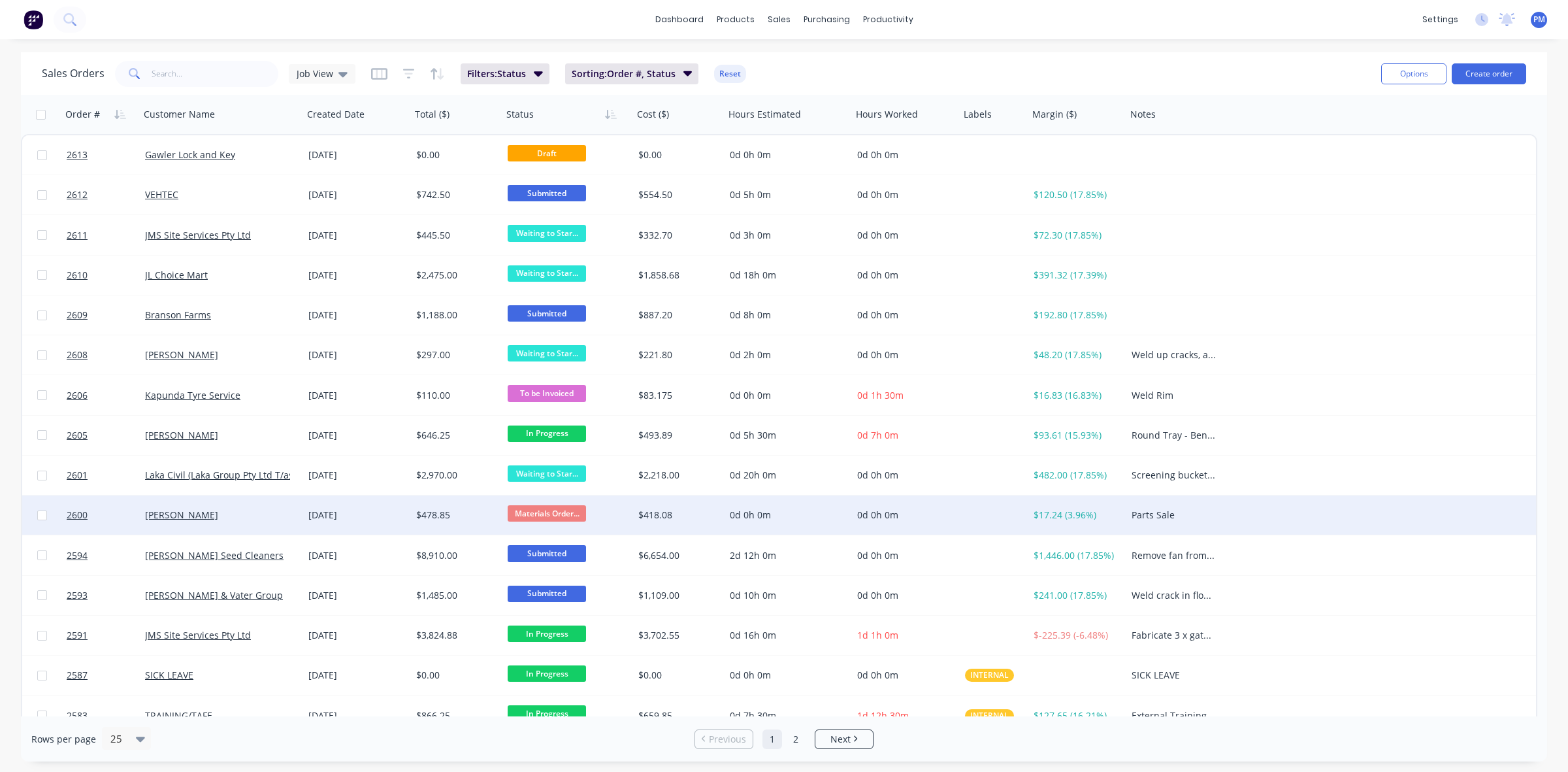
click at [268, 521] on div "[PERSON_NAME]" at bounding box center [218, 514] width 145 height 13
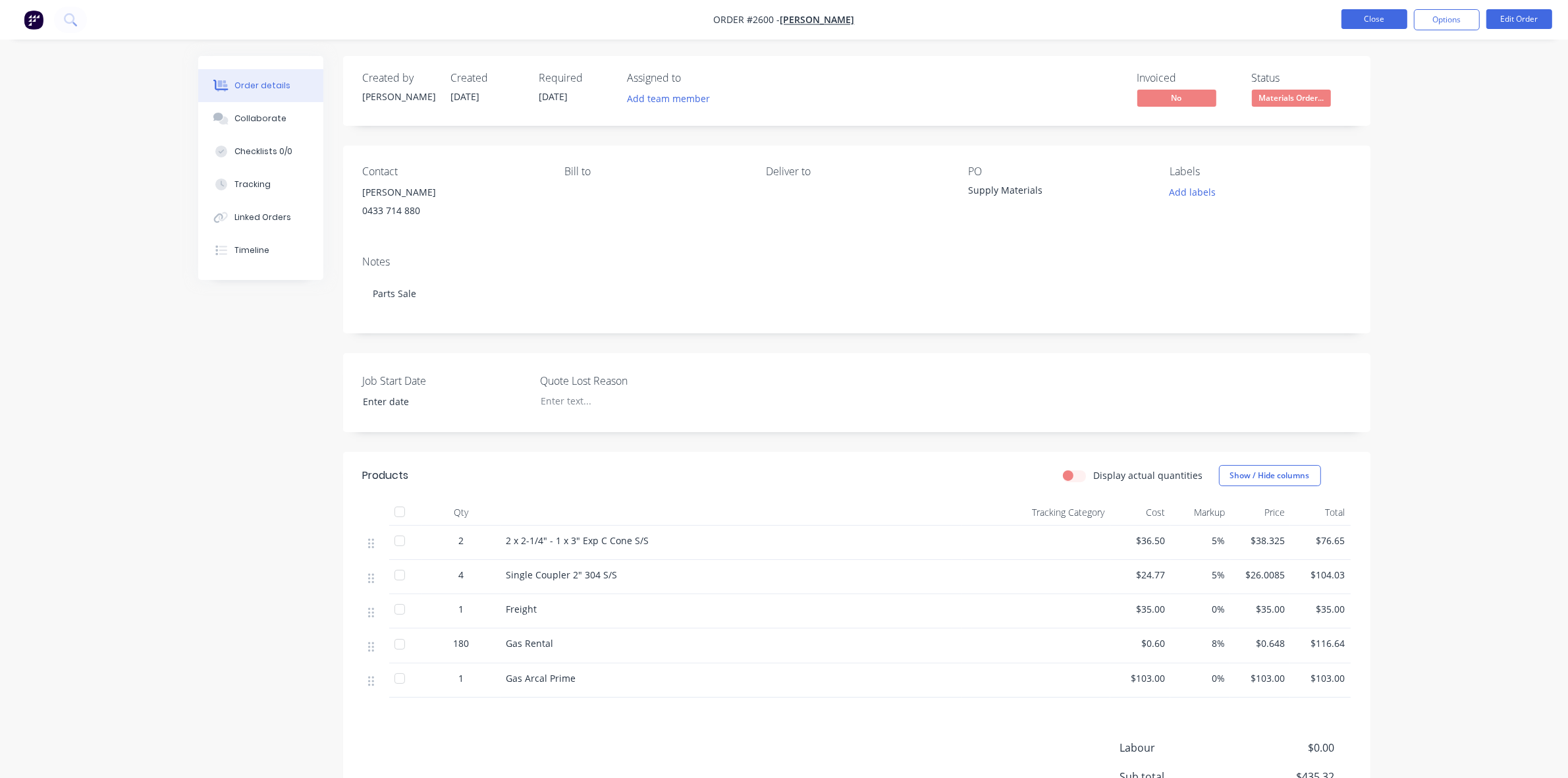
click at [1372, 22] on button "Close" at bounding box center [1375, 19] width 66 height 19
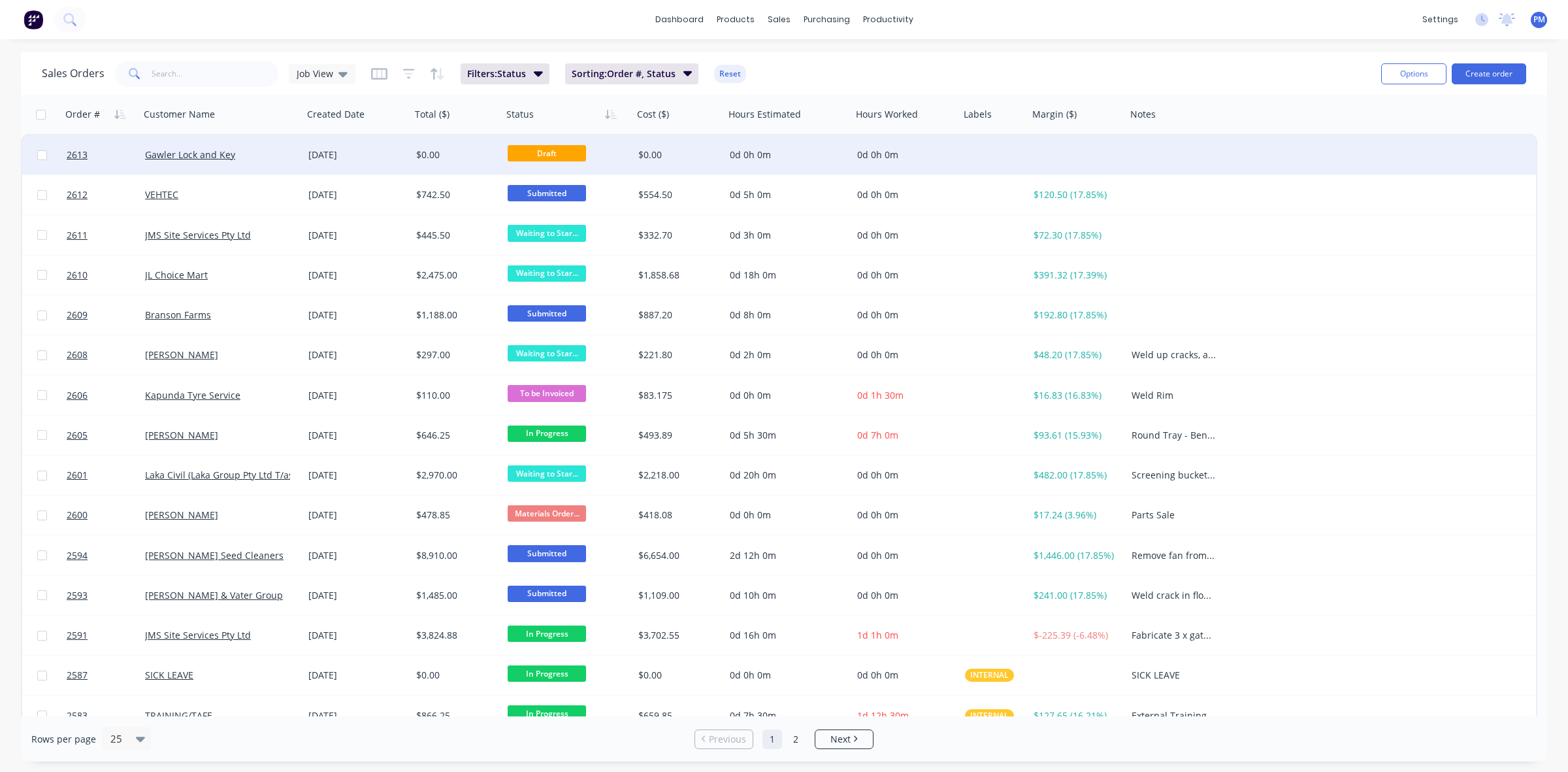
click at [253, 160] on div "Gawler Lock and Key" at bounding box center [218, 154] width 145 height 13
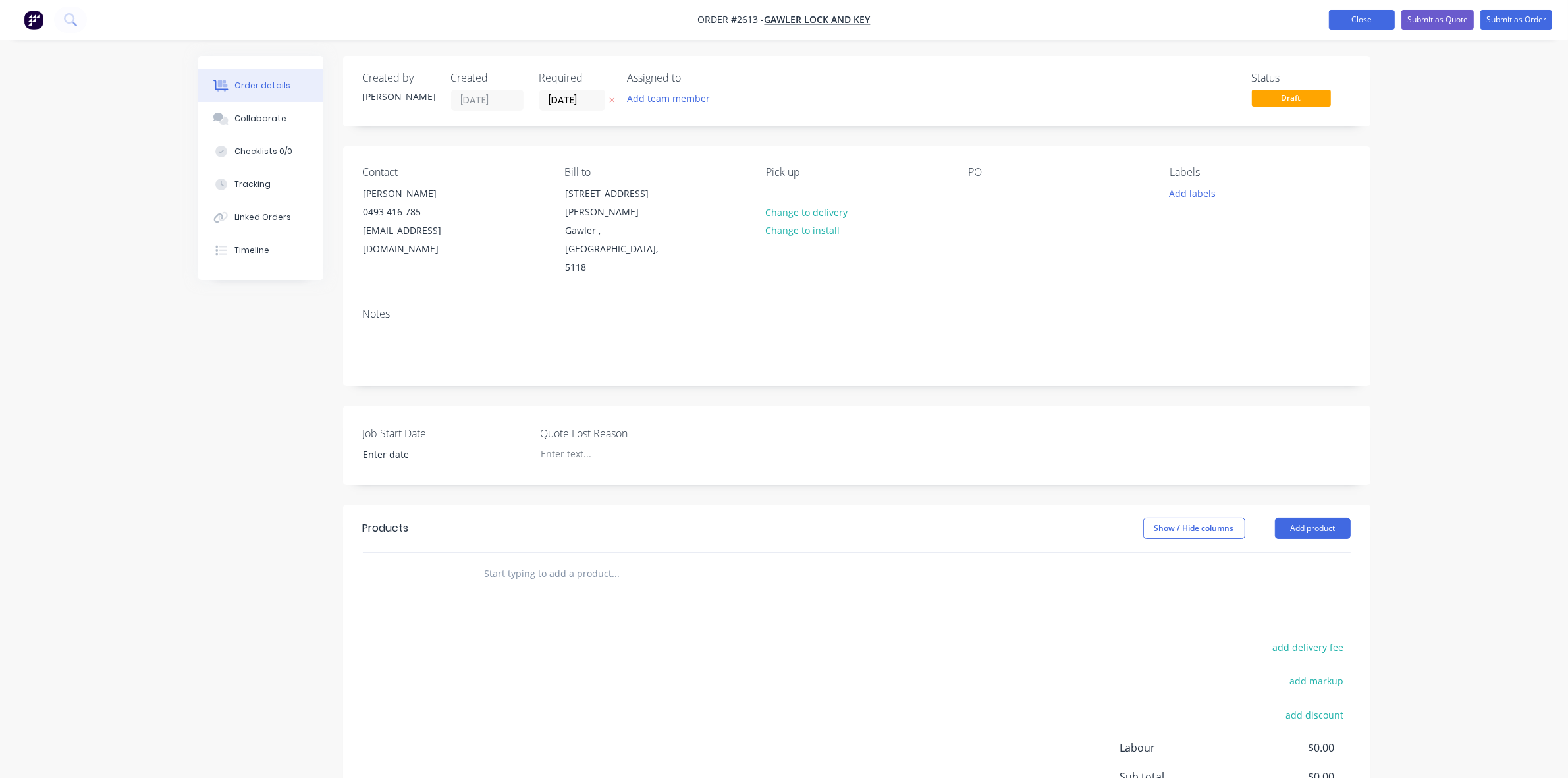
click at [1370, 17] on button "Close" at bounding box center [1362, 19] width 66 height 19
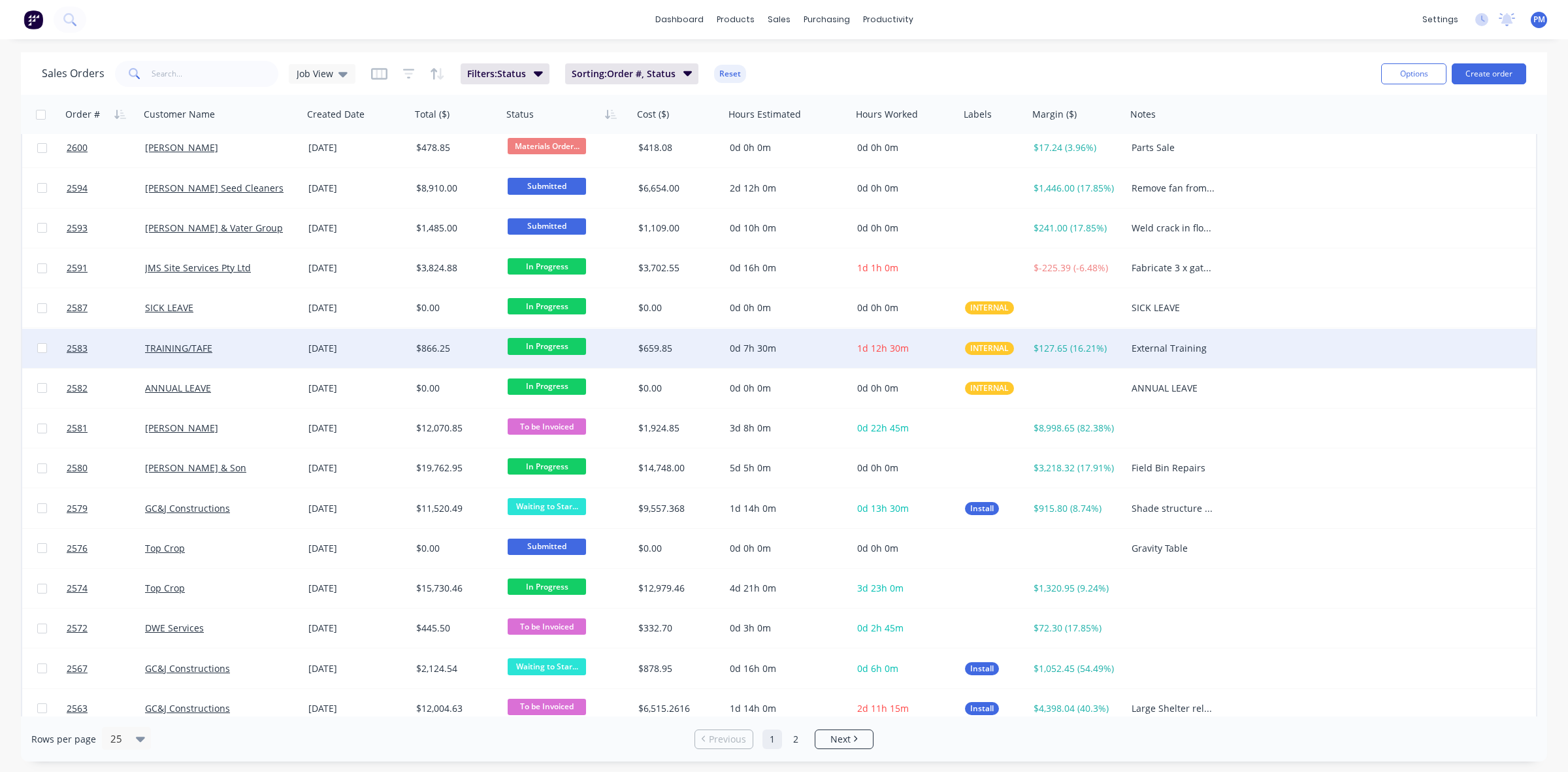
scroll to position [418, 0]
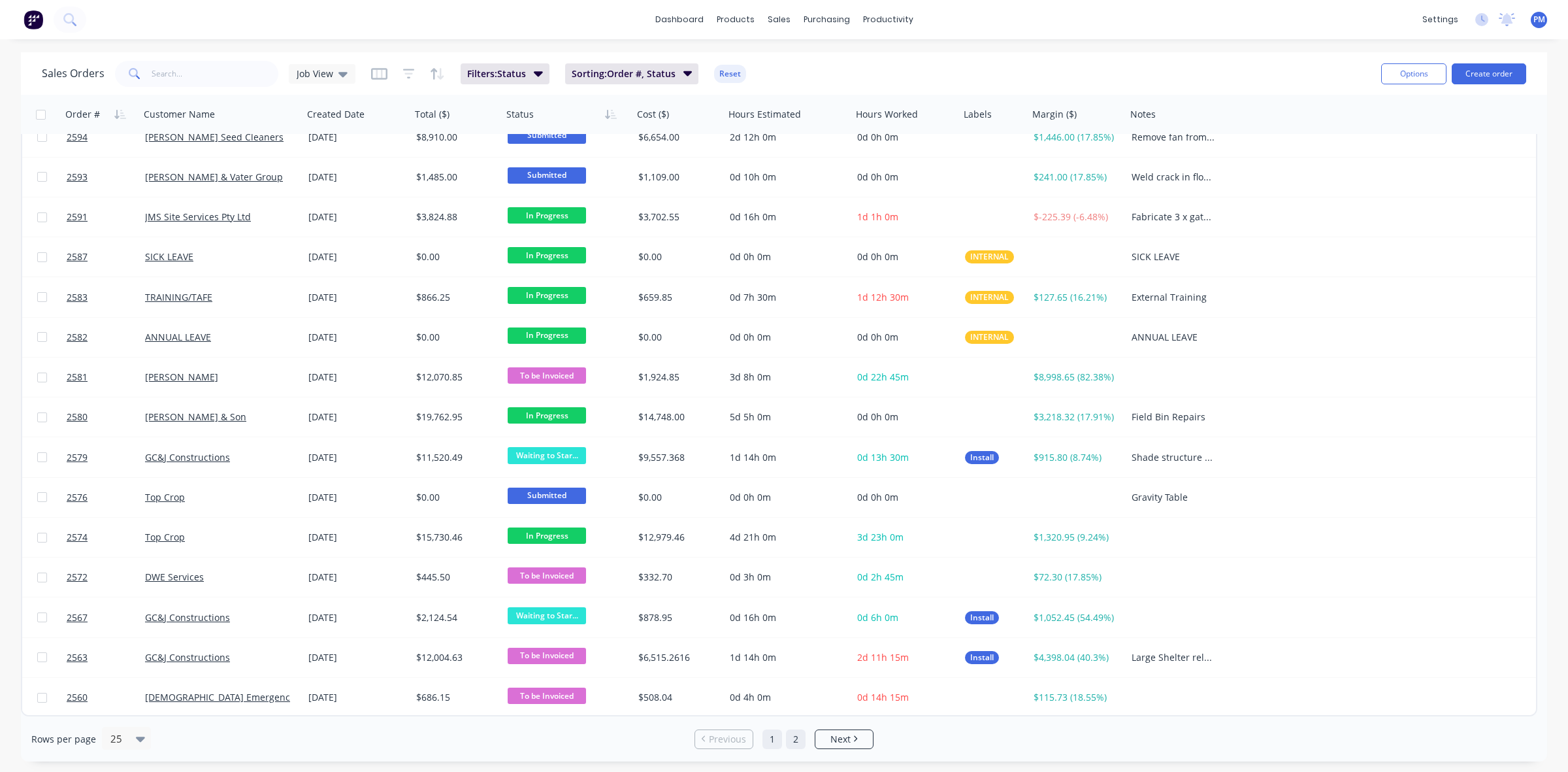
click at [798, 739] on link "2" at bounding box center [795, 739] width 19 height 19
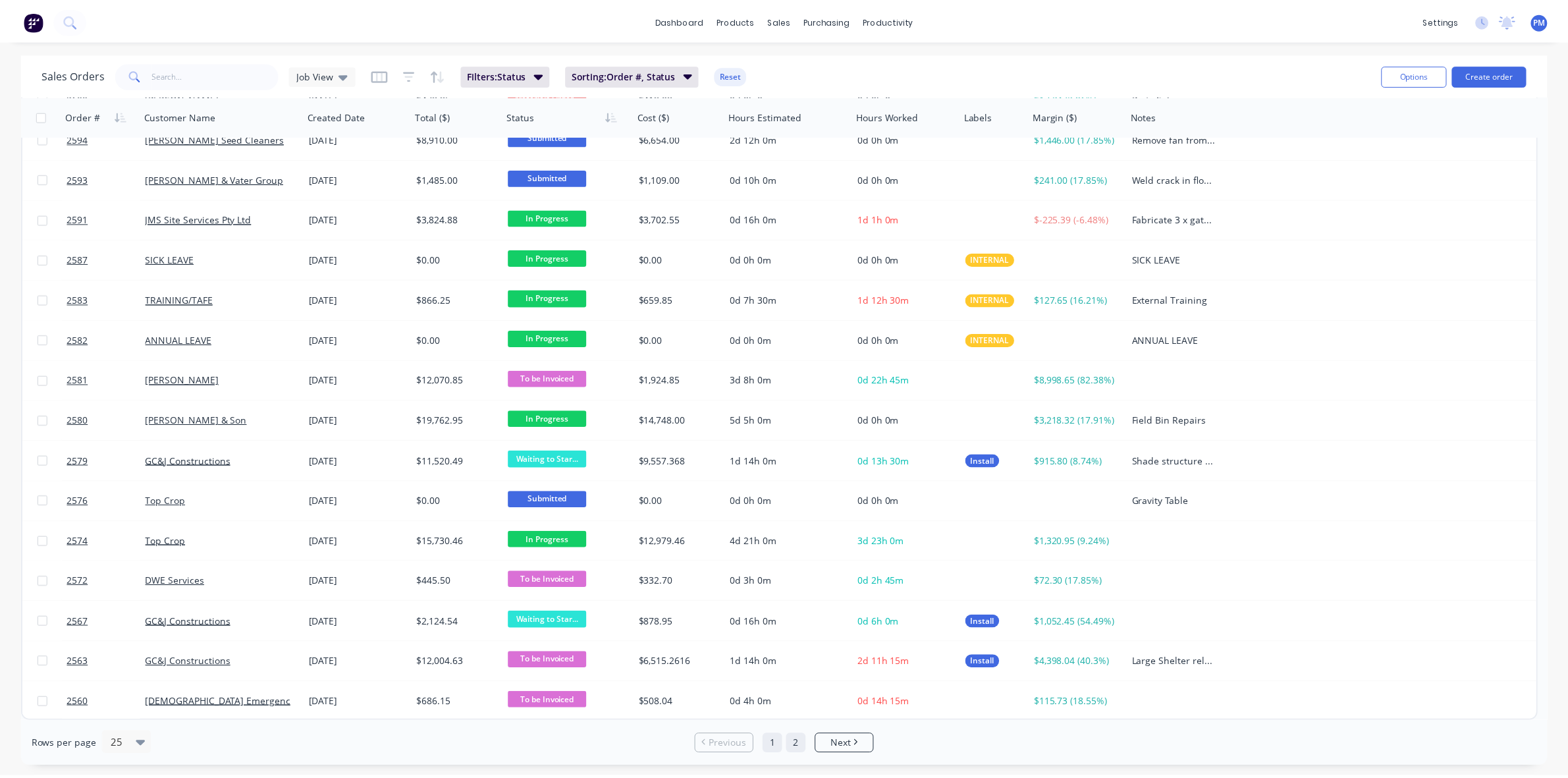
scroll to position [0, 0]
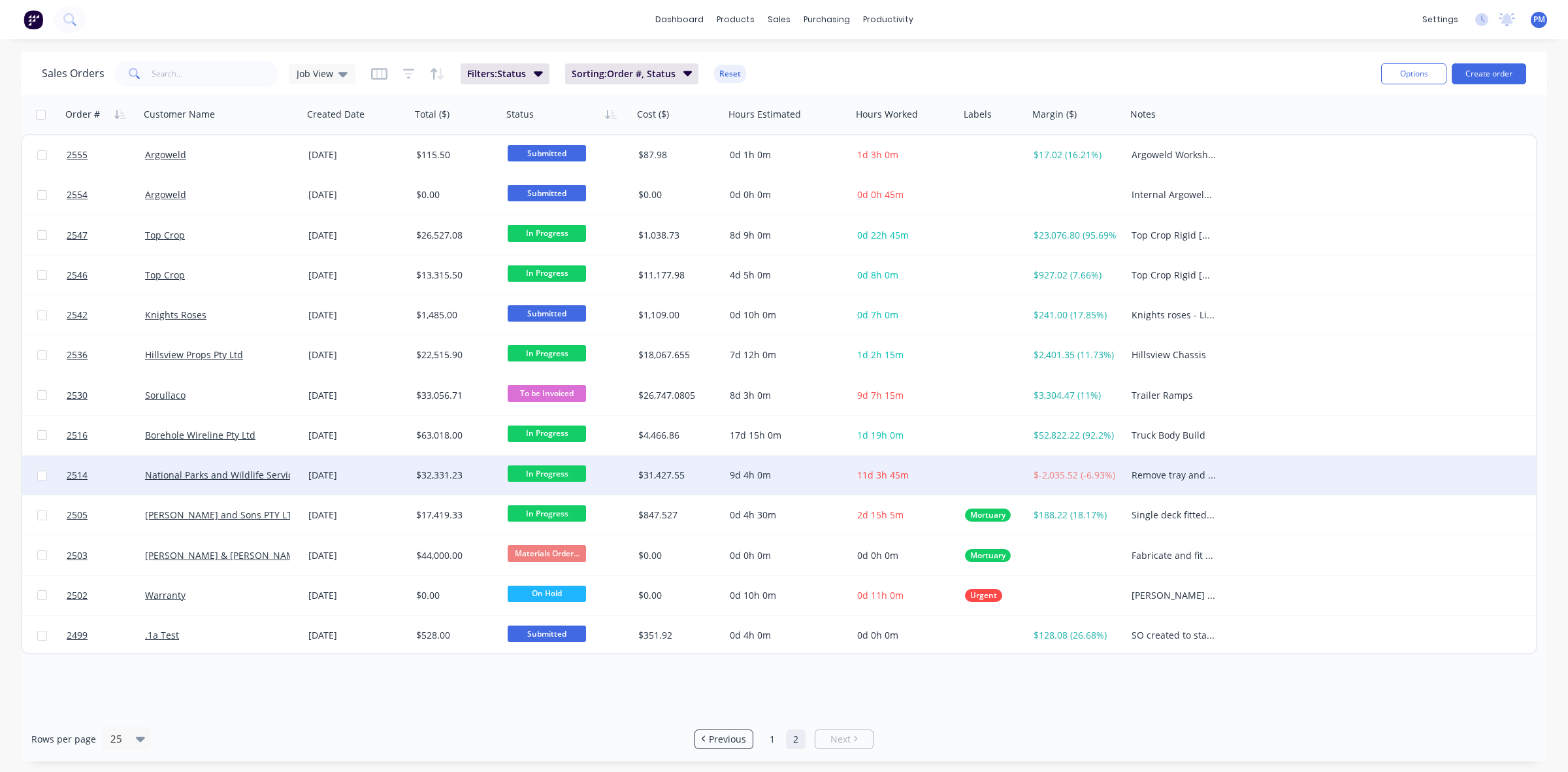
click at [386, 478] on div "[DATE]" at bounding box center [357, 475] width 97 height 13
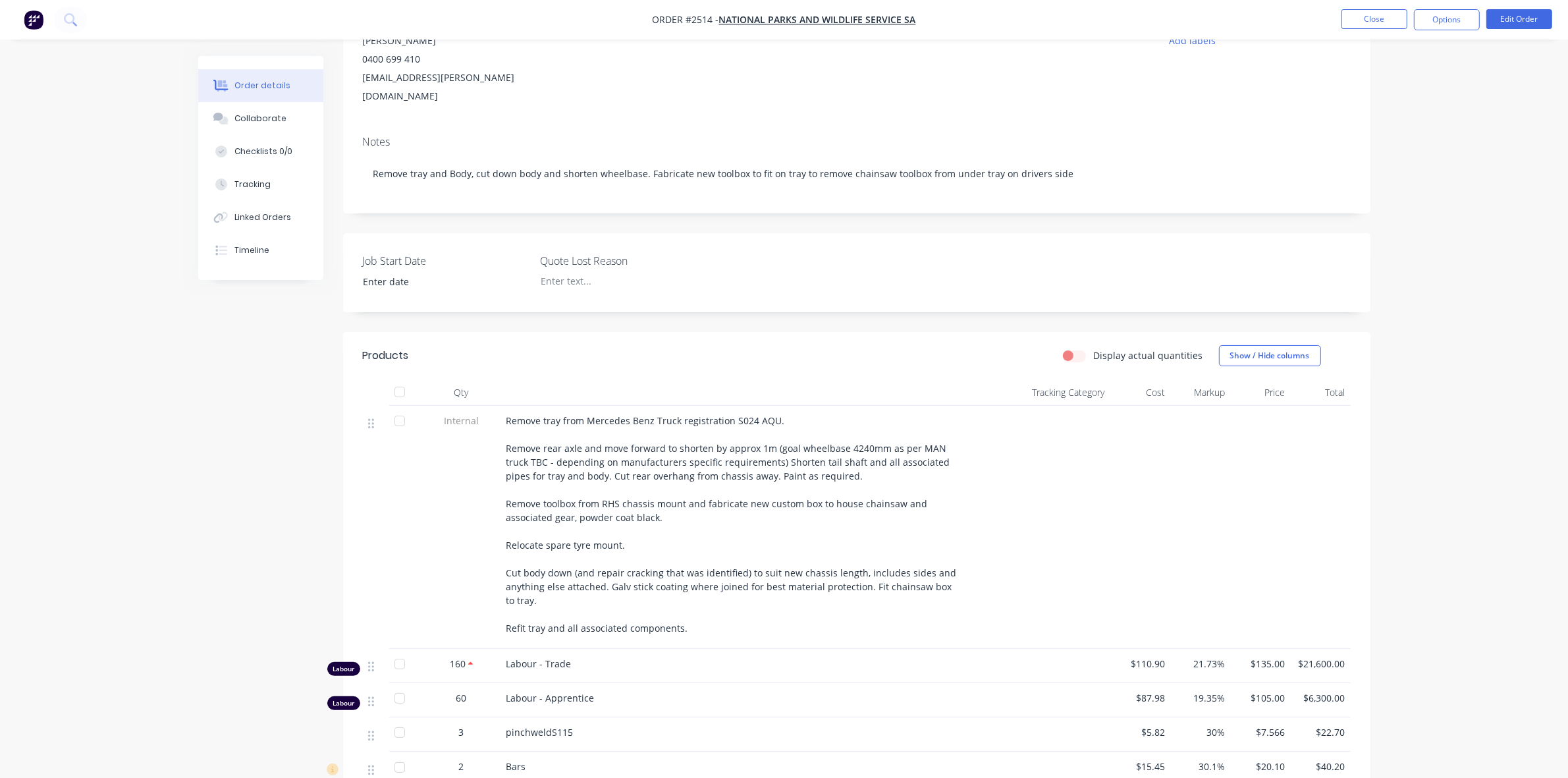
scroll to position [164, 0]
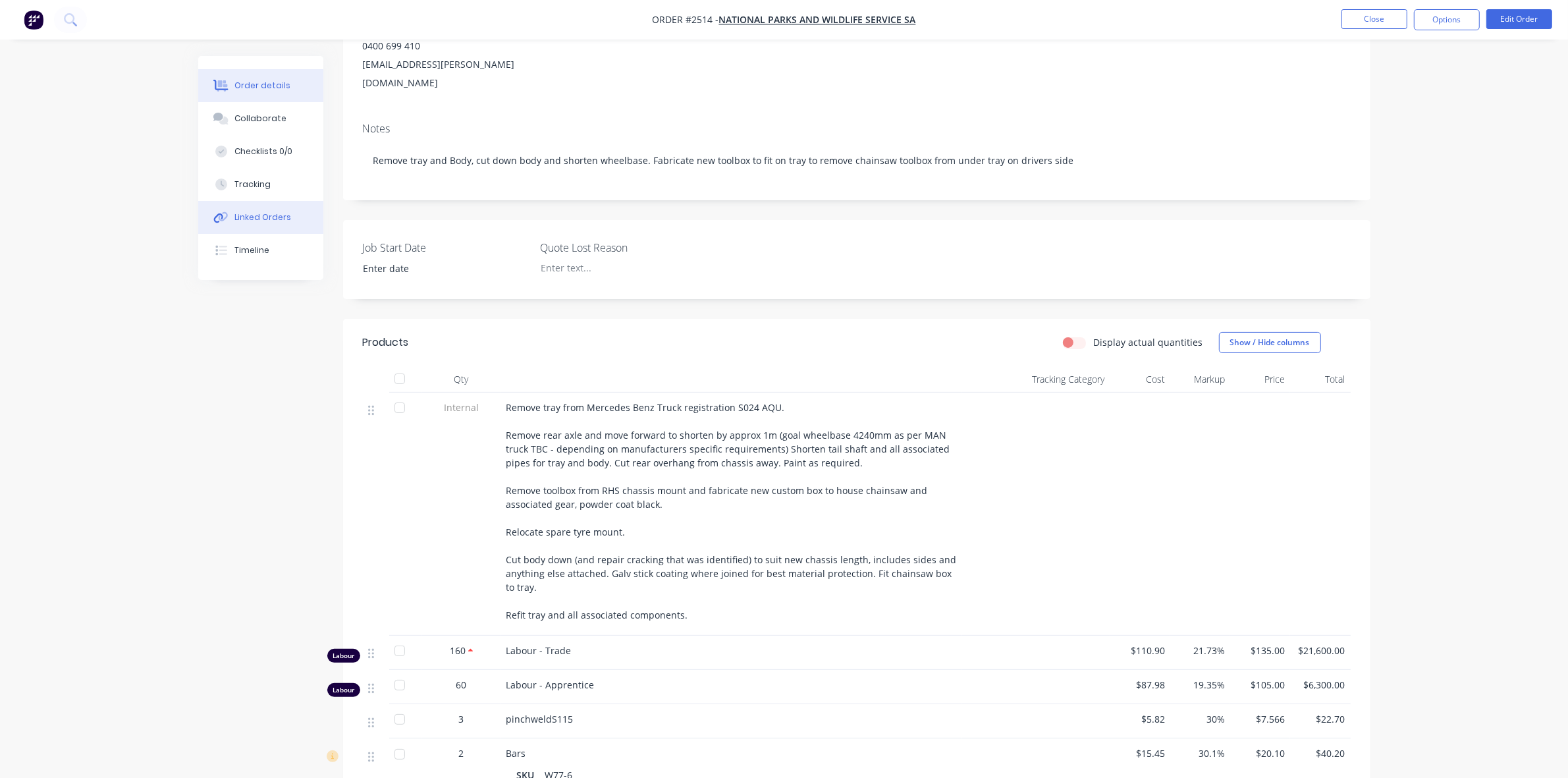
click at [254, 208] on button "Linked Orders" at bounding box center [261, 216] width 125 height 33
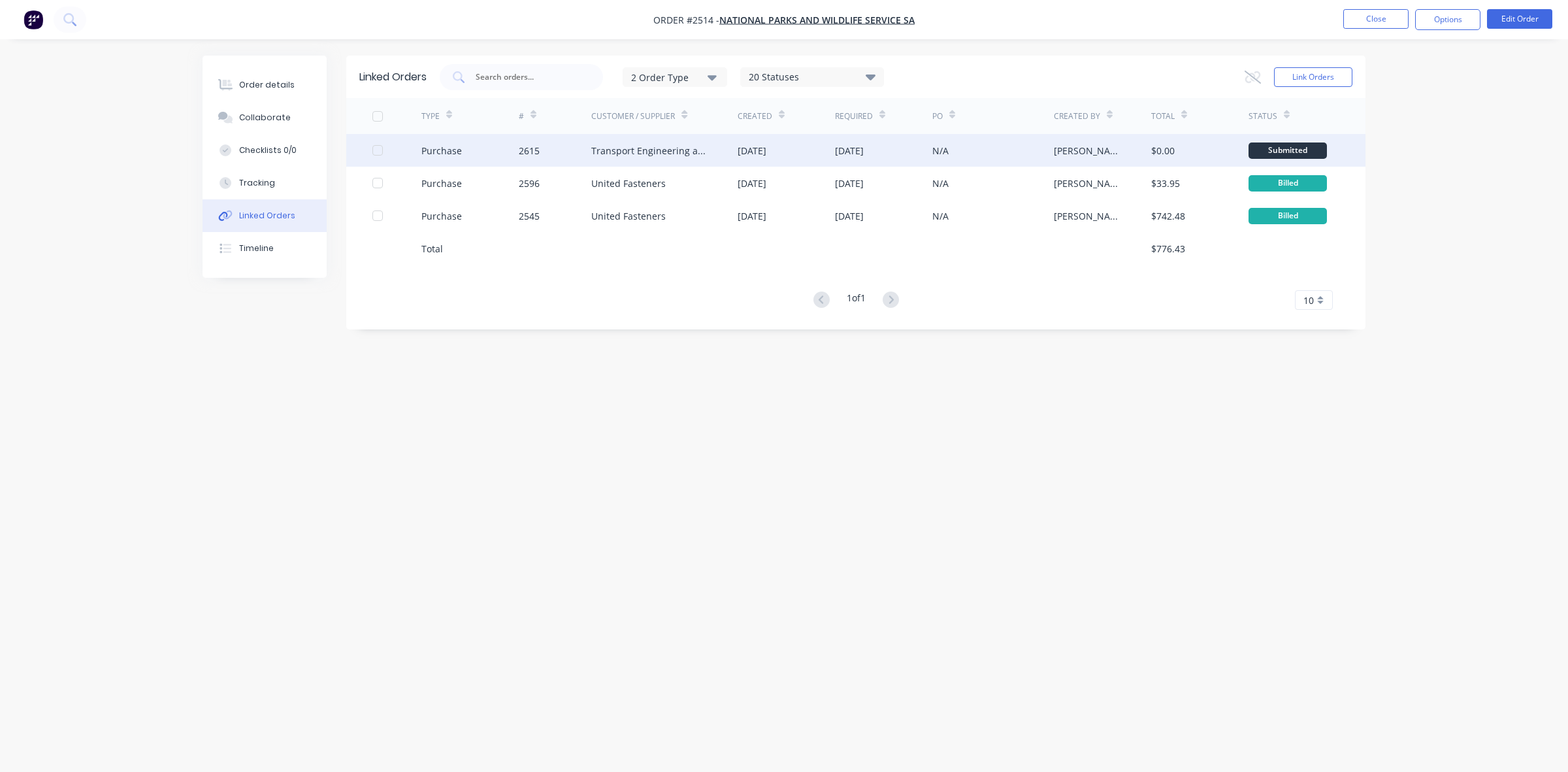
click at [571, 149] on div "2615" at bounding box center [555, 150] width 74 height 32
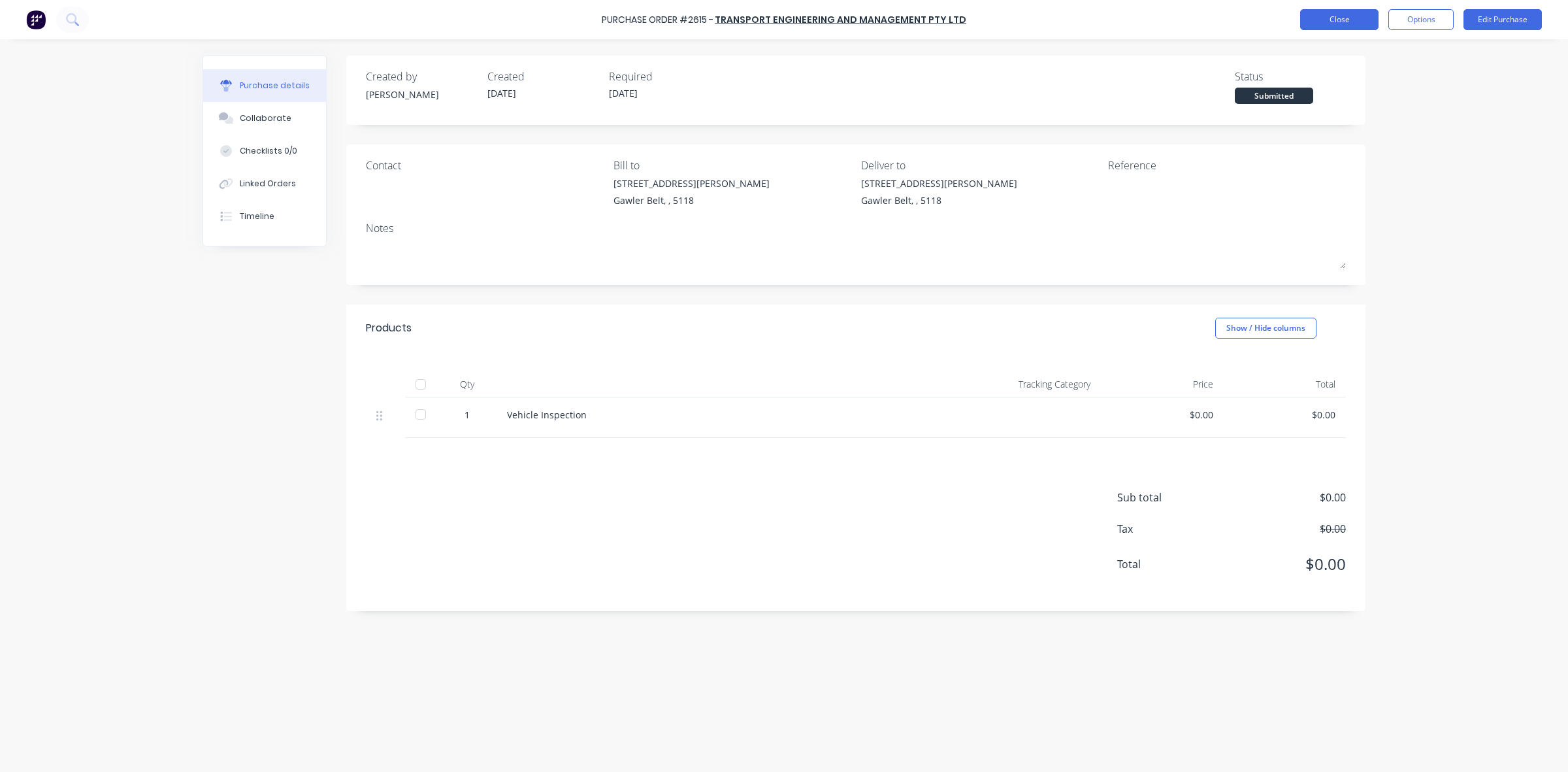
click at [1342, 17] on button "Close" at bounding box center [1338, 19] width 78 height 21
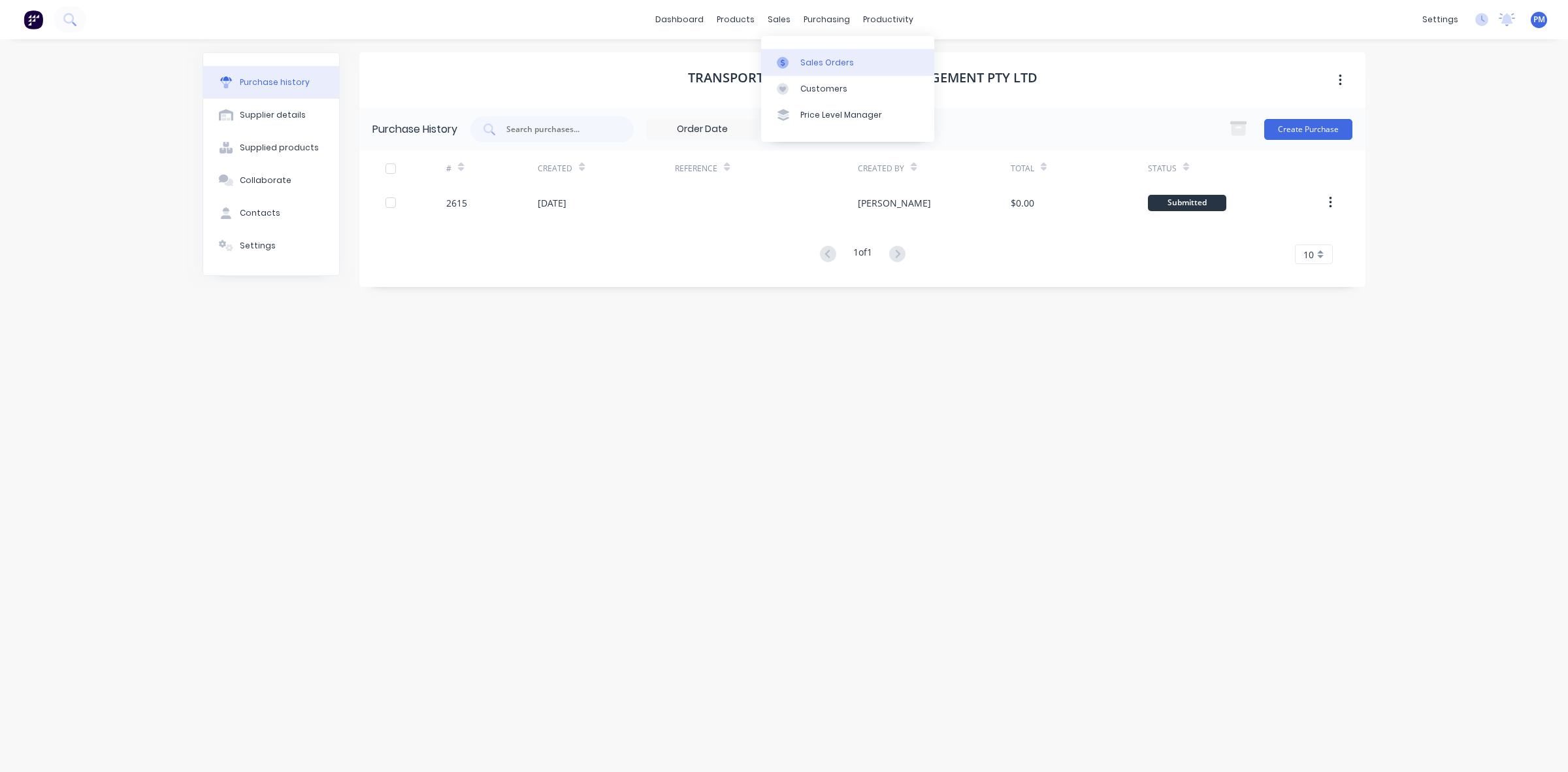
click at [809, 57] on div "Sales Orders" at bounding box center [826, 62] width 53 height 11
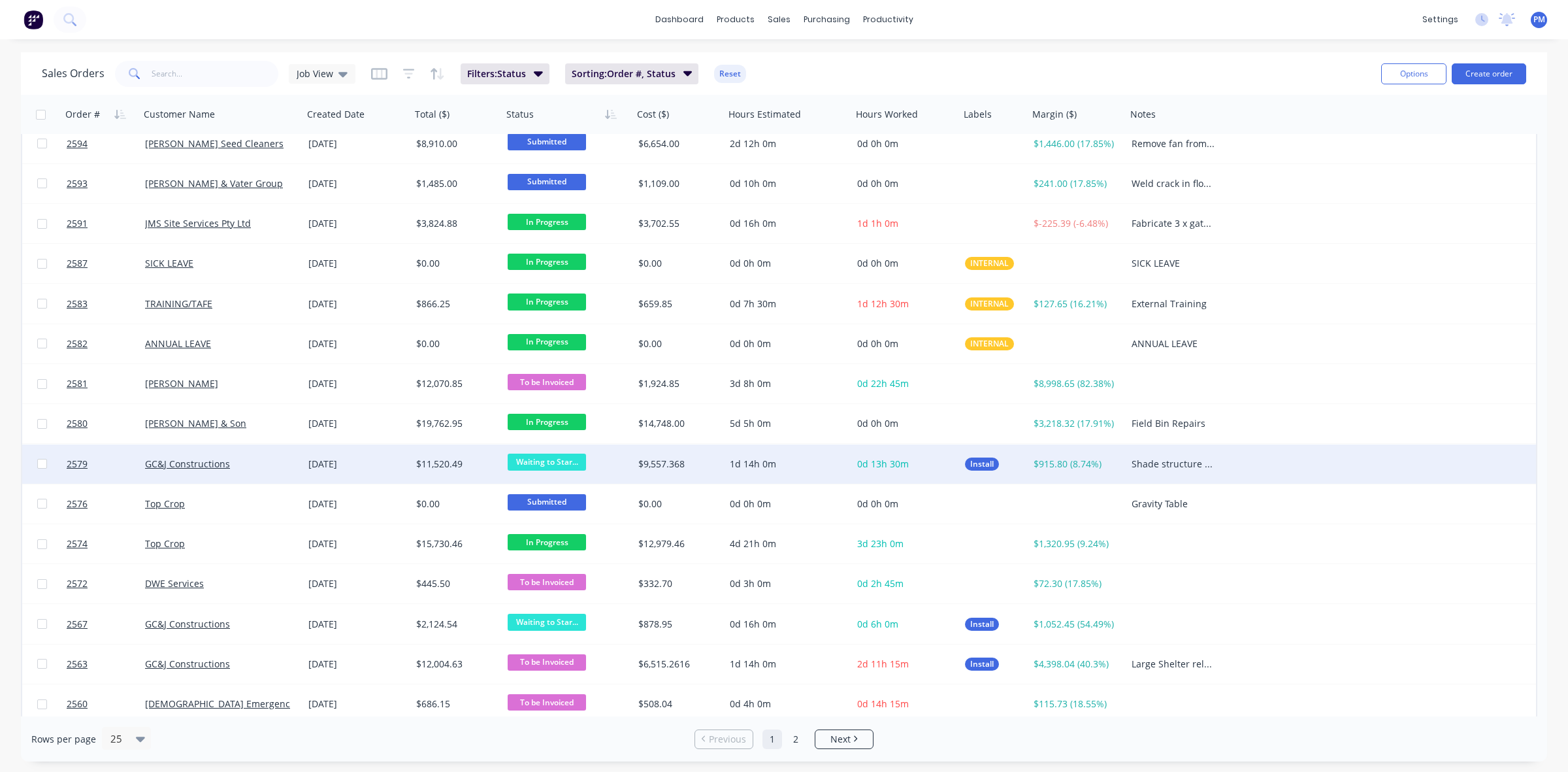
scroll to position [418, 0]
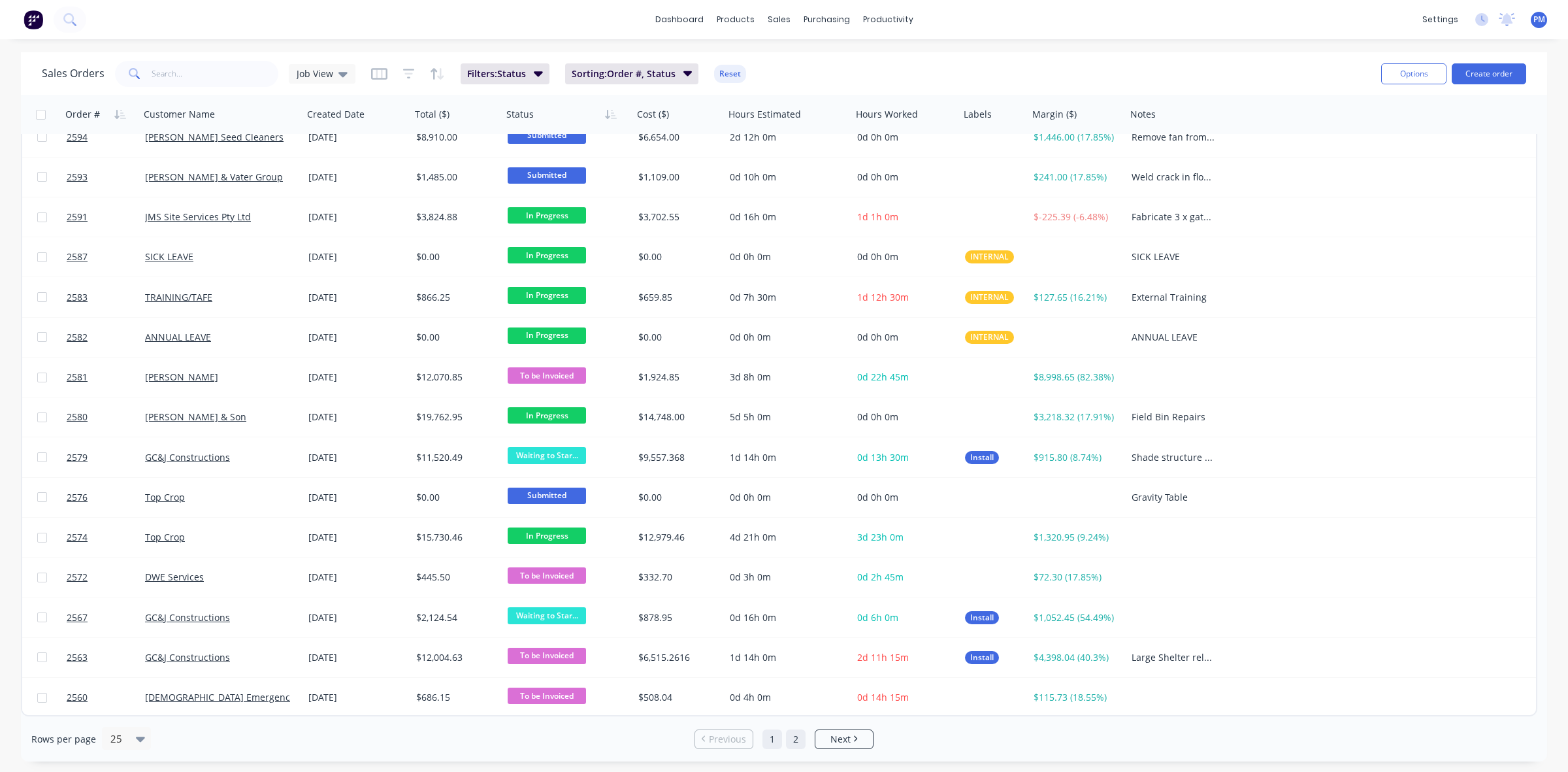
click at [795, 735] on link "2" at bounding box center [795, 739] width 19 height 19
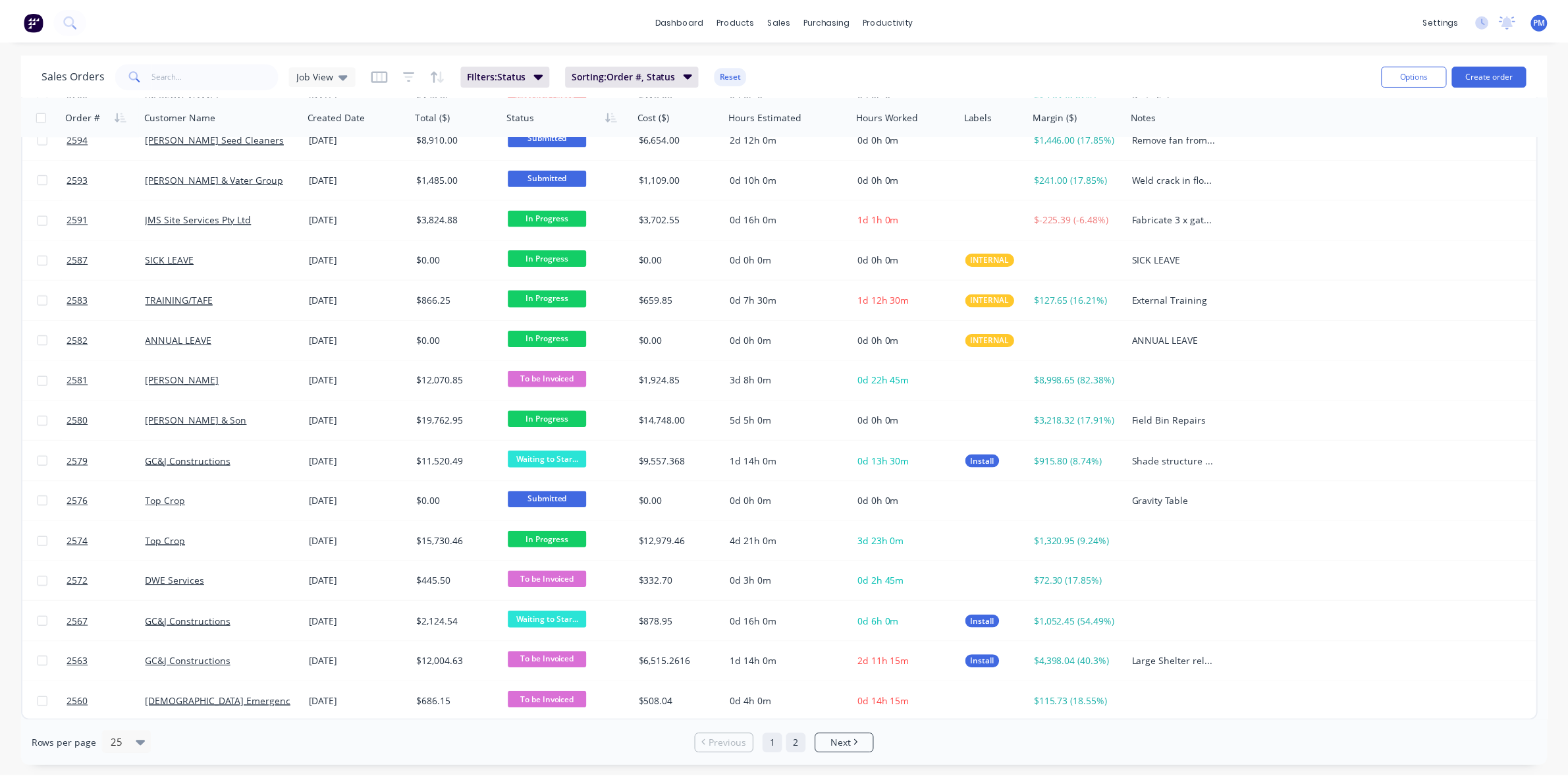
scroll to position [0, 0]
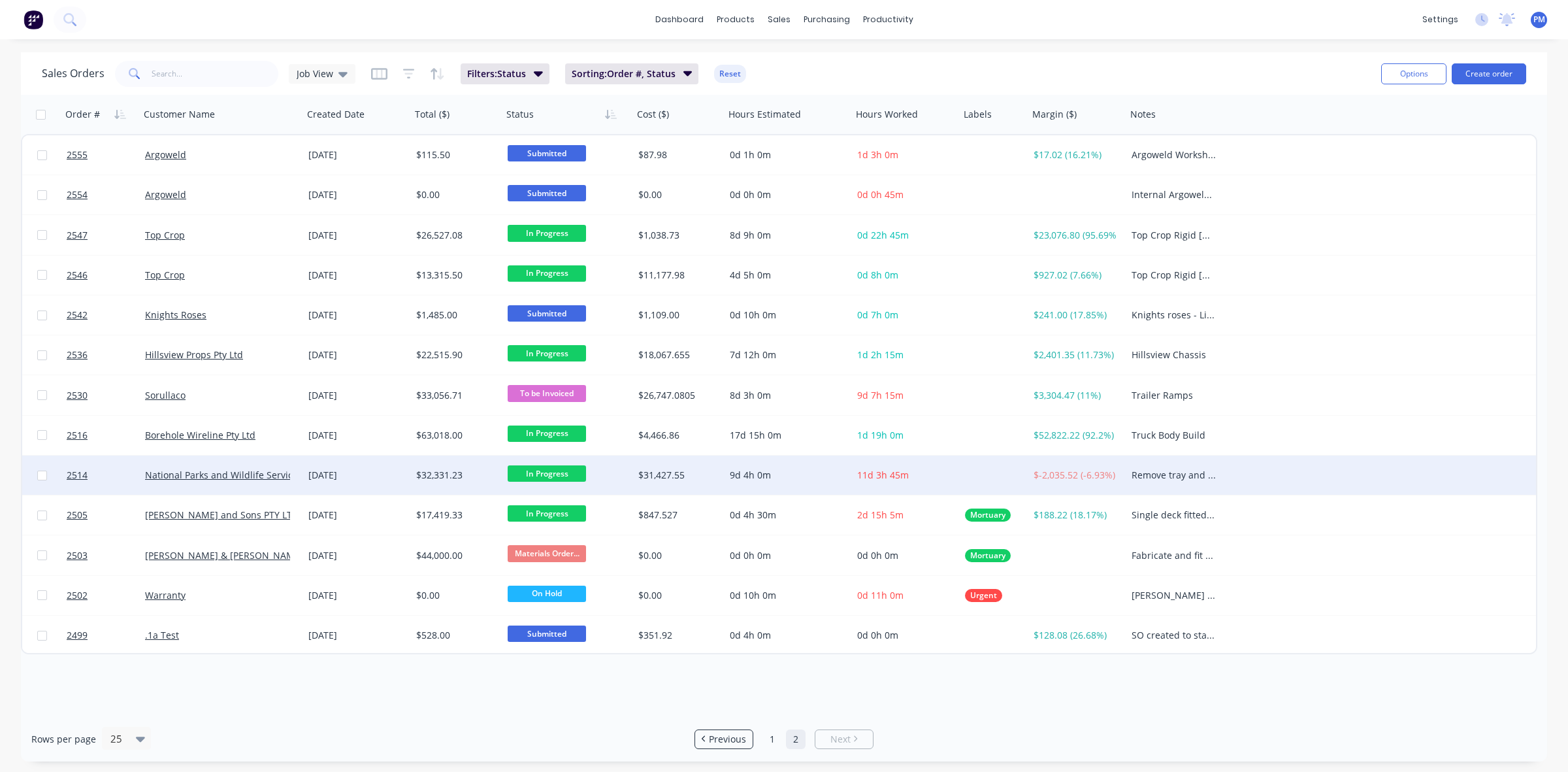
click at [399, 472] on div "[DATE]" at bounding box center [357, 475] width 97 height 13
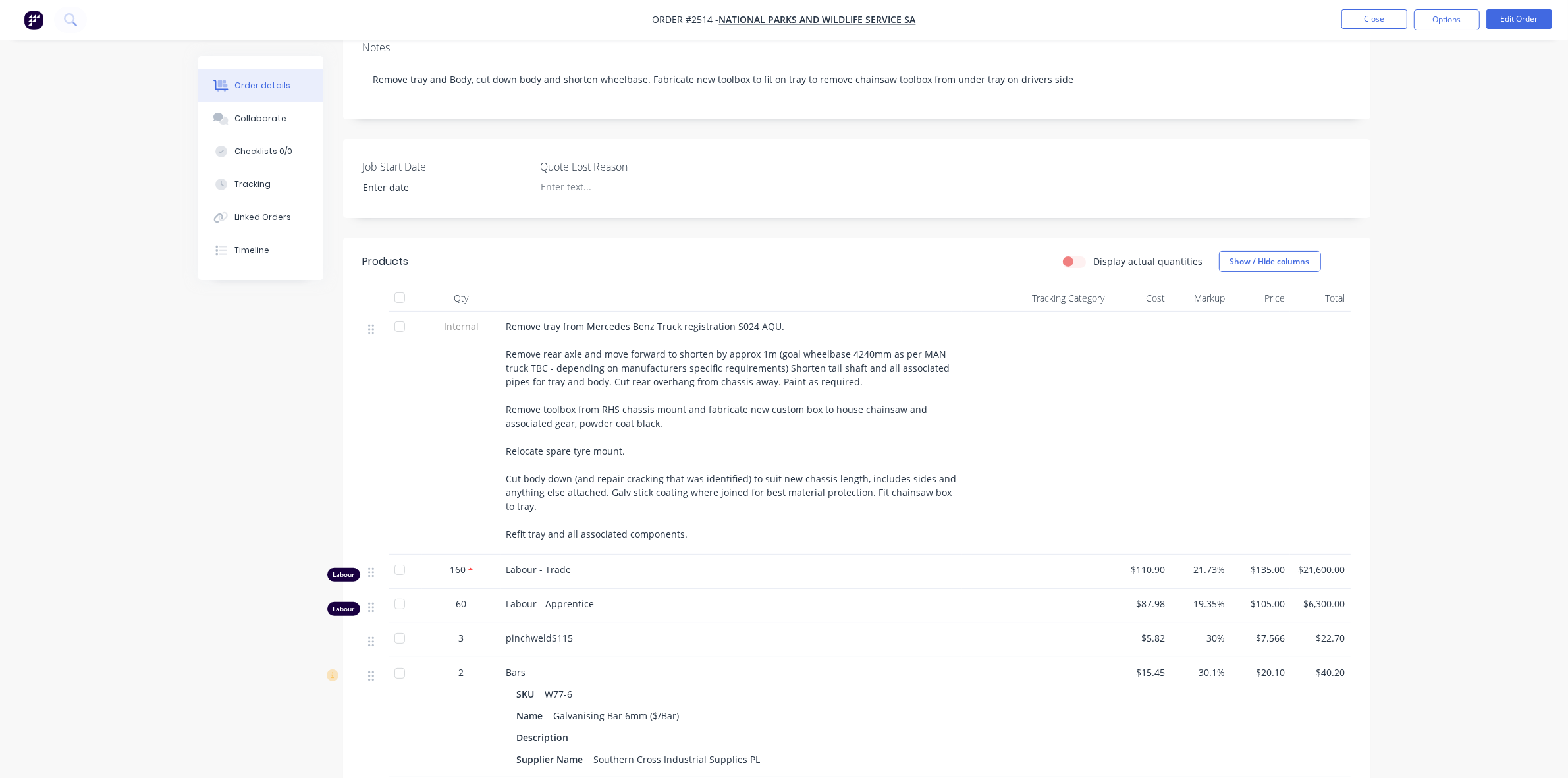
scroll to position [247, 0]
click at [1376, 14] on button "Close" at bounding box center [1375, 19] width 66 height 19
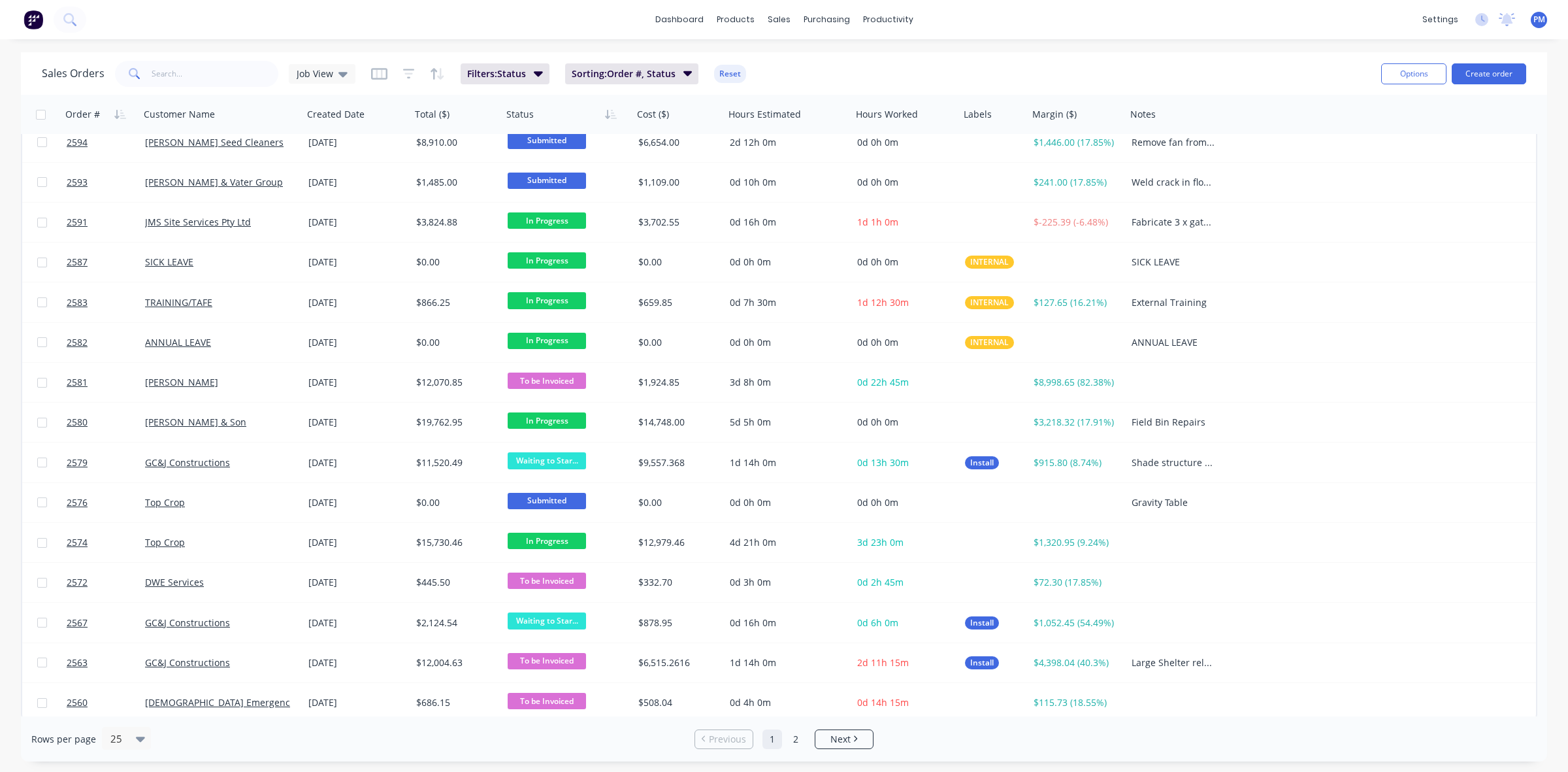
scroll to position [418, 0]
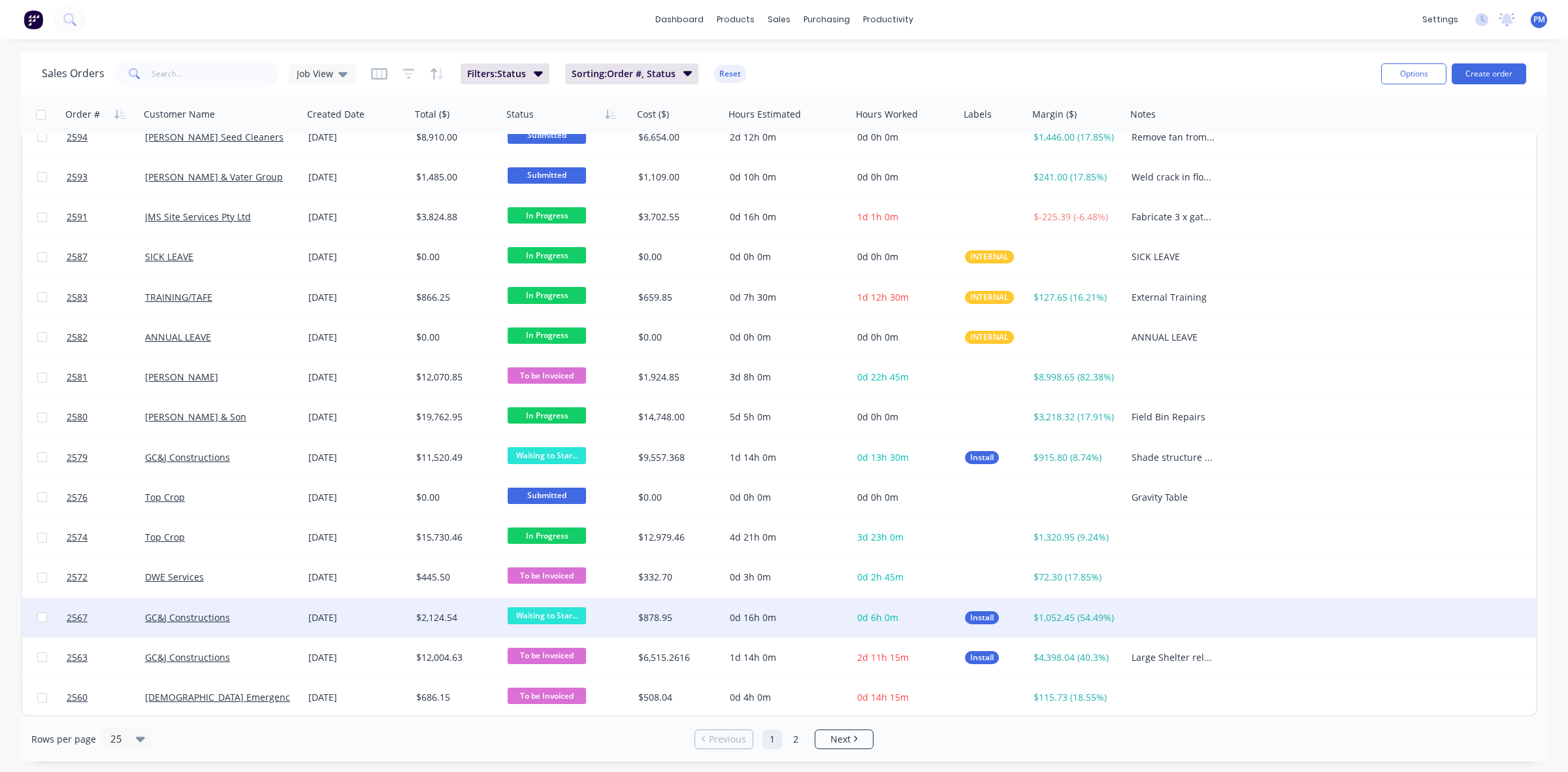
click at [542, 618] on span "Waiting to Star..." at bounding box center [546, 615] width 78 height 17
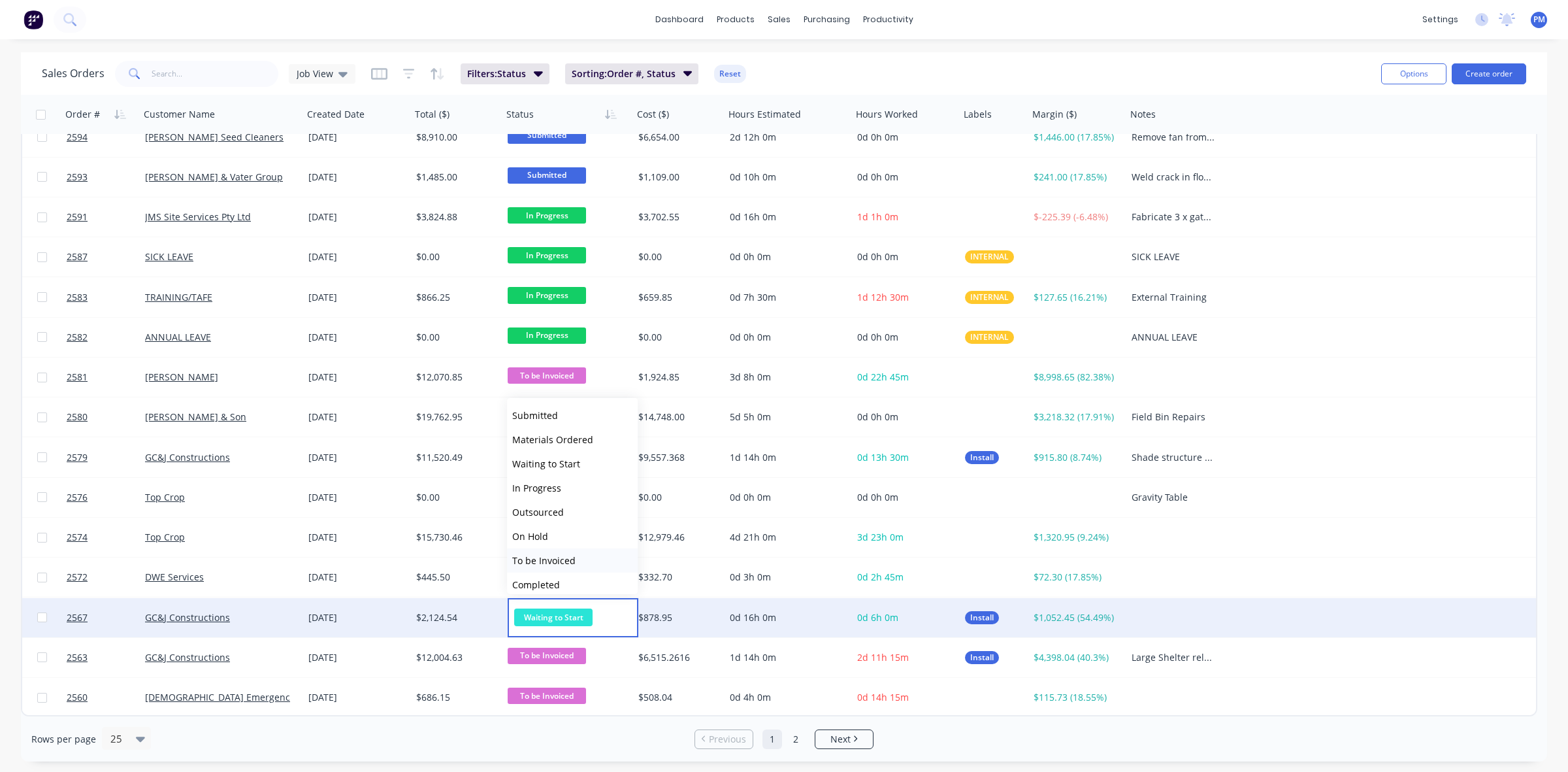
click at [556, 554] on span "To be Invoiced" at bounding box center [544, 560] width 63 height 12
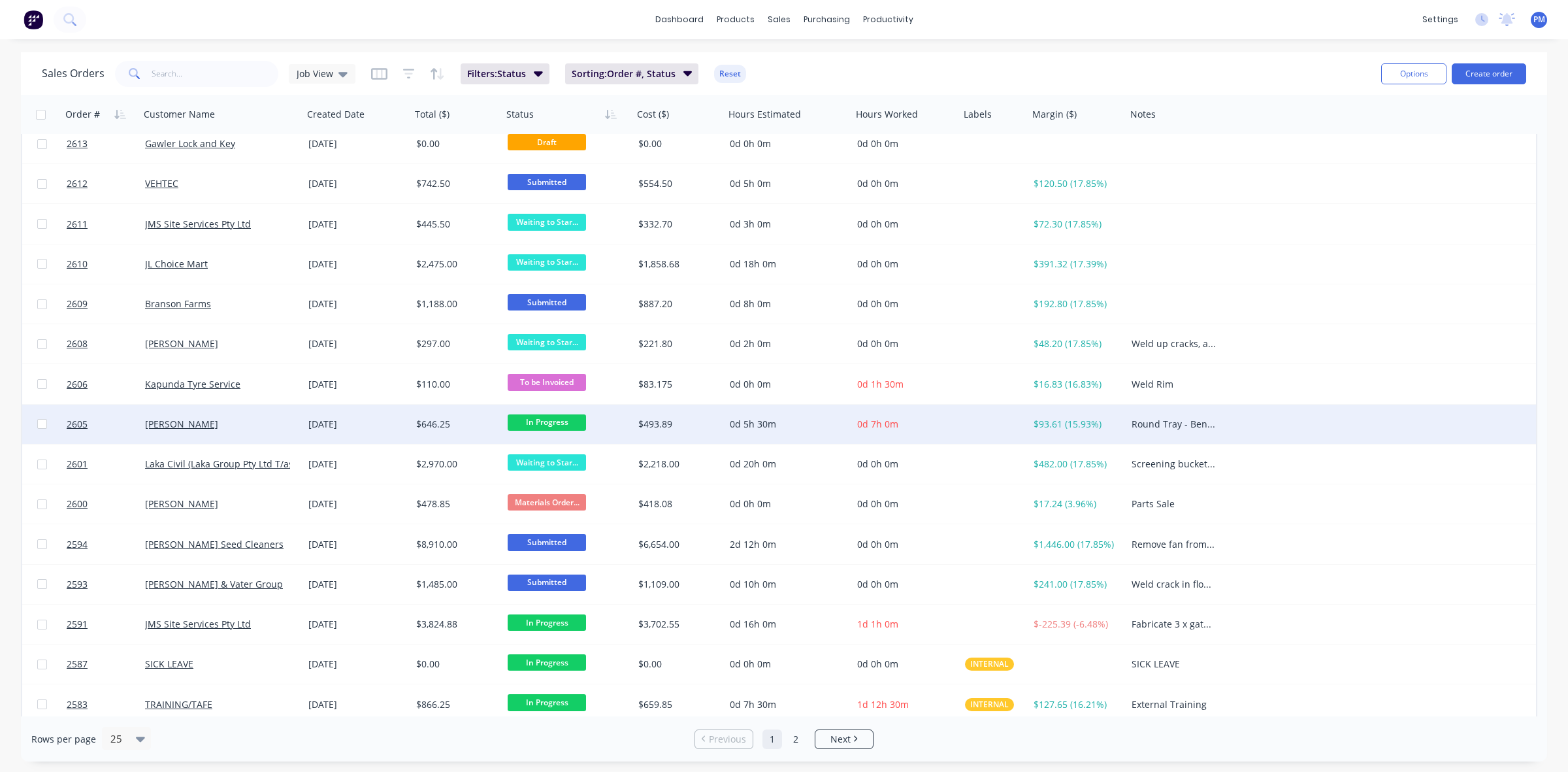
scroll to position [0, 0]
